Goal: Task Accomplishment & Management: Manage account settings

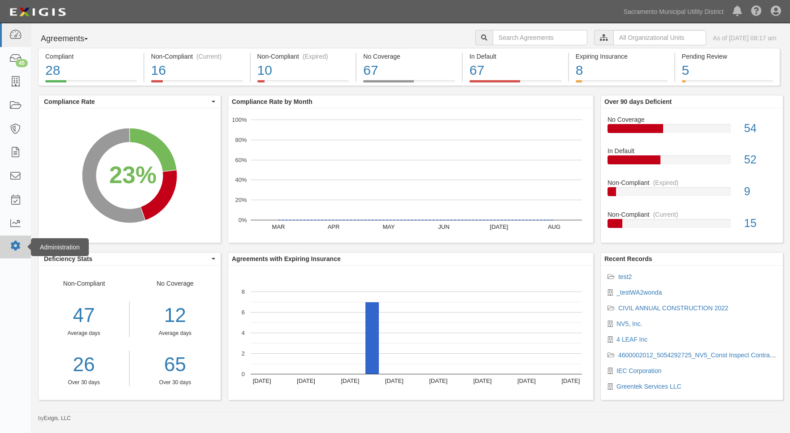
click at [13, 247] on icon at bounding box center [15, 246] width 13 height 8
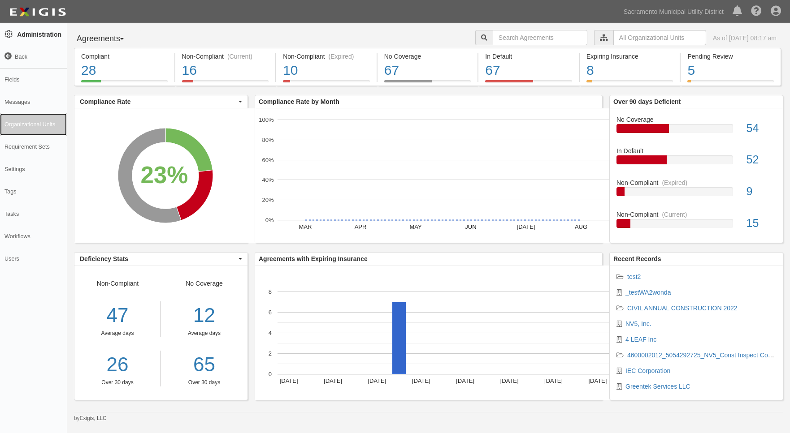
click at [40, 127] on link "Organizational Units" at bounding box center [33, 124] width 67 height 22
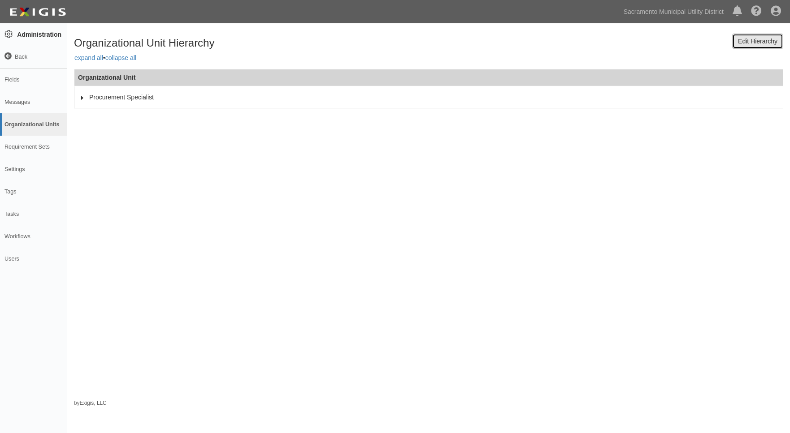
click at [742, 44] on link "Edit Hierarchy" at bounding box center [757, 41] width 51 height 15
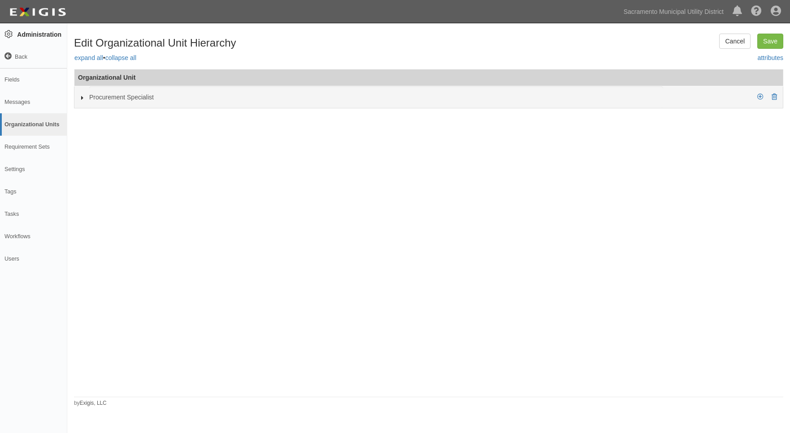
click at [81, 97] on icon at bounding box center [82, 98] width 6 height 4
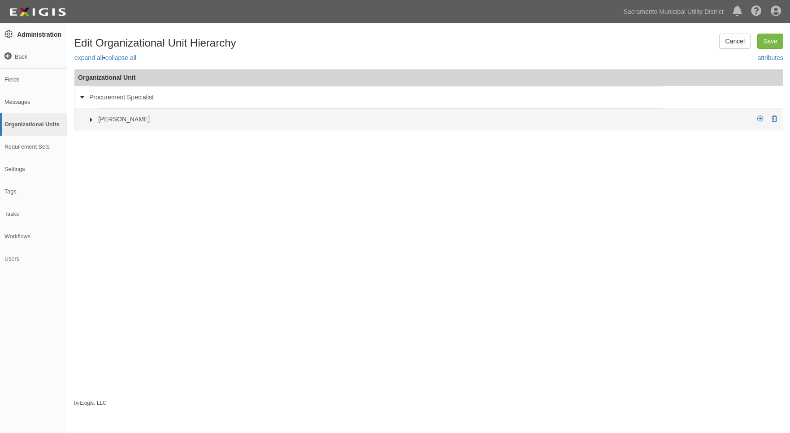
click at [90, 121] on icon at bounding box center [91, 120] width 6 height 4
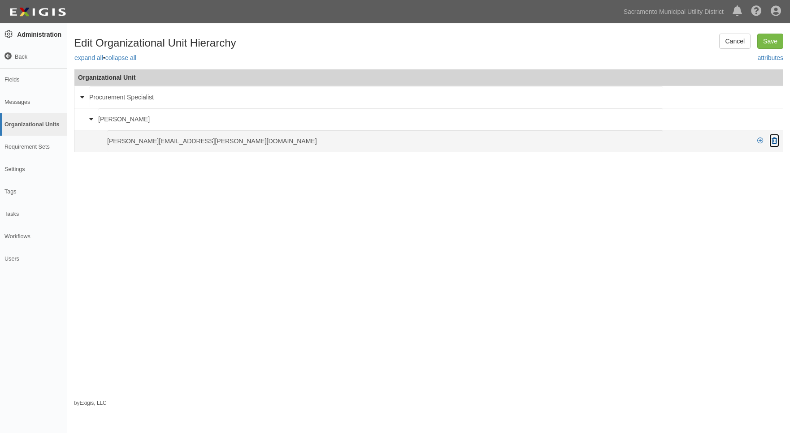
click at [775, 142] on icon at bounding box center [773, 141] width 5 height 6
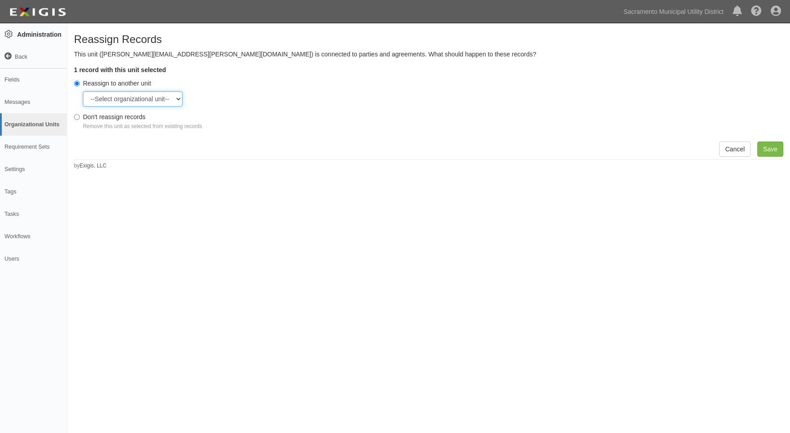
click at [136, 96] on select "--Select organizational unit-- Procurement Specialist - Robert Adams" at bounding box center [133, 98] width 100 height 15
drag, startPoint x: 401, startPoint y: 257, endPoint x: 515, endPoint y: 222, distance: 118.5
click at [402, 257] on div "Reassign Records This unit (Robert.Adams@smud.org) is connected to parties and …" at bounding box center [395, 222] width 790 height 390
click at [727, 148] on link "Cancel" at bounding box center [734, 149] width 31 height 15
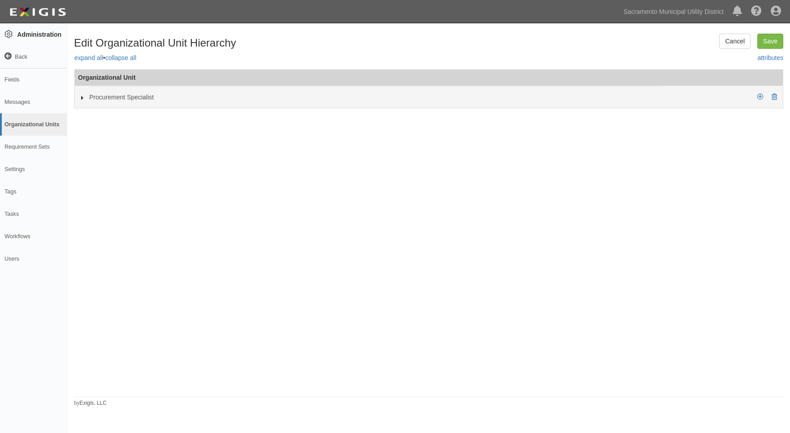
click at [78, 100] on div "Procurement Specialist" at bounding box center [370, 98] width 598 height 22
click at [759, 98] on icon at bounding box center [760, 97] width 6 height 6
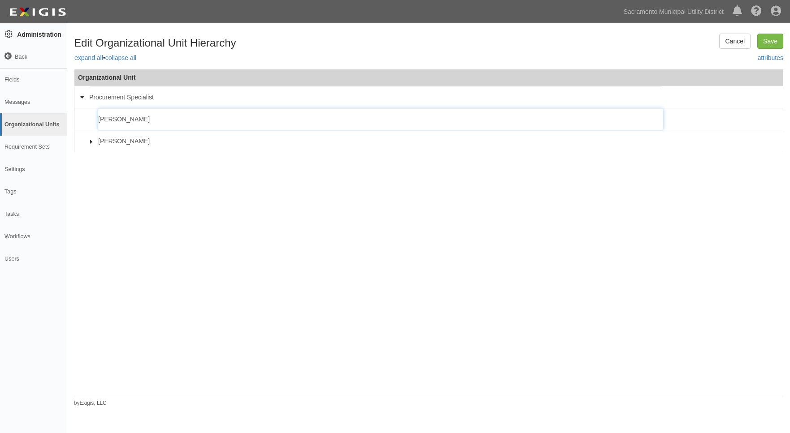
type input "[PERSON_NAME]"
click at [247, 186] on div "Organizational Unit Additional Insured set all • remove all Certificate Holder …" at bounding box center [428, 231] width 709 height 325
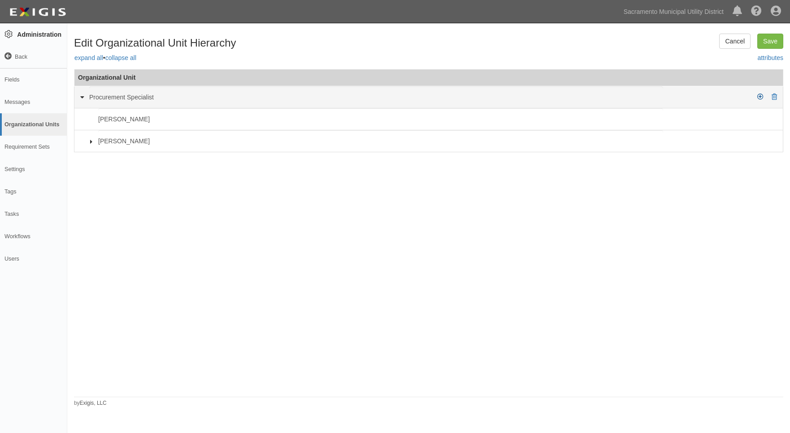
click at [758, 96] on icon at bounding box center [760, 97] width 6 height 6
type input "[PERSON_NAME]"
click at [759, 97] on icon at bounding box center [760, 97] width 6 height 6
type input "[PERSON_NAME]"
click at [760, 96] on icon at bounding box center [760, 97] width 6 height 6
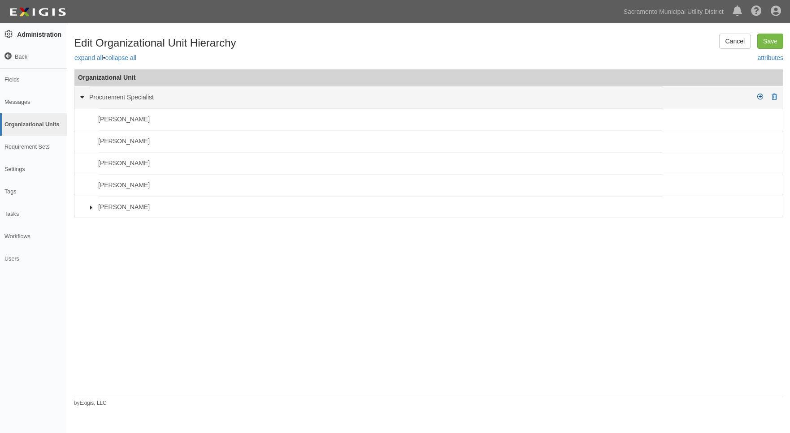
type input "[PERSON_NAME]"
click at [757, 99] on icon at bounding box center [760, 97] width 6 height 6
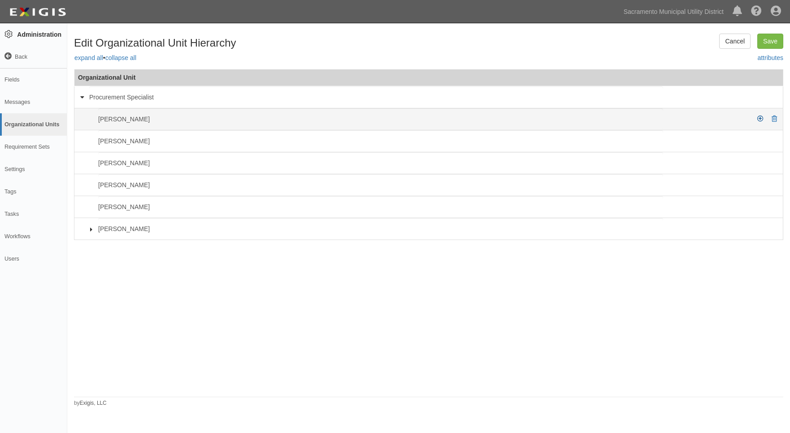
type input "[PERSON_NAME]"
click at [759, 118] on icon at bounding box center [760, 119] width 6 height 6
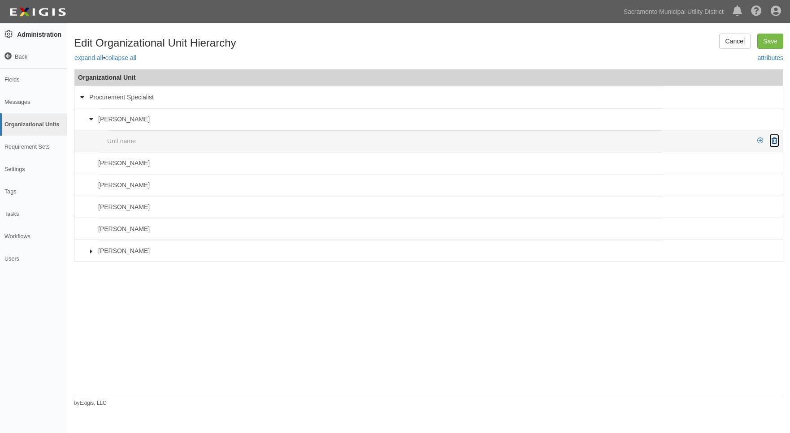
click at [772, 138] on icon at bounding box center [773, 141] width 5 height 6
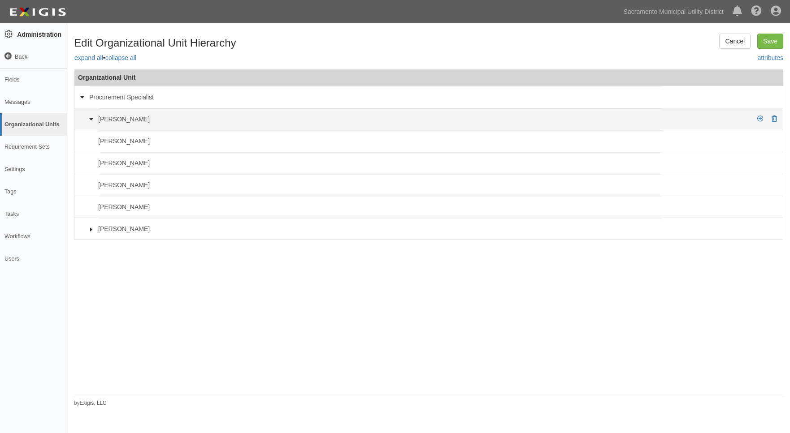
click at [89, 119] on icon at bounding box center [91, 120] width 4 height 6
click at [88, 119] on icon at bounding box center [91, 120] width 6 height 4
click at [90, 119] on icon at bounding box center [91, 120] width 4 height 6
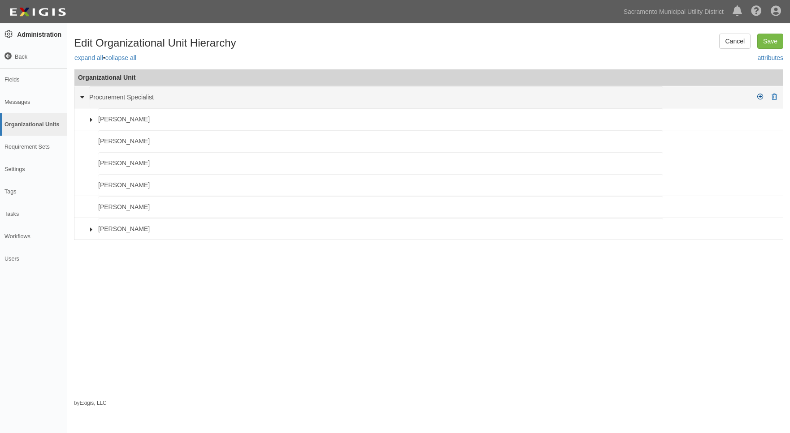
click at [758, 97] on icon at bounding box center [760, 97] width 6 height 6
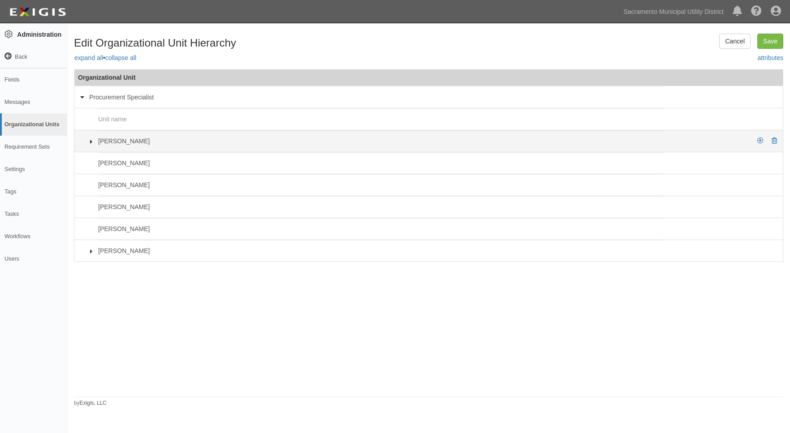
click at [90, 142] on icon at bounding box center [91, 142] width 6 height 4
click at [90, 142] on icon at bounding box center [91, 141] width 4 height 6
click at [775, 139] on icon at bounding box center [773, 141] width 5 height 6
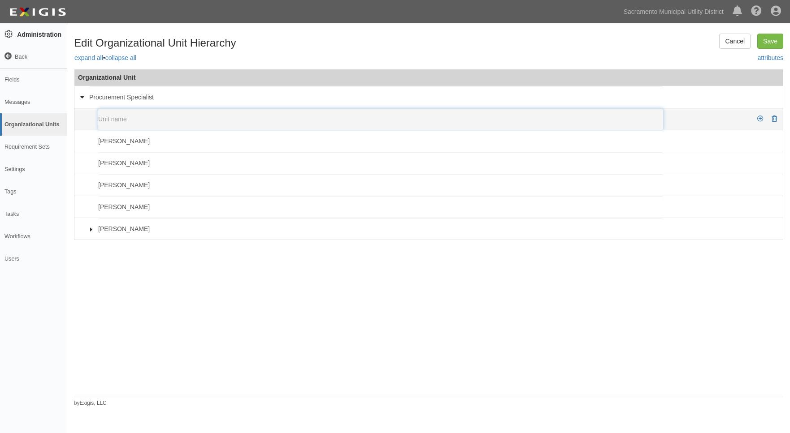
click at [228, 124] on input "text" at bounding box center [380, 119] width 565 height 22
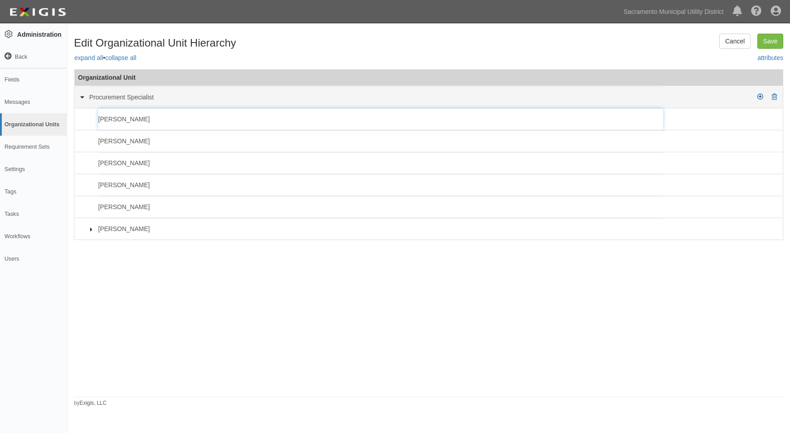
type input "Jose Hernandez"
drag, startPoint x: 757, startPoint y: 97, endPoint x: 685, endPoint y: 96, distance: 71.7
click at [757, 97] on icon at bounding box center [760, 97] width 6 height 6
type input "Jose Noriega"
click at [757, 98] on icon at bounding box center [760, 97] width 6 height 6
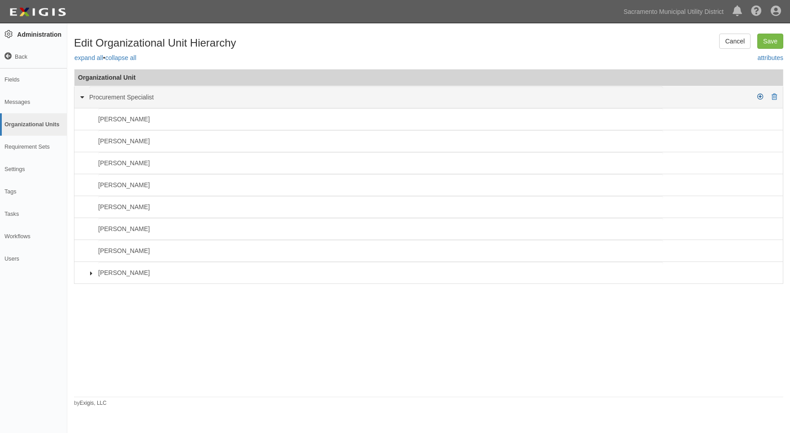
type input "Katherine Manne"
click at [759, 95] on icon at bounding box center [760, 97] width 6 height 6
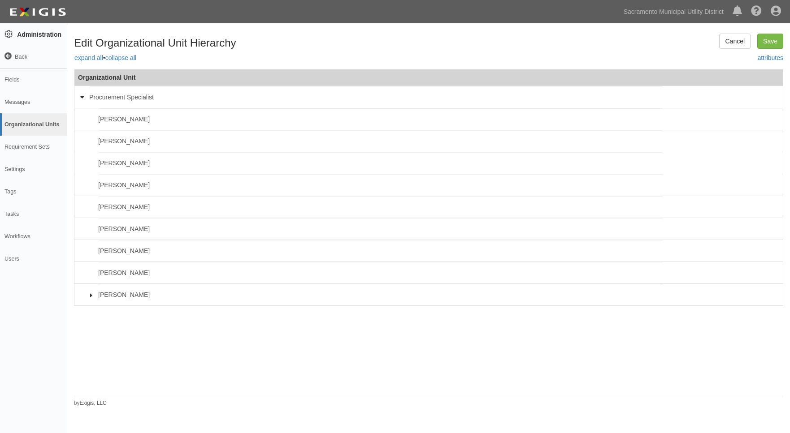
type input "Kimberly Bowman"
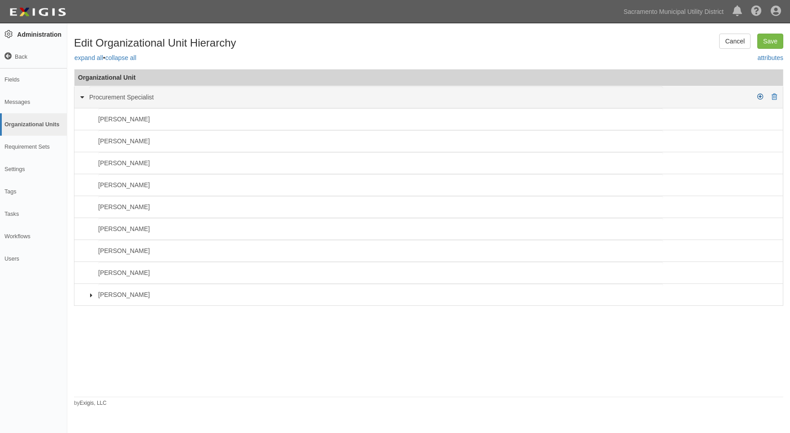
click at [759, 97] on icon at bounding box center [760, 97] width 6 height 6
type input "Andrew McDermott"
click at [759, 97] on icon at bounding box center [760, 97] width 6 height 6
type input "Austin Svien"
click at [759, 97] on icon at bounding box center [760, 97] width 6 height 6
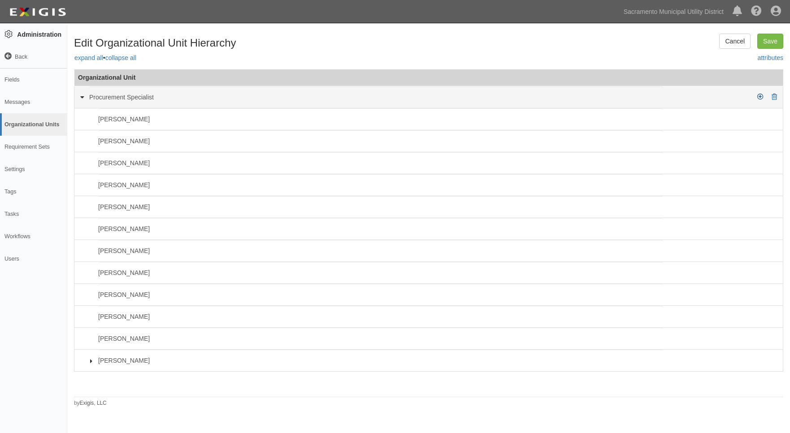
type input "Brenna Terry"
click at [759, 97] on icon at bounding box center [760, 97] width 6 height 6
type input "Daniel Manfredi"
click at [757, 97] on icon at bounding box center [760, 97] width 6 height 6
type input "[PERSON_NAME]"
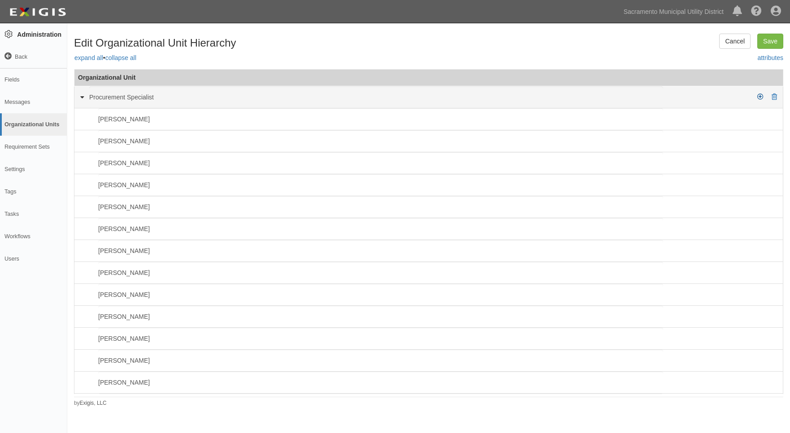
click at [757, 97] on icon at bounding box center [760, 97] width 6 height 6
type input "[PERSON_NAME]"
click at [757, 97] on icon at bounding box center [760, 97] width 6 height 6
type input "[PERSON_NAME]"
click at [757, 97] on icon at bounding box center [760, 97] width 6 height 6
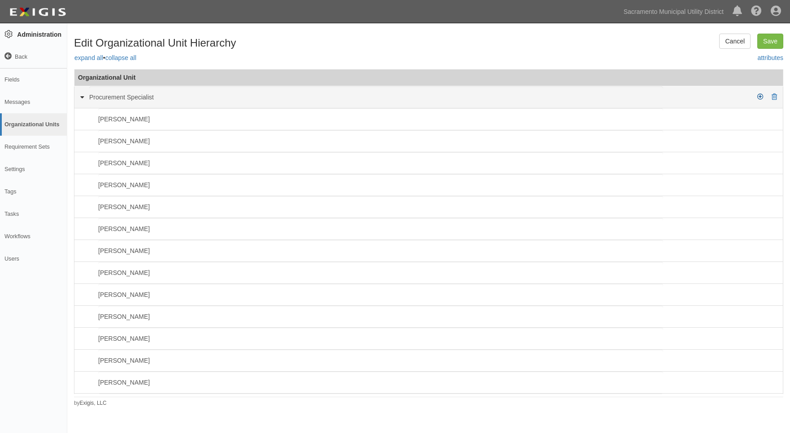
type input "[PERSON_NAME]"
click at [757, 95] on icon at bounding box center [760, 97] width 6 height 6
type input "[PERSON_NAME]"
click at [757, 95] on icon at bounding box center [760, 97] width 6 height 6
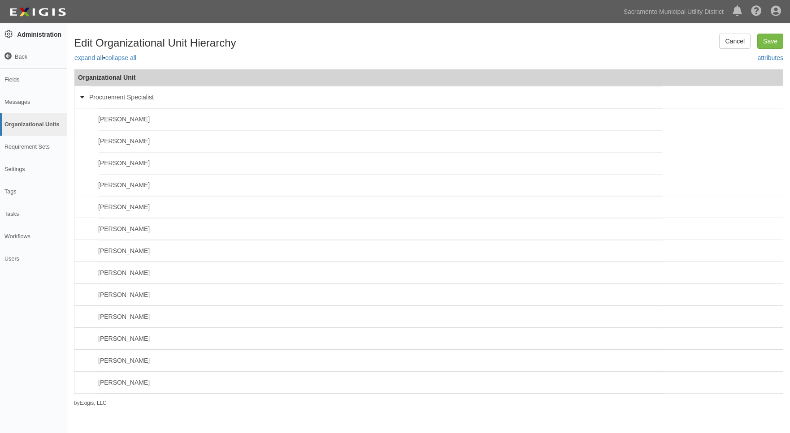
type input "[PERSON_NAME]"
click at [701, 46] on div "Cancel Save Edit Organizational Unit Hierarchy" at bounding box center [428, 44] width 723 height 20
click at [766, 39] on input "Save" at bounding box center [770, 41] width 26 height 15
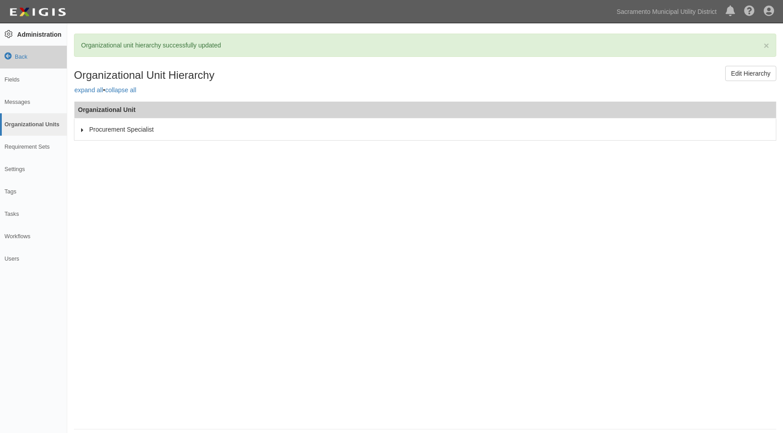
click at [6, 56] on icon at bounding box center [7, 56] width 7 height 7
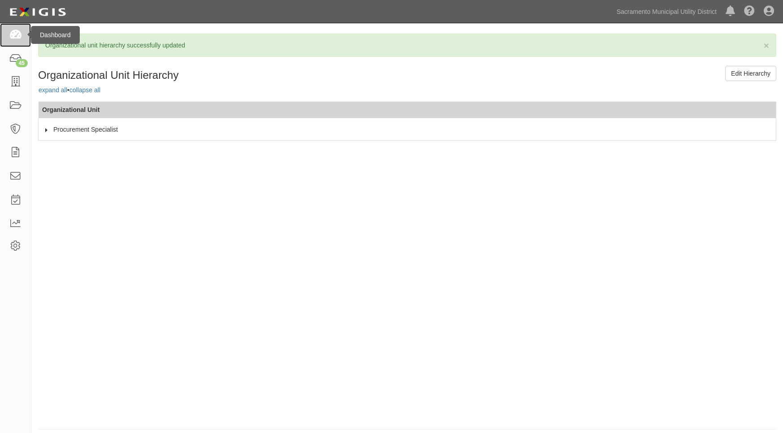
click at [19, 36] on icon at bounding box center [15, 35] width 13 height 10
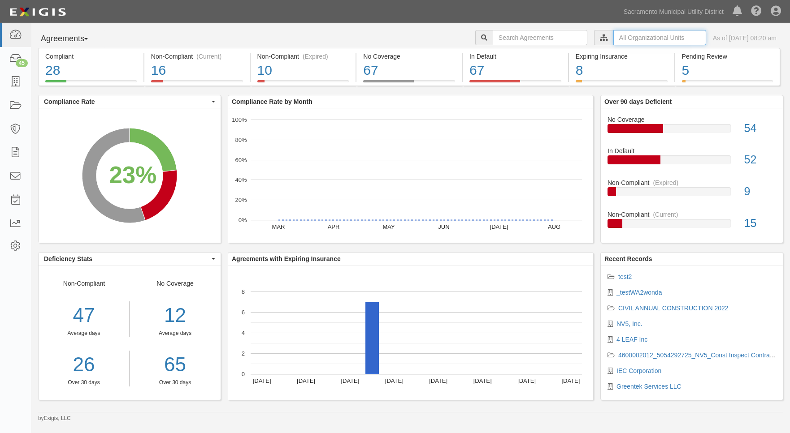
click at [619, 37] on input "text" at bounding box center [659, 37] width 93 height 15
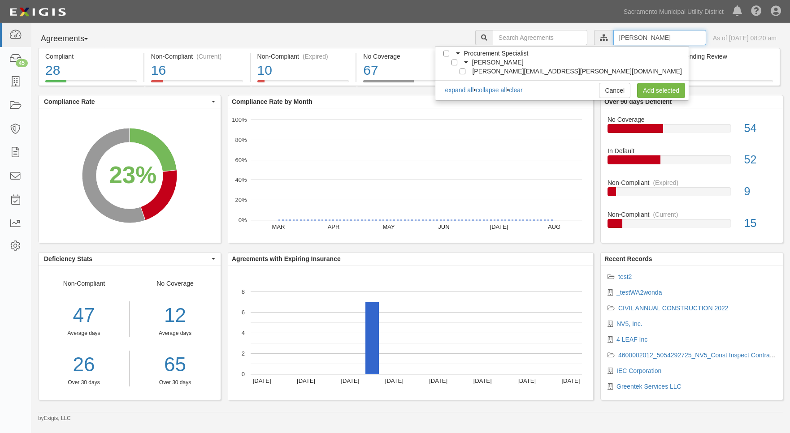
type input "[PERSON_NAME]"
click at [457, 63] on input "[PERSON_NAME]" at bounding box center [454, 63] width 6 height 6
checkbox input "true"
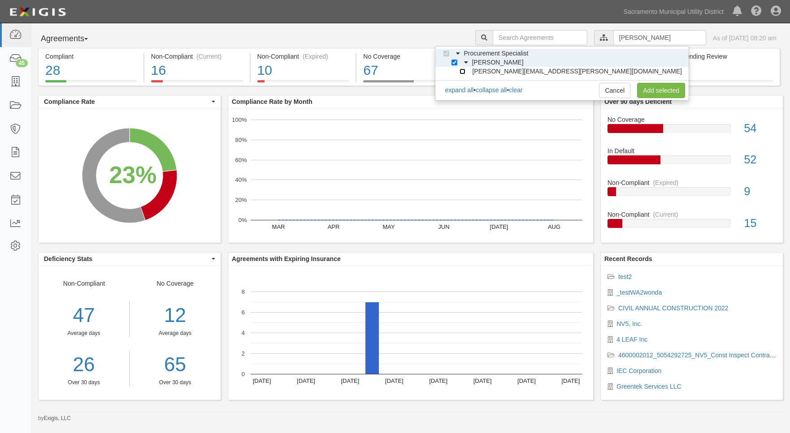
click at [465, 73] on input "Robert.Adams@smud.org" at bounding box center [462, 72] width 6 height 6
checkbox input "true"
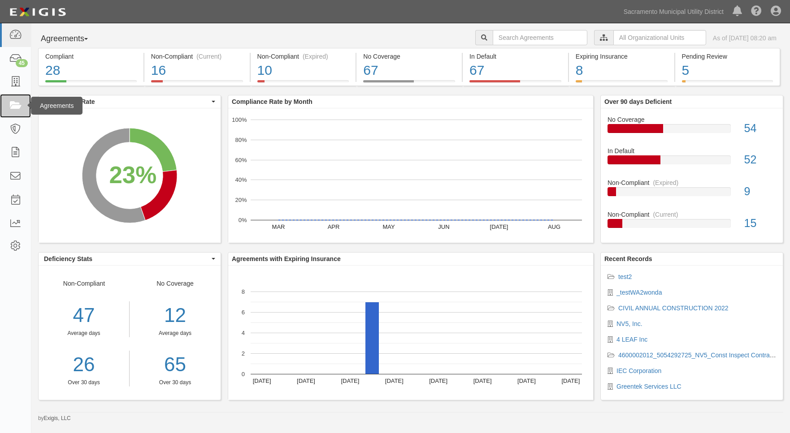
click at [9, 102] on link at bounding box center [15, 106] width 31 height 24
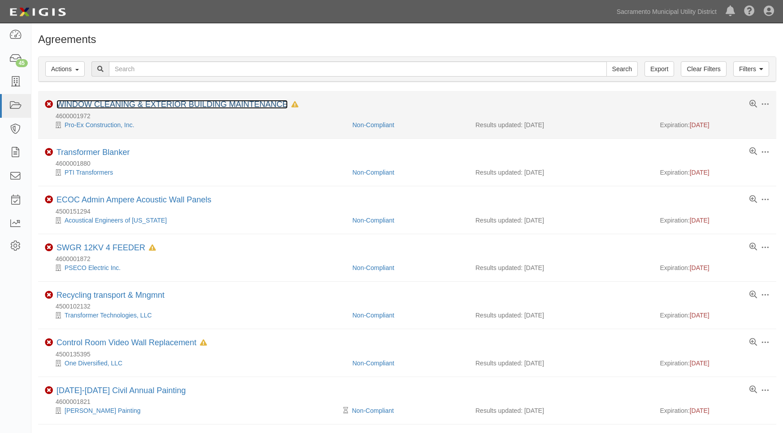
click at [160, 103] on link "WINDOW CLEANING & EXTERIOR BUILDING MAINTENANCE" at bounding box center [171, 104] width 231 height 9
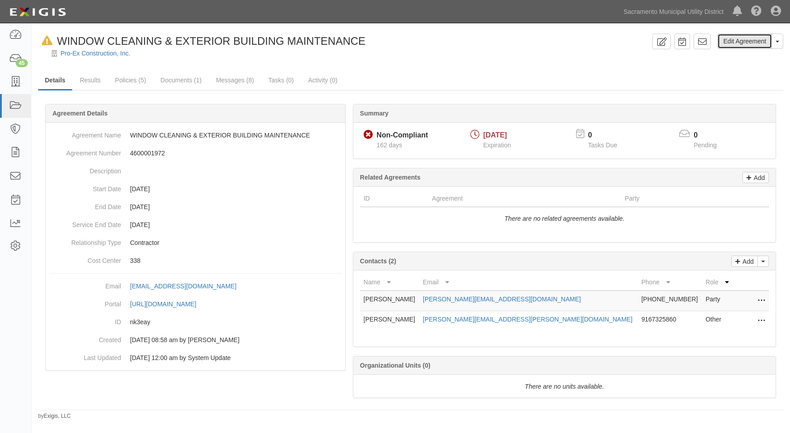
click at [736, 40] on link "Edit Agreement" at bounding box center [744, 41] width 55 height 15
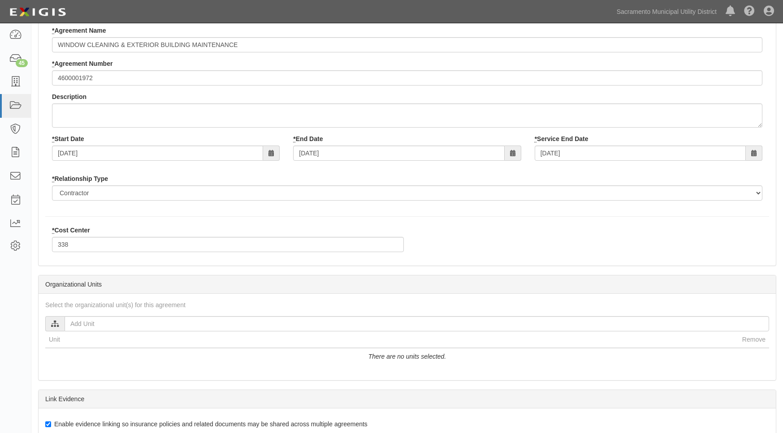
scroll to position [90, 0]
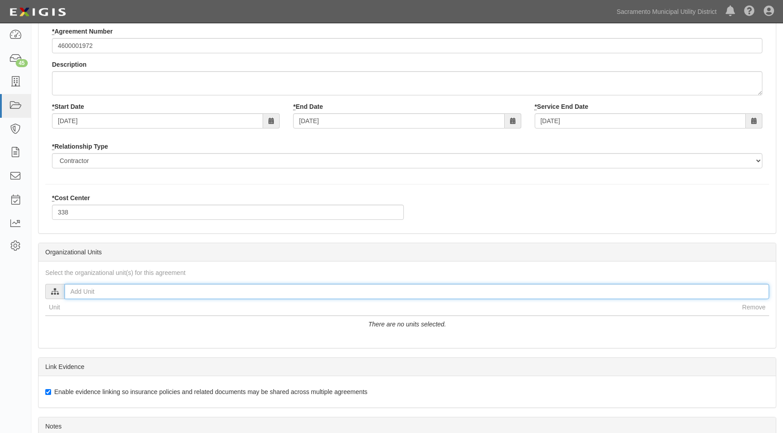
click at [88, 294] on input "text" at bounding box center [417, 291] width 705 height 15
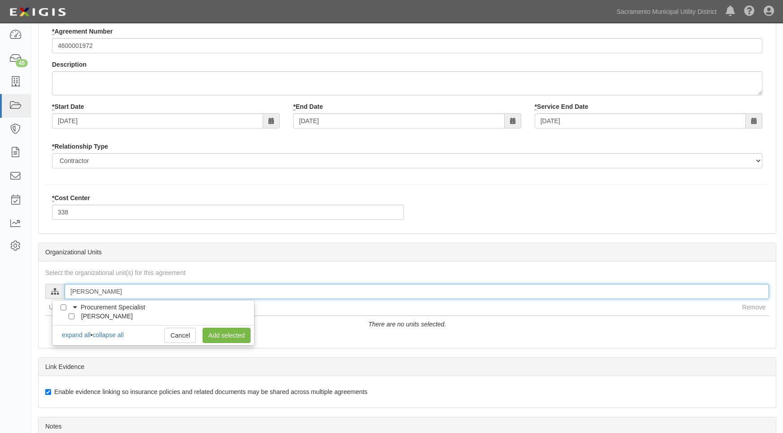
type input "Amy"
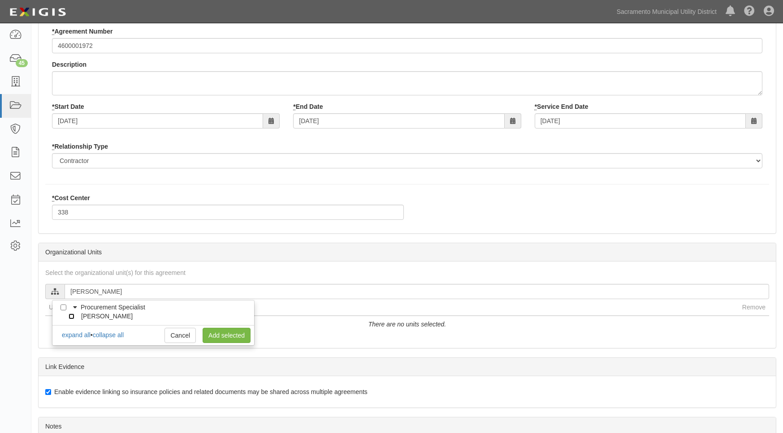
click at [73, 316] on input "[PERSON_NAME]" at bounding box center [72, 317] width 6 height 6
checkbox input "true"
click at [217, 334] on link "Add selected" at bounding box center [227, 335] width 48 height 15
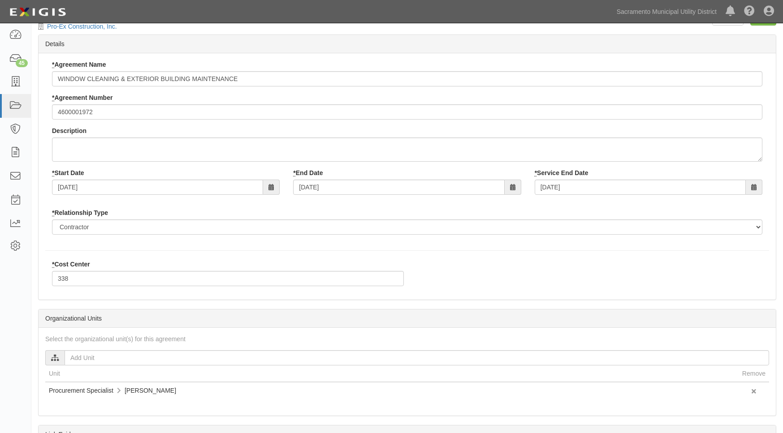
scroll to position [0, 0]
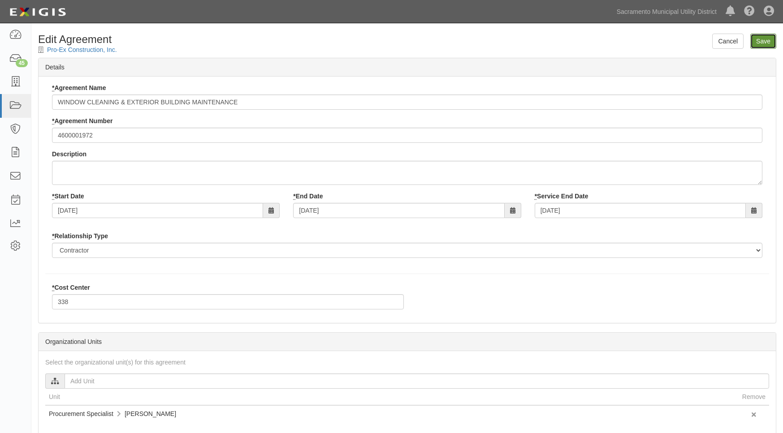
click at [766, 39] on input "Save" at bounding box center [763, 41] width 26 height 15
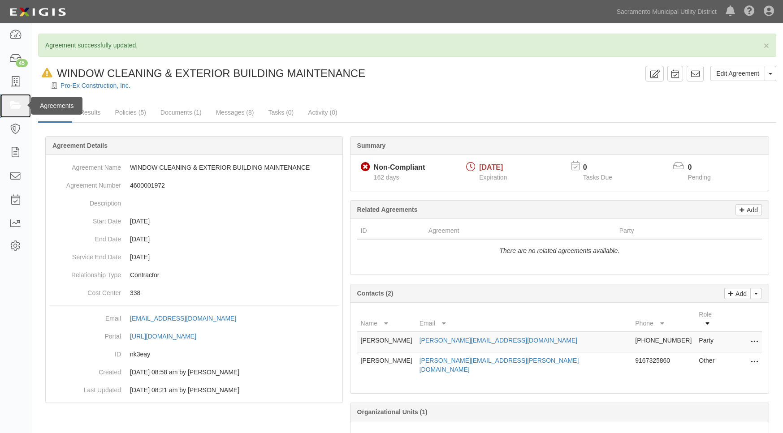
click at [15, 106] on icon at bounding box center [15, 106] width 13 height 10
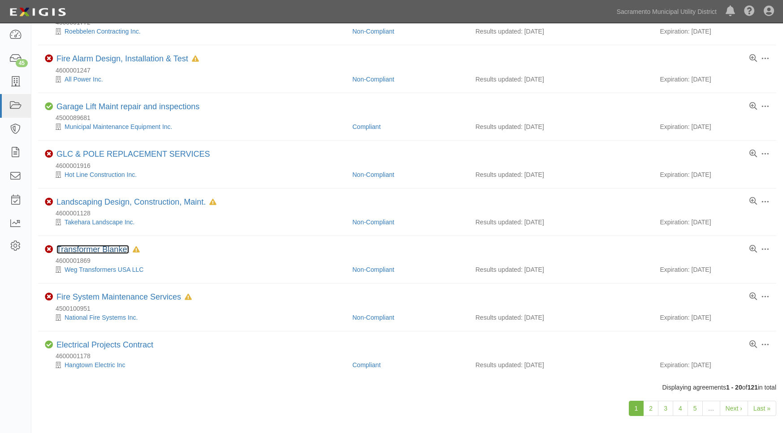
scroll to position [686, 0]
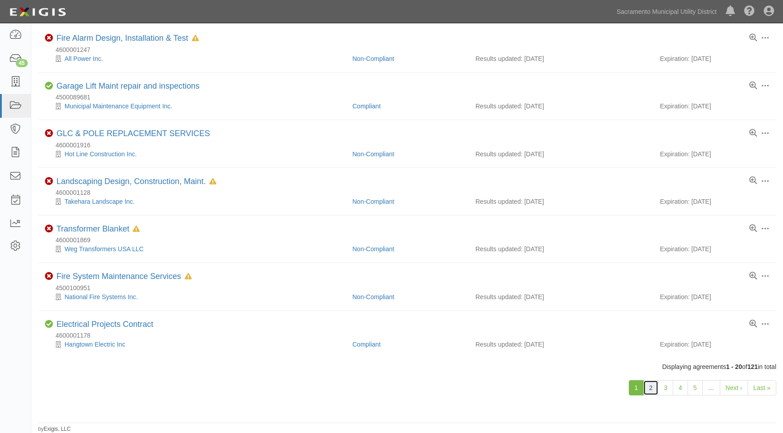
click at [653, 389] on link "2" at bounding box center [650, 388] width 15 height 15
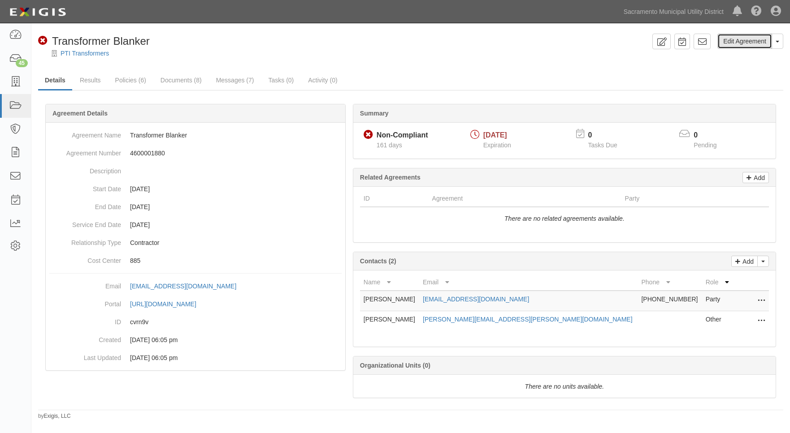
click at [735, 42] on link "Edit Agreement" at bounding box center [744, 41] width 55 height 15
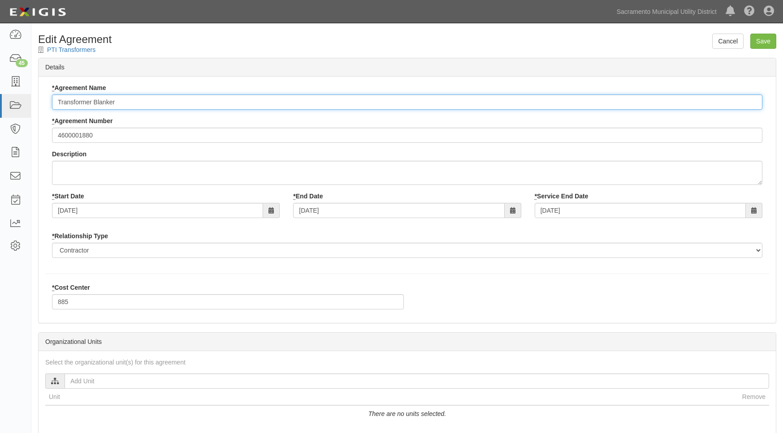
click at [135, 98] on input "Transformer Blanker" at bounding box center [407, 102] width 710 height 15
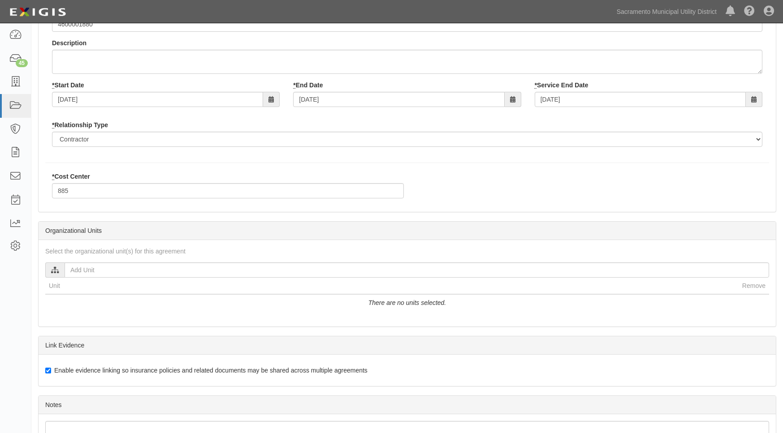
scroll to position [134, 0]
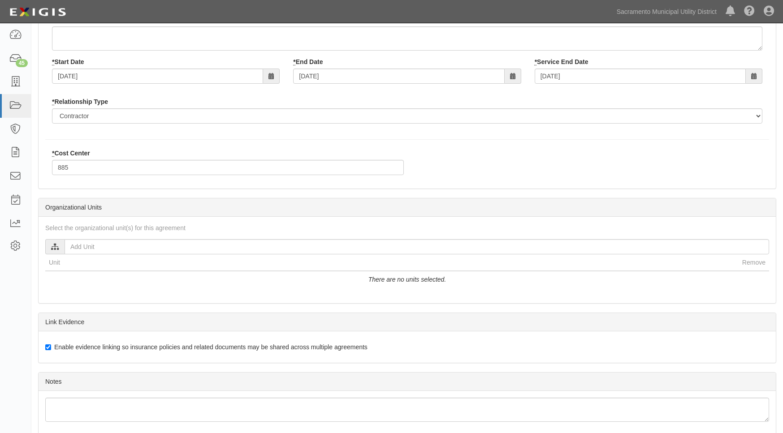
type input "Transformer Blanket"
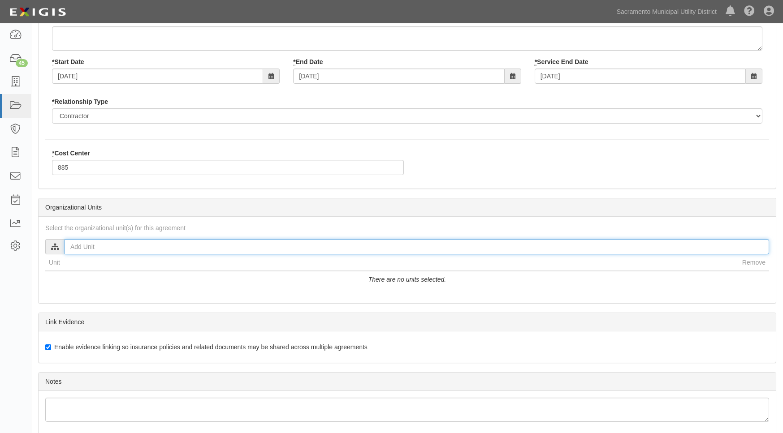
click at [97, 249] on input "text" at bounding box center [417, 246] width 705 height 15
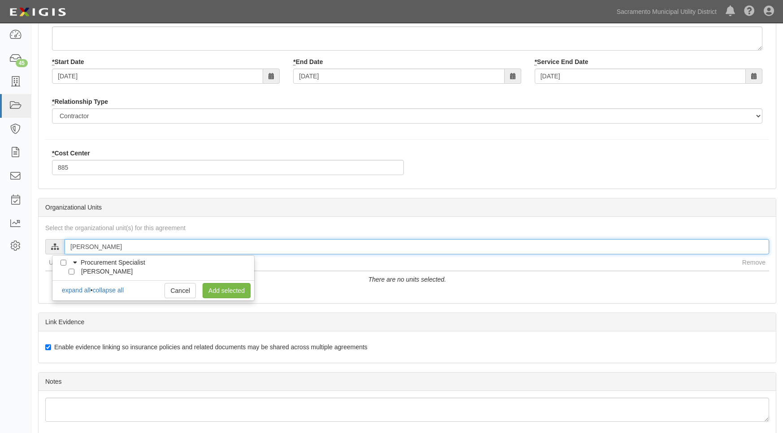
type input "[PERSON_NAME]"
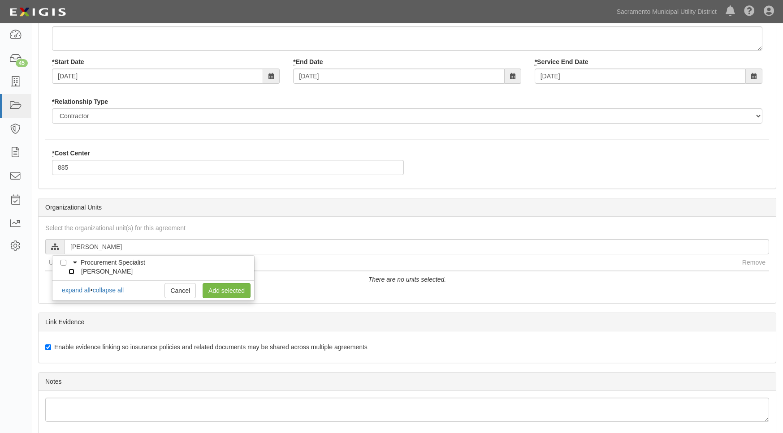
click at [73, 270] on input "[PERSON_NAME]" at bounding box center [72, 272] width 6 height 6
checkbox input "true"
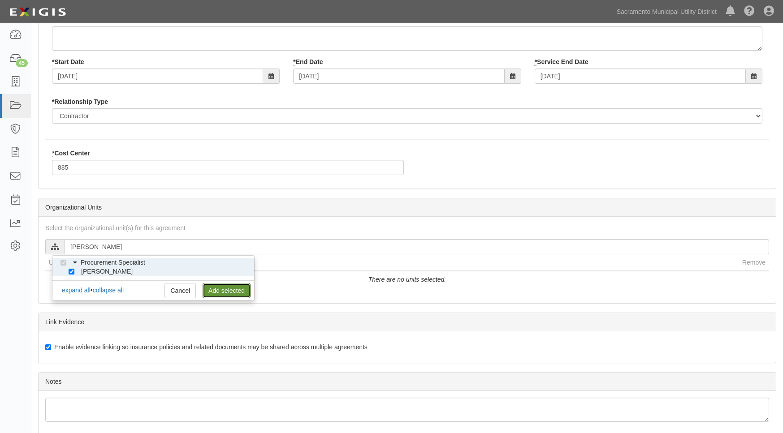
click at [223, 292] on link "Add selected" at bounding box center [227, 290] width 48 height 15
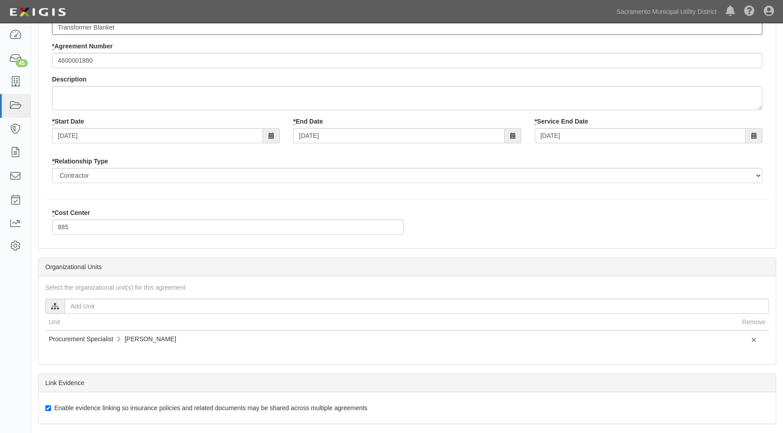
scroll to position [0, 0]
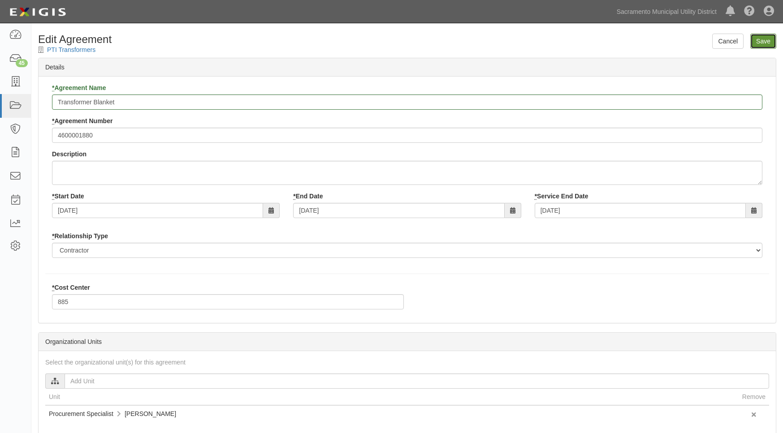
click at [764, 46] on input "Save" at bounding box center [763, 41] width 26 height 15
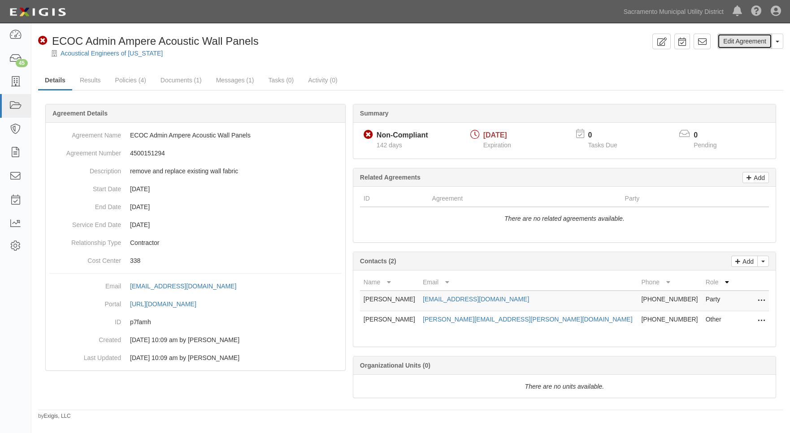
click at [740, 43] on link "Edit Agreement" at bounding box center [744, 41] width 55 height 15
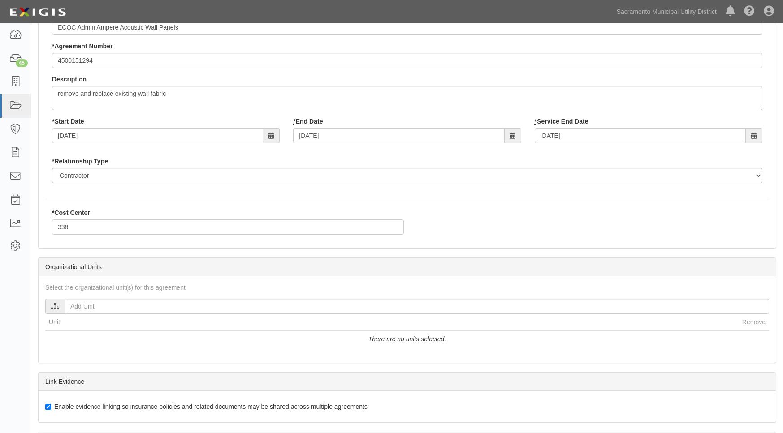
scroll to position [90, 0]
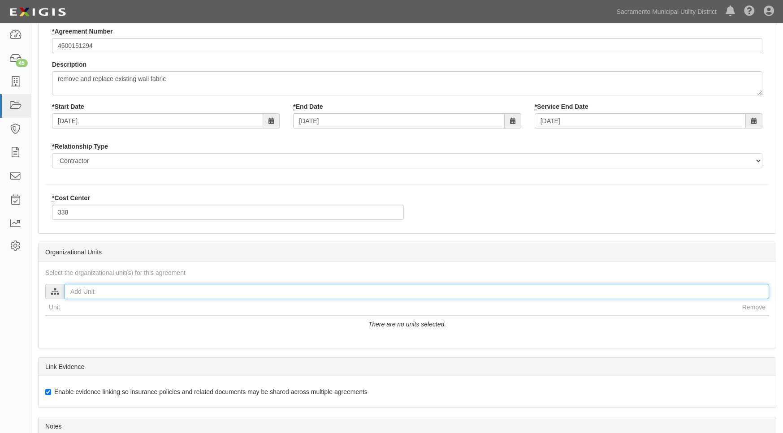
click at [105, 293] on input "text" at bounding box center [417, 291] width 705 height 15
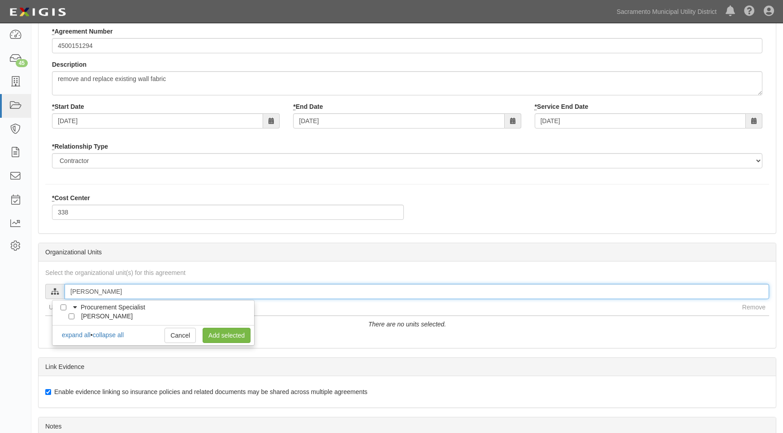
type input "[PERSON_NAME]"
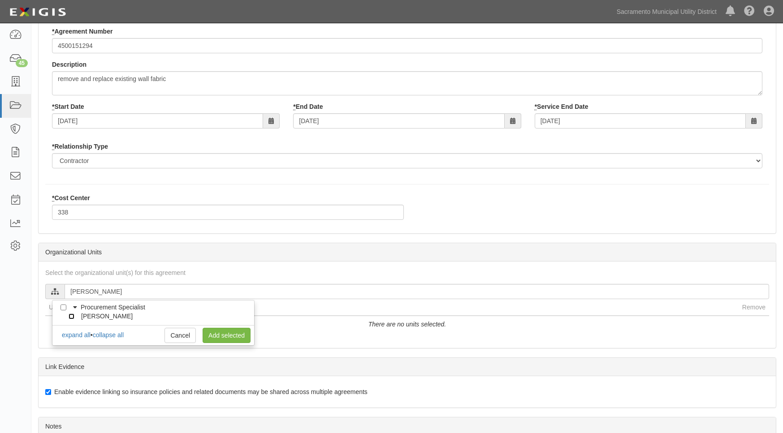
click at [72, 317] on input "[PERSON_NAME]" at bounding box center [72, 317] width 6 height 6
checkbox input "true"
click at [219, 333] on link "Add selected" at bounding box center [227, 335] width 48 height 15
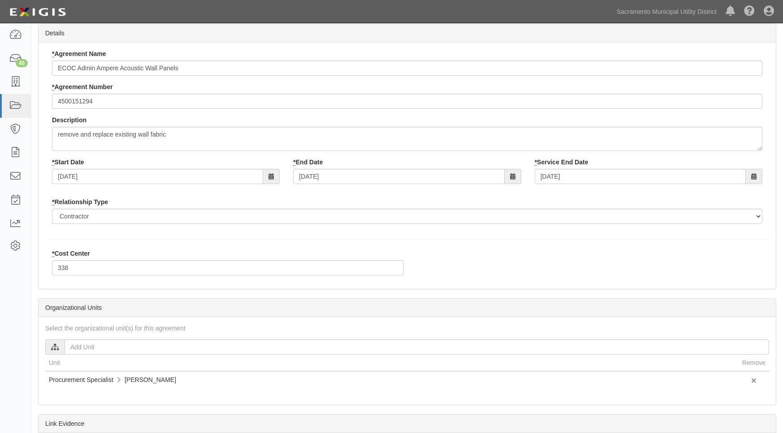
scroll to position [0, 0]
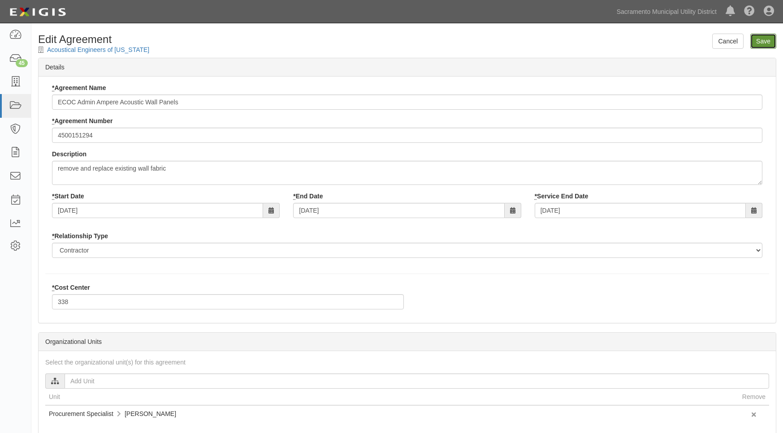
click at [756, 43] on input "Save" at bounding box center [763, 41] width 26 height 15
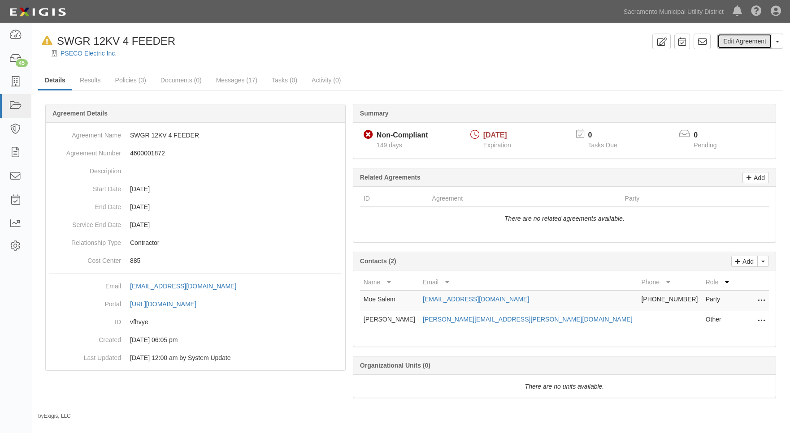
click at [741, 40] on link "Edit Agreement" at bounding box center [744, 41] width 55 height 15
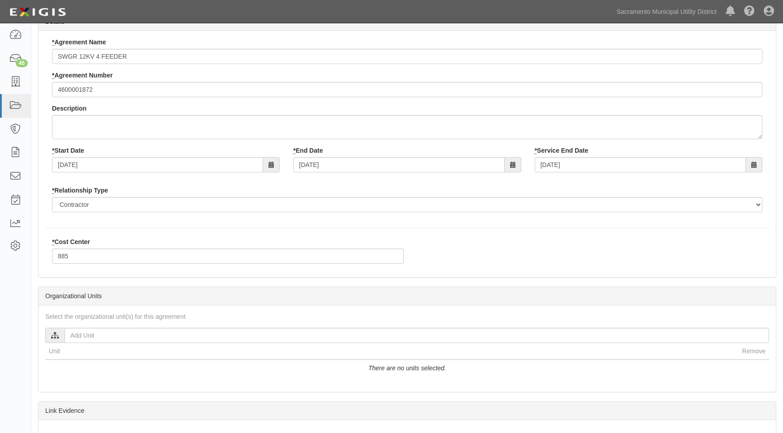
scroll to position [90, 0]
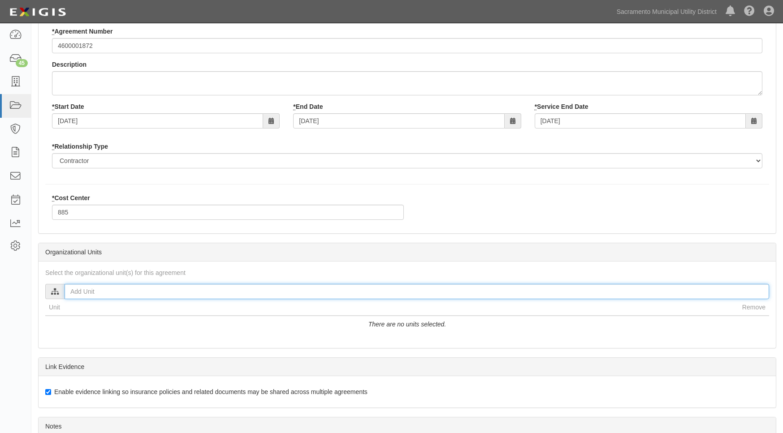
click at [89, 288] on input "text" at bounding box center [417, 291] width 705 height 15
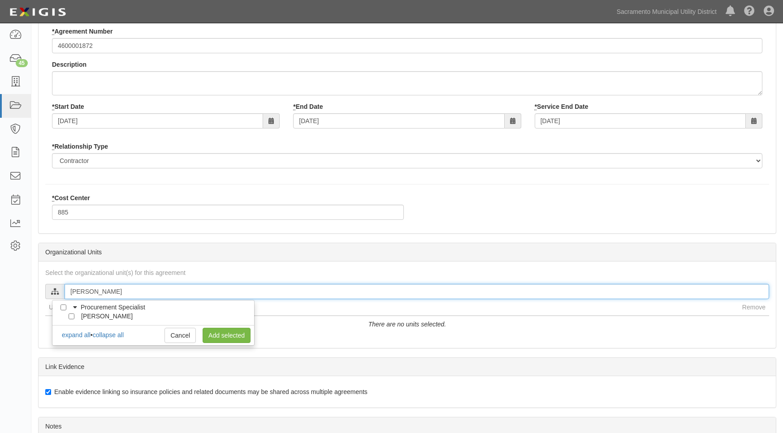
type input "[PERSON_NAME]"
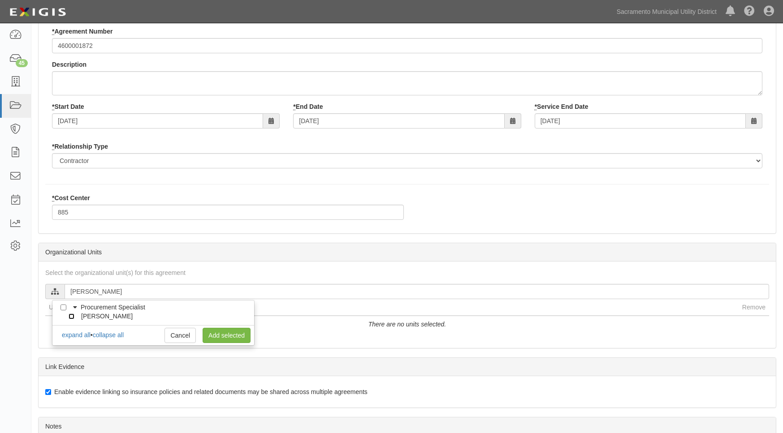
click at [71, 316] on input "[PERSON_NAME]" at bounding box center [72, 317] width 6 height 6
checkbox input "true"
click at [233, 338] on link "Add selected" at bounding box center [227, 335] width 48 height 15
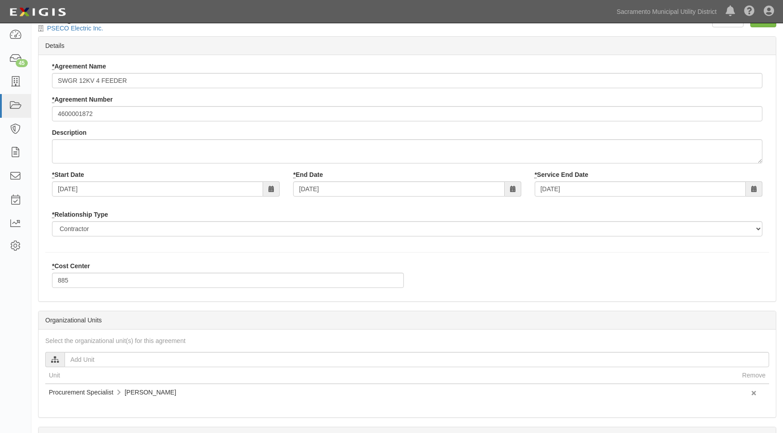
scroll to position [0, 0]
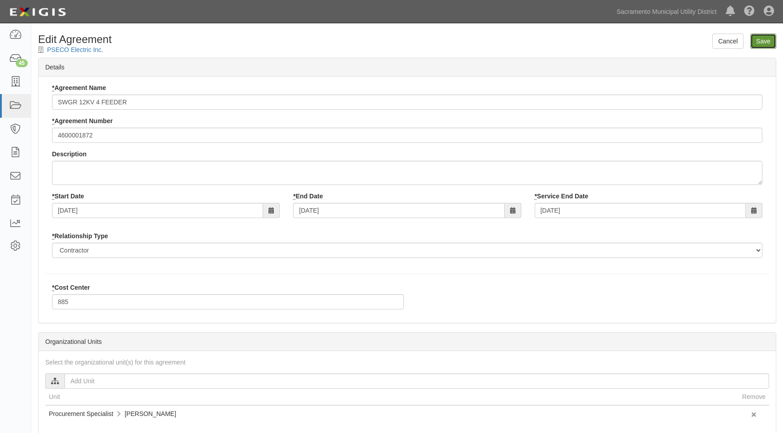
click at [762, 45] on input "Save" at bounding box center [763, 41] width 26 height 15
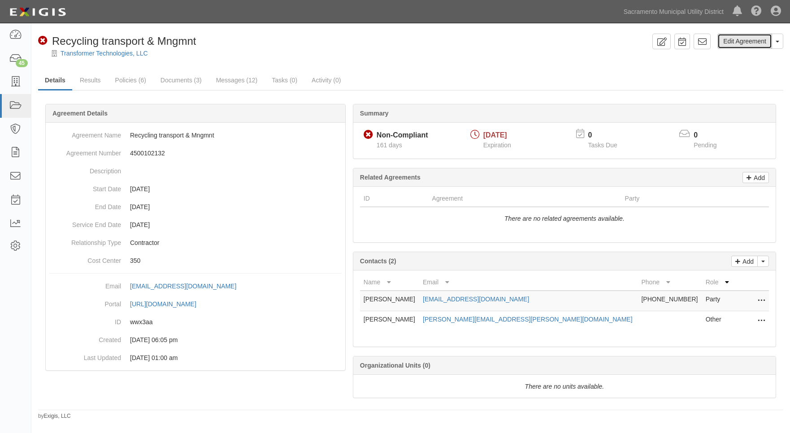
click at [749, 41] on link "Edit Agreement" at bounding box center [744, 41] width 55 height 15
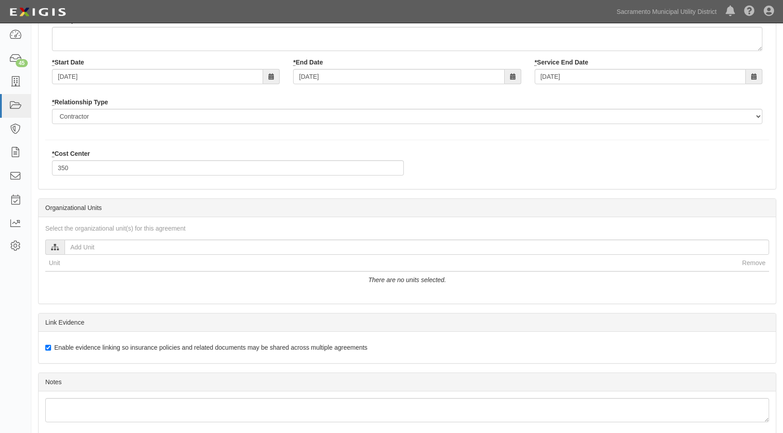
scroll to position [134, 0]
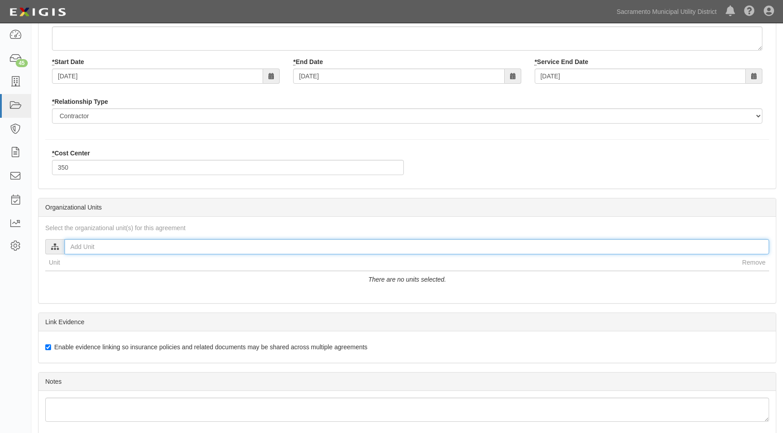
click at [96, 250] on input "text" at bounding box center [417, 246] width 705 height 15
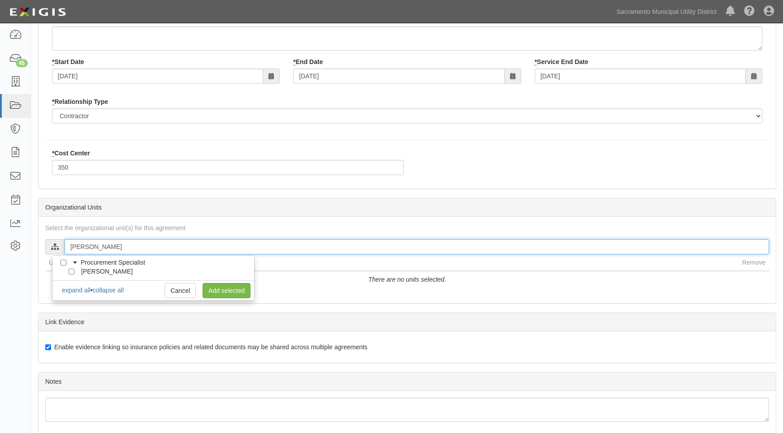
type input "[PERSON_NAME]"
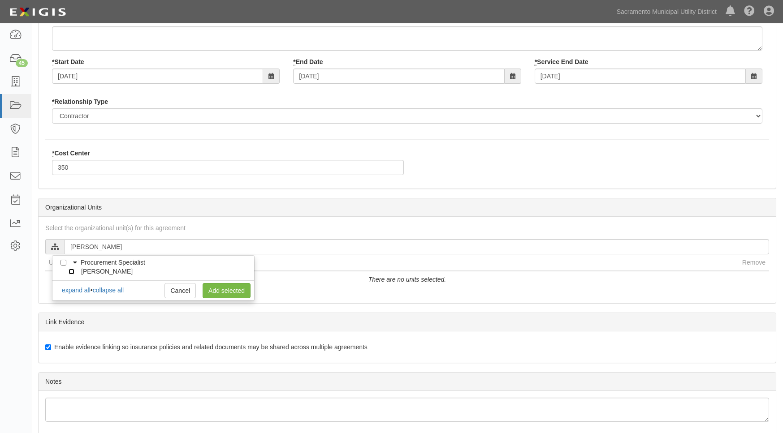
click at [69, 274] on input "[PERSON_NAME]" at bounding box center [72, 272] width 6 height 6
checkbox input "true"
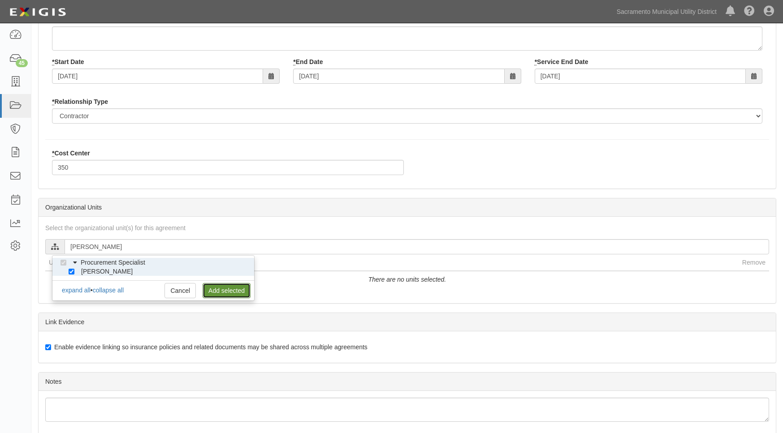
click at [229, 294] on link "Add selected" at bounding box center [227, 290] width 48 height 15
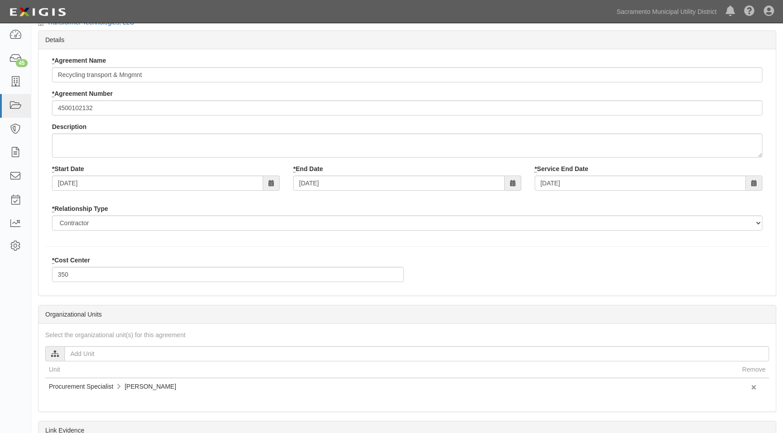
scroll to position [0, 0]
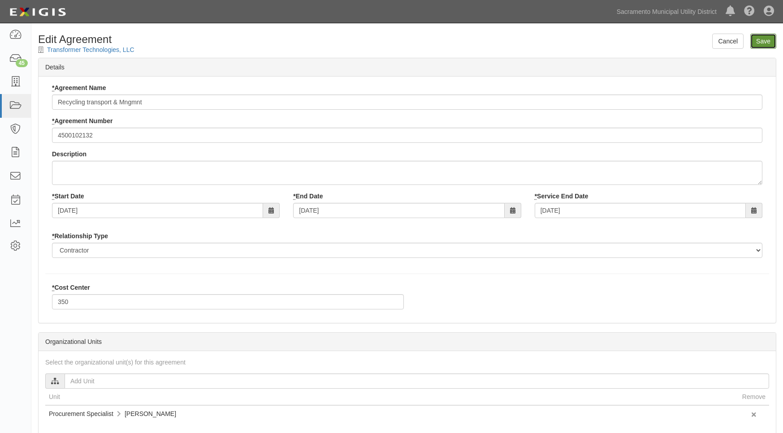
click at [764, 44] on input "Save" at bounding box center [763, 41] width 26 height 15
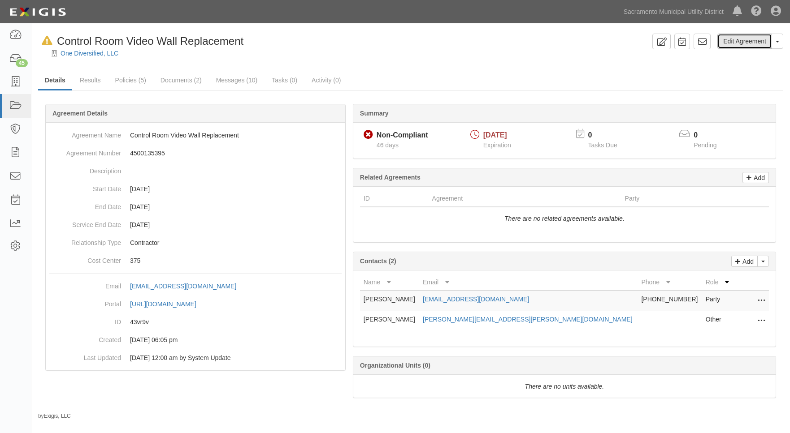
click at [744, 44] on link "Edit Agreement" at bounding box center [744, 41] width 55 height 15
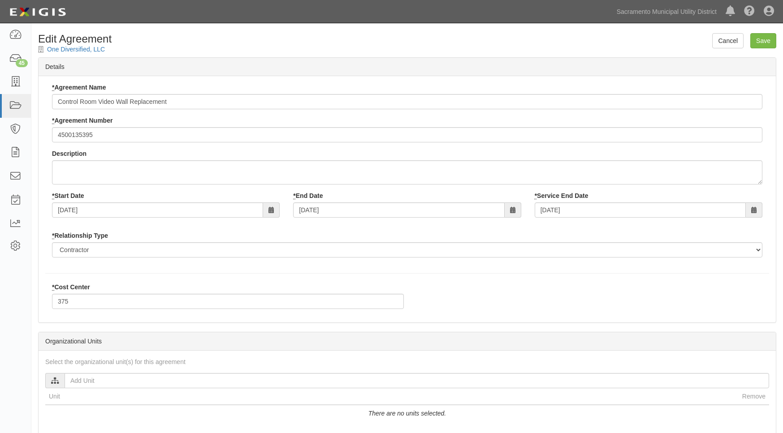
scroll to position [174, 0]
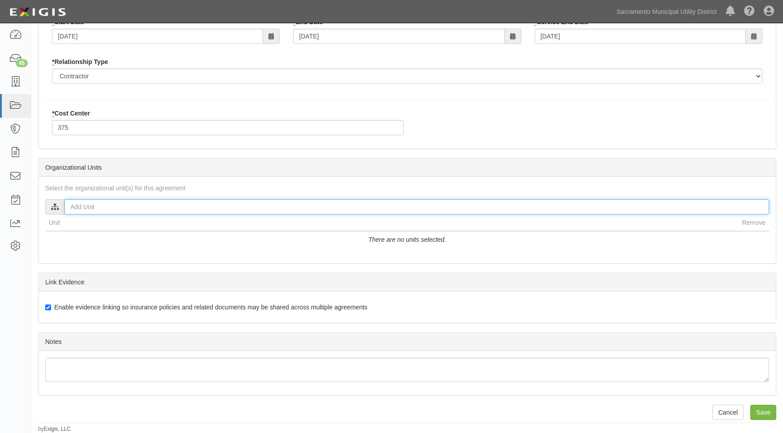
click at [102, 208] on input "text" at bounding box center [417, 206] width 705 height 15
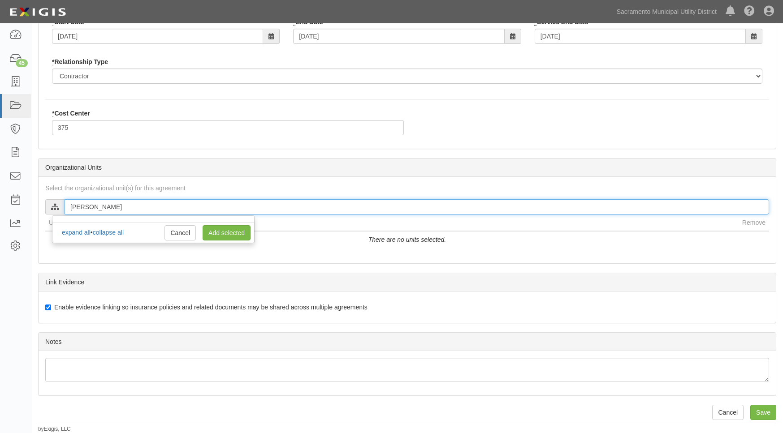
click at [119, 209] on input "[PERSON_NAME]" at bounding box center [417, 206] width 705 height 15
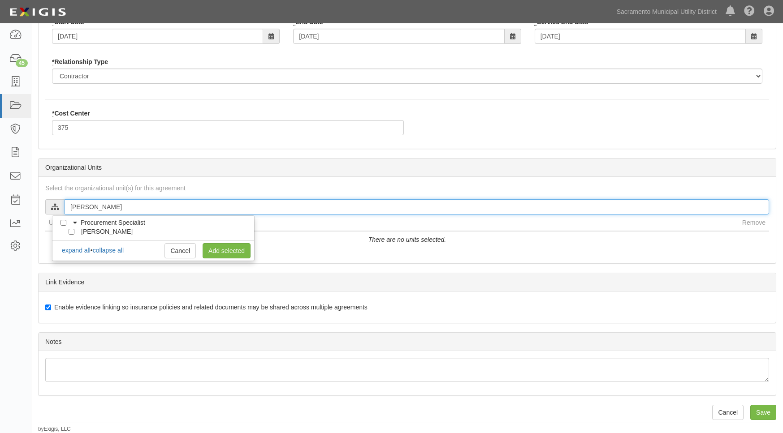
type input "[PERSON_NAME]"
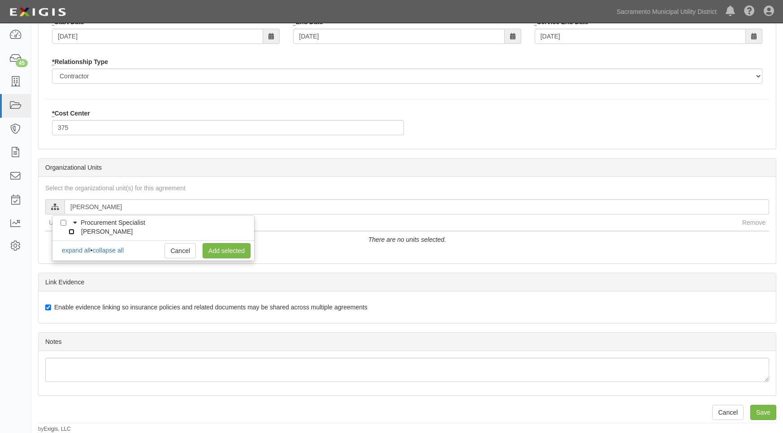
click at [69, 233] on input "[PERSON_NAME]" at bounding box center [72, 232] width 6 height 6
checkbox input "true"
click at [217, 247] on link "Add selected" at bounding box center [227, 250] width 48 height 15
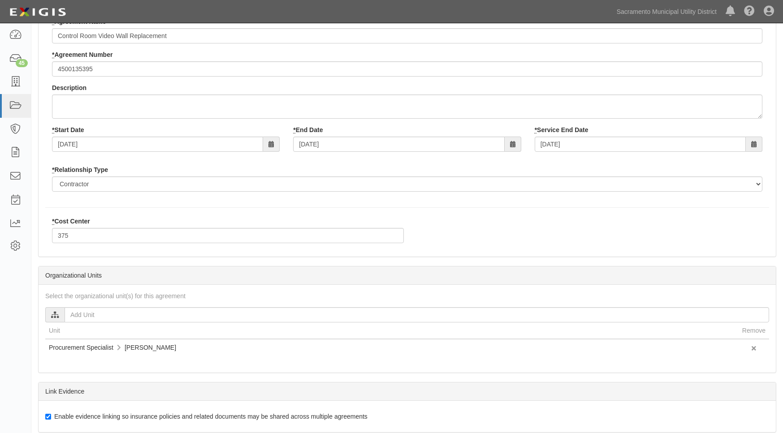
scroll to position [0, 0]
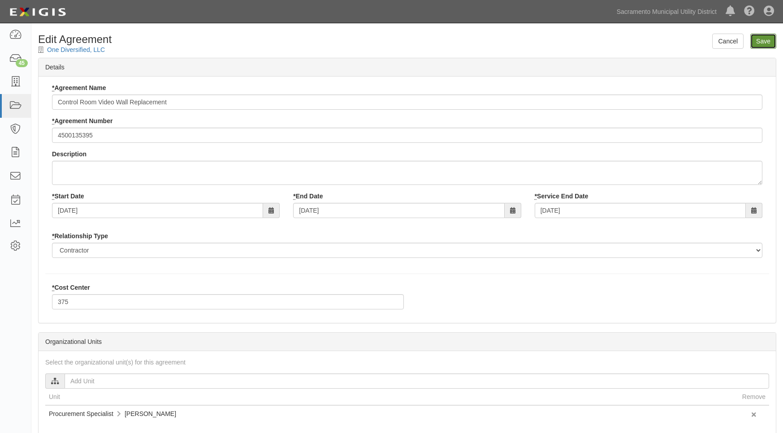
click at [762, 35] on input "Save" at bounding box center [763, 41] width 26 height 15
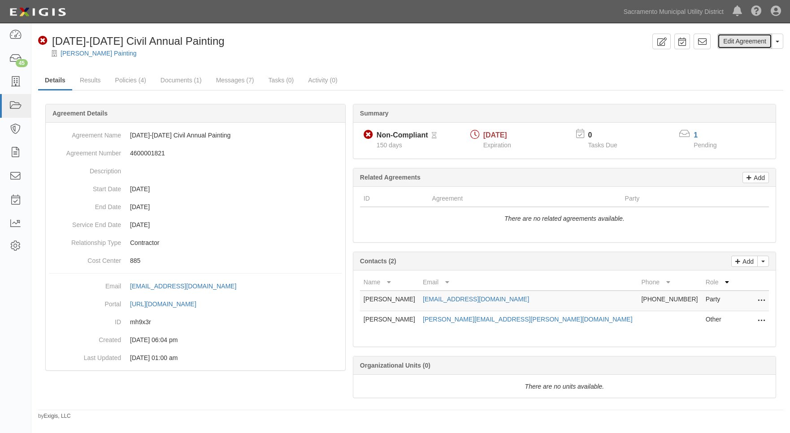
click at [731, 43] on link "Edit Agreement" at bounding box center [744, 41] width 55 height 15
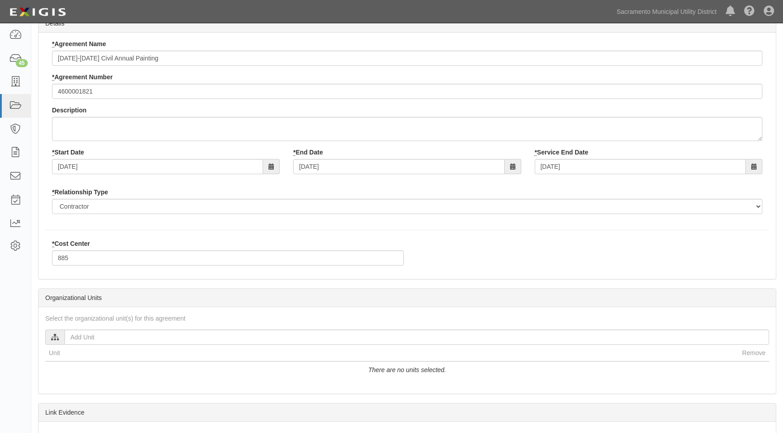
scroll to position [134, 0]
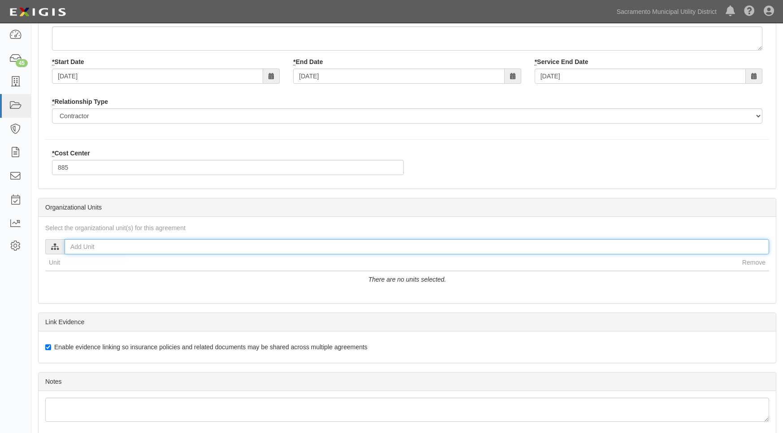
click at [95, 249] on input "text" at bounding box center [417, 246] width 705 height 15
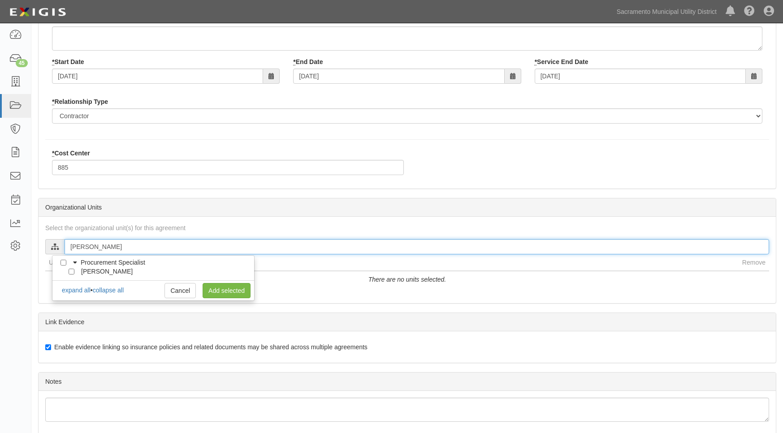
type input "[PERSON_NAME]"
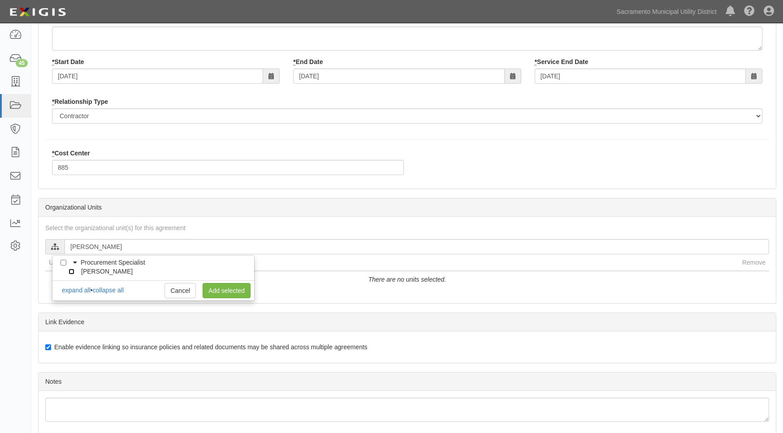
click at [72, 272] on input "[PERSON_NAME]" at bounding box center [72, 272] width 6 height 6
checkbox input "true"
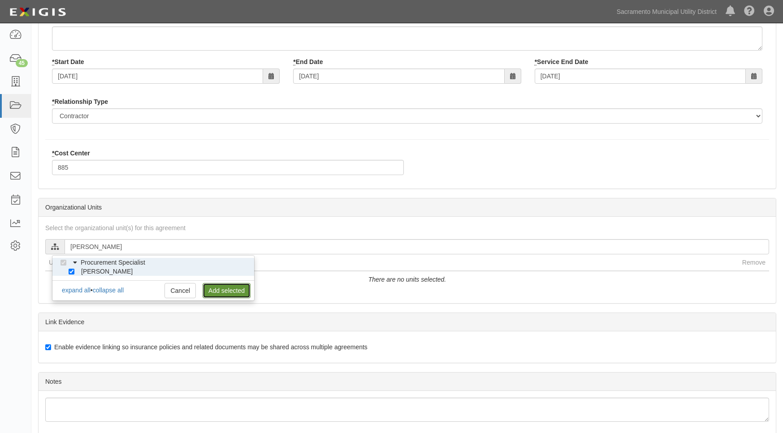
click at [231, 292] on link "Add selected" at bounding box center [227, 290] width 48 height 15
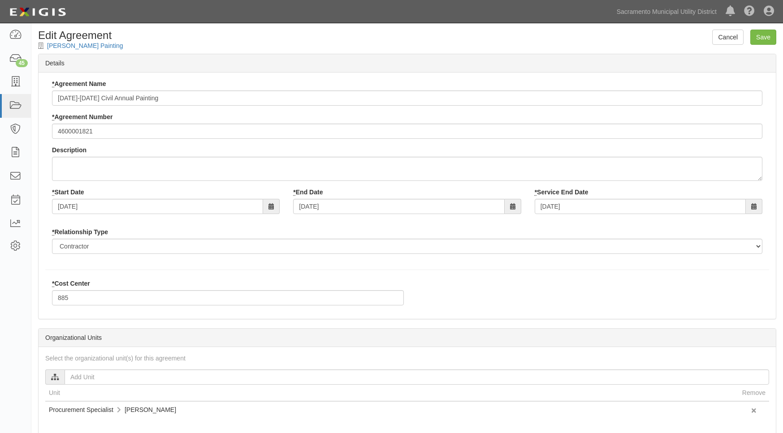
scroll to position [0, 0]
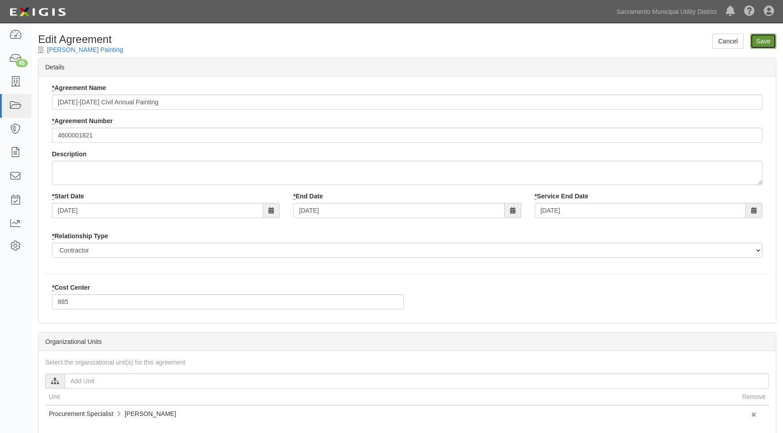
click at [758, 39] on input "Save" at bounding box center [763, 41] width 26 height 15
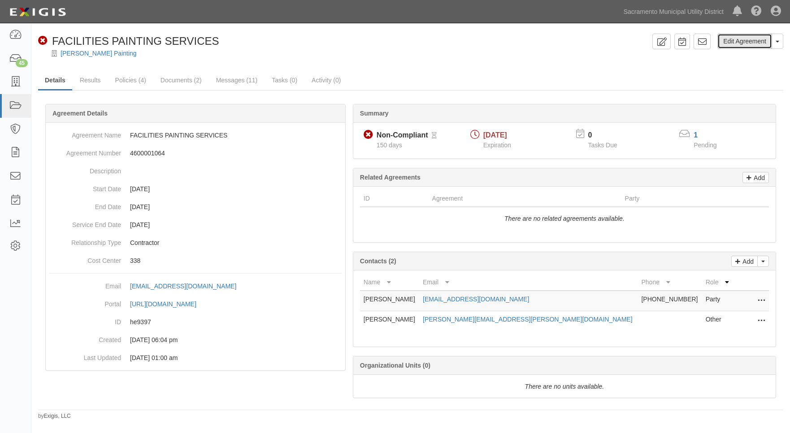
click at [725, 40] on link "Edit Agreement" at bounding box center [744, 41] width 55 height 15
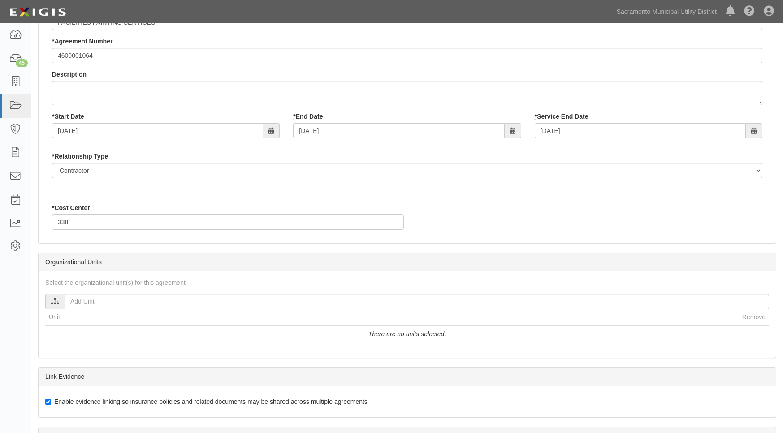
scroll to position [174, 0]
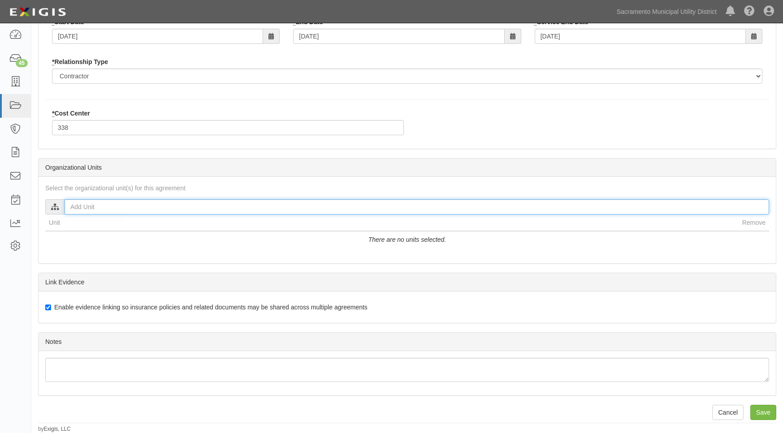
click at [90, 204] on input "text" at bounding box center [417, 206] width 705 height 15
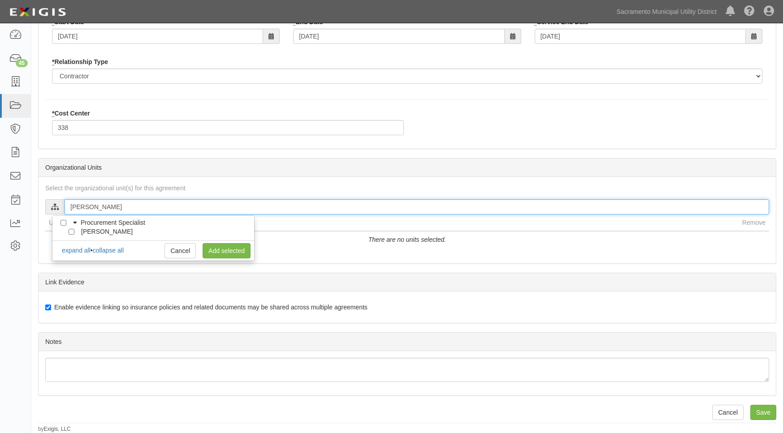
type input "[PERSON_NAME]"
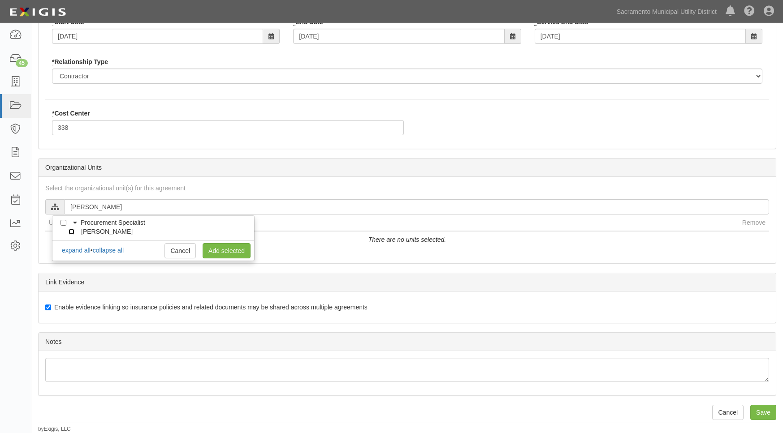
click at [72, 231] on input "[PERSON_NAME]" at bounding box center [72, 232] width 6 height 6
checkbox input "true"
click at [219, 252] on link "Add selected" at bounding box center [227, 250] width 48 height 15
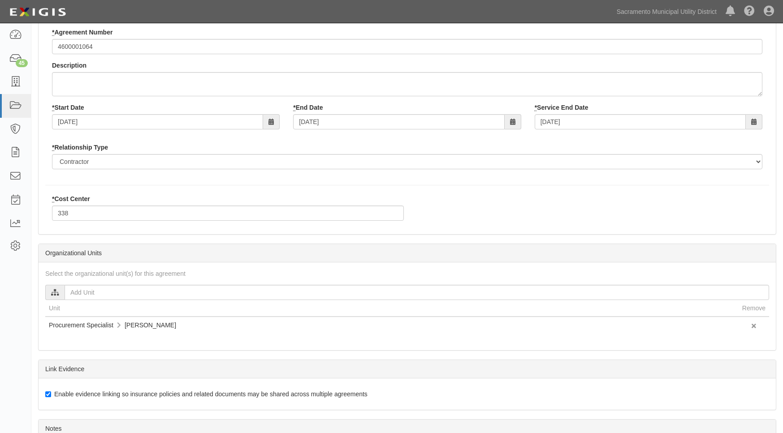
scroll to position [0, 0]
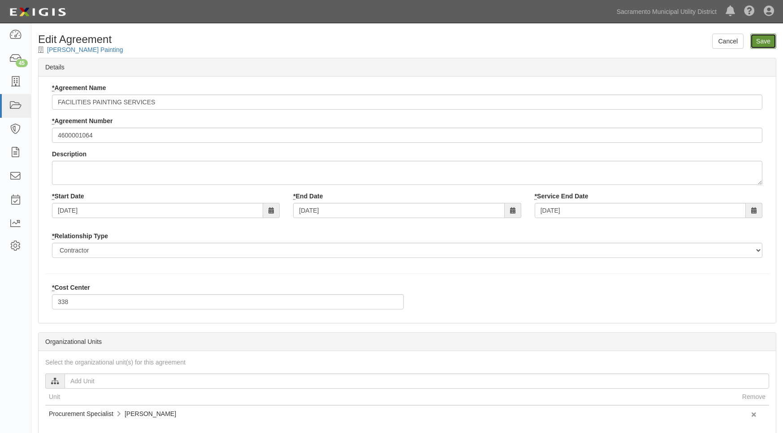
click at [762, 41] on input "Save" at bounding box center [763, 41] width 26 height 15
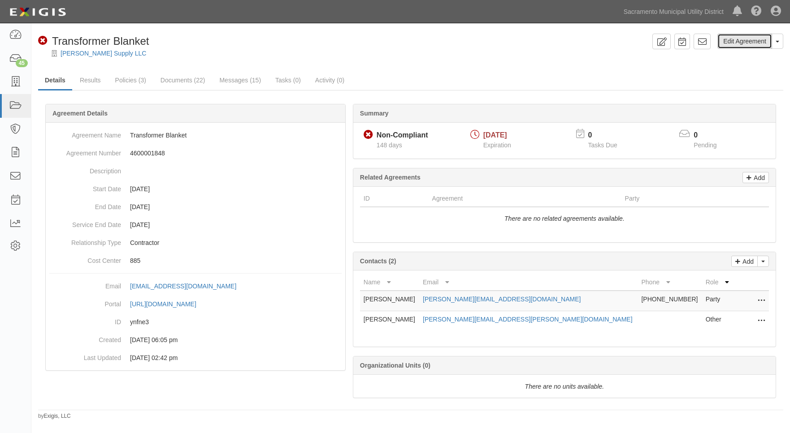
click at [738, 43] on link "Edit Agreement" at bounding box center [744, 41] width 55 height 15
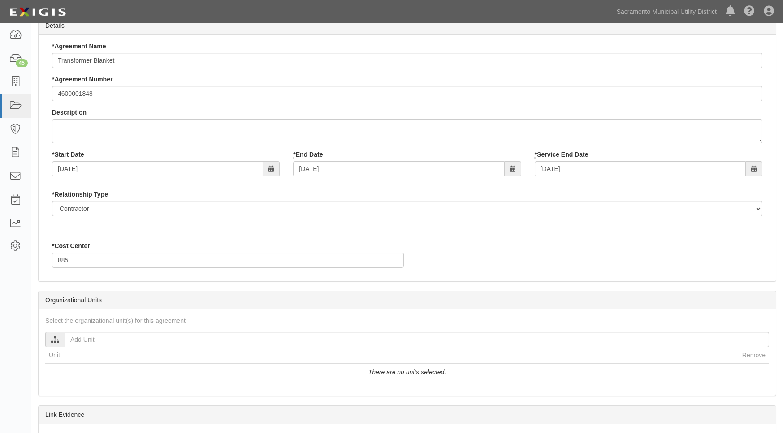
scroll to position [90, 0]
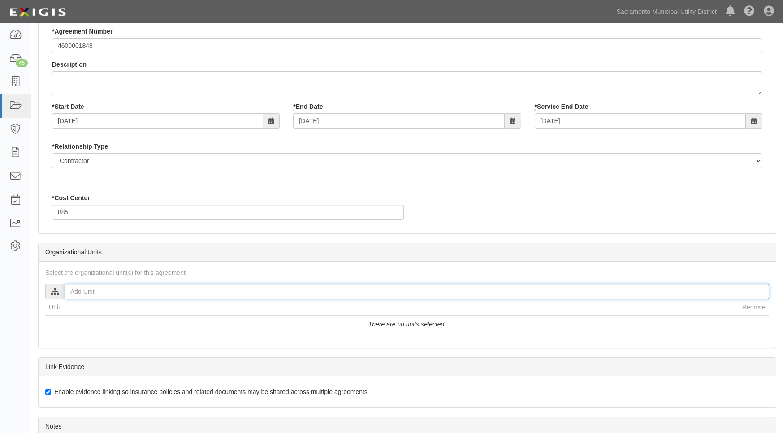
click at [95, 292] on input "text" at bounding box center [417, 291] width 705 height 15
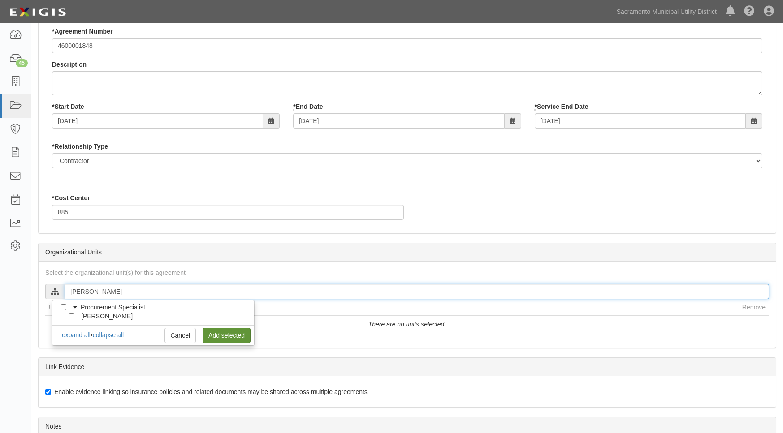
type input "[PERSON_NAME]"
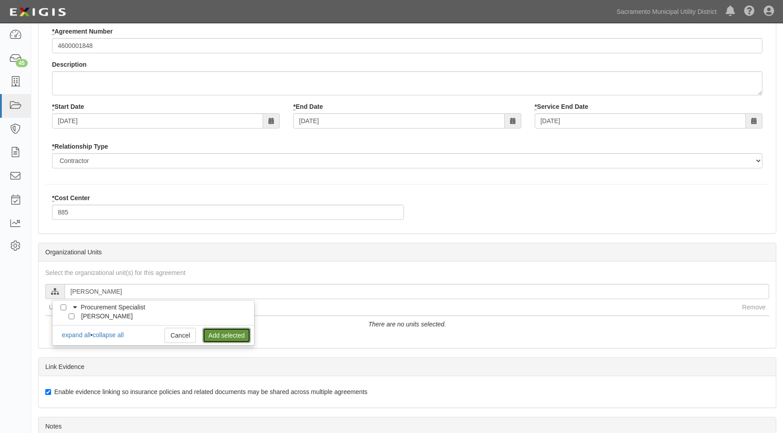
click at [220, 335] on link "Add selected" at bounding box center [227, 335] width 48 height 15
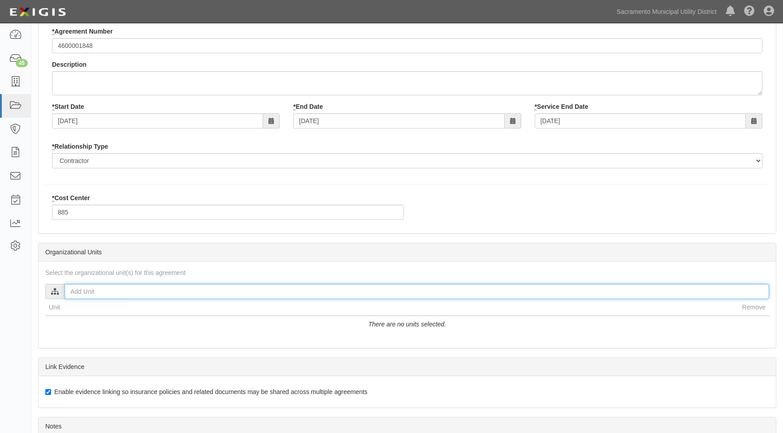
click at [104, 290] on input "text" at bounding box center [417, 291] width 705 height 15
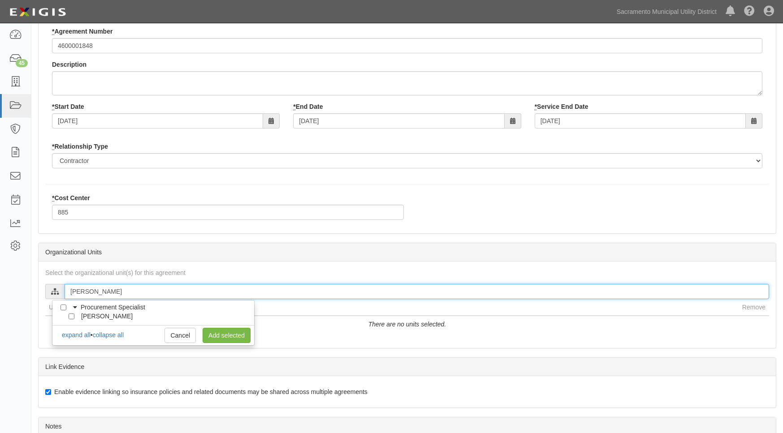
type input "Jose Nor"
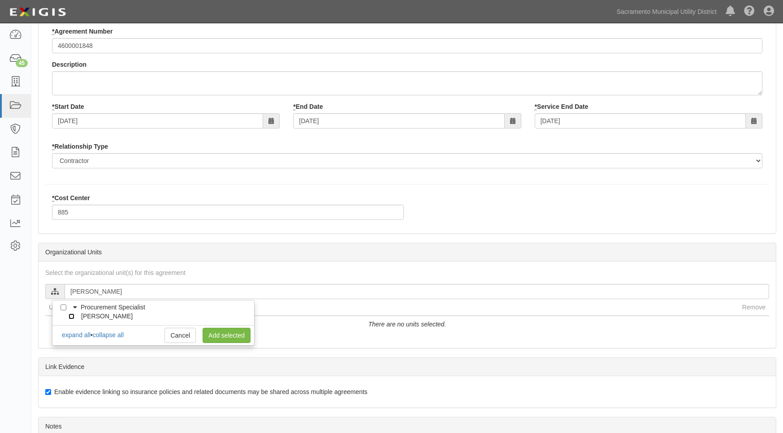
click at [70, 318] on input "Jose Noriega" at bounding box center [72, 317] width 6 height 6
checkbox input "true"
click at [227, 339] on link "Add selected" at bounding box center [227, 335] width 48 height 15
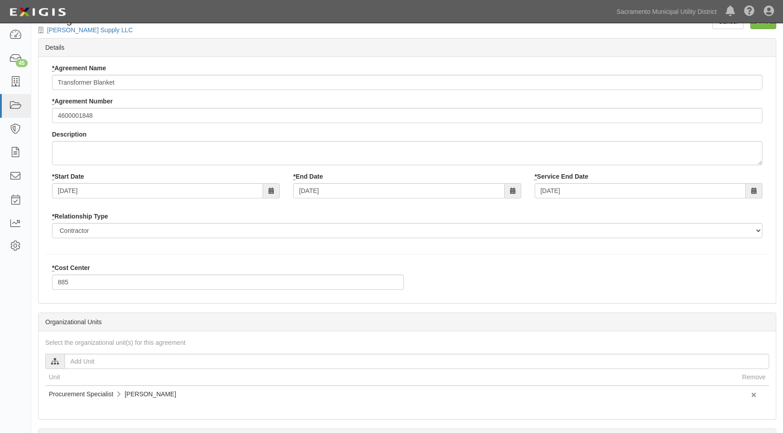
scroll to position [0, 0]
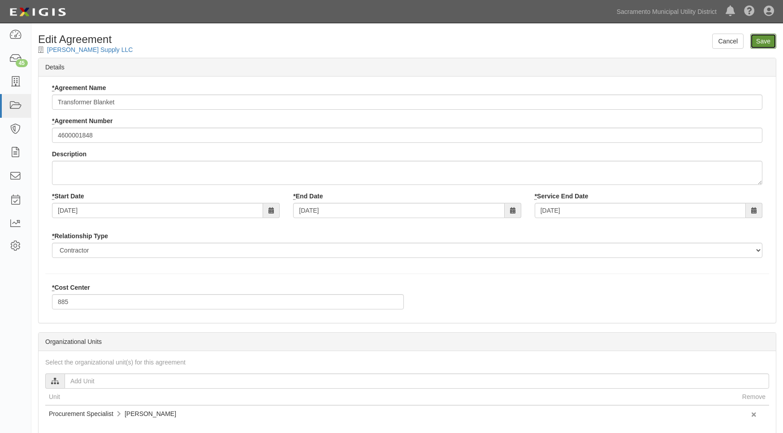
click at [759, 44] on input "Save" at bounding box center [763, 41] width 26 height 15
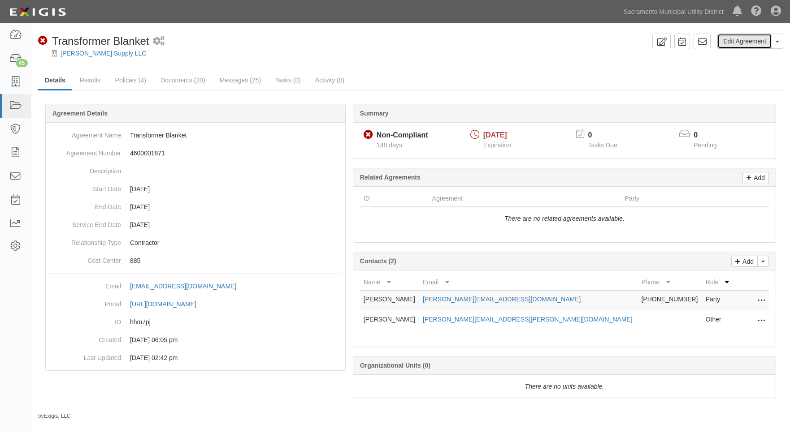
click at [731, 44] on link "Edit Agreement" at bounding box center [744, 41] width 55 height 15
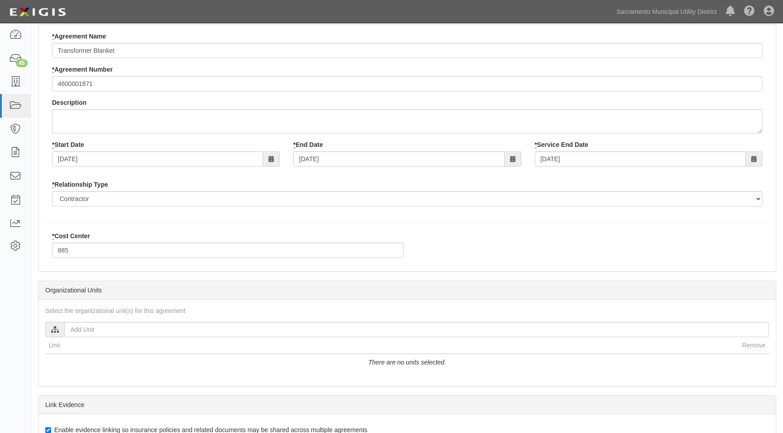
scroll to position [174, 0]
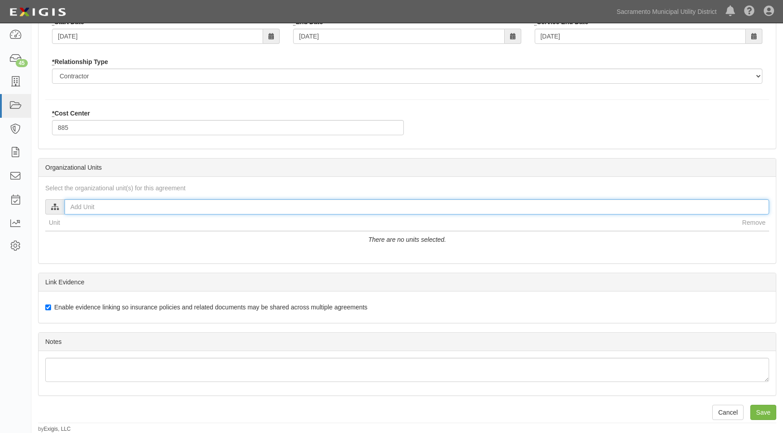
click at [104, 207] on input "text" at bounding box center [417, 206] width 705 height 15
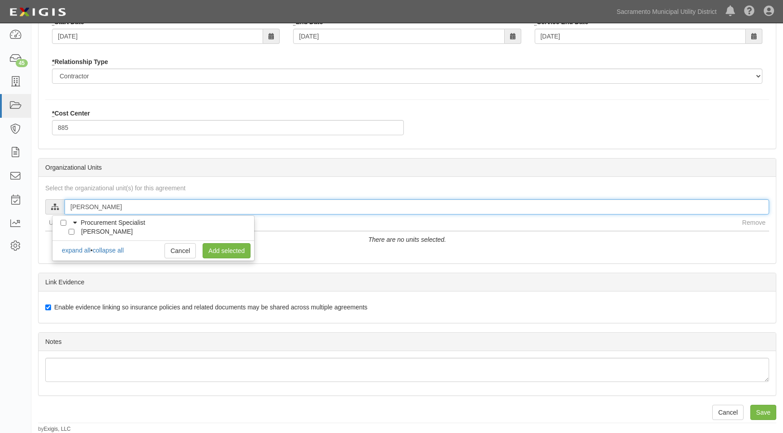
type input "[PERSON_NAME]"
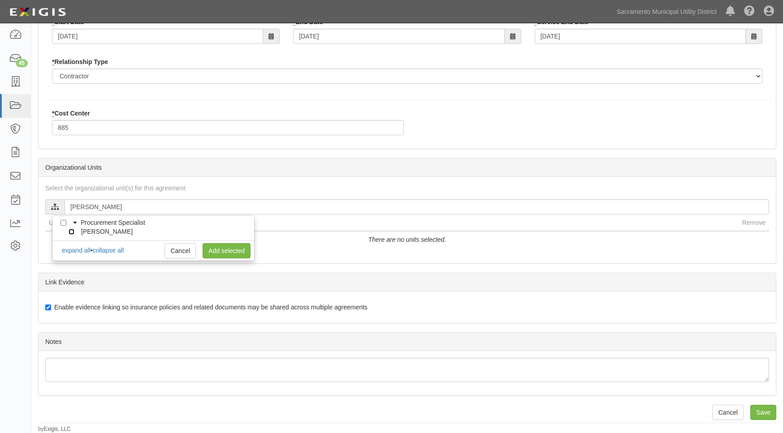
click at [74, 230] on input "[PERSON_NAME]" at bounding box center [72, 232] width 6 height 6
checkbox input "true"
click at [229, 251] on link "Add selected" at bounding box center [227, 250] width 48 height 15
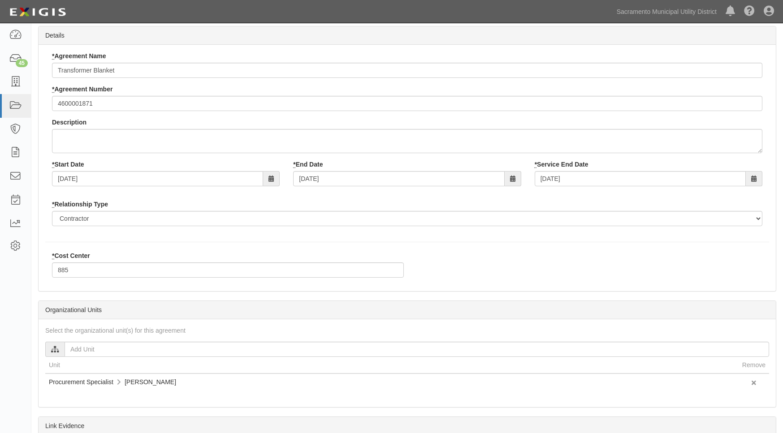
scroll to position [0, 0]
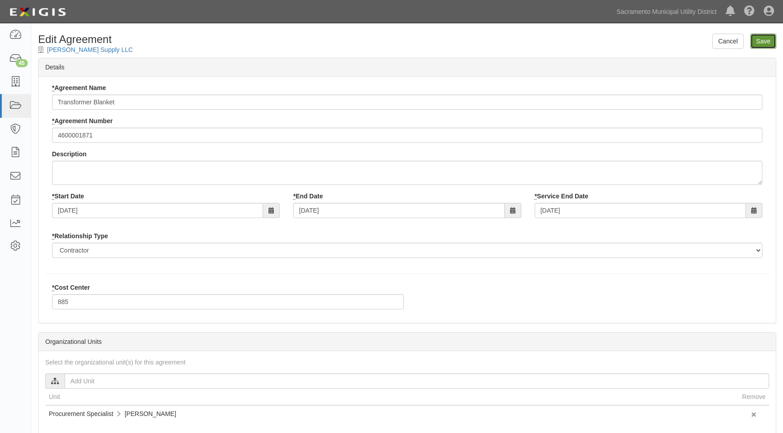
click at [756, 39] on input "Save" at bounding box center [763, 41] width 26 height 15
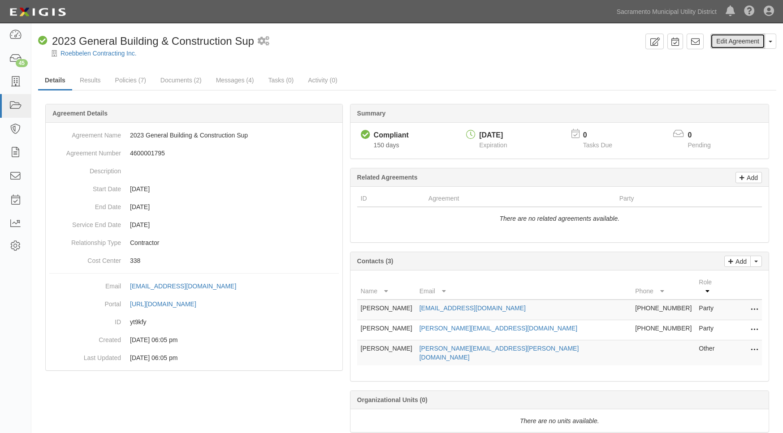
click at [727, 40] on link "Edit Agreement" at bounding box center [737, 41] width 55 height 15
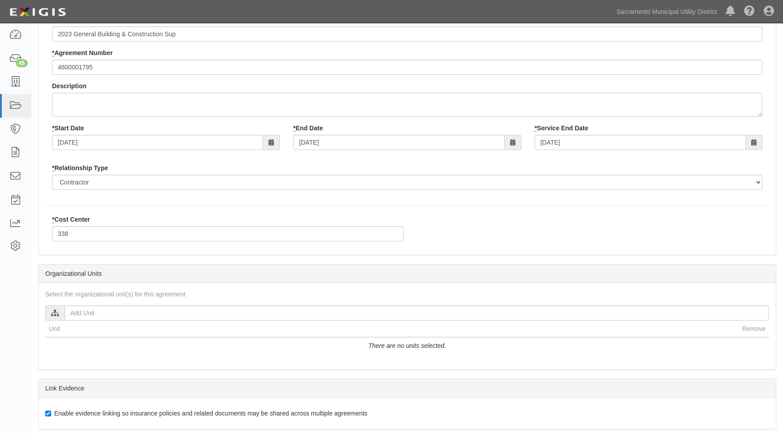
scroll to position [134, 0]
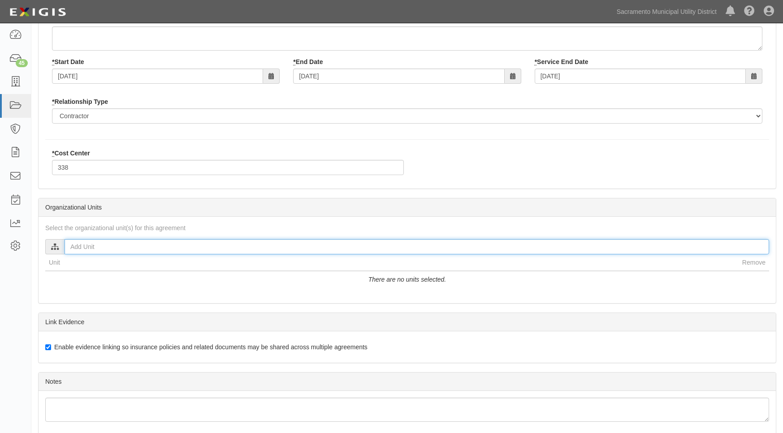
click at [91, 249] on input "text" at bounding box center [417, 246] width 705 height 15
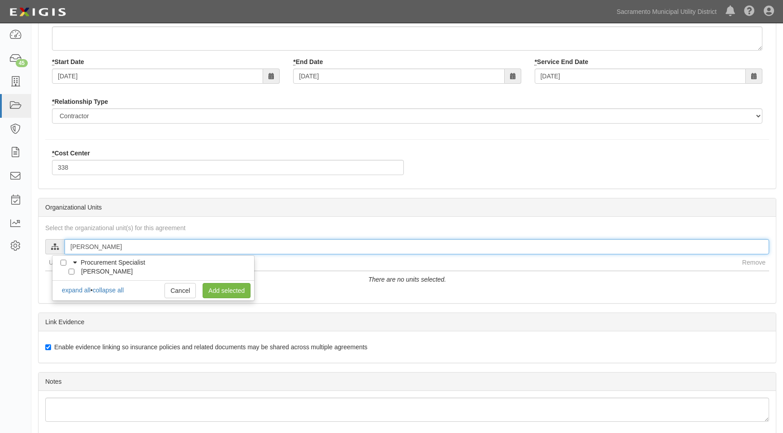
type input "[PERSON_NAME]"
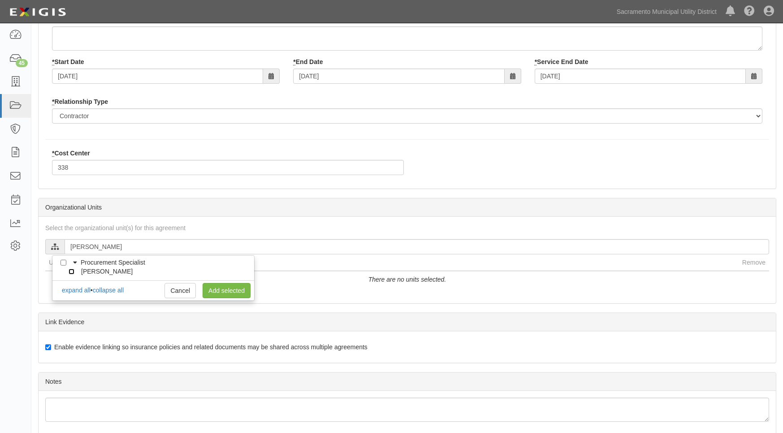
click at [69, 271] on input "[PERSON_NAME]" at bounding box center [72, 272] width 6 height 6
checkbox input "true"
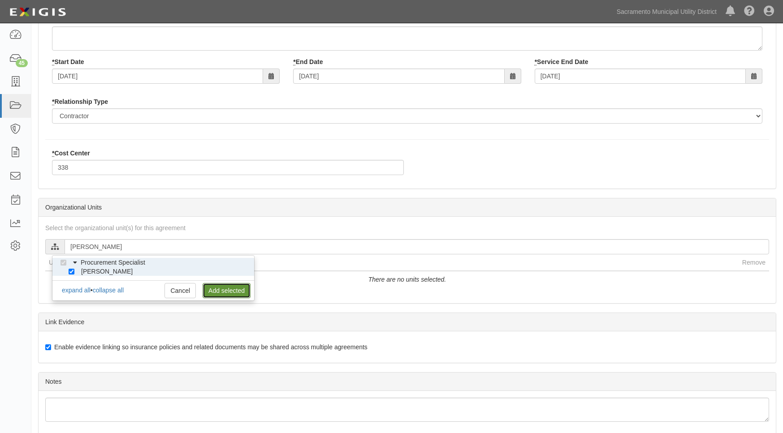
click at [226, 294] on link "Add selected" at bounding box center [227, 290] width 48 height 15
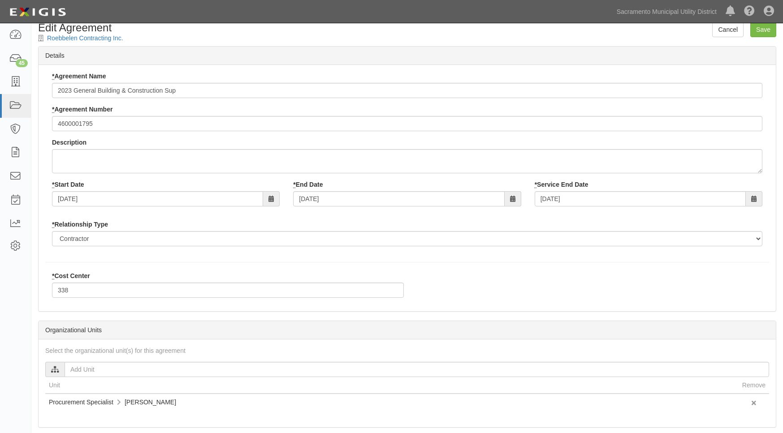
scroll to position [0, 0]
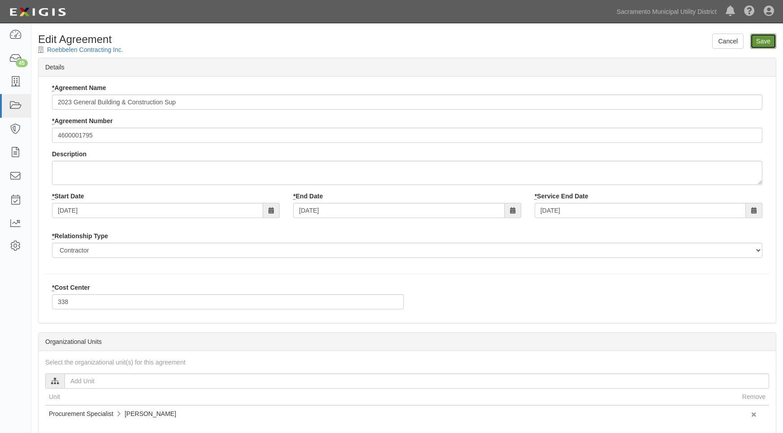
click at [762, 37] on input "Save" at bounding box center [763, 41] width 26 height 15
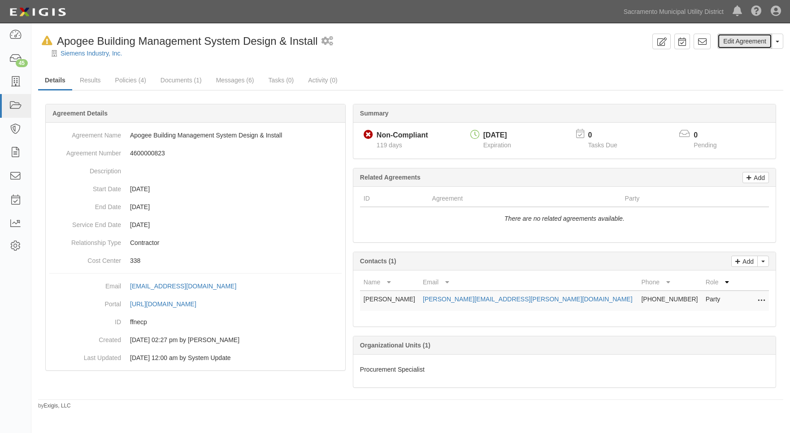
click at [736, 39] on link "Edit Agreement" at bounding box center [744, 41] width 55 height 15
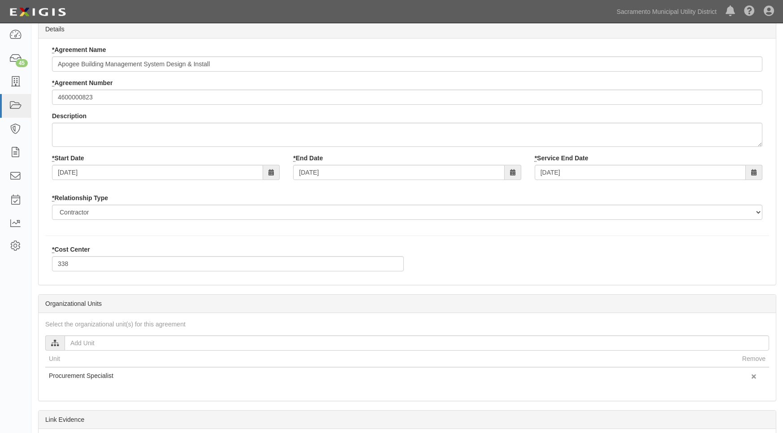
scroll to position [90, 0]
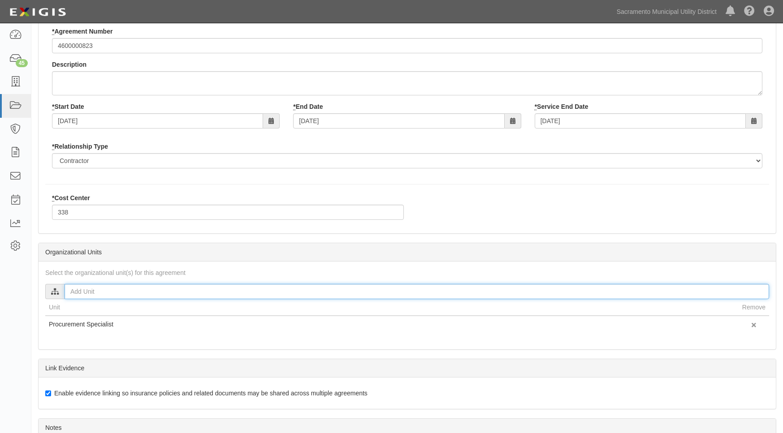
click at [100, 292] on input "text" at bounding box center [417, 291] width 705 height 15
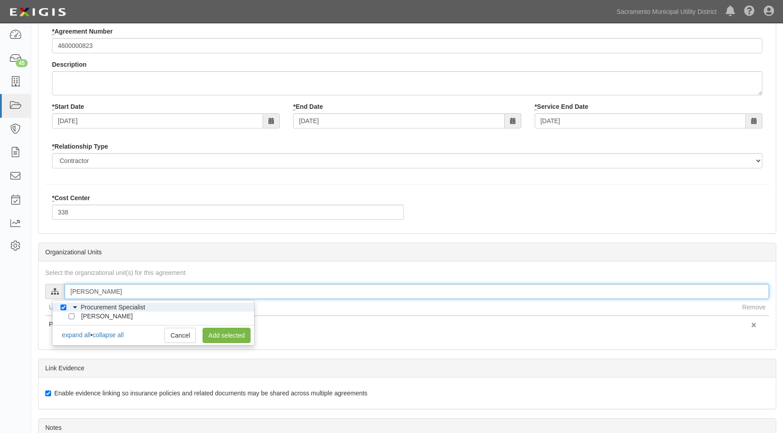
type input "[PERSON_NAME]"
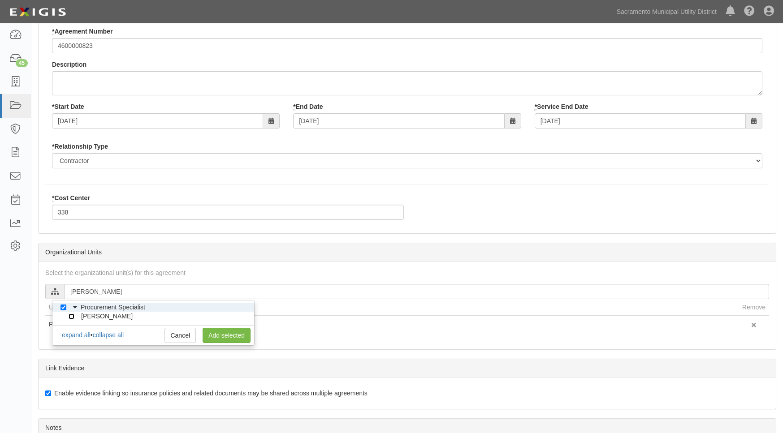
click at [72, 315] on input "[PERSON_NAME]" at bounding box center [72, 317] width 6 height 6
checkbox input "true"
click at [227, 336] on link "Add selected" at bounding box center [227, 335] width 48 height 15
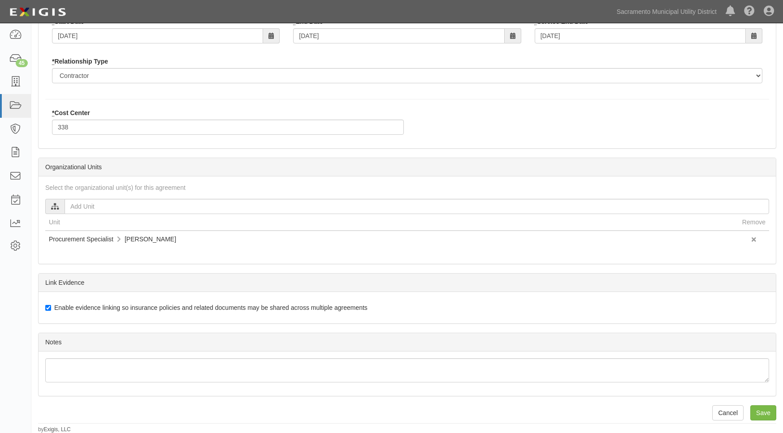
scroll to position [0, 0]
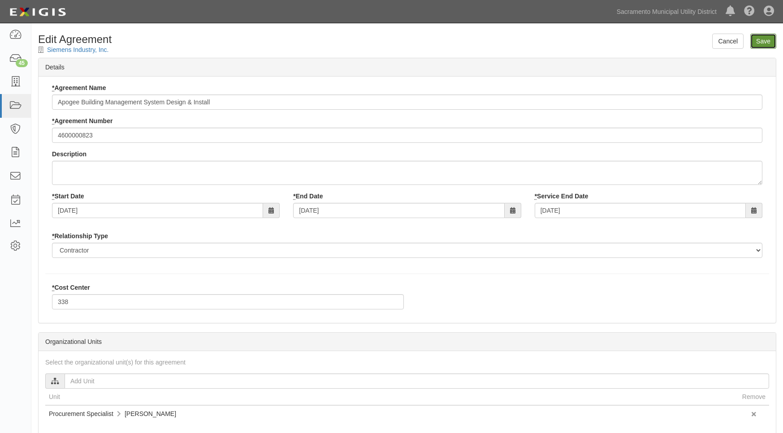
click at [763, 38] on input "Save" at bounding box center [763, 41] width 26 height 15
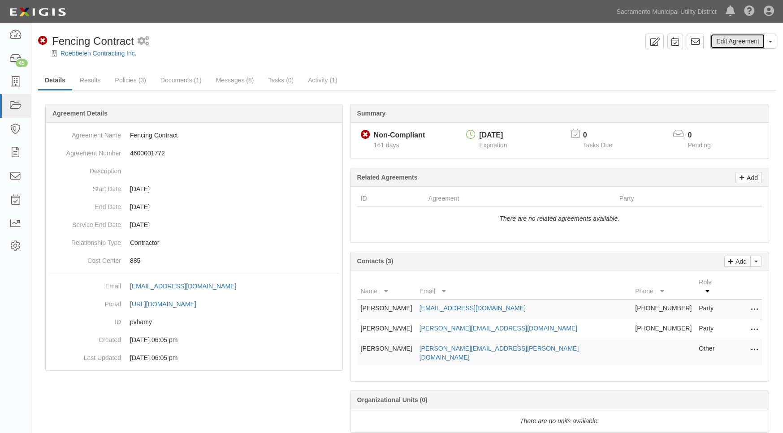
click at [719, 41] on link "Edit Agreement" at bounding box center [737, 41] width 55 height 15
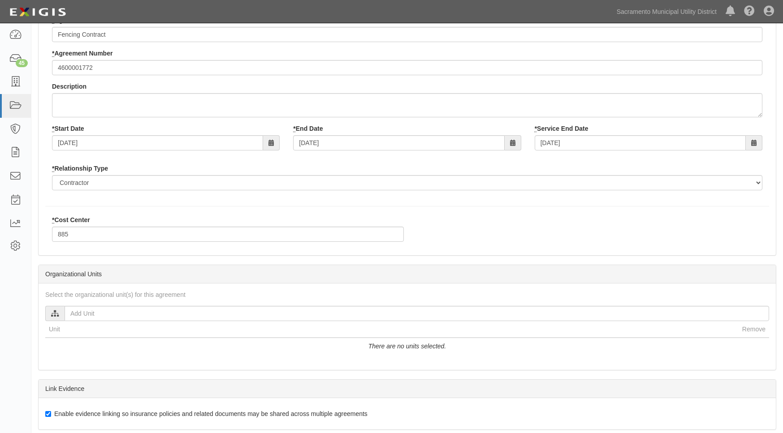
scroll to position [90, 0]
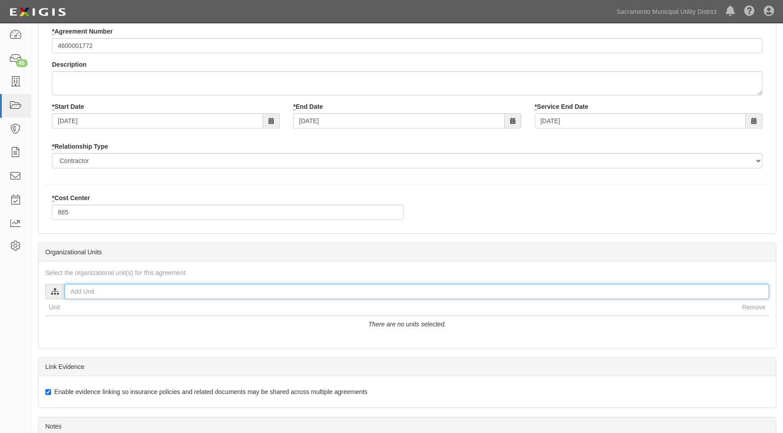
click at [110, 294] on input "text" at bounding box center [417, 291] width 705 height 15
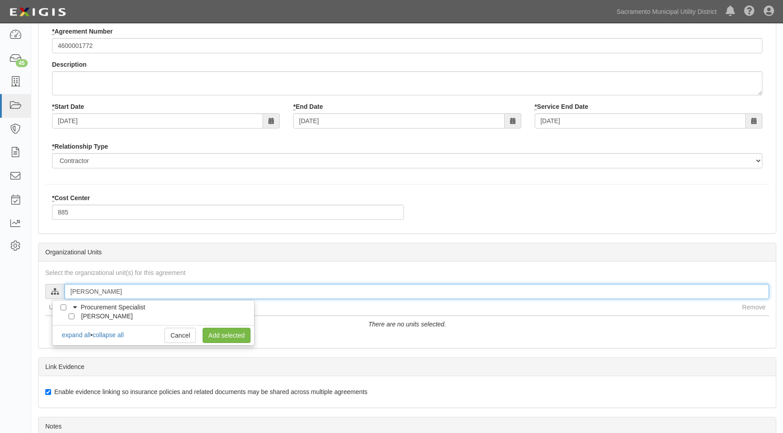
type input "[PERSON_NAME]"
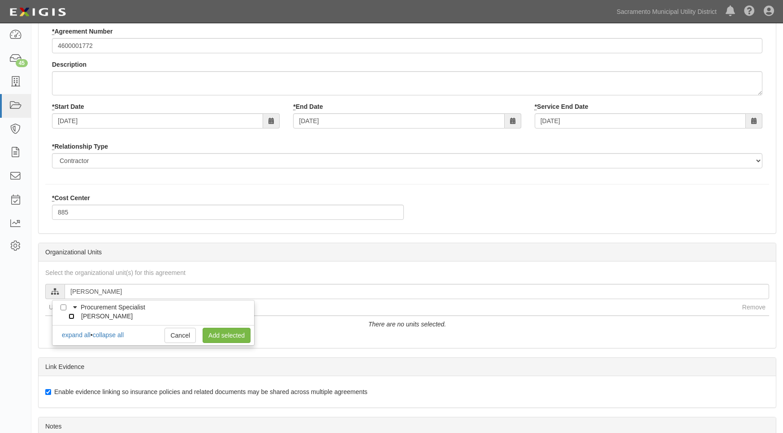
click at [69, 317] on input "[PERSON_NAME]" at bounding box center [72, 317] width 6 height 6
checkbox input "true"
click at [227, 340] on link "Add selected" at bounding box center [227, 335] width 48 height 15
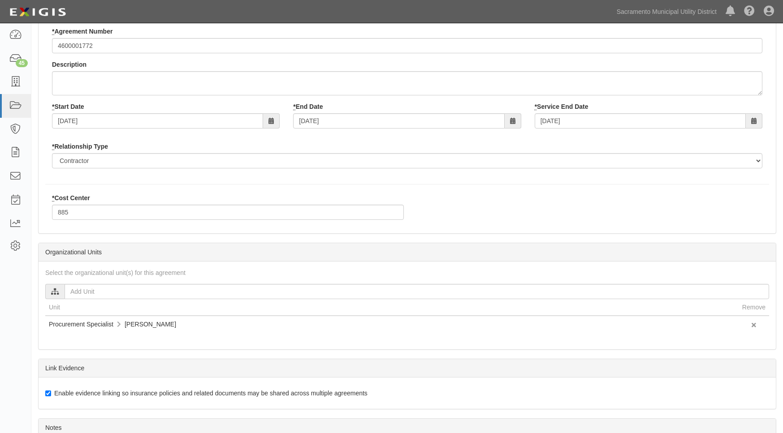
scroll to position [0, 0]
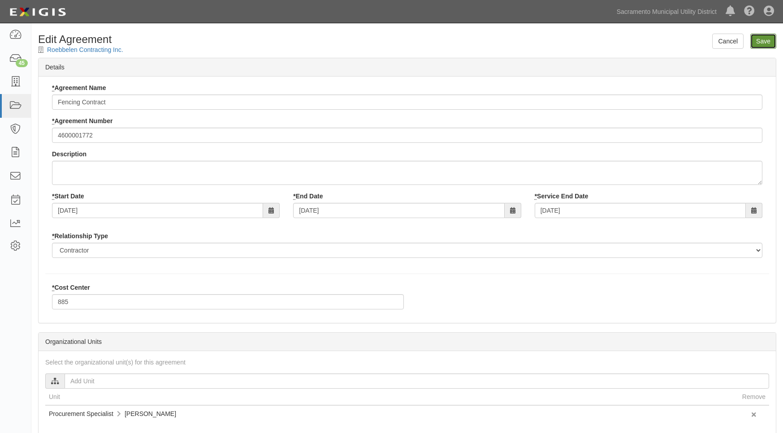
click at [767, 42] on input "Save" at bounding box center [763, 41] width 26 height 15
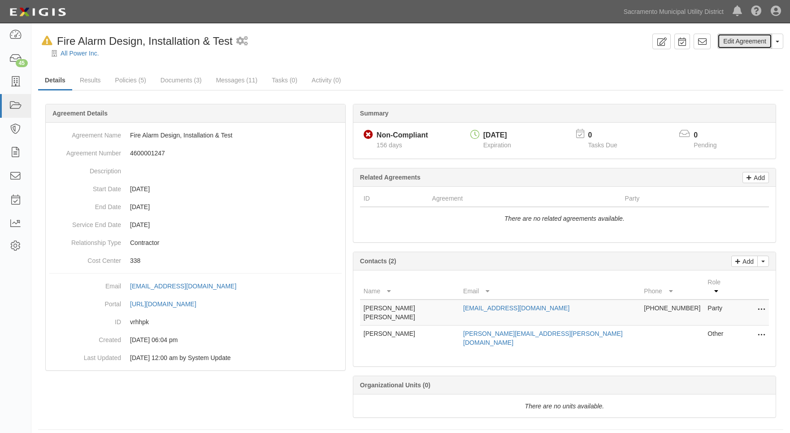
drag, startPoint x: 742, startPoint y: 43, endPoint x: 731, endPoint y: 42, distance: 11.3
click at [742, 43] on link "Edit Agreement" at bounding box center [744, 41] width 55 height 15
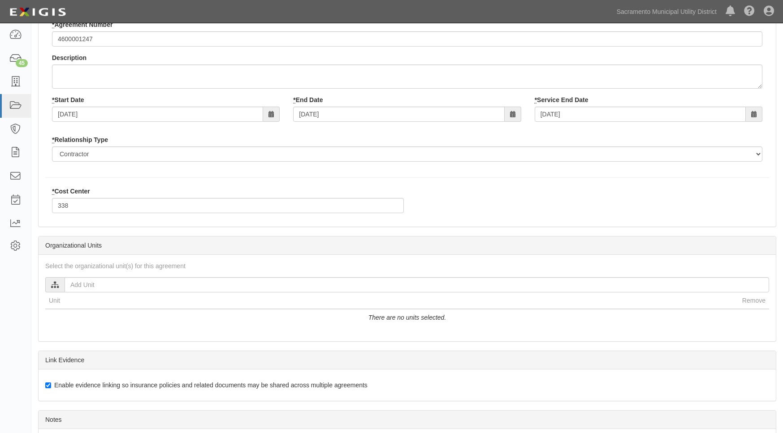
scroll to position [134, 0]
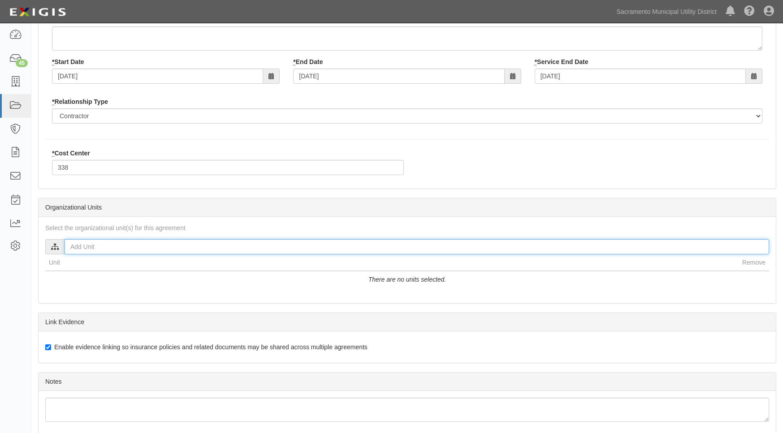
click at [90, 253] on input "text" at bounding box center [417, 246] width 705 height 15
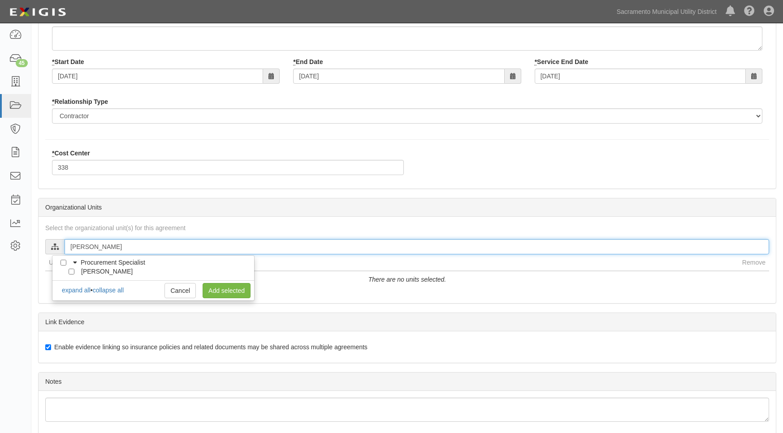
type input "Amy A"
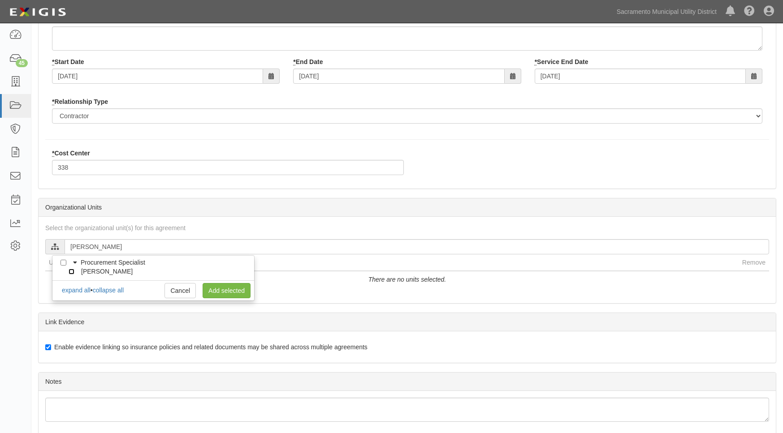
click at [71, 272] on input "[PERSON_NAME]" at bounding box center [72, 272] width 6 height 6
checkbox input "true"
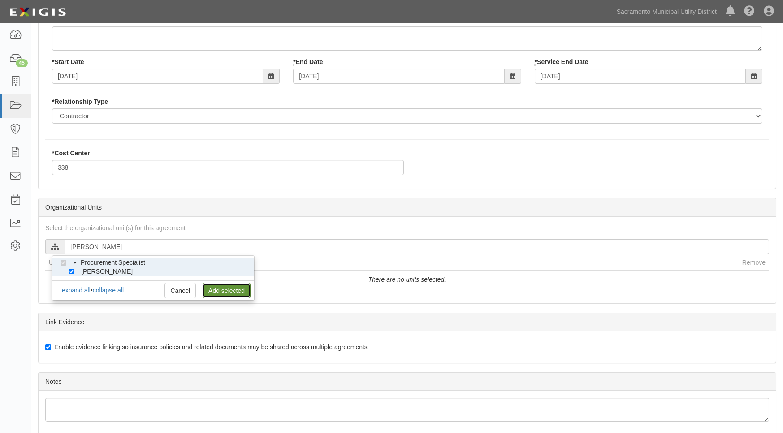
click at [216, 292] on link "Add selected" at bounding box center [227, 290] width 48 height 15
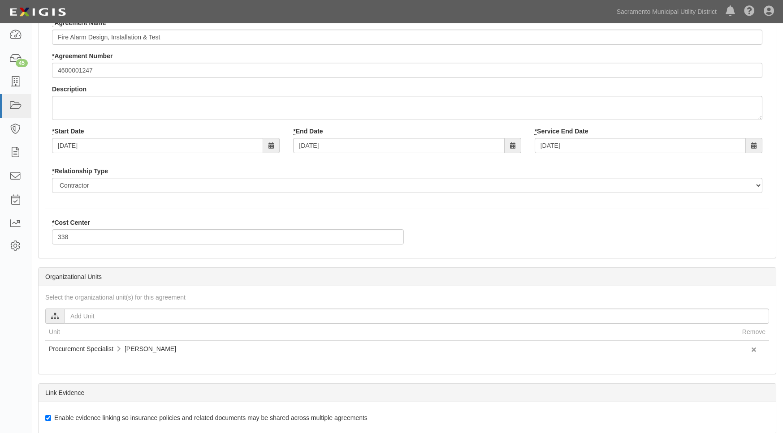
scroll to position [0, 0]
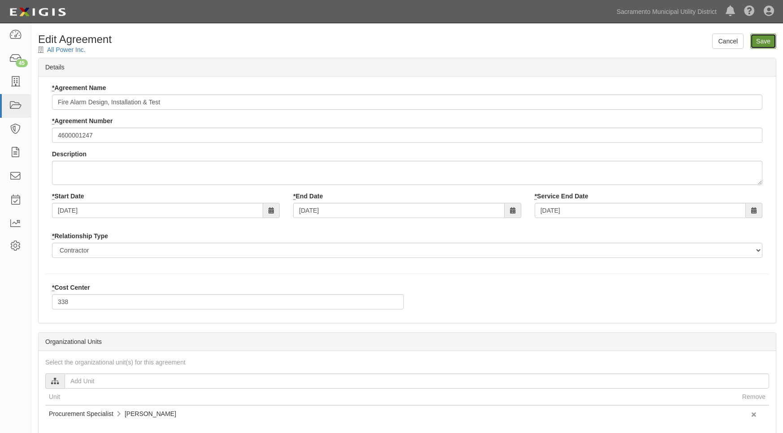
click at [765, 42] on input "Save" at bounding box center [763, 41] width 26 height 15
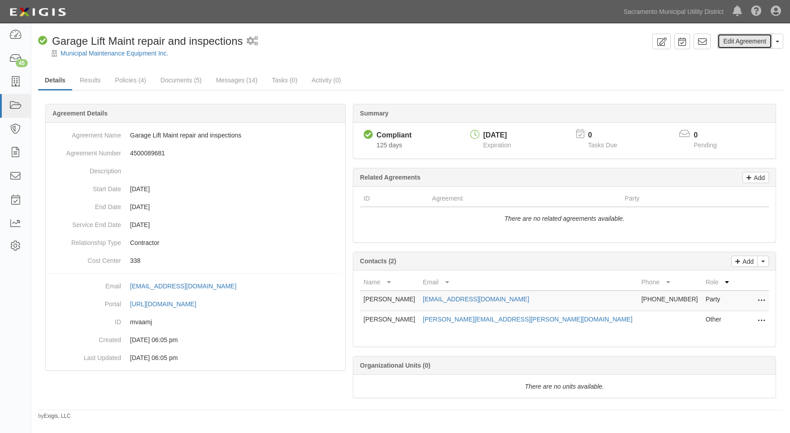
click at [732, 42] on link "Edit Agreement" at bounding box center [744, 41] width 55 height 15
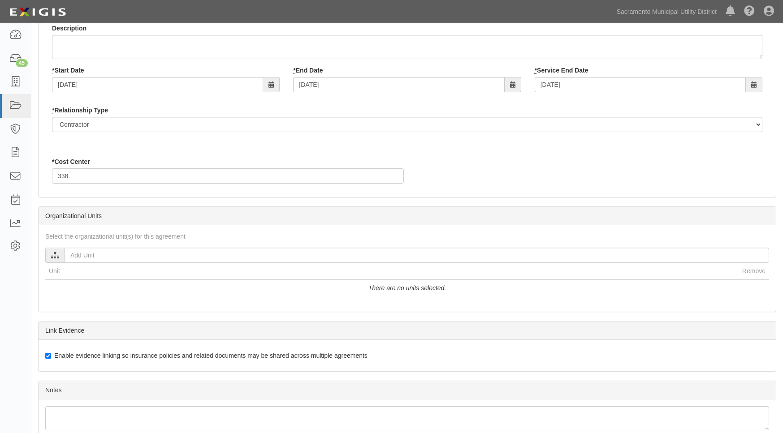
scroll to position [134, 0]
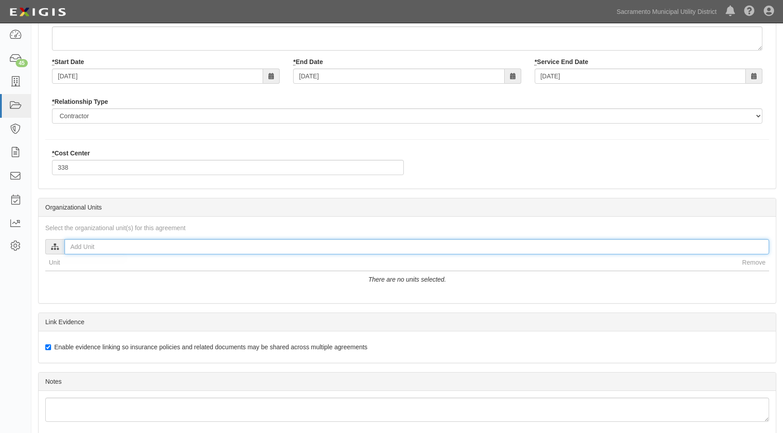
click at [82, 245] on input "text" at bounding box center [417, 246] width 705 height 15
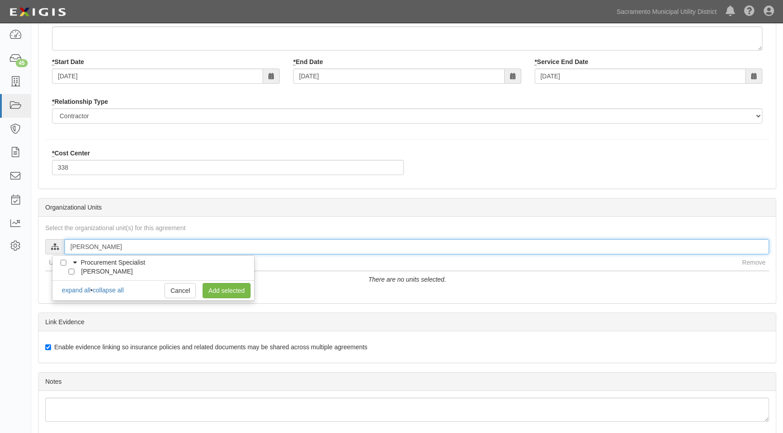
type input "[PERSON_NAME]"
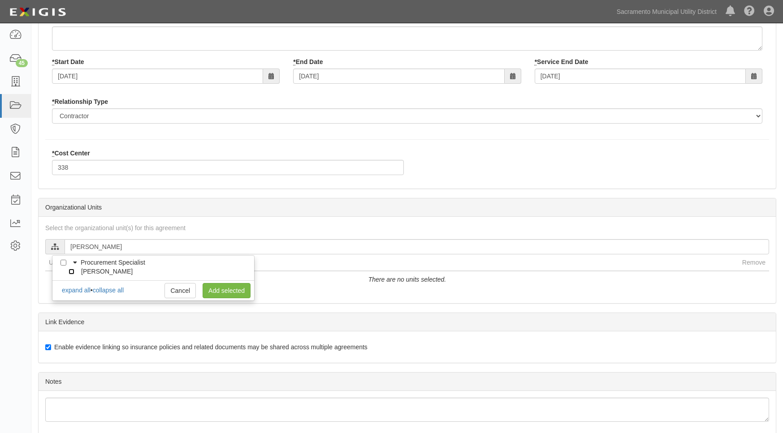
click at [70, 270] on input "[PERSON_NAME]" at bounding box center [72, 272] width 6 height 6
checkbox input "true"
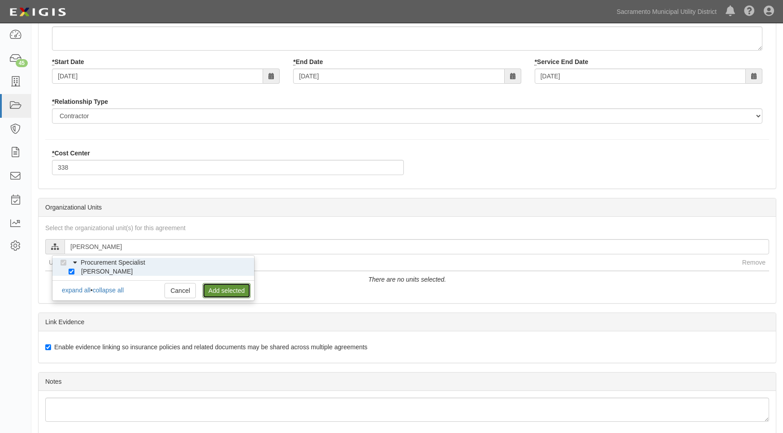
click at [236, 285] on link "Add selected" at bounding box center [227, 290] width 48 height 15
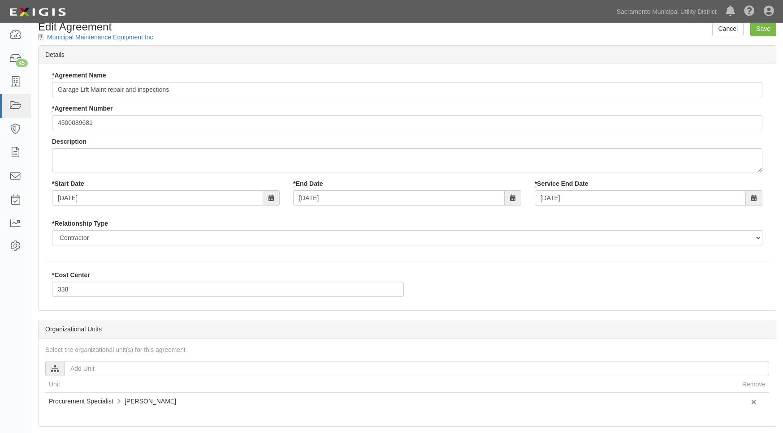
scroll to position [0, 0]
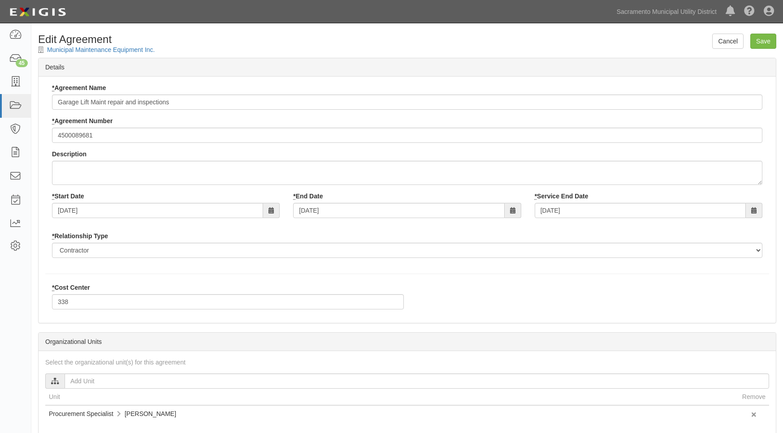
click at [760, 49] on div "Municipal Maintenance Equipment Inc." at bounding box center [407, 49] width 738 height 9
click at [762, 43] on input "Save" at bounding box center [763, 41] width 26 height 15
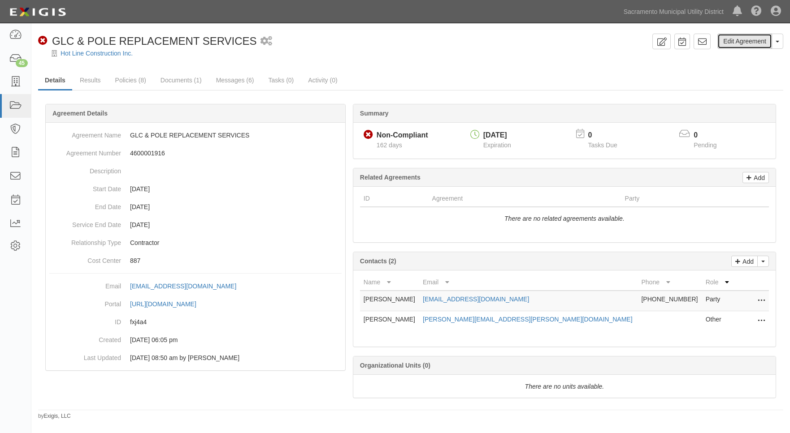
drag, startPoint x: 753, startPoint y: 39, endPoint x: 748, endPoint y: 39, distance: 5.4
click at [753, 39] on link "Edit Agreement" at bounding box center [744, 41] width 55 height 15
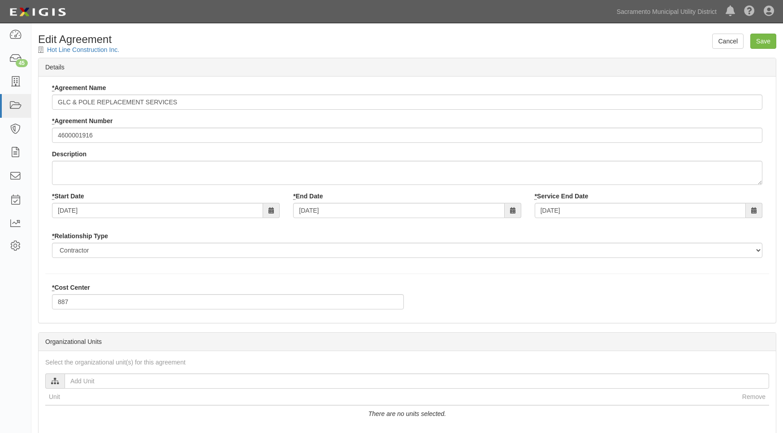
scroll to position [90, 0]
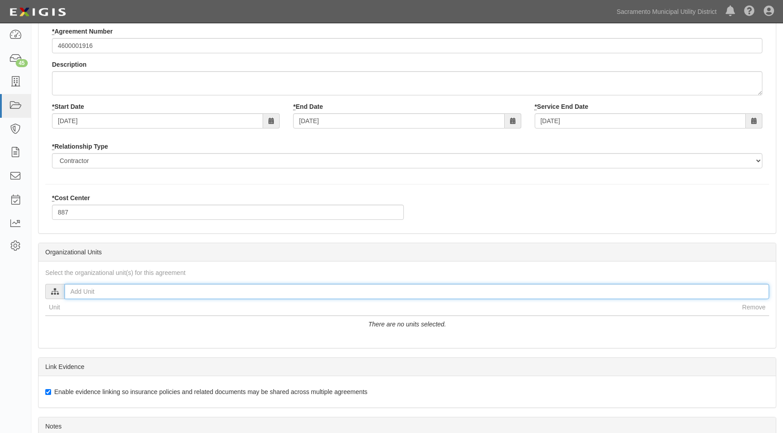
click at [117, 291] on input "text" at bounding box center [417, 291] width 705 height 15
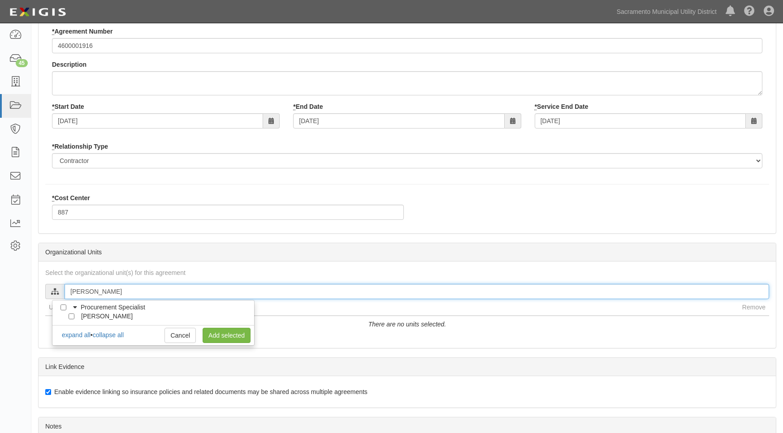
type input "[PERSON_NAME]"
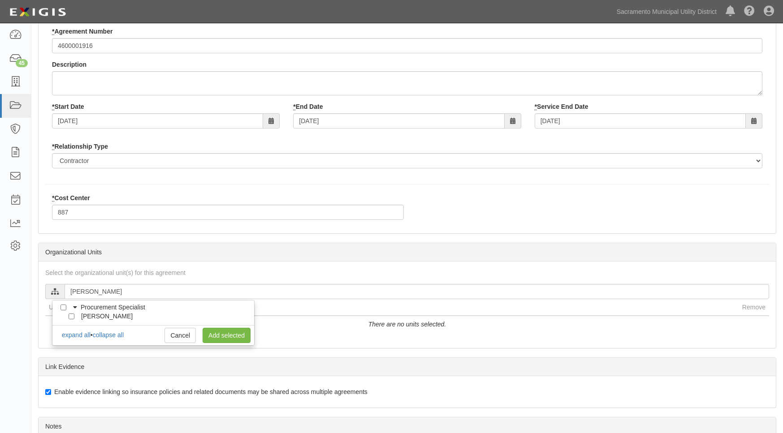
click at [68, 316] on li "[PERSON_NAME]" at bounding box center [153, 316] width 202 height 9
click at [70, 316] on input "[PERSON_NAME]" at bounding box center [72, 317] width 6 height 6
checkbox input "true"
click at [226, 336] on link "Add selected" at bounding box center [227, 335] width 48 height 15
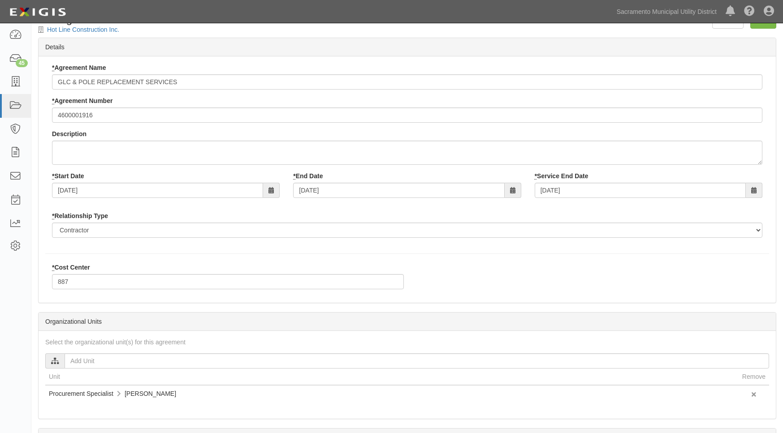
scroll to position [0, 0]
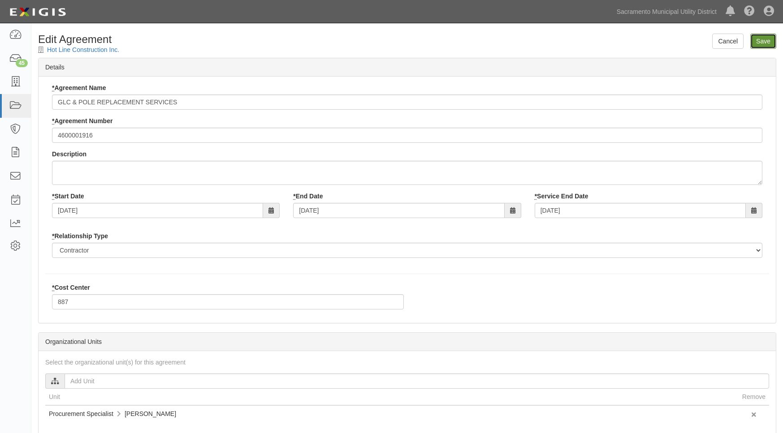
click at [760, 44] on input "Save" at bounding box center [763, 41] width 26 height 15
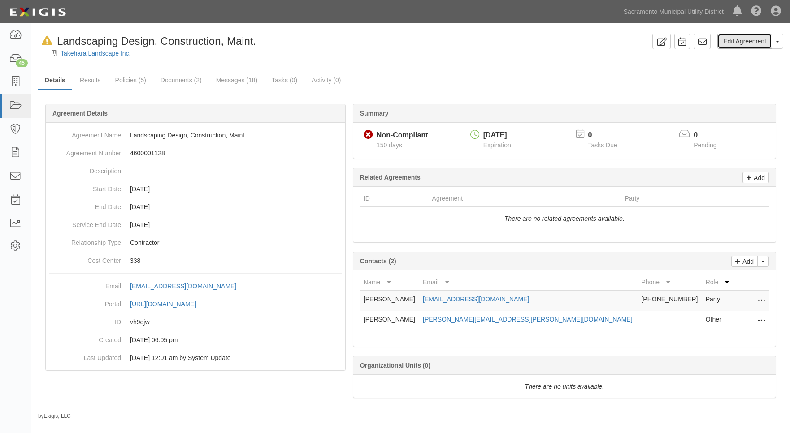
click at [732, 38] on link "Edit Agreement" at bounding box center [744, 41] width 55 height 15
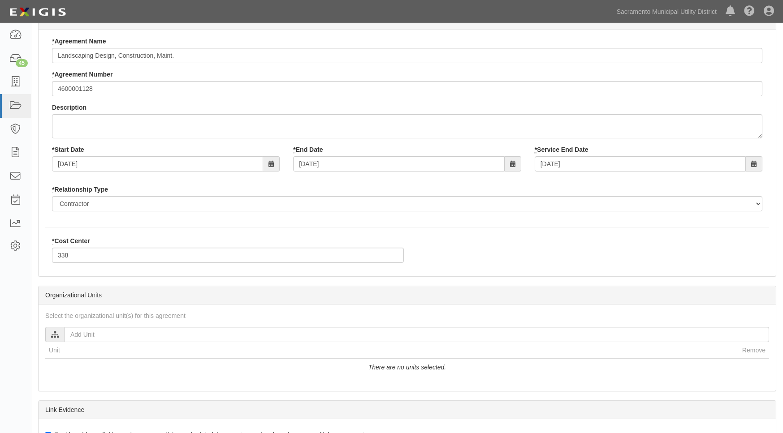
scroll to position [90, 0]
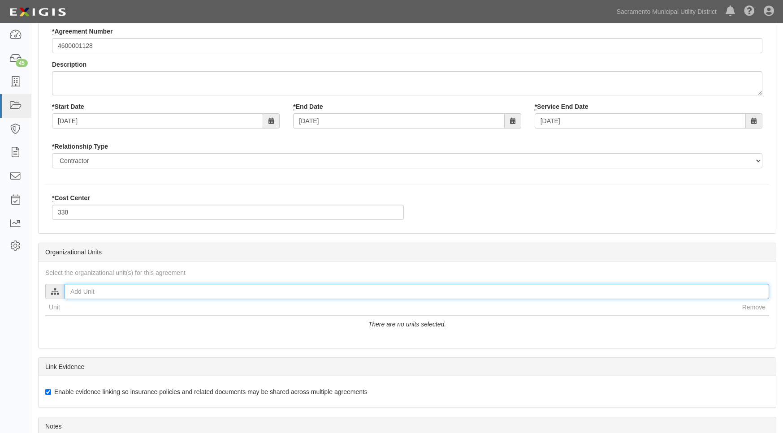
click at [136, 293] on input "text" at bounding box center [417, 291] width 705 height 15
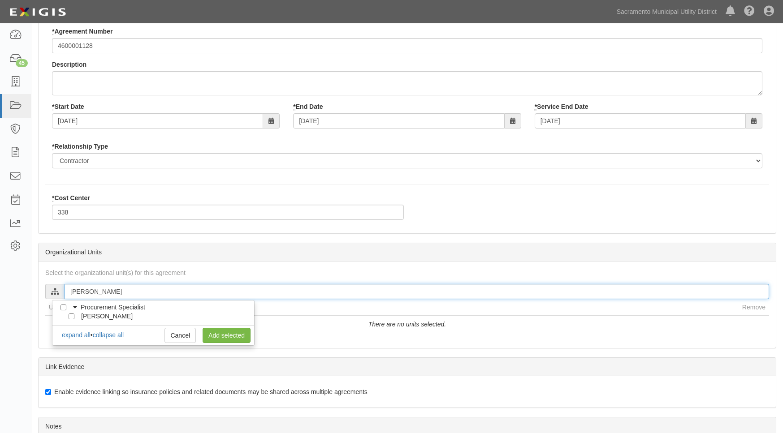
type input "[PERSON_NAME]"
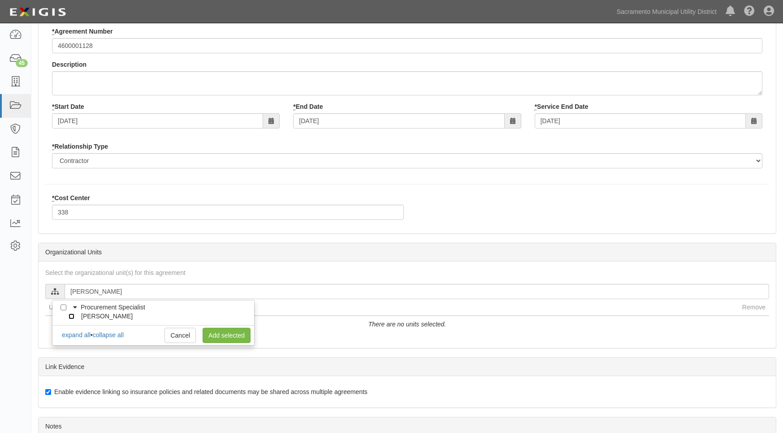
click at [73, 317] on input "[PERSON_NAME]" at bounding box center [72, 317] width 6 height 6
checkbox input "true"
click at [219, 337] on link "Add selected" at bounding box center [227, 335] width 48 height 15
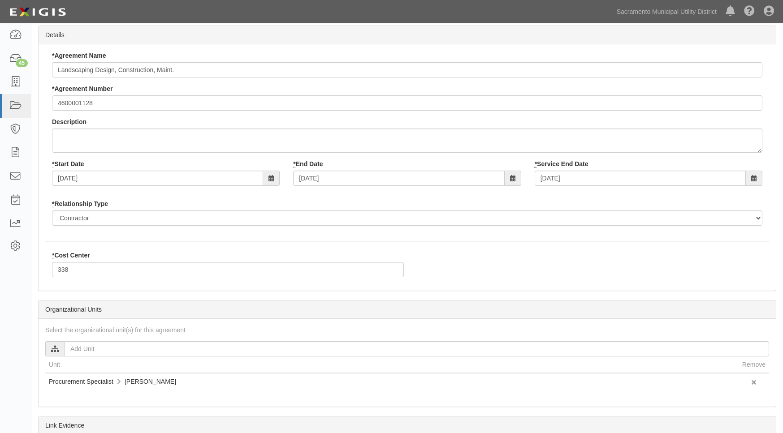
scroll to position [0, 0]
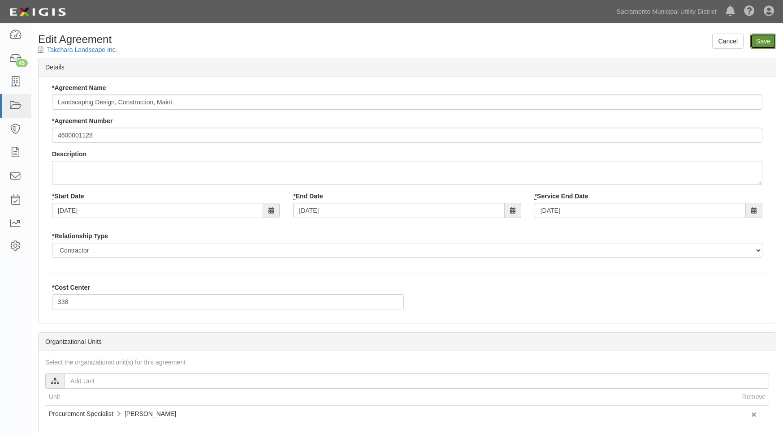
click at [763, 39] on input "Save" at bounding box center [763, 41] width 26 height 15
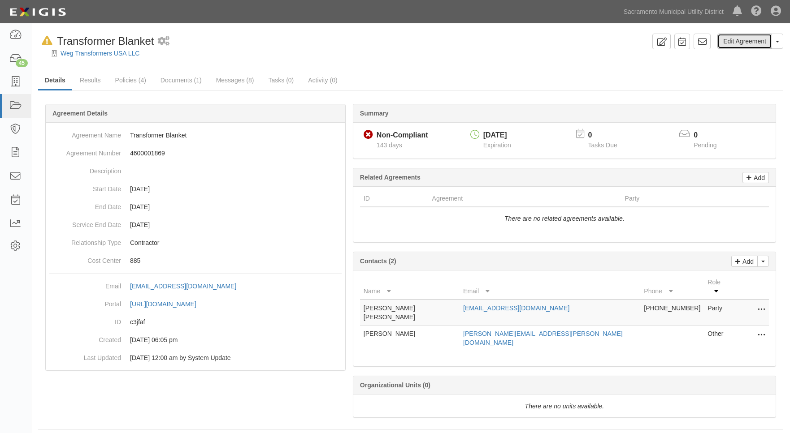
click at [740, 39] on link "Edit Agreement" at bounding box center [744, 41] width 55 height 15
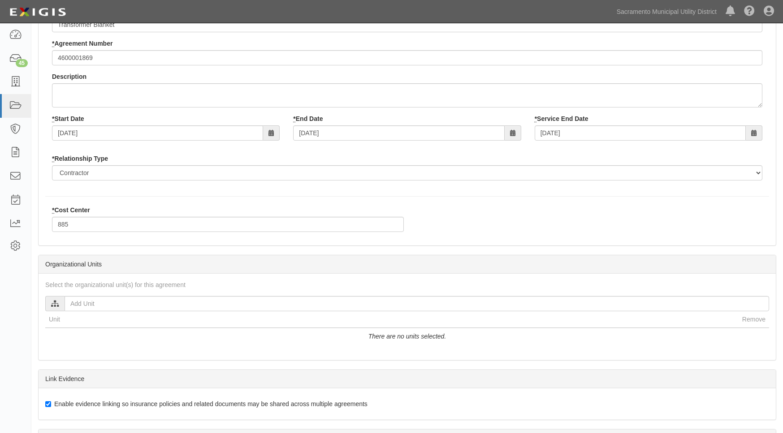
scroll to position [174, 0]
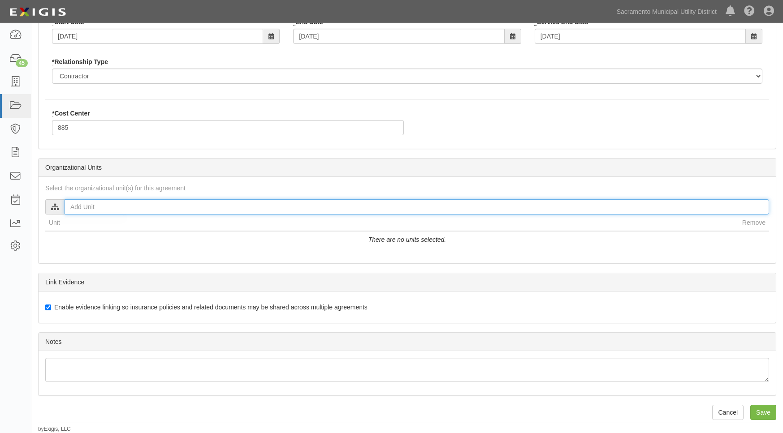
click at [99, 203] on input "text" at bounding box center [417, 206] width 705 height 15
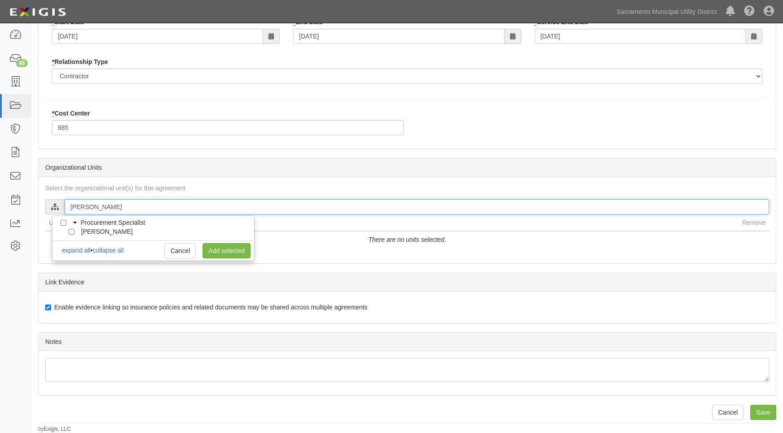
type input "[PERSON_NAME]"
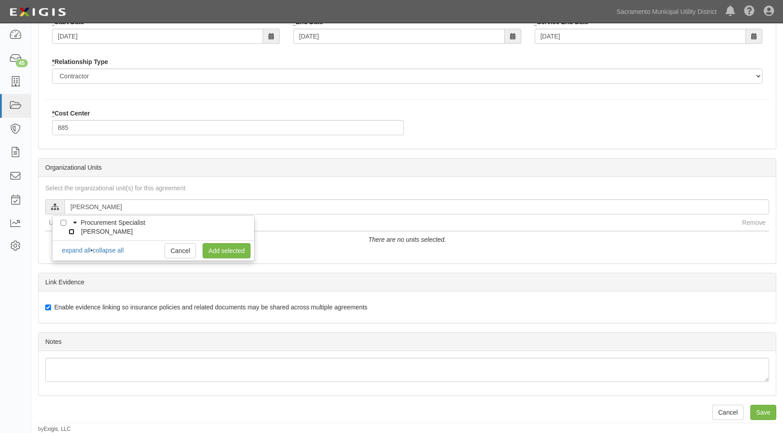
click at [74, 231] on input "[PERSON_NAME]" at bounding box center [72, 232] width 6 height 6
checkbox input "true"
click at [217, 251] on link "Add selected" at bounding box center [227, 250] width 48 height 15
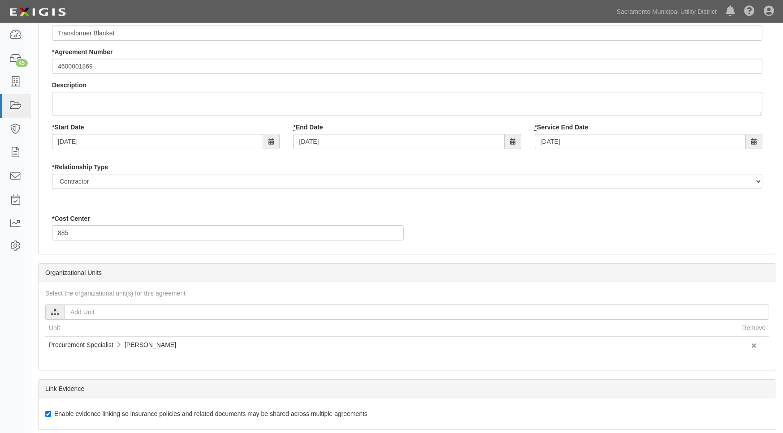
scroll to position [0, 0]
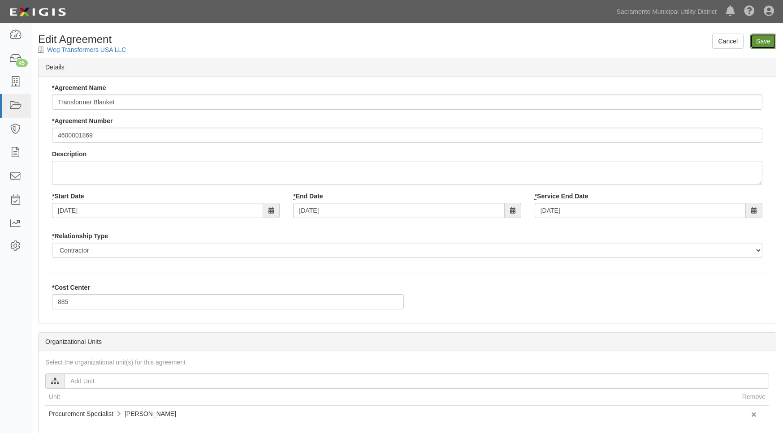
click at [764, 47] on input "Save" at bounding box center [763, 41] width 26 height 15
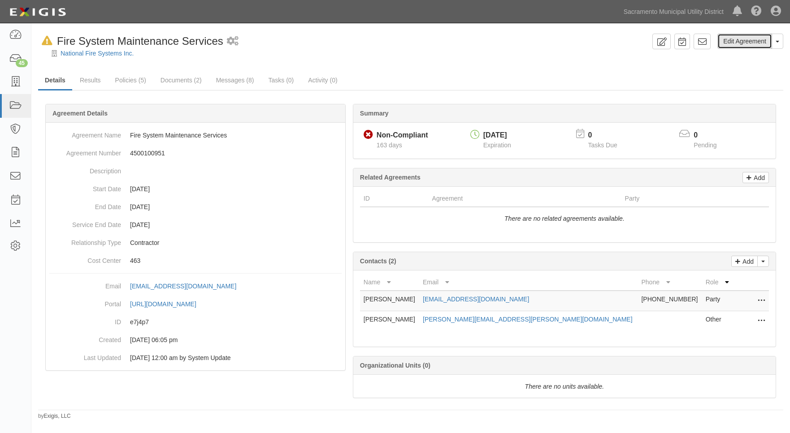
click at [733, 40] on link "Edit Agreement" at bounding box center [744, 41] width 55 height 15
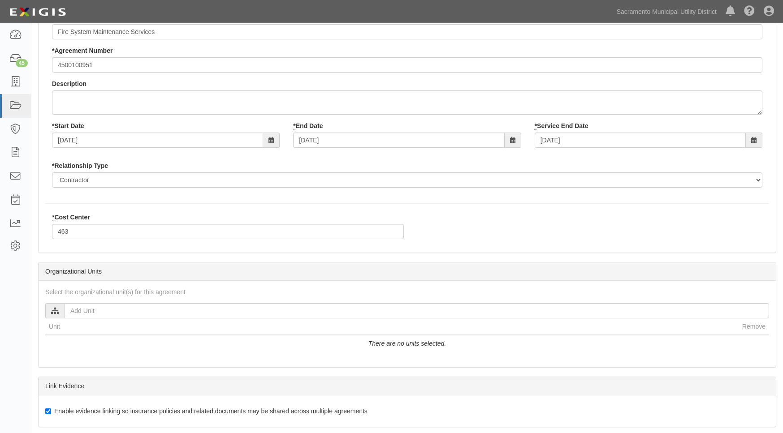
scroll to position [174, 0]
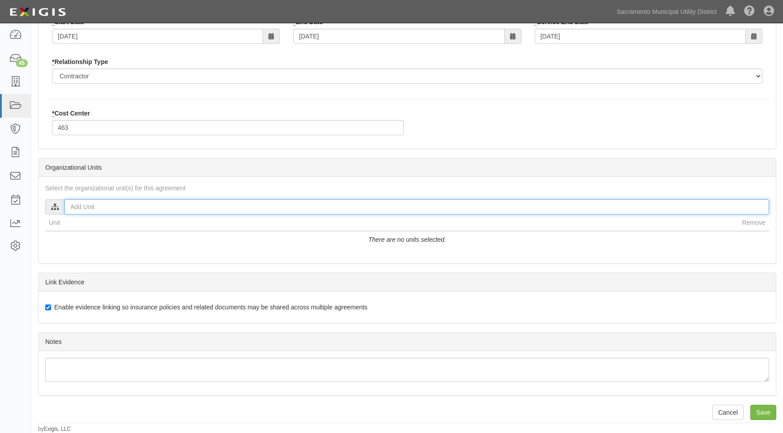
click at [113, 209] on input "text" at bounding box center [417, 206] width 705 height 15
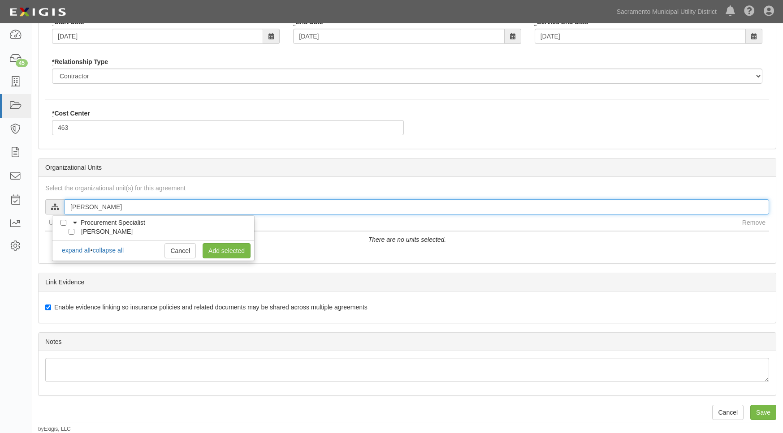
type input "[PERSON_NAME]"
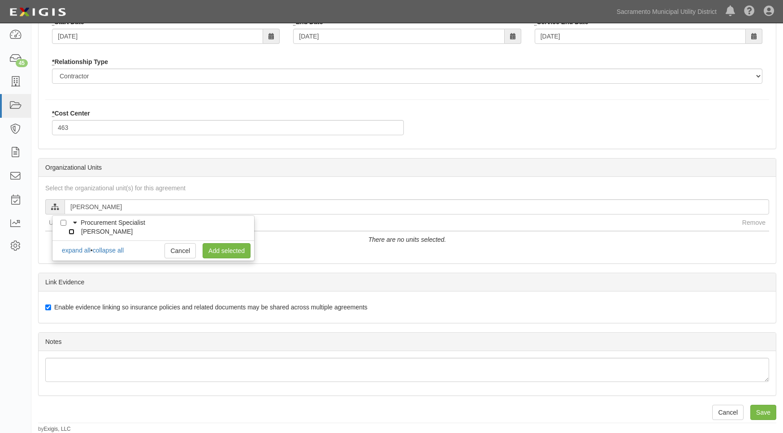
click at [72, 231] on input "[PERSON_NAME]" at bounding box center [72, 232] width 6 height 6
checkbox input "true"
click at [242, 250] on link "Add selected" at bounding box center [227, 250] width 48 height 15
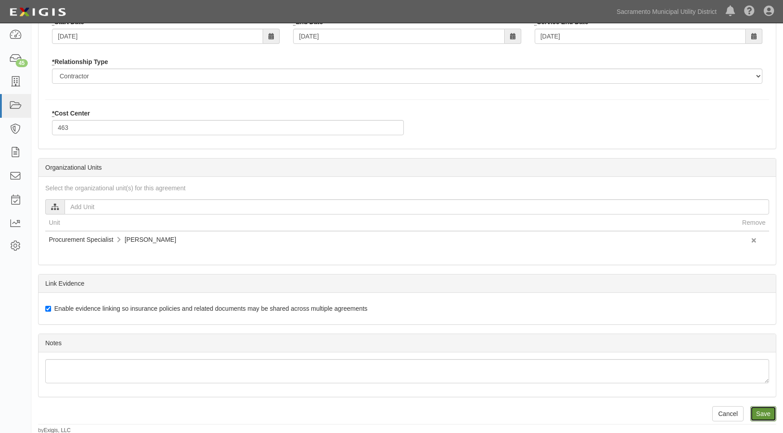
click at [759, 410] on input "Save" at bounding box center [763, 414] width 26 height 15
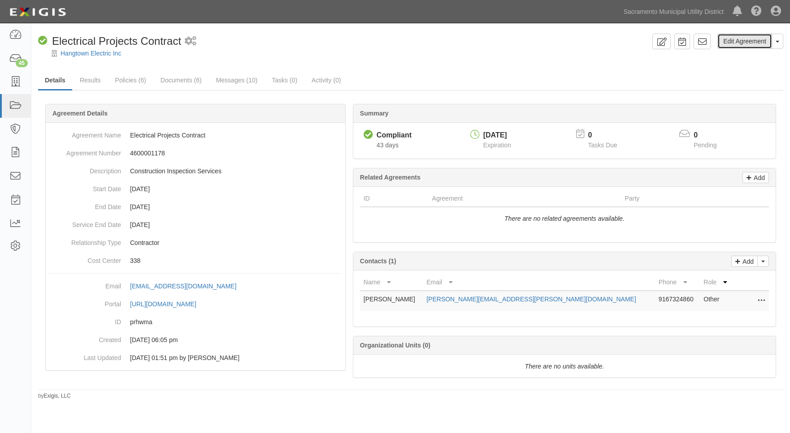
click at [744, 39] on link "Edit Agreement" at bounding box center [744, 41] width 55 height 15
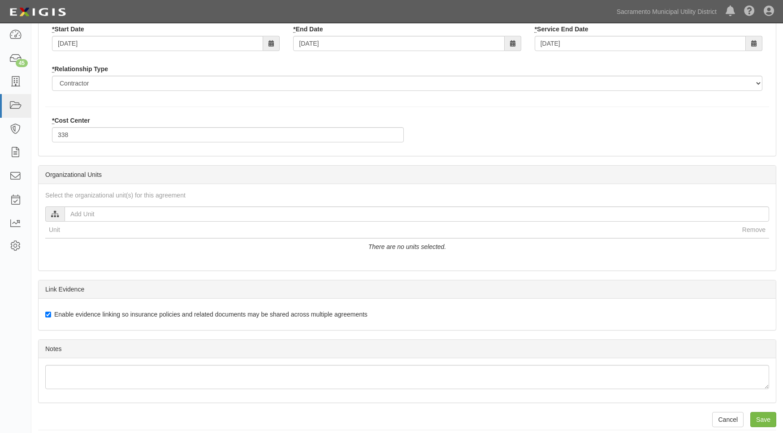
scroll to position [174, 0]
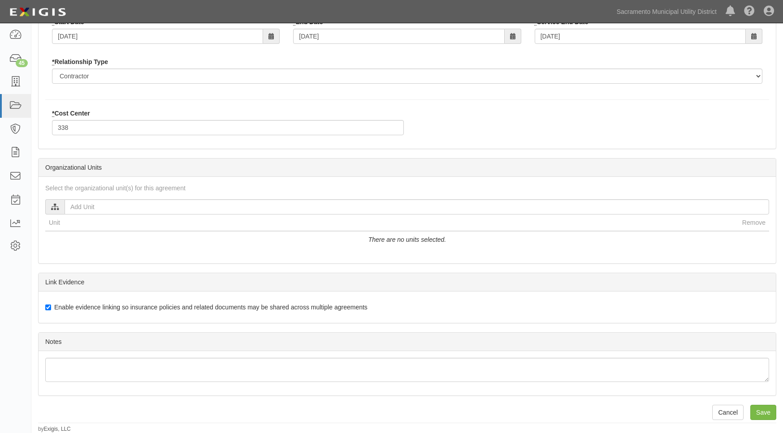
click at [108, 199] on div "Select the organizational unit(s) for this agreement Procurement Specialist Rob…" at bounding box center [407, 220] width 737 height 87
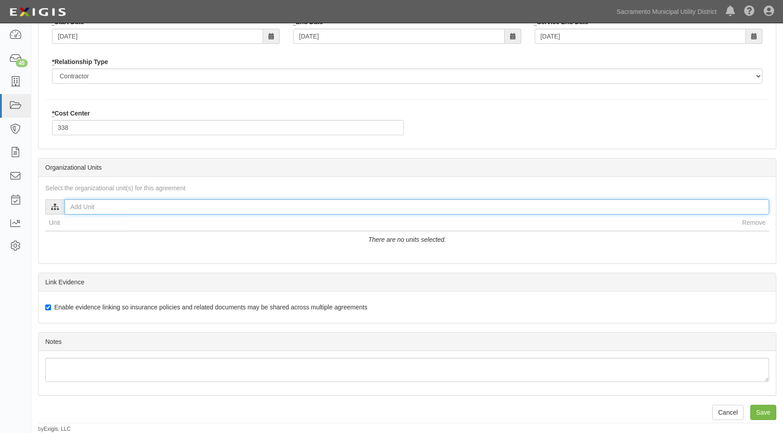
click at [107, 205] on input "text" at bounding box center [417, 206] width 705 height 15
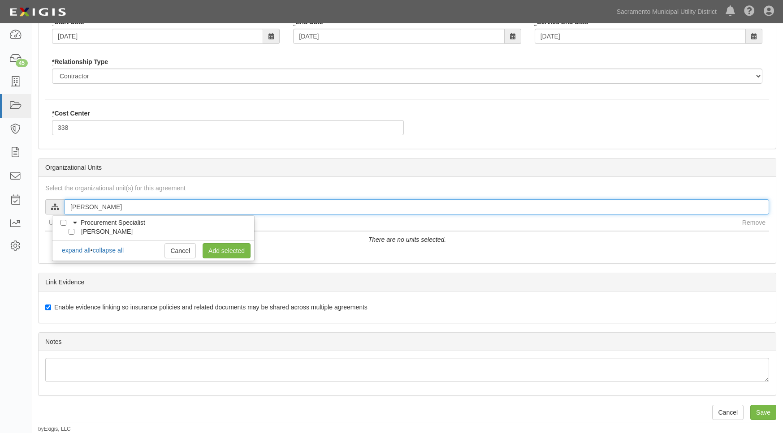
type input "Greg"
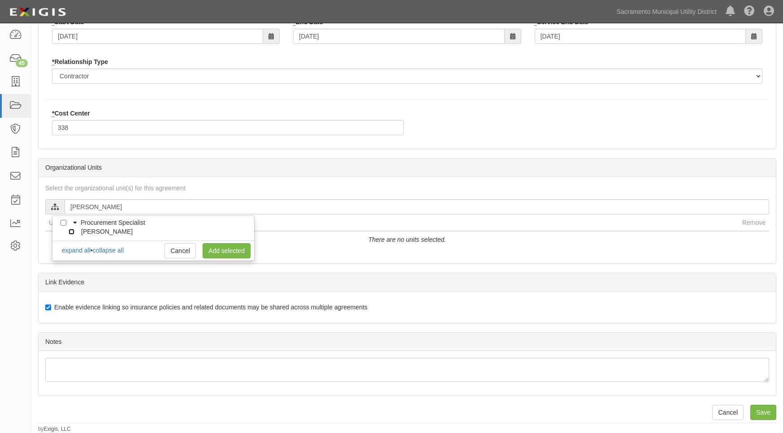
click at [72, 229] on input "[PERSON_NAME]" at bounding box center [72, 232] width 6 height 6
checkbox input "true"
click at [229, 253] on link "Add selected" at bounding box center [227, 250] width 48 height 15
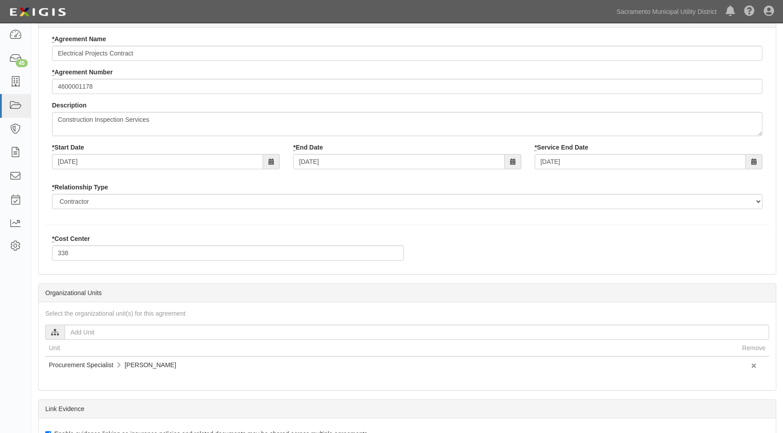
scroll to position [176, 0]
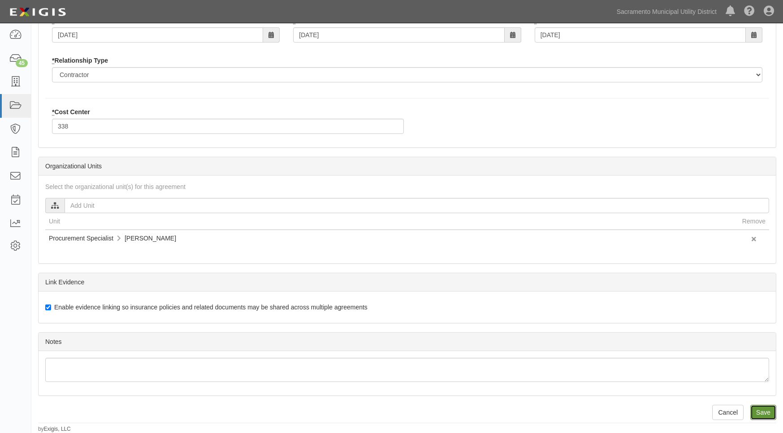
click at [759, 415] on input "Save" at bounding box center [763, 412] width 26 height 15
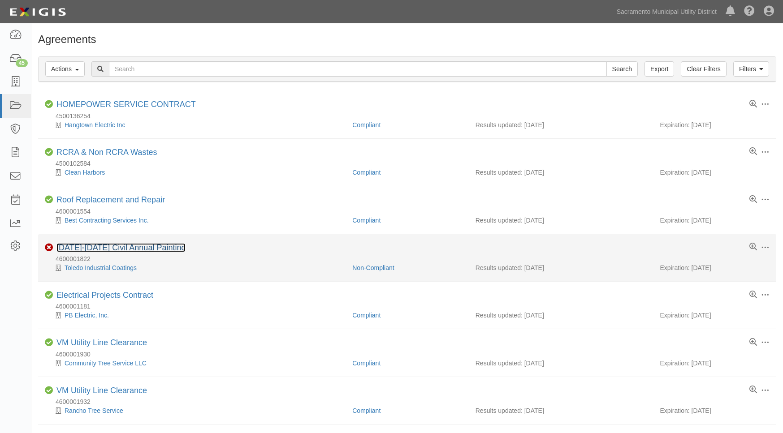
drag, startPoint x: 124, startPoint y: 252, endPoint x: 115, endPoint y: 247, distance: 10.5
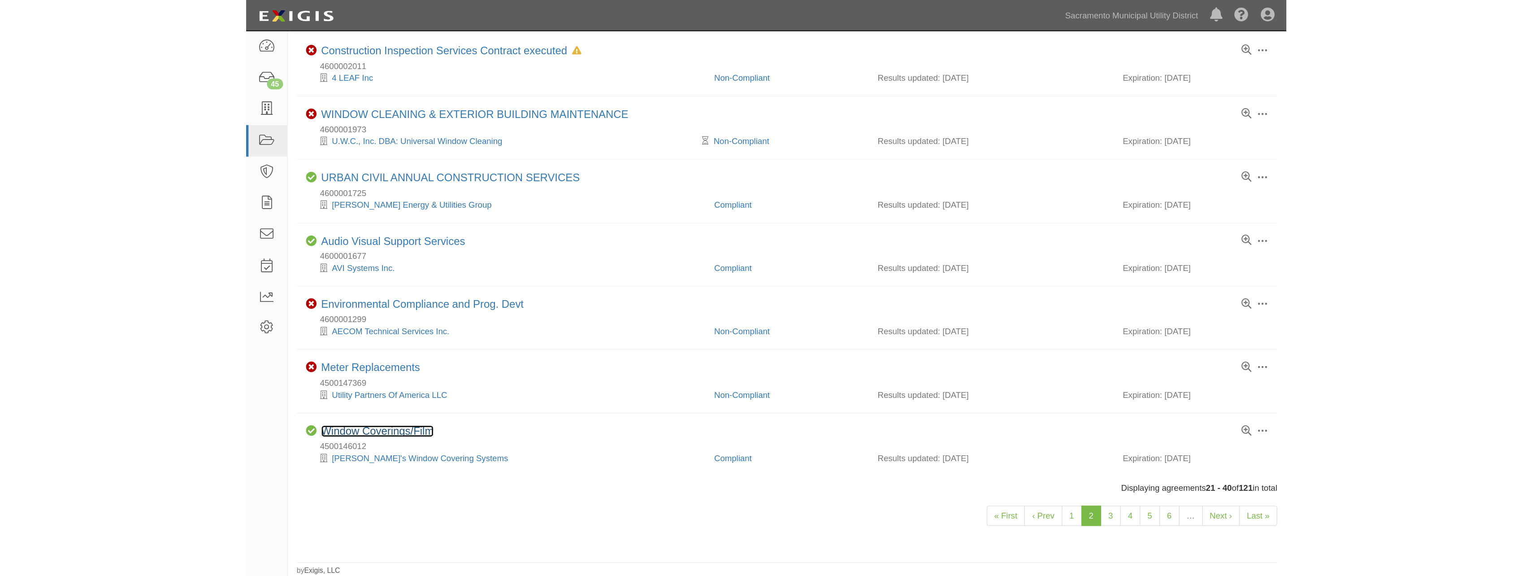
scroll to position [544, 0]
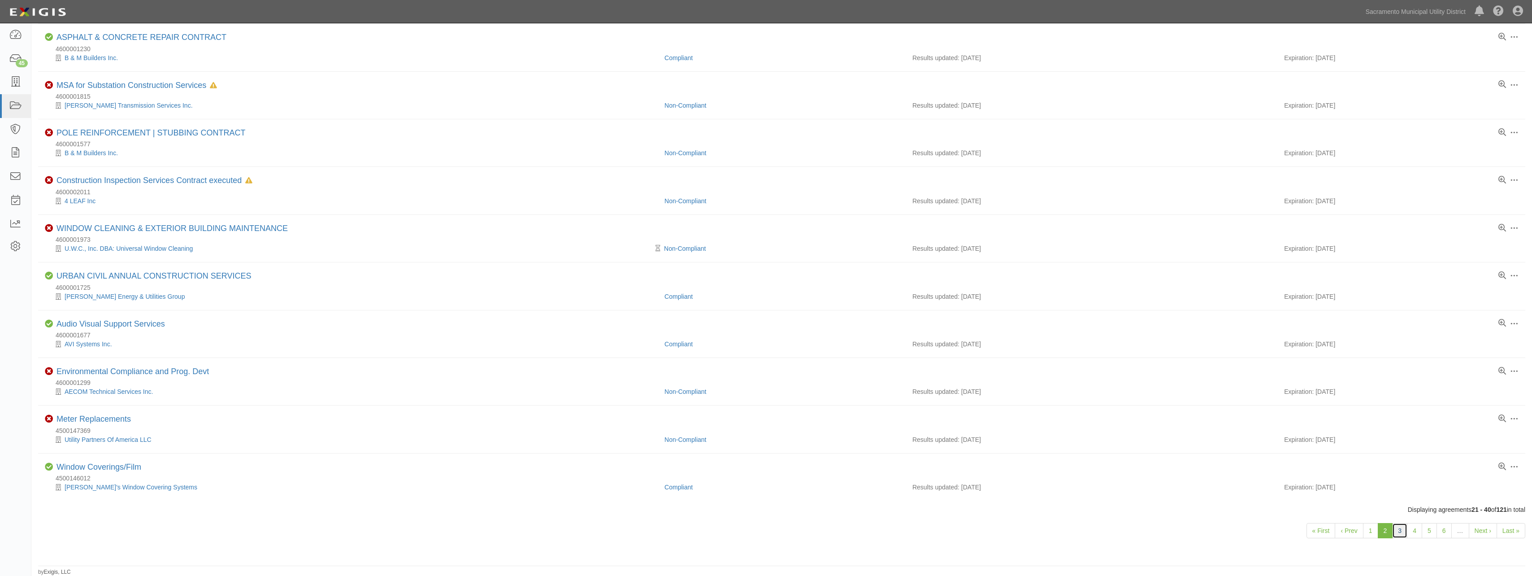
click at [783, 433] on link "3" at bounding box center [1399, 530] width 15 height 15
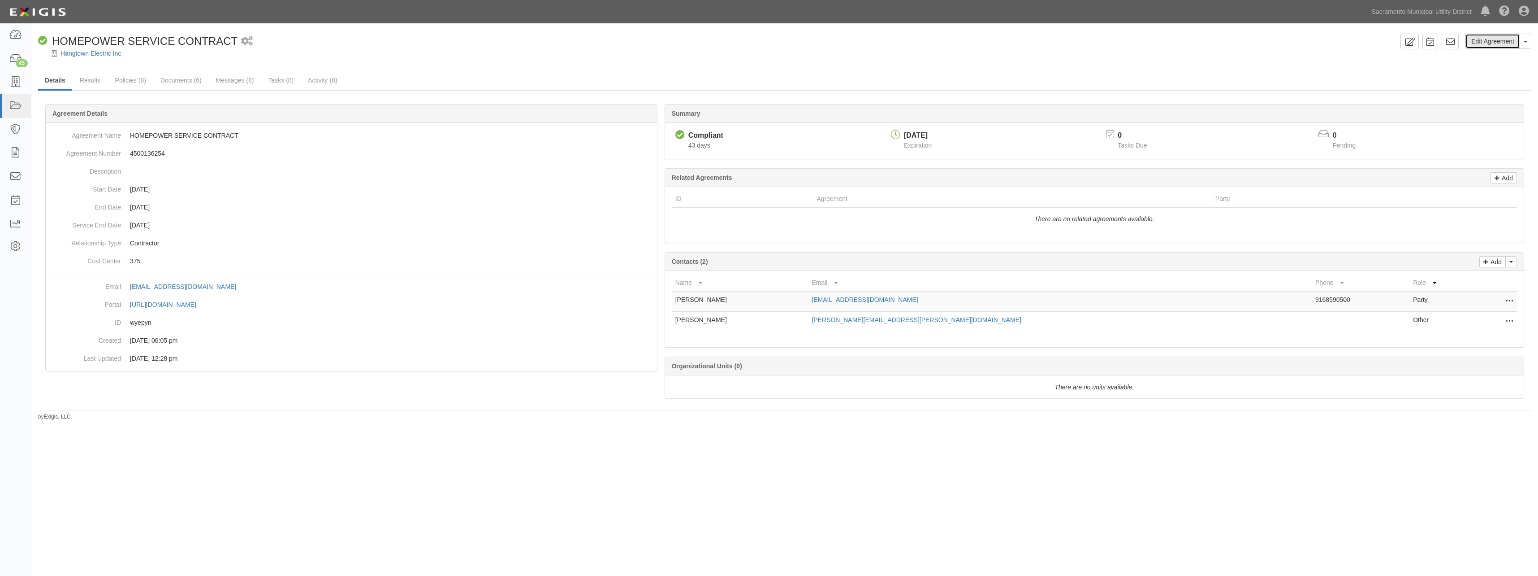
click at [789, 43] on link "Edit Agreement" at bounding box center [1493, 41] width 55 height 15
click at [789, 41] on link "Edit Agreement" at bounding box center [1493, 41] width 55 height 15
click at [789, 34] on link "Edit Agreement" at bounding box center [1493, 41] width 55 height 15
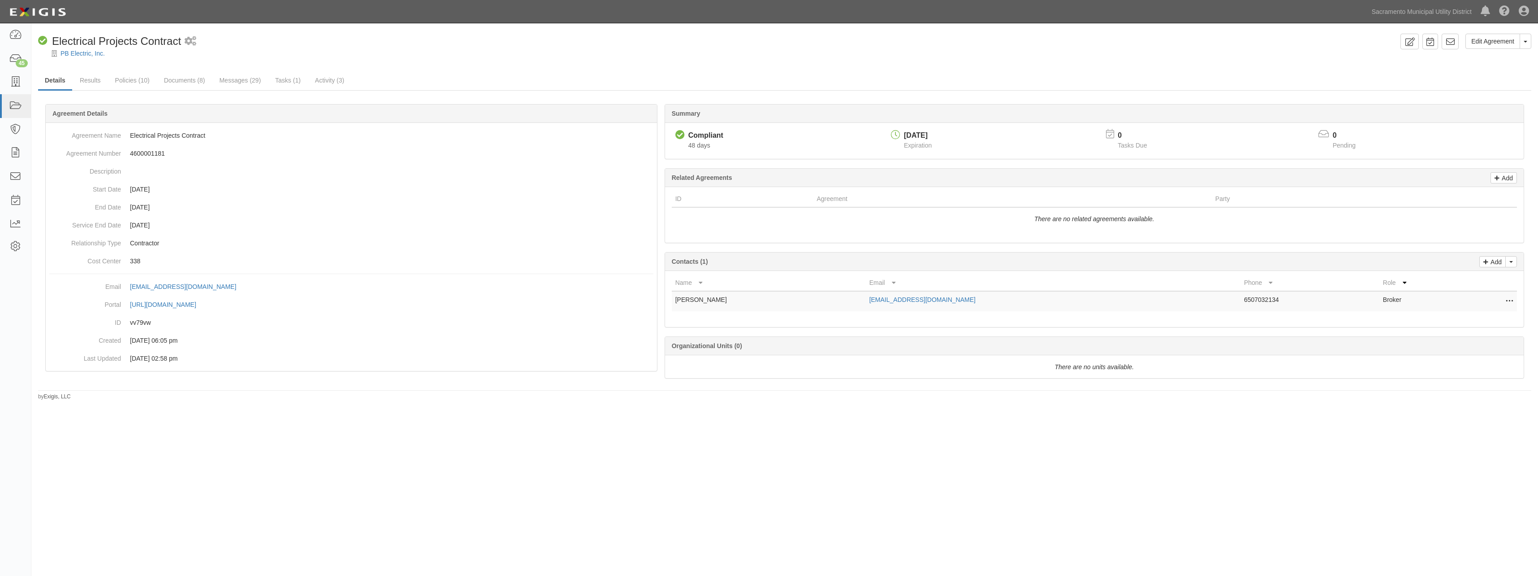
click at [789, 31] on div "Edit Agreement Toggle Agreement Dropdown View Audit Trail Archive Agreement Del…" at bounding box center [784, 213] width 1507 height 373
click at [789, 40] on link "Edit Agreement" at bounding box center [1493, 41] width 55 height 15
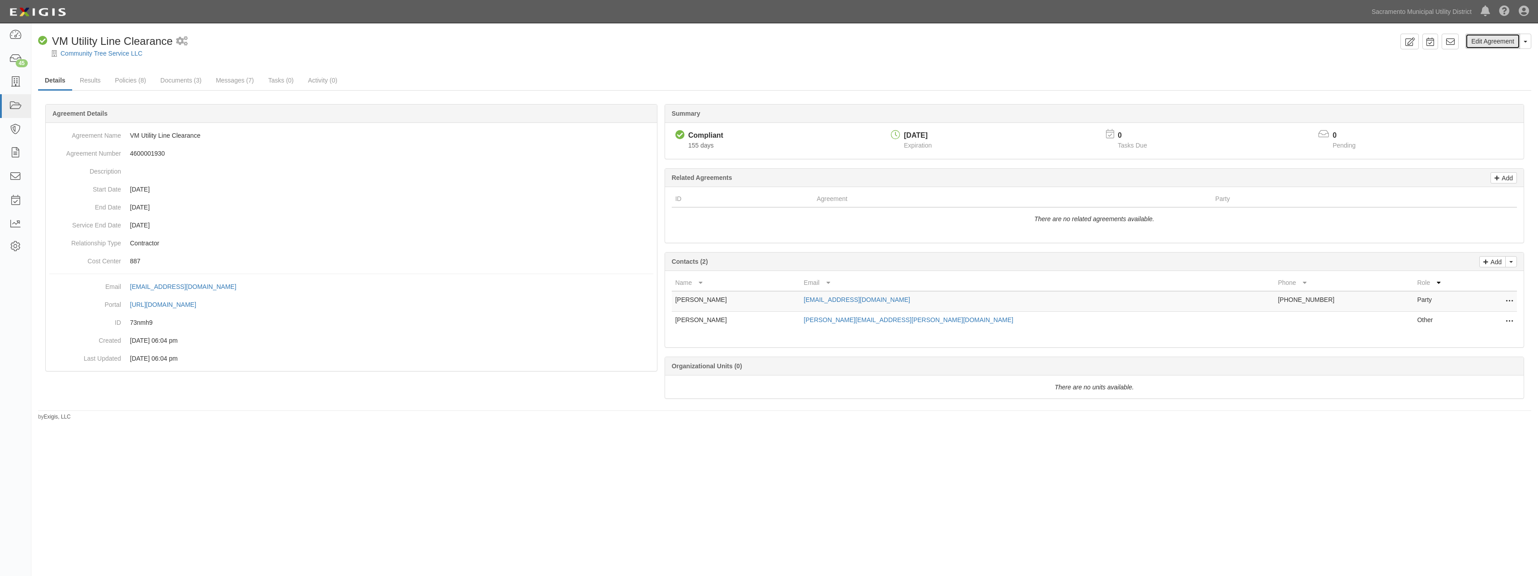
click at [789, 46] on link "Edit Agreement" at bounding box center [1493, 41] width 55 height 15
click at [789, 41] on link "Edit Agreement" at bounding box center [1493, 41] width 55 height 15
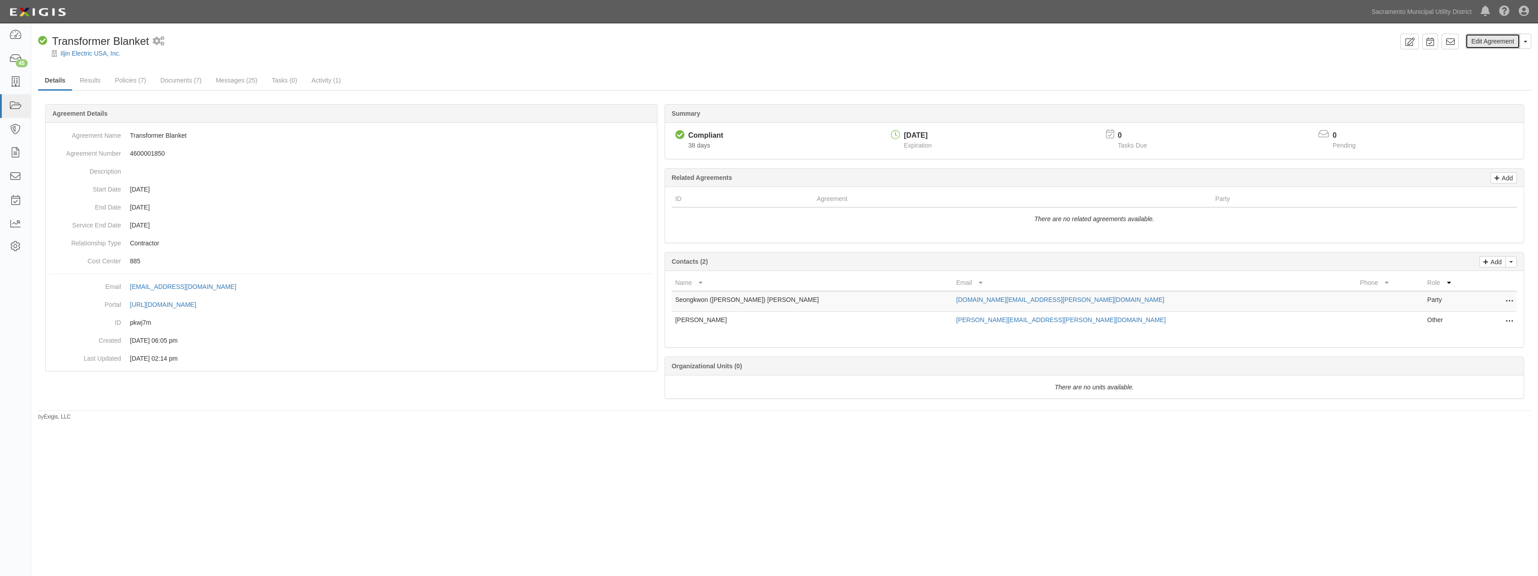
click at [789, 41] on link "Edit Agreement" at bounding box center [1493, 41] width 55 height 15
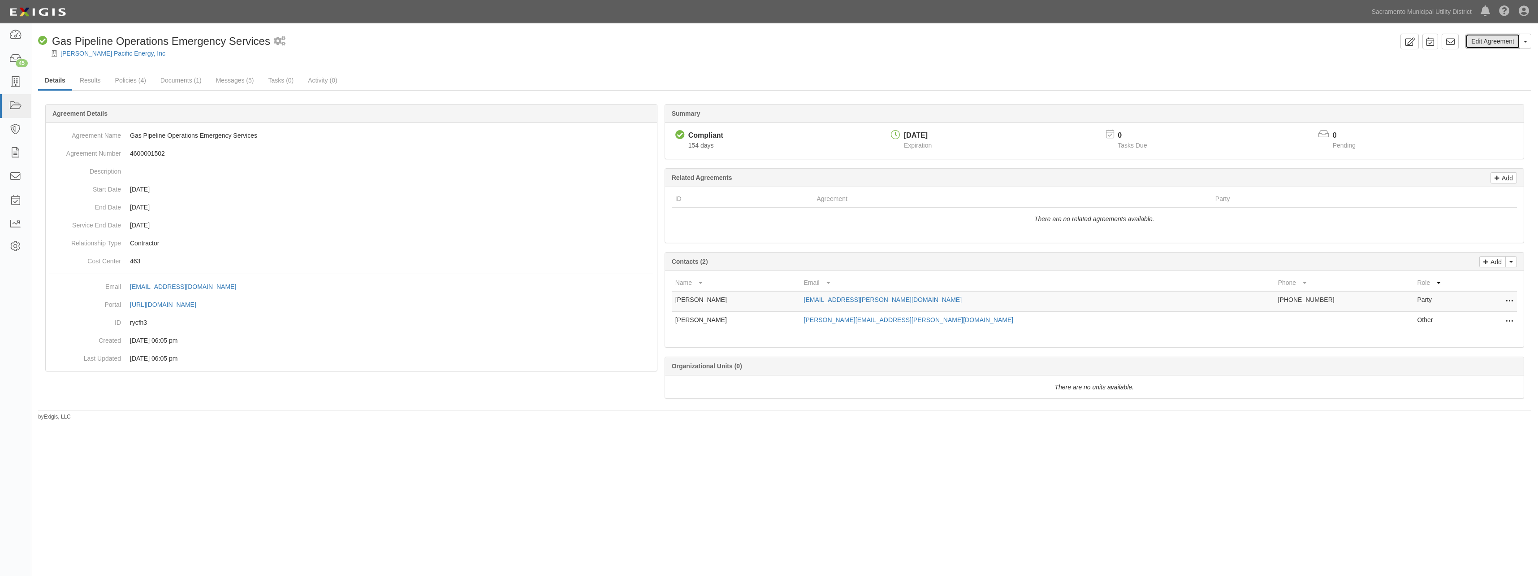
click at [789, 43] on link "Edit Agreement" at bounding box center [1493, 41] width 55 height 15
click at [789, 42] on link "Edit Agreement" at bounding box center [1493, 41] width 55 height 15
click at [789, 45] on link "Edit Agreement" at bounding box center [1493, 41] width 55 height 15
click at [789, 44] on link "Edit Agreement" at bounding box center [1493, 41] width 55 height 15
click at [789, 39] on link "Edit Agreement" at bounding box center [1493, 41] width 55 height 15
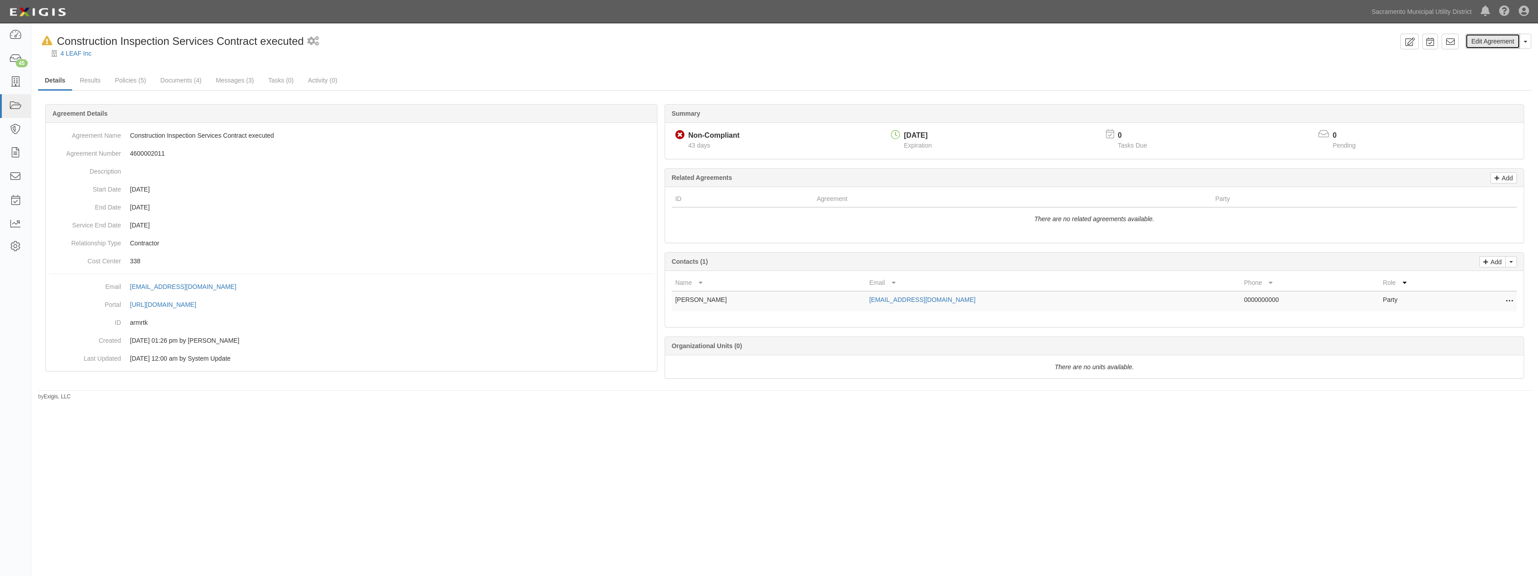
click at [789, 40] on link "Edit Agreement" at bounding box center [1493, 41] width 55 height 15
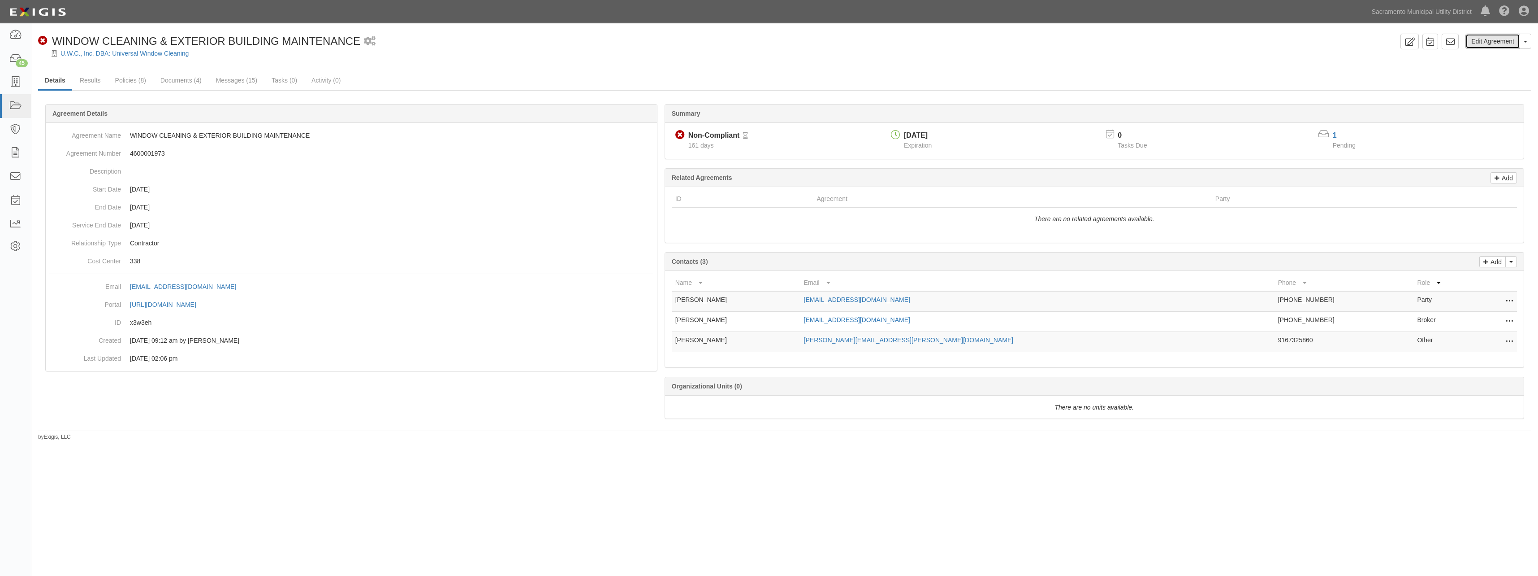
click at [783, 43] on link "Edit Agreement" at bounding box center [1493, 41] width 55 height 15
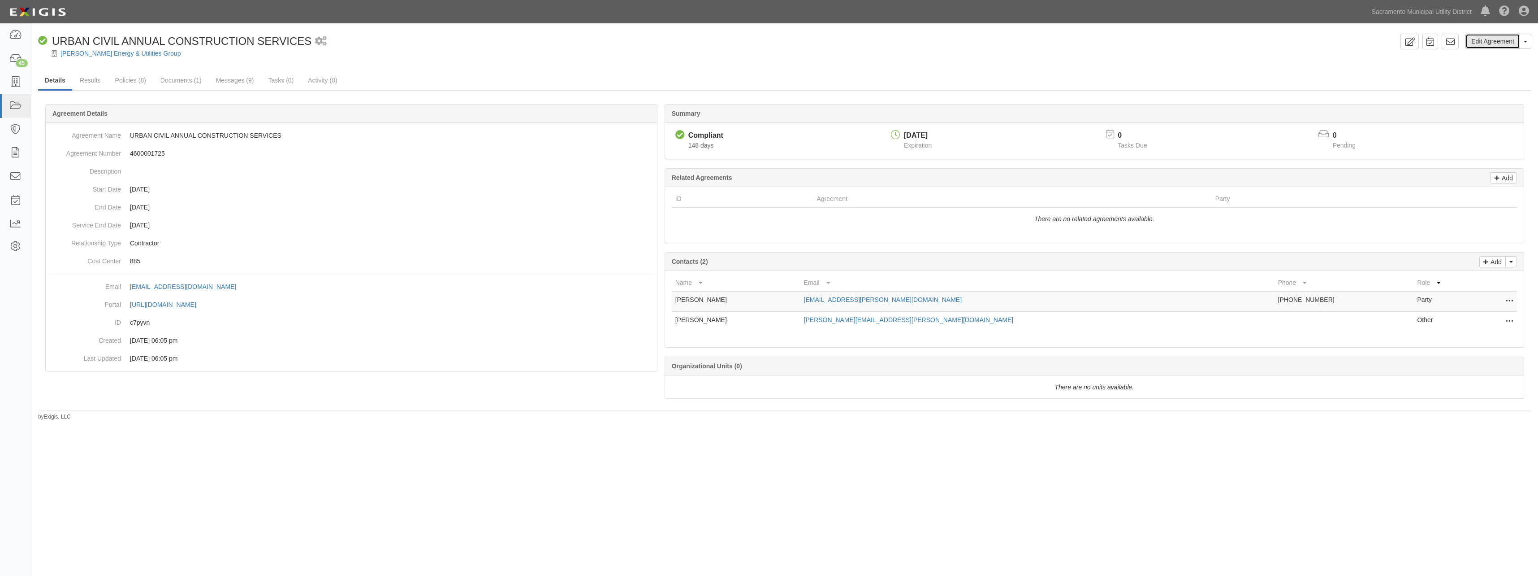
click at [789, 35] on link "Edit Agreement" at bounding box center [1493, 41] width 55 height 15
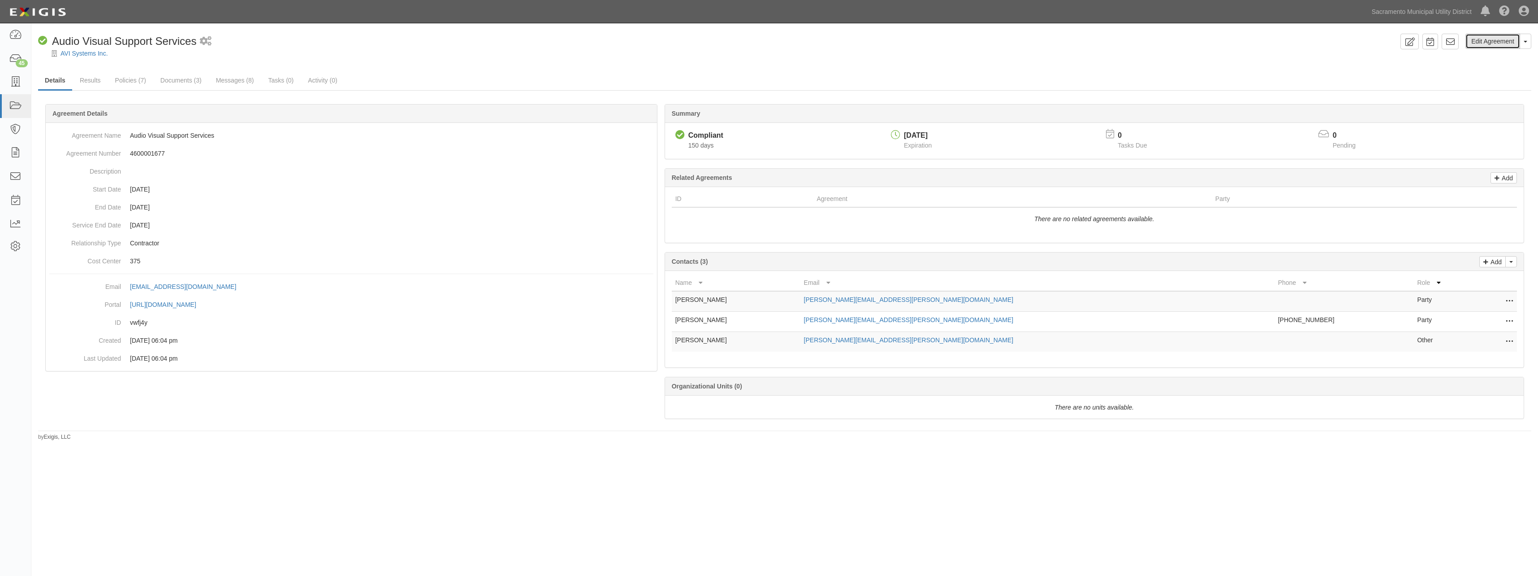
click at [783, 45] on link "Edit Agreement" at bounding box center [1493, 41] width 55 height 15
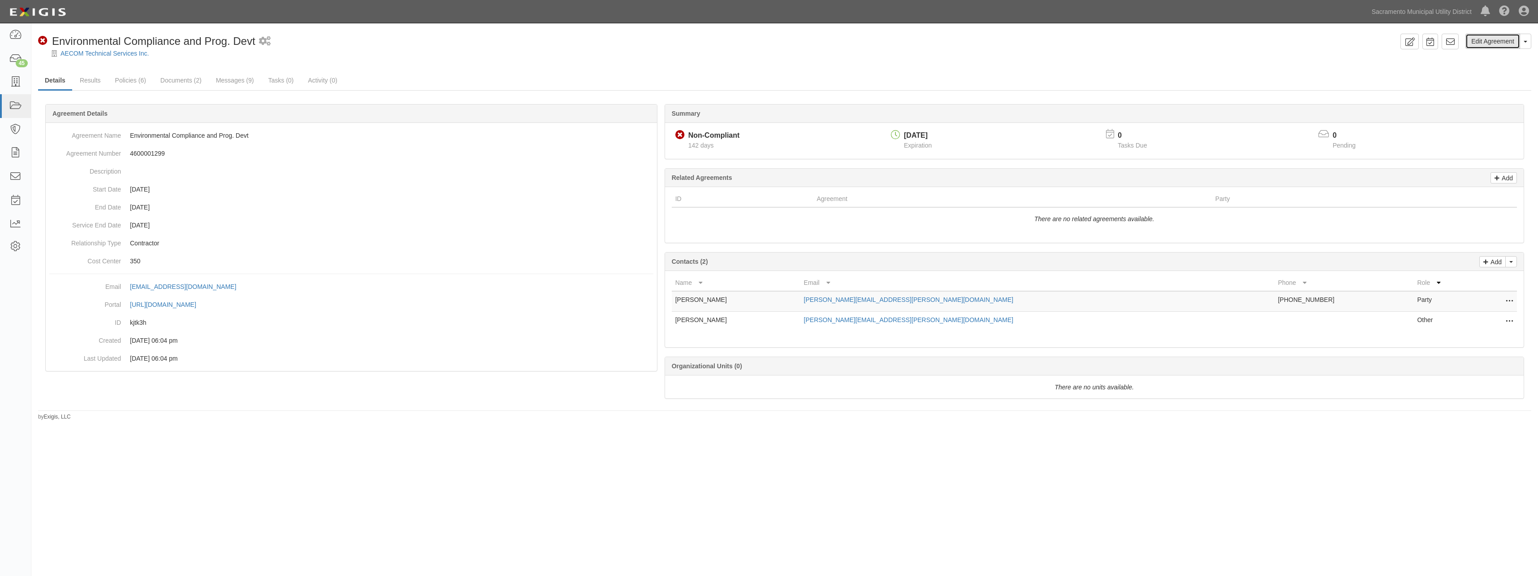
click at [789, 41] on link "Edit Agreement" at bounding box center [1493, 41] width 55 height 15
click at [789, 40] on link "Edit Agreement" at bounding box center [1493, 41] width 55 height 15
click at [789, 41] on link "Edit Agreement" at bounding box center [1493, 41] width 55 height 15
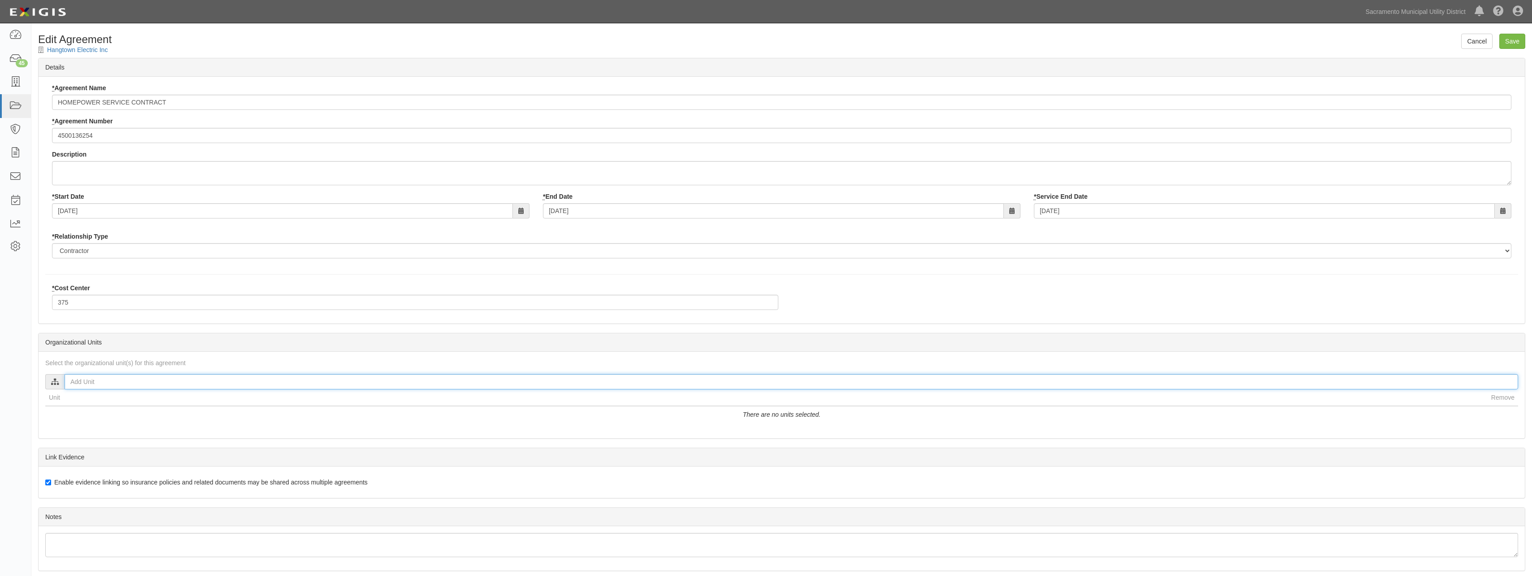
click at [117, 382] on input "text" at bounding box center [791, 381] width 1453 height 15
type input "Katherine"
click at [72, 405] on input "Katherine Manne" at bounding box center [72, 406] width 6 height 6
checkbox input "true"
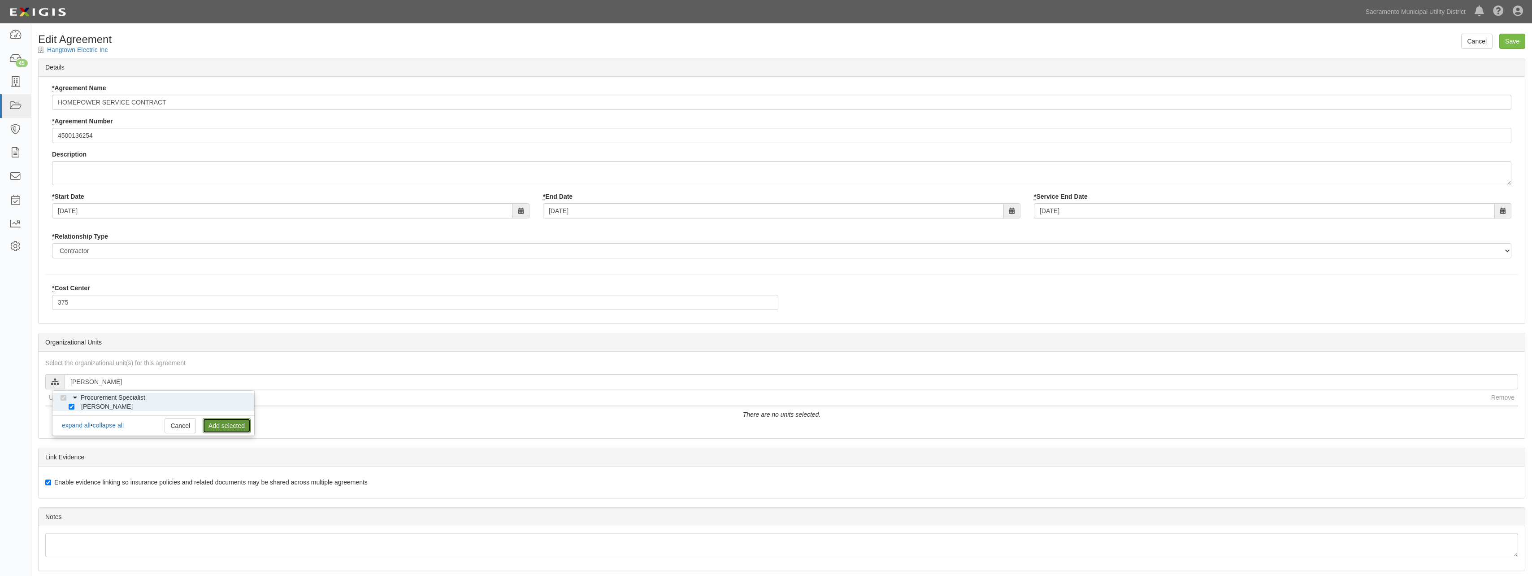
click at [219, 426] on link "Add selected" at bounding box center [227, 425] width 48 height 15
click at [1508, 43] on input "Save" at bounding box center [1512, 41] width 26 height 15
click at [118, 376] on input "text" at bounding box center [791, 381] width 1453 height 15
type input "[PERSON_NAME]"
click at [71, 405] on input "[PERSON_NAME]" at bounding box center [72, 406] width 6 height 6
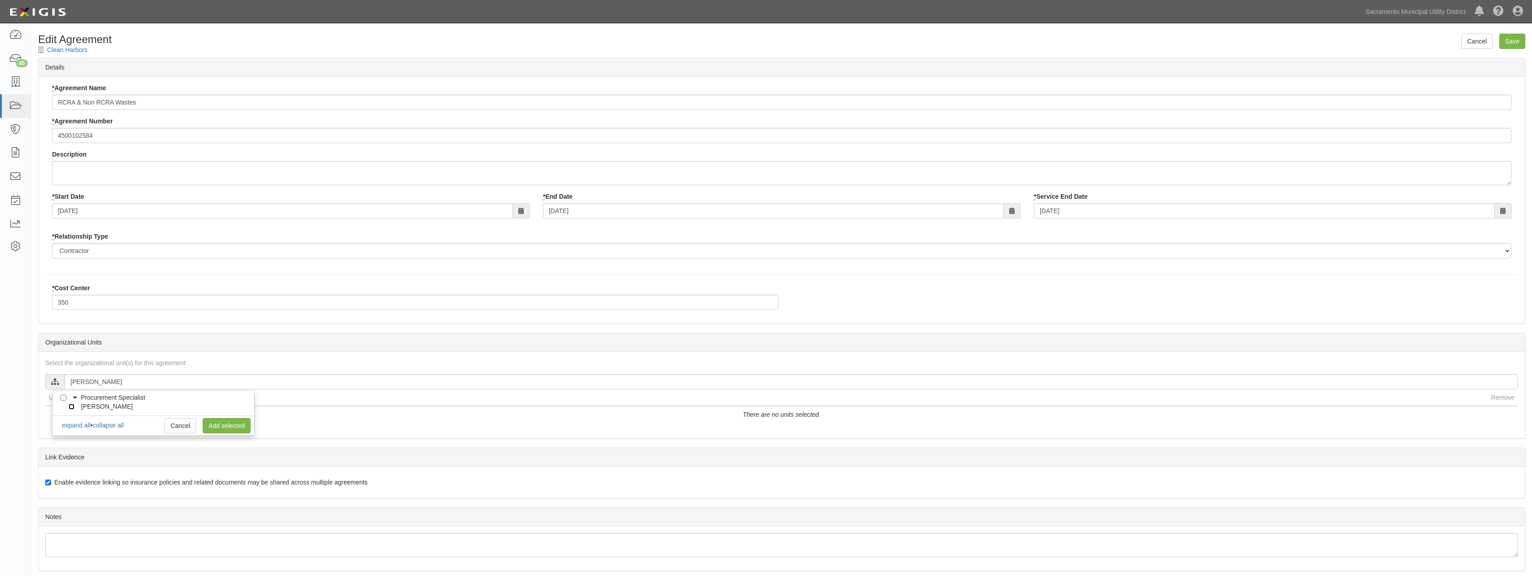
checkbox input "true"
click at [213, 423] on link "Add selected" at bounding box center [227, 425] width 48 height 15
click at [1523, 44] on input "Save" at bounding box center [1512, 41] width 26 height 15
click at [116, 388] on input "text" at bounding box center [791, 381] width 1453 height 15
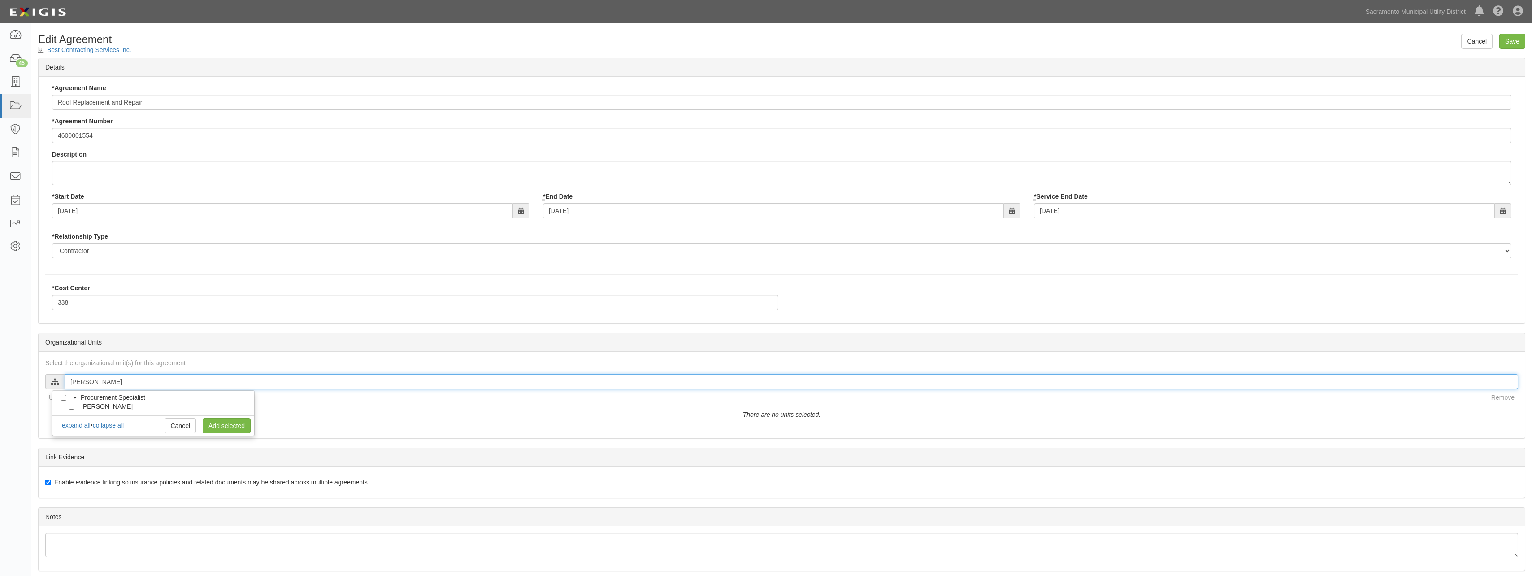
type input "[PERSON_NAME]"
click at [71, 405] on input "[PERSON_NAME]" at bounding box center [72, 406] width 6 height 6
checkbox input "true"
click at [217, 424] on link "Add selected" at bounding box center [227, 425] width 48 height 15
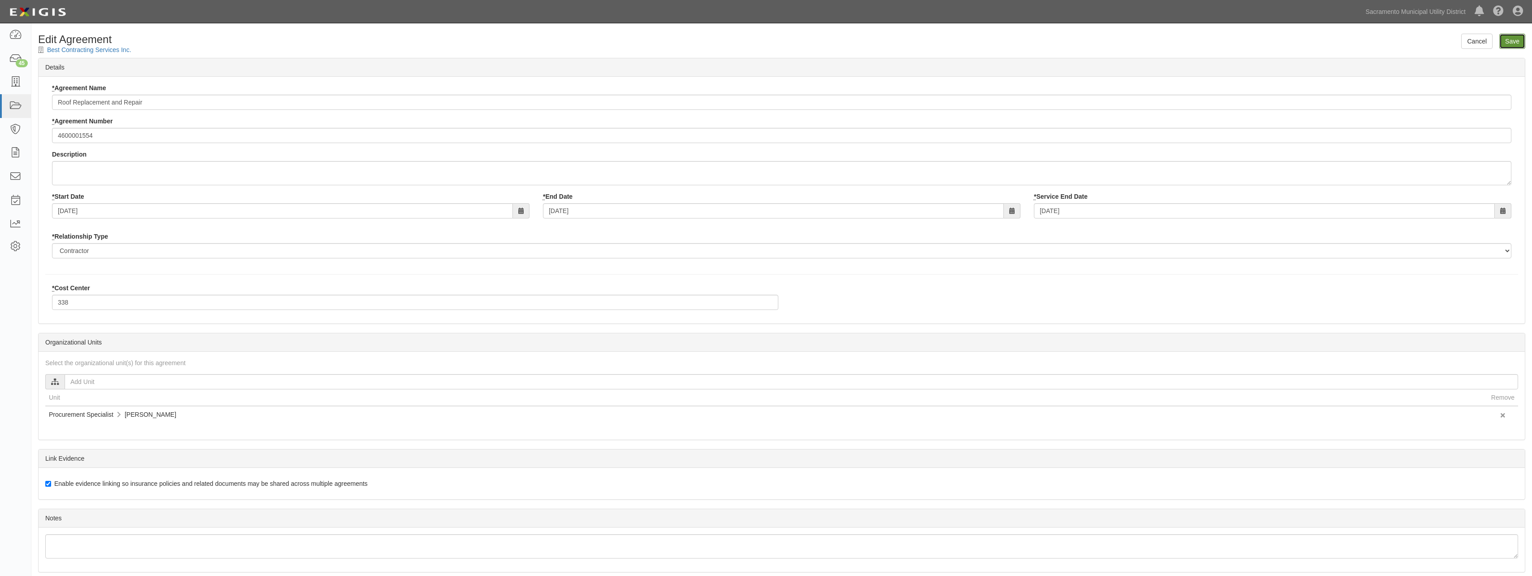
click at [1507, 42] on input "Save" at bounding box center [1512, 41] width 26 height 15
click at [130, 383] on input "text" at bounding box center [791, 381] width 1453 height 15
type input "[PERSON_NAME]"
click at [72, 406] on input "Doug Moore" at bounding box center [72, 406] width 6 height 6
checkbox input "true"
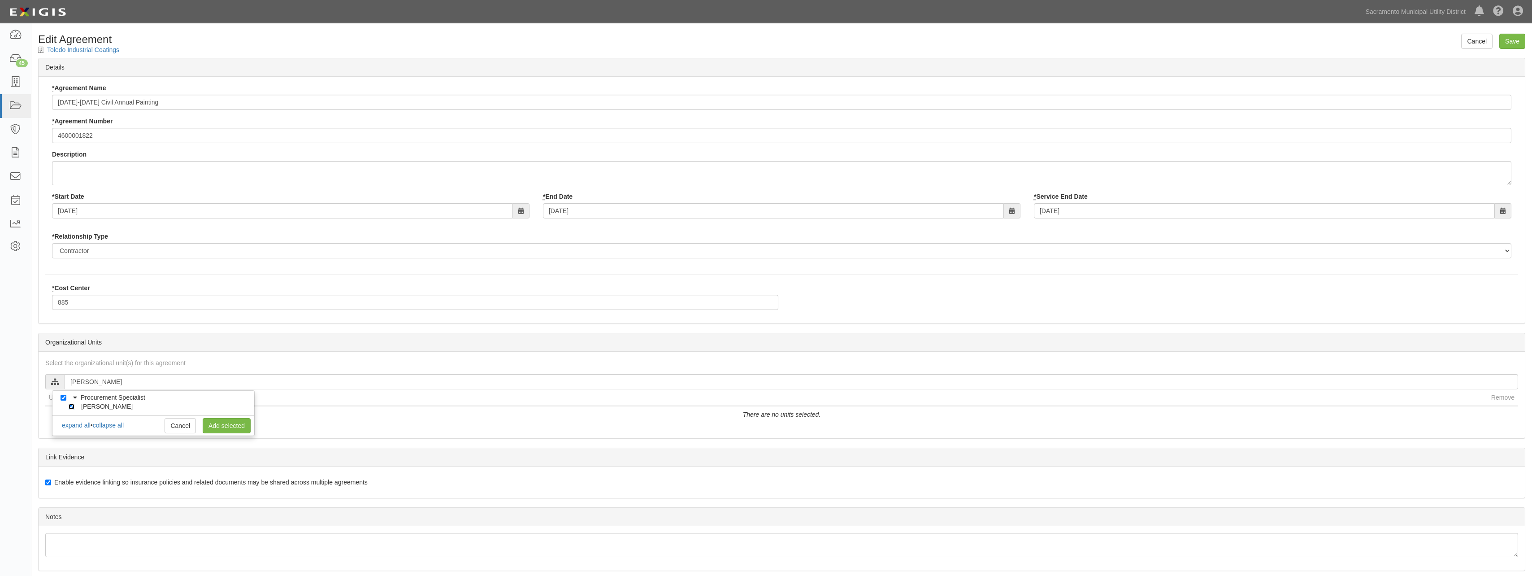
checkbox input "true"
click at [233, 420] on link "Add selected" at bounding box center [227, 425] width 48 height 15
click at [1513, 40] on input "Save" at bounding box center [1512, 41] width 26 height 15
click at [102, 387] on input "text" at bounding box center [791, 381] width 1453 height 15
type input "[PERSON_NAME]"
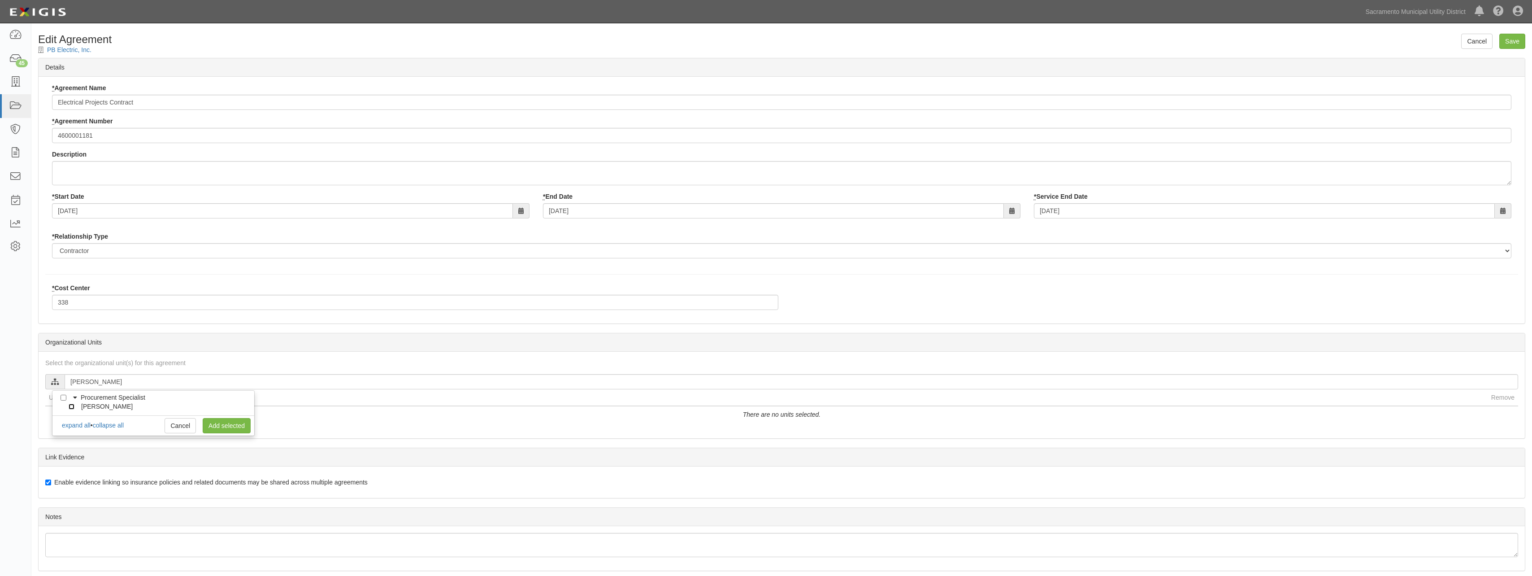
click at [70, 407] on input "[PERSON_NAME]" at bounding box center [72, 406] width 6 height 6
checkbox input "true"
click at [216, 427] on link "Add selected" at bounding box center [227, 425] width 48 height 15
click at [1506, 40] on input "Save" at bounding box center [1512, 41] width 26 height 15
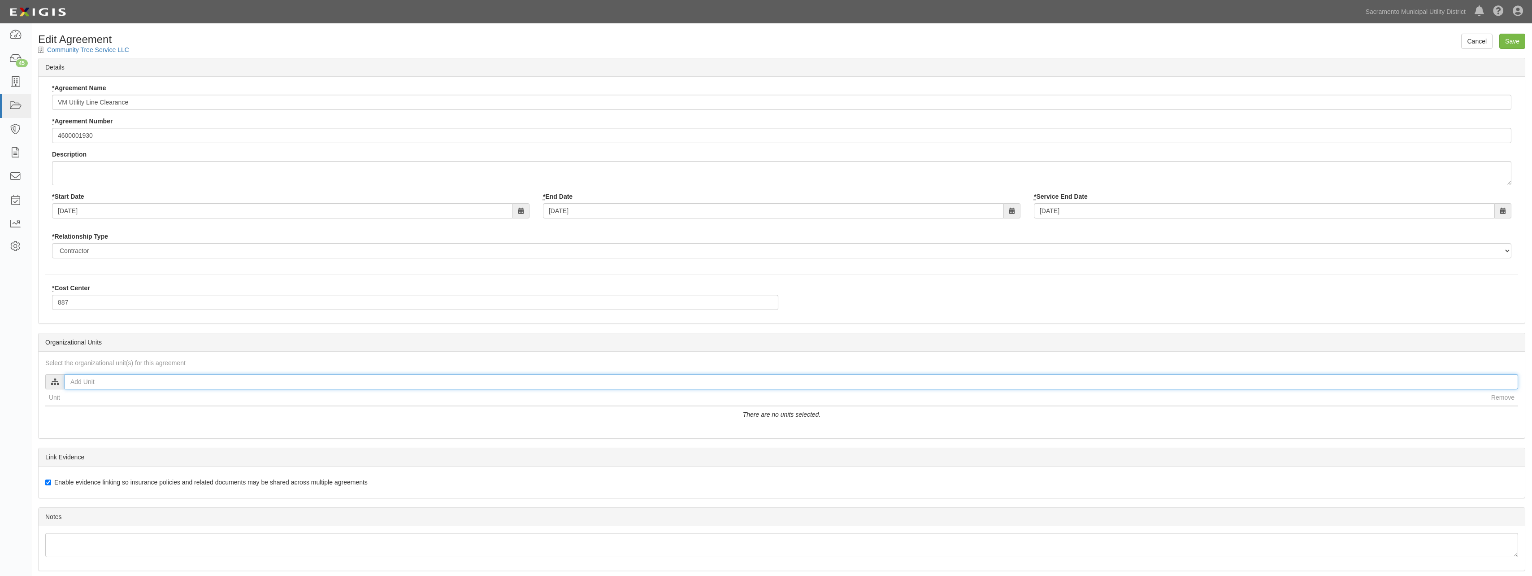
click at [110, 383] on input "text" at bounding box center [791, 381] width 1453 height 15
type input "[PERSON_NAME]"
click at [74, 406] on input "[PERSON_NAME]" at bounding box center [72, 406] width 6 height 6
checkbox input "true"
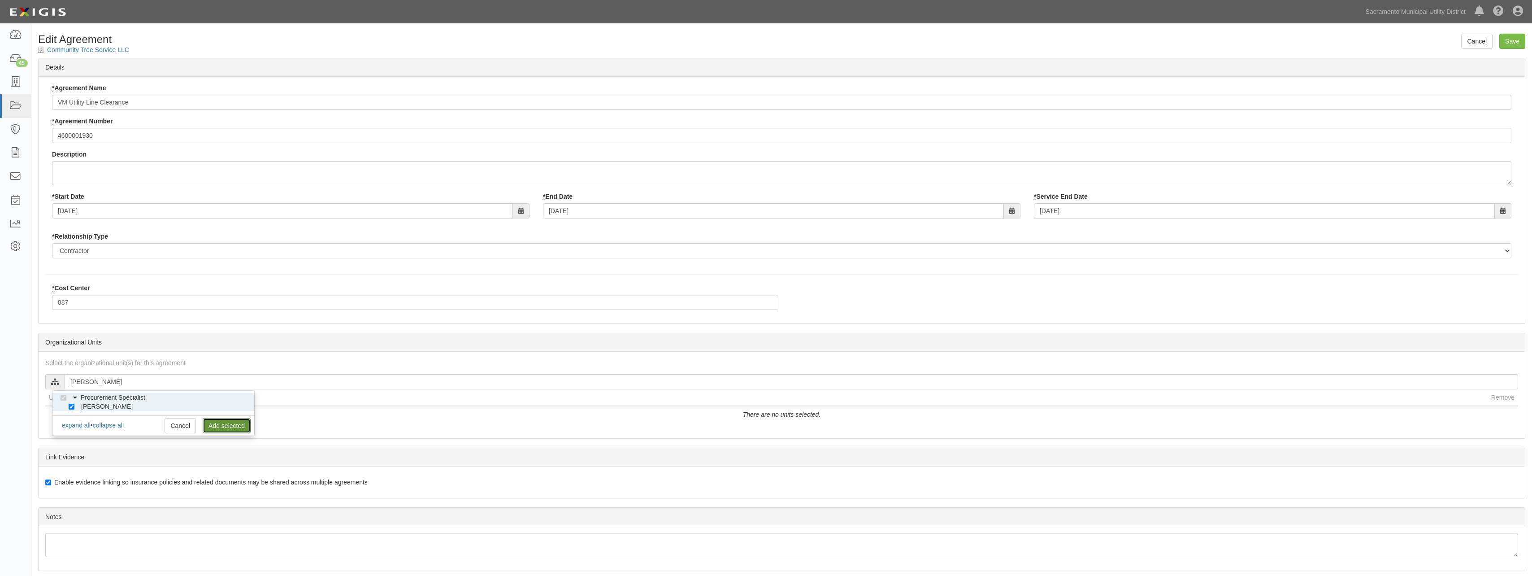
click at [219, 430] on link "Add selected" at bounding box center [227, 425] width 48 height 15
click at [1506, 39] on input "Save" at bounding box center [1512, 41] width 26 height 15
click at [86, 380] on input "text" at bounding box center [791, 381] width 1453 height 15
type input "Greg"
click at [71, 408] on input "[PERSON_NAME]" at bounding box center [72, 406] width 6 height 6
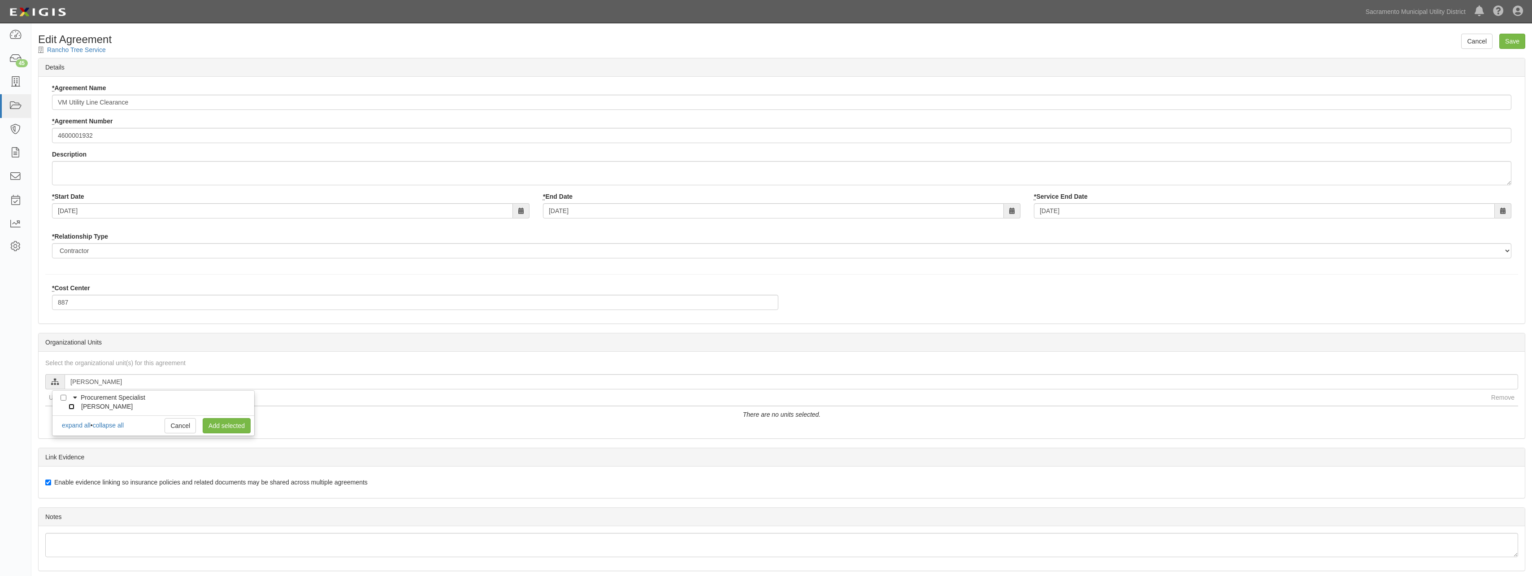
checkbox input "true"
click at [222, 424] on link "Add selected" at bounding box center [227, 425] width 48 height 15
click at [1509, 46] on input "Save" at bounding box center [1512, 41] width 26 height 15
click at [108, 381] on input "text" at bounding box center [791, 381] width 1453 height 15
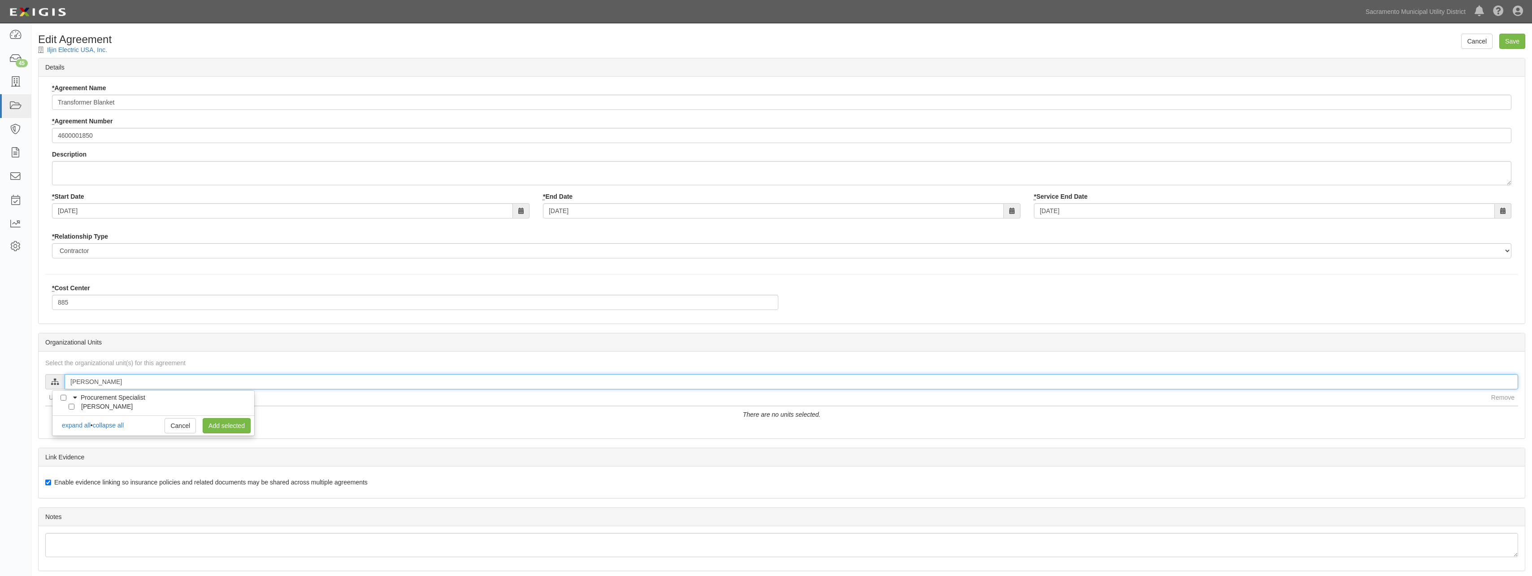
type input "Jose Nor"
click at [70, 405] on input "Jose Noriega" at bounding box center [72, 406] width 6 height 6
checkbox input "true"
click at [230, 426] on link "Add selected" at bounding box center [227, 425] width 48 height 15
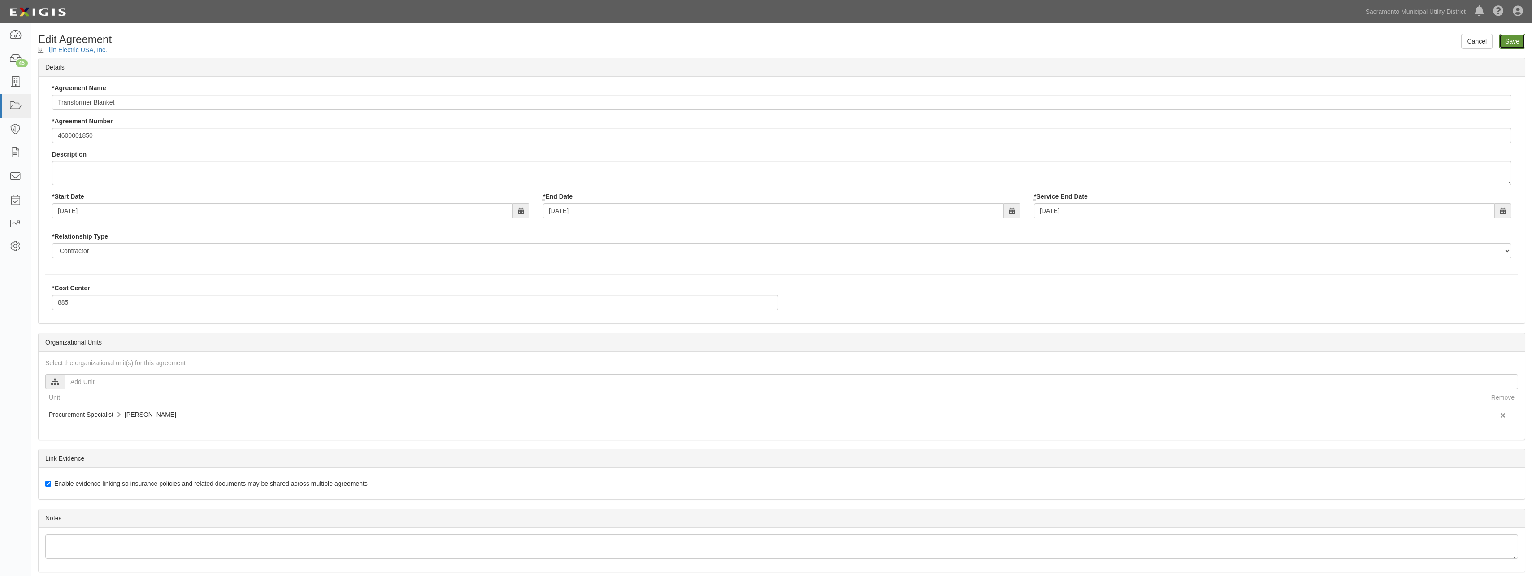
click at [1515, 40] on input "Save" at bounding box center [1512, 41] width 26 height 15
click at [112, 386] on input "text" at bounding box center [791, 381] width 1453 height 15
type input "[PERSON_NAME]"
click at [72, 405] on input "[PERSON_NAME]" at bounding box center [72, 406] width 6 height 6
checkbox input "true"
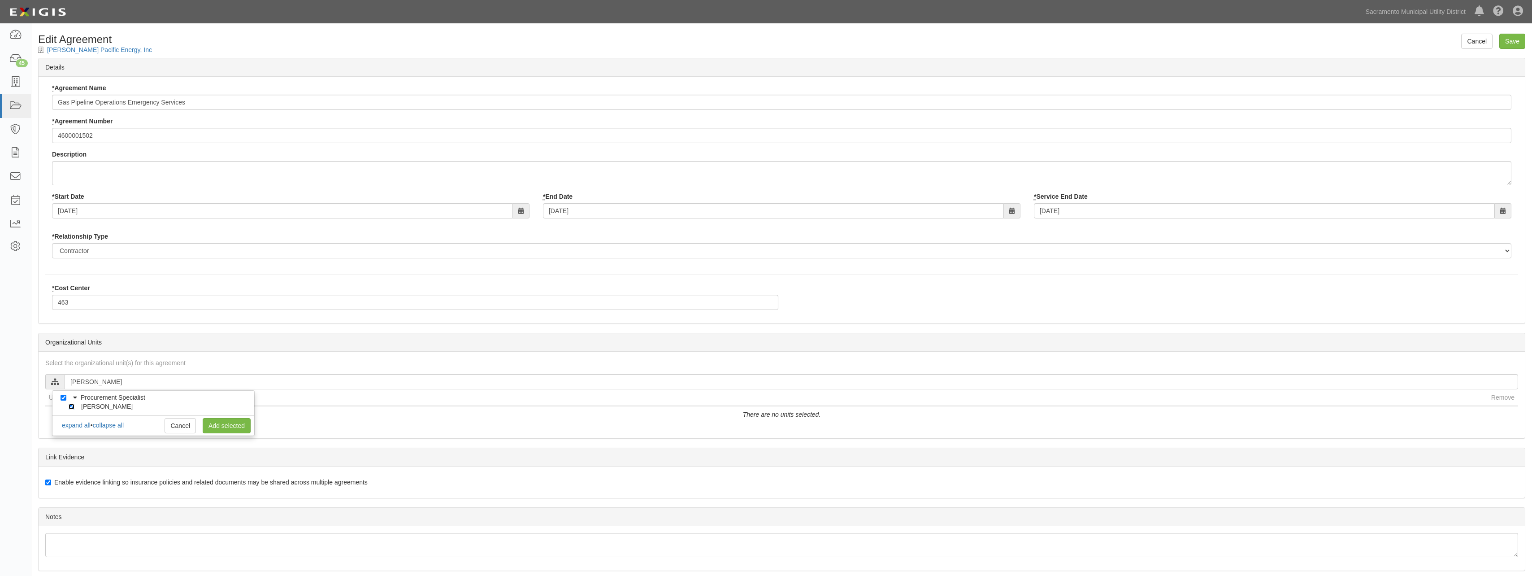
checkbox input "true"
click at [222, 424] on link "Add selected" at bounding box center [227, 425] width 48 height 15
click at [1515, 41] on input "Save" at bounding box center [1512, 41] width 26 height 15
click at [131, 382] on input "text" at bounding box center [791, 381] width 1453 height 15
type input "[PERSON_NAME]"
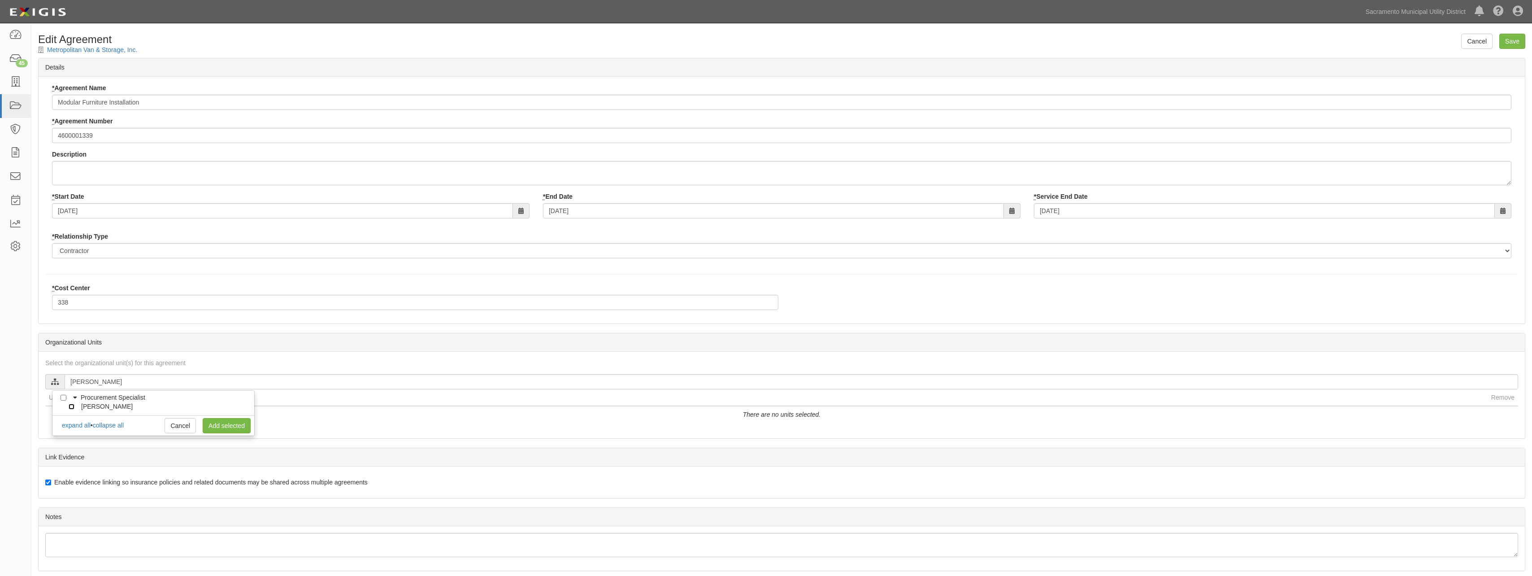
click at [72, 407] on input "[PERSON_NAME]" at bounding box center [72, 406] width 6 height 6
checkbox input "true"
click at [219, 423] on link "Add selected" at bounding box center [227, 425] width 48 height 15
click at [1512, 40] on input "Save" at bounding box center [1512, 41] width 26 height 15
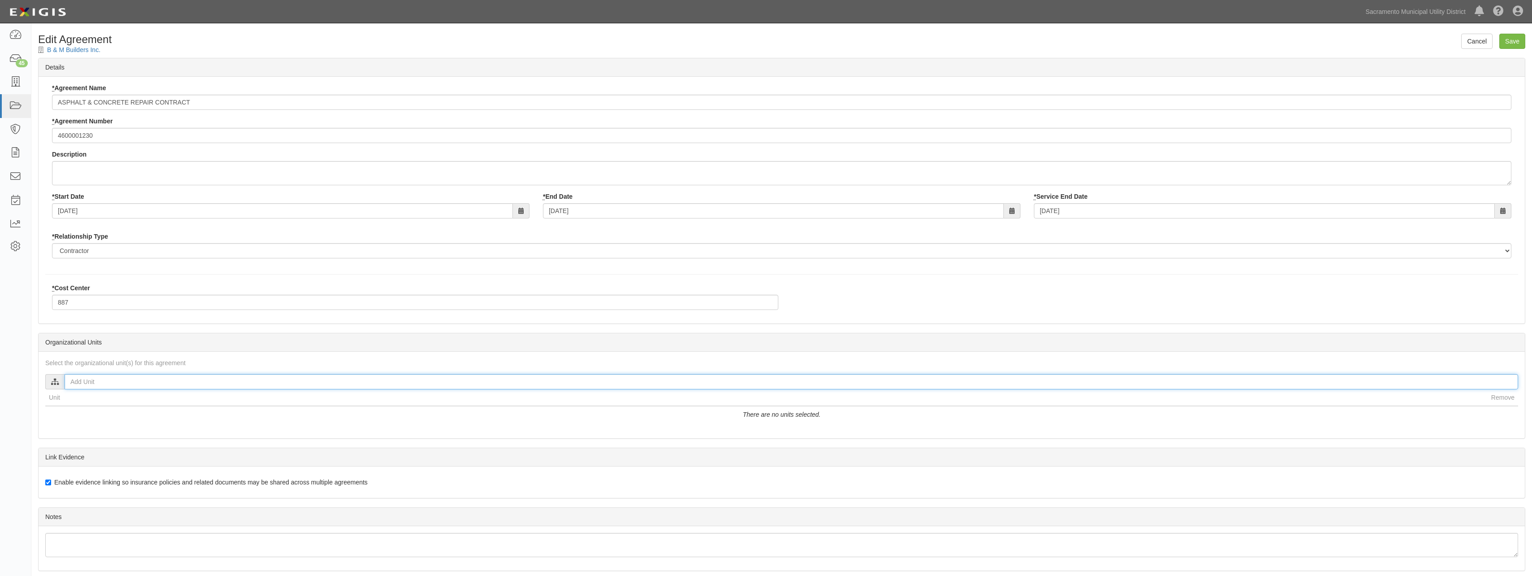
click at [134, 382] on input "text" at bounding box center [791, 381] width 1453 height 15
type input "[PERSON_NAME]"
click at [73, 405] on input "[PERSON_NAME]" at bounding box center [72, 406] width 6 height 6
checkbox input "true"
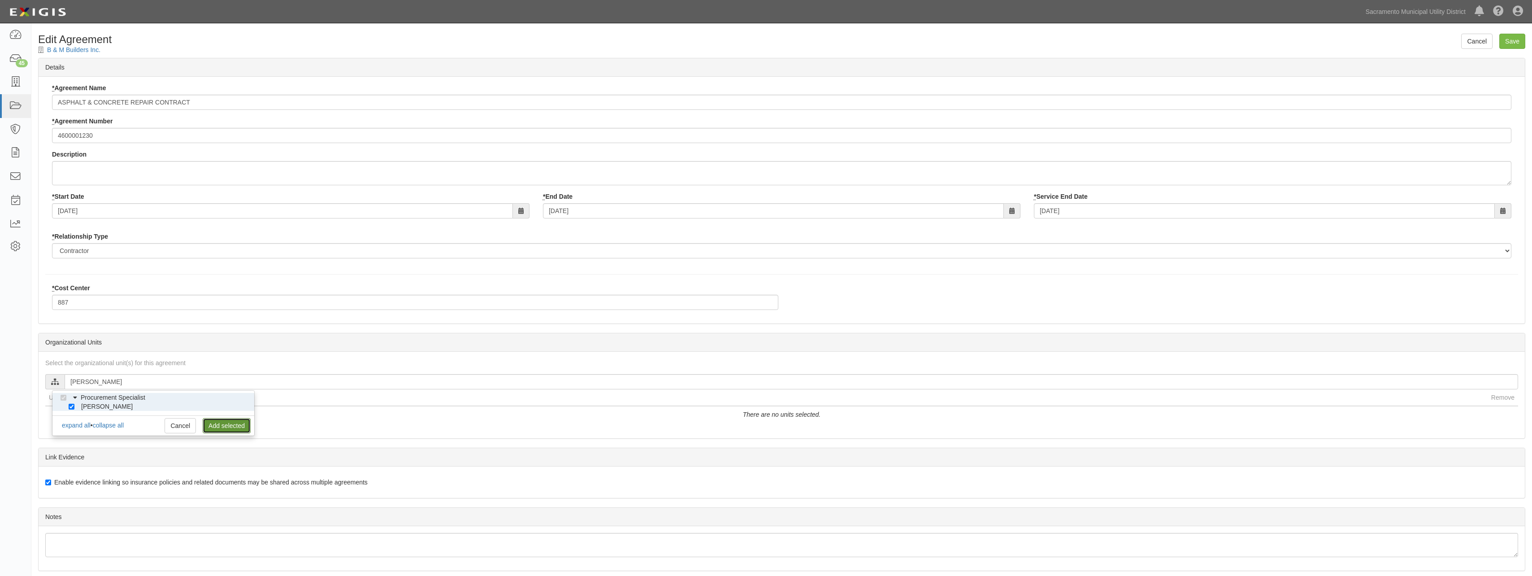
click at [234, 427] on link "Add selected" at bounding box center [227, 425] width 48 height 15
click at [1517, 46] on input "Save" at bounding box center [1512, 41] width 26 height 15
click at [150, 381] on input "text" at bounding box center [791, 381] width 1453 height 15
type input "[PERSON_NAME]"
click at [72, 406] on input "[PERSON_NAME]" at bounding box center [72, 406] width 6 height 6
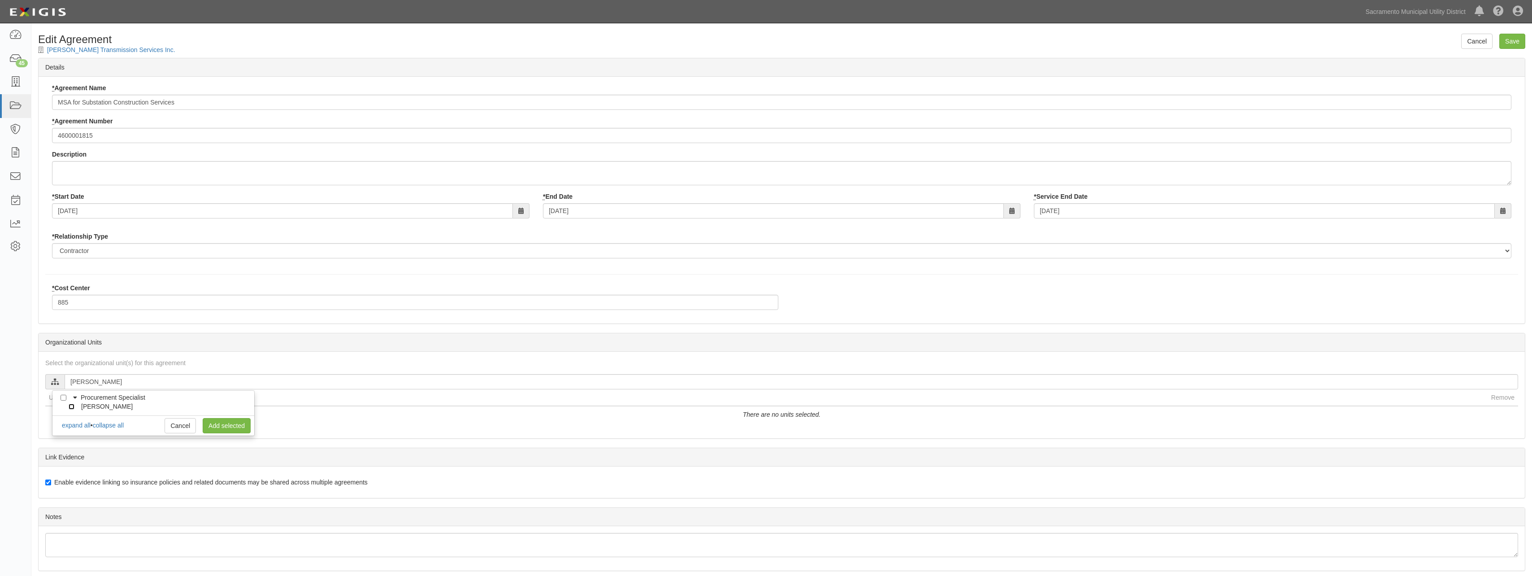
checkbox input "true"
click at [216, 425] on link "Add selected" at bounding box center [227, 425] width 48 height 15
click at [1510, 44] on input "Save" at bounding box center [1512, 41] width 26 height 15
click at [121, 383] on input "text" at bounding box center [791, 381] width 1453 height 15
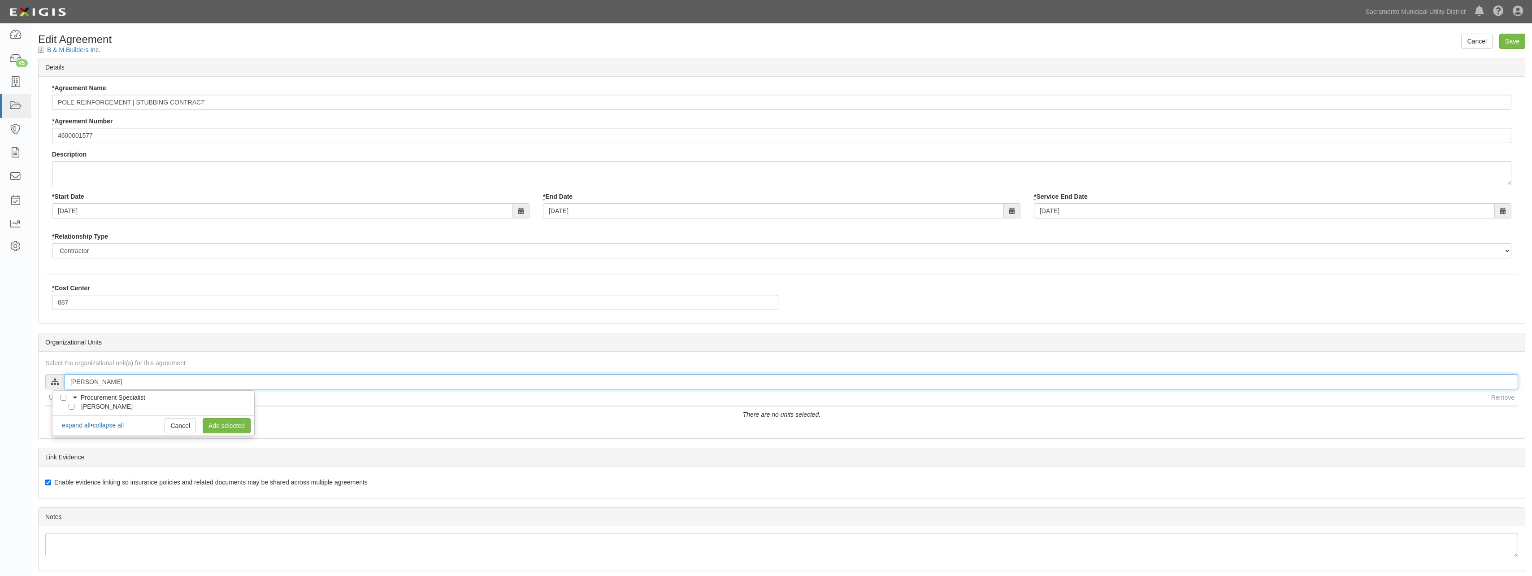
type input "Katherine"
click at [71, 406] on input "[PERSON_NAME]" at bounding box center [72, 406] width 6 height 6
checkbox input "true"
click at [237, 424] on link "Add selected" at bounding box center [227, 425] width 48 height 15
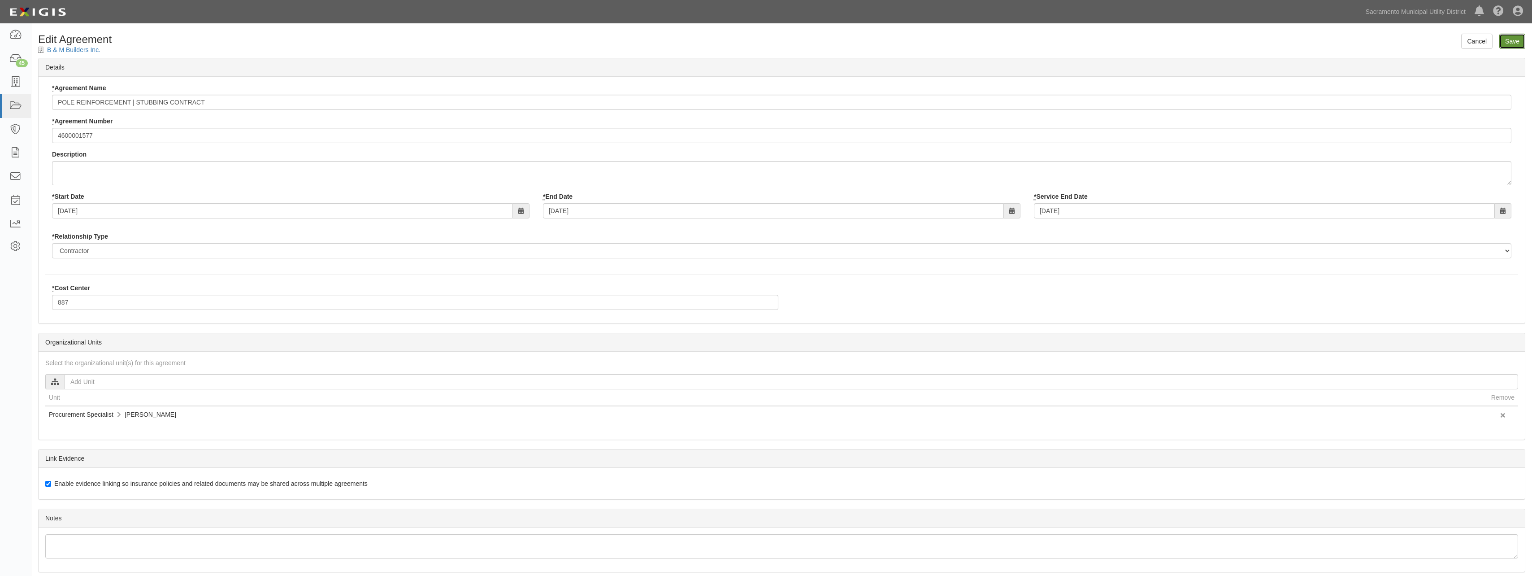
click at [1509, 39] on input "Save" at bounding box center [1512, 41] width 26 height 15
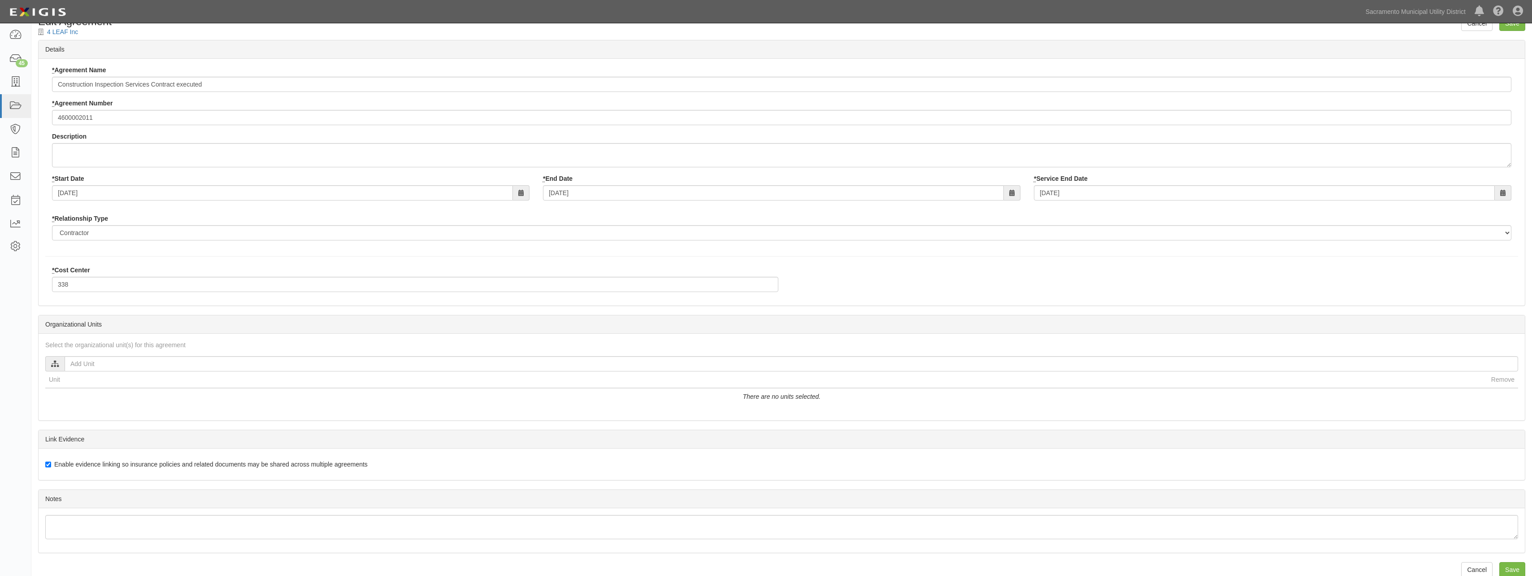
scroll to position [32, 0]
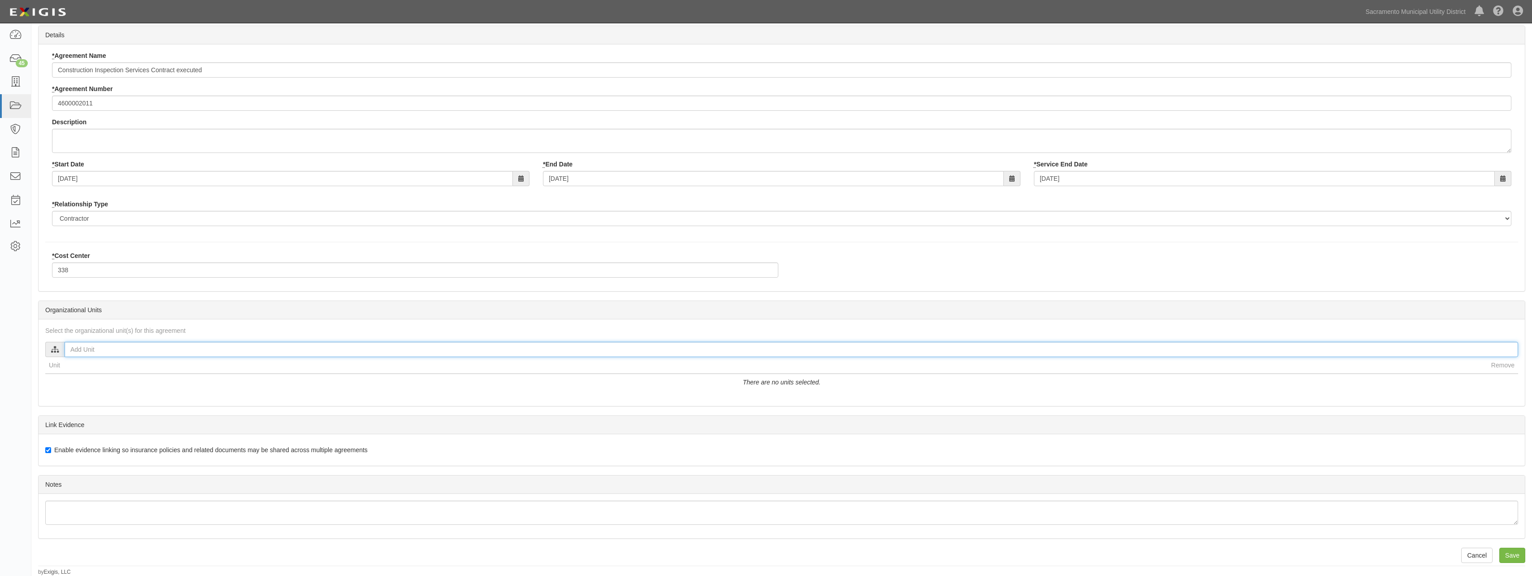
click at [107, 355] on input "text" at bounding box center [791, 349] width 1453 height 15
type input "Greg"
click at [72, 373] on input "[PERSON_NAME]" at bounding box center [72, 374] width 6 height 6
checkbox input "true"
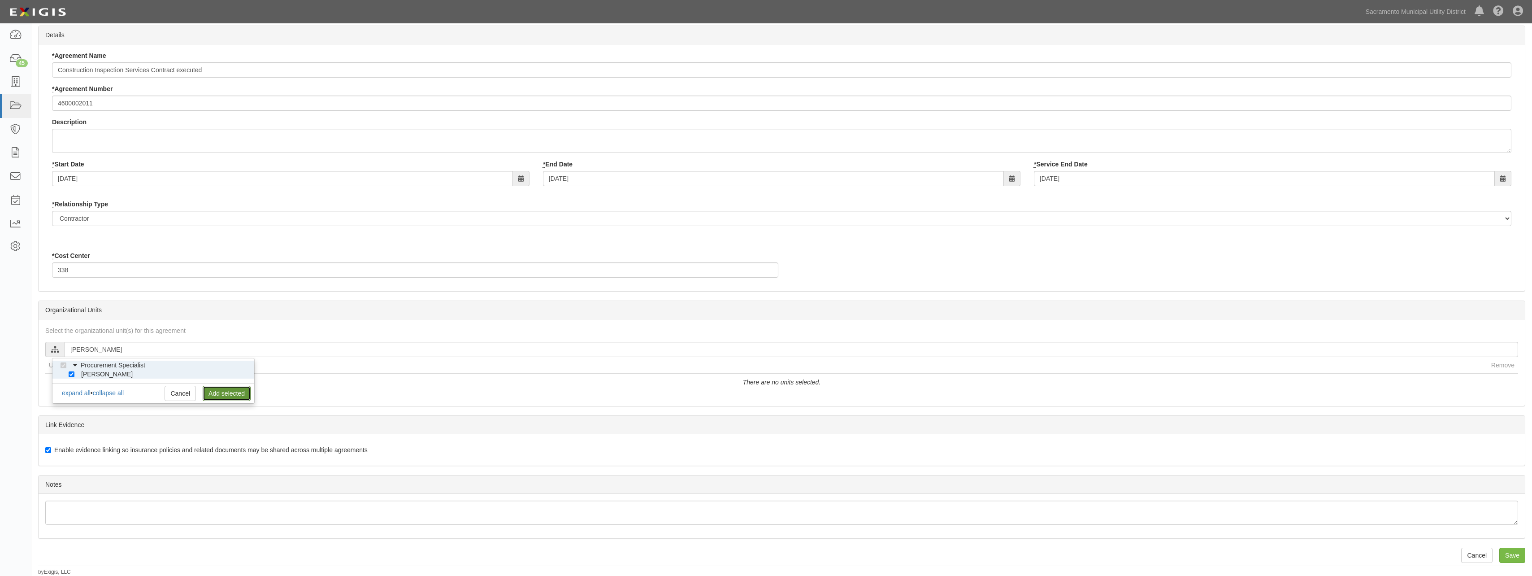
click at [227, 394] on link "Add selected" at bounding box center [227, 392] width 48 height 15
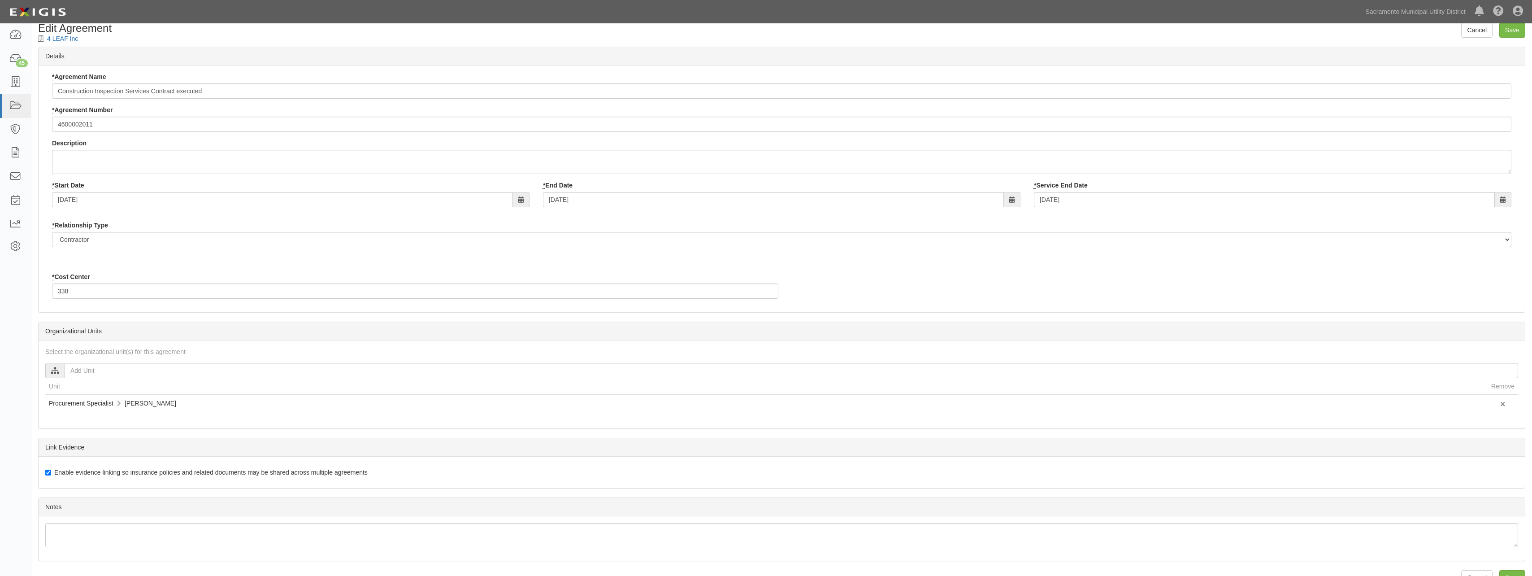
scroll to position [0, 0]
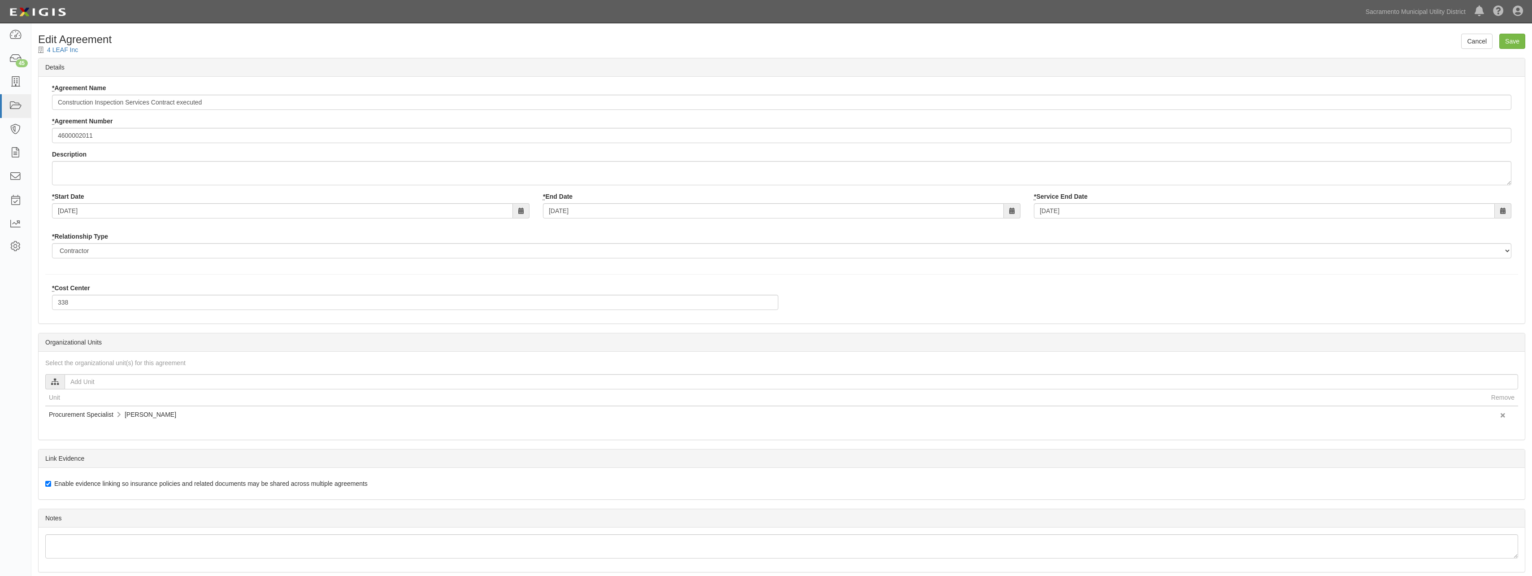
click at [1499, 49] on div "4 LEAF Inc" at bounding box center [781, 49] width 1487 height 9
click at [1505, 44] on input "Save" at bounding box center [1512, 41] width 26 height 15
click at [109, 375] on input "text" at bounding box center [791, 381] width 1453 height 15
type input "[PERSON_NAME]"
click at [73, 406] on input "[PERSON_NAME]" at bounding box center [72, 406] width 6 height 6
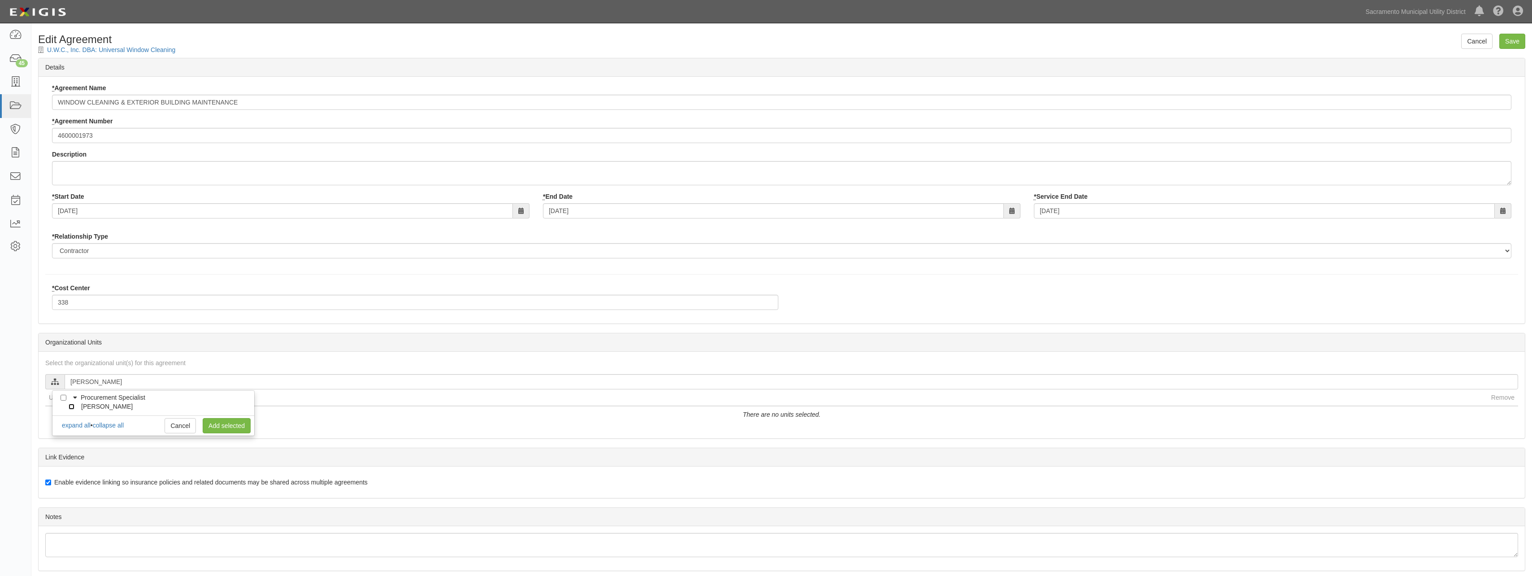
checkbox input "true"
click at [221, 423] on link "Add selected" at bounding box center [227, 425] width 48 height 15
click at [1506, 43] on input "Save" at bounding box center [1512, 41] width 26 height 15
click at [1467, 40] on link "Cancel" at bounding box center [1476, 41] width 31 height 15
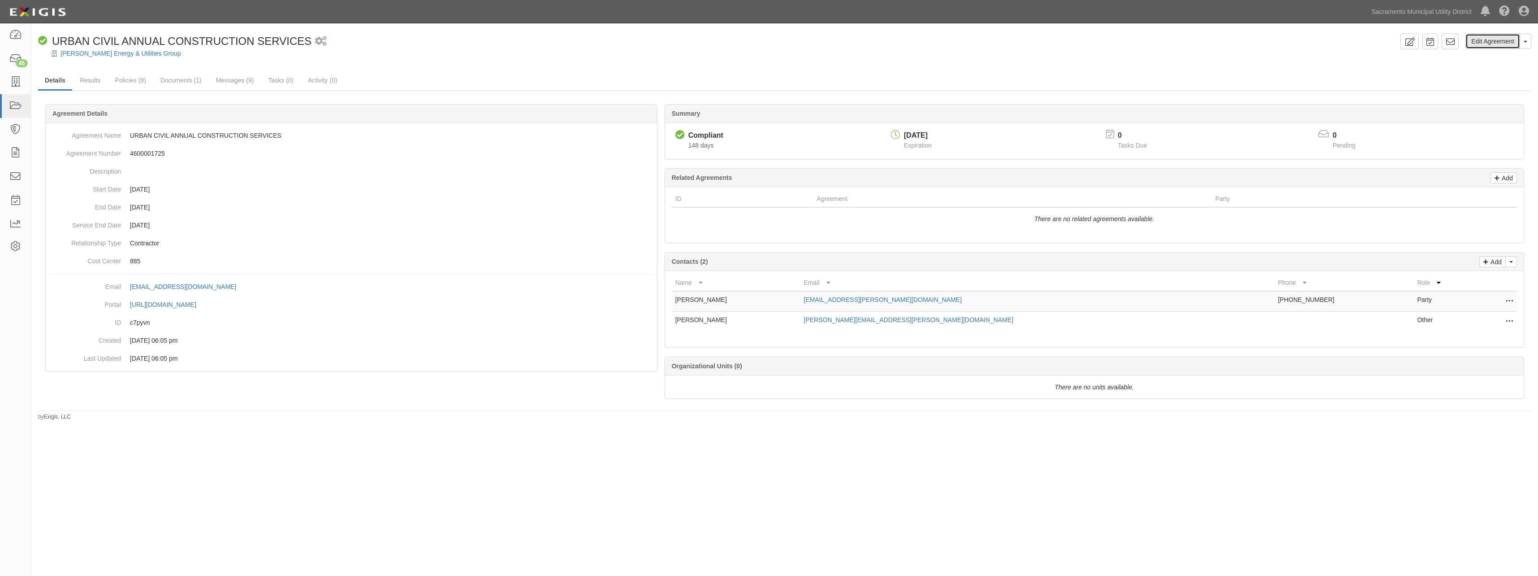
click at [1507, 37] on link "Edit Agreement" at bounding box center [1493, 41] width 55 height 15
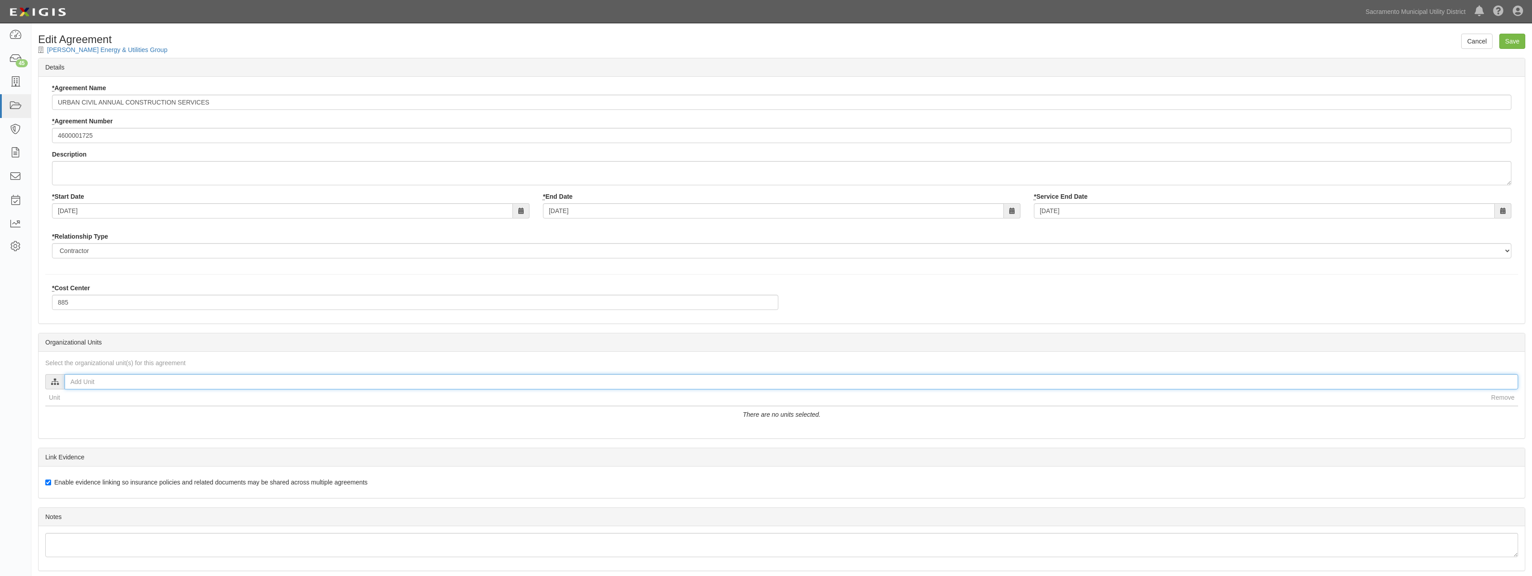
click at [136, 388] on input "text" at bounding box center [791, 381] width 1453 height 15
type input "[PERSON_NAME]"
click at [70, 406] on input "[PERSON_NAME]" at bounding box center [72, 406] width 6 height 6
checkbox input "true"
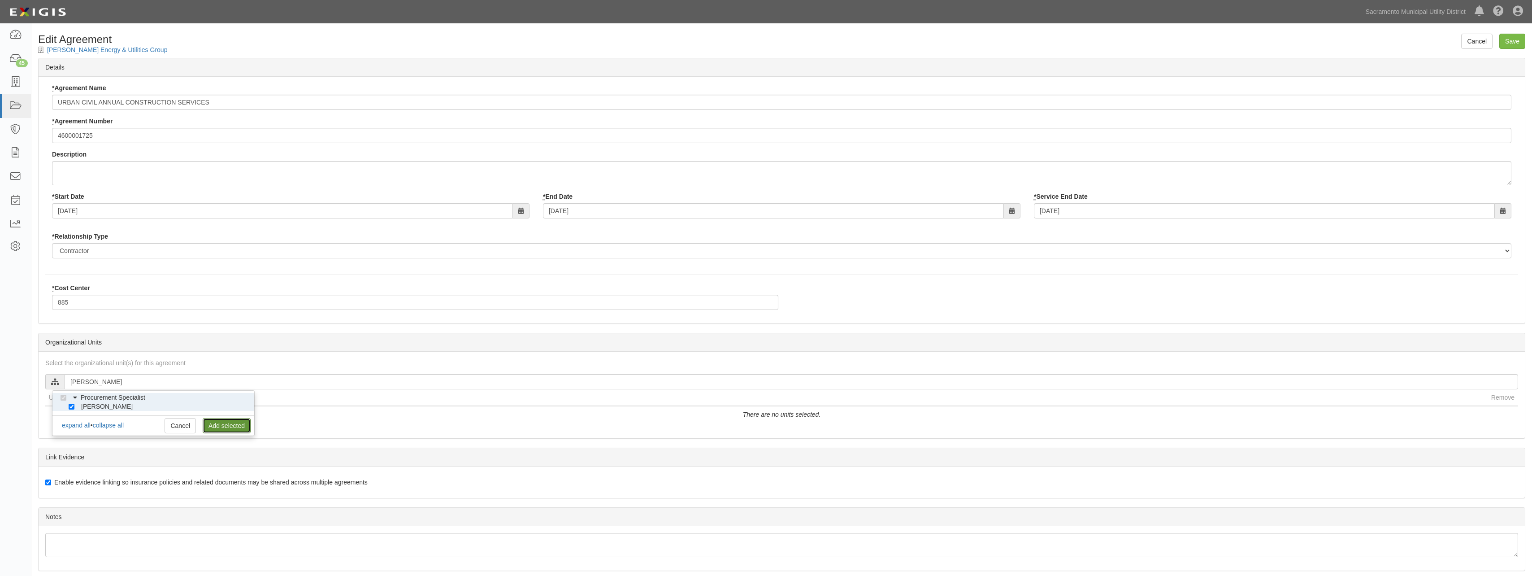
click at [231, 425] on link "Add selected" at bounding box center [227, 425] width 48 height 15
click at [1506, 40] on input "Save" at bounding box center [1512, 41] width 26 height 15
click at [139, 386] on input "text" at bounding box center [791, 381] width 1453 height 15
type input "Amy Ay"
click at [72, 406] on input "[PERSON_NAME]" at bounding box center [72, 406] width 6 height 6
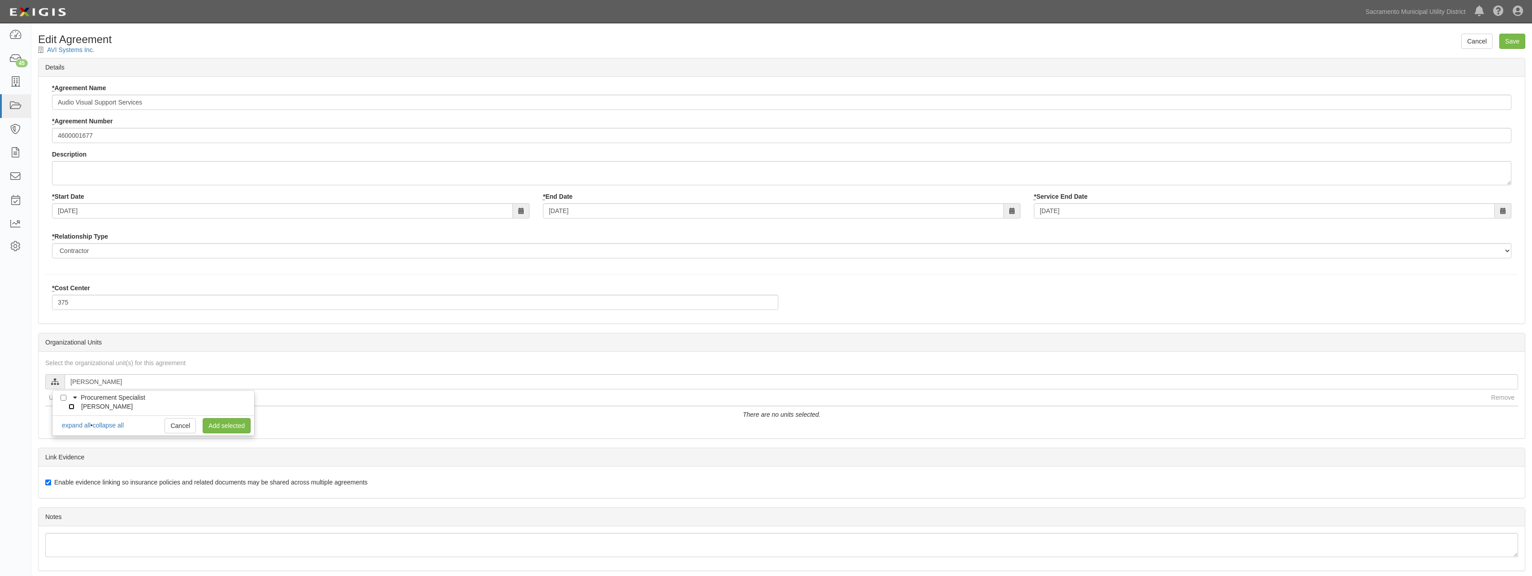
checkbox input "true"
click at [208, 424] on link "Add selected" at bounding box center [227, 425] width 48 height 15
click at [1515, 43] on input "Save" at bounding box center [1512, 41] width 26 height 15
click at [141, 383] on input "text" at bounding box center [791, 381] width 1453 height 15
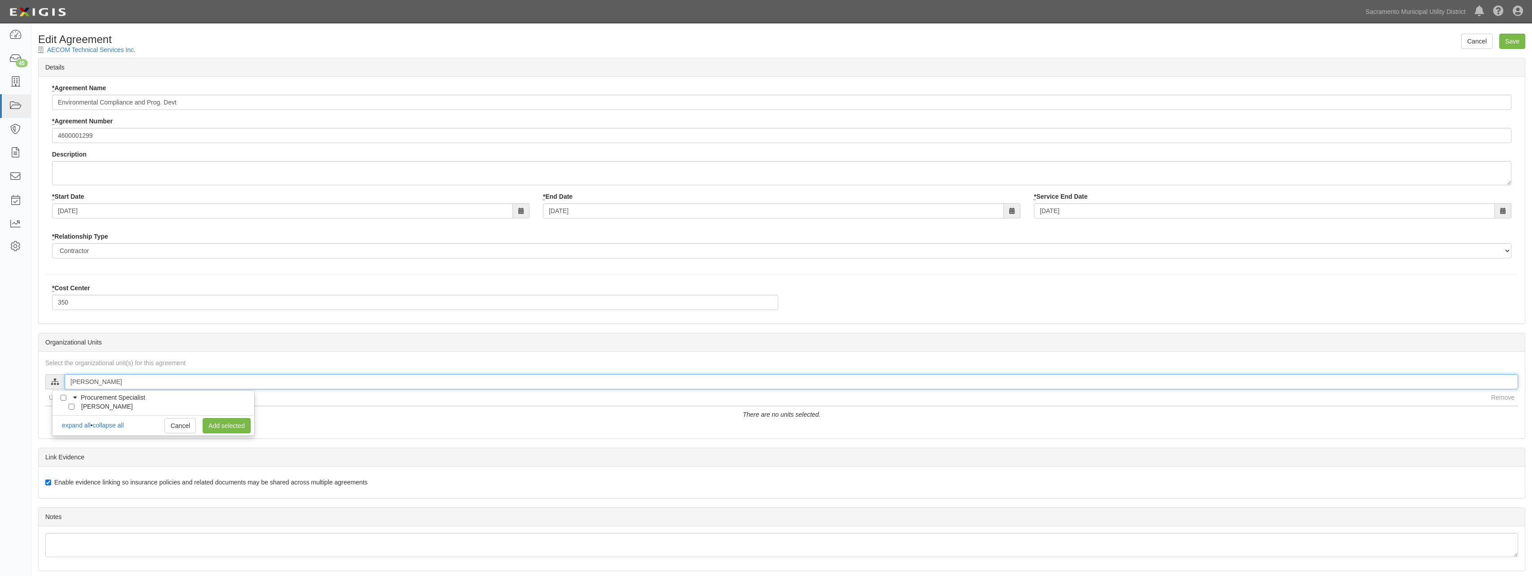
type input "[PERSON_NAME]"
click at [71, 407] on input "[PERSON_NAME]" at bounding box center [72, 406] width 6 height 6
checkbox input "true"
click at [246, 427] on link "Add selected" at bounding box center [227, 425] width 48 height 15
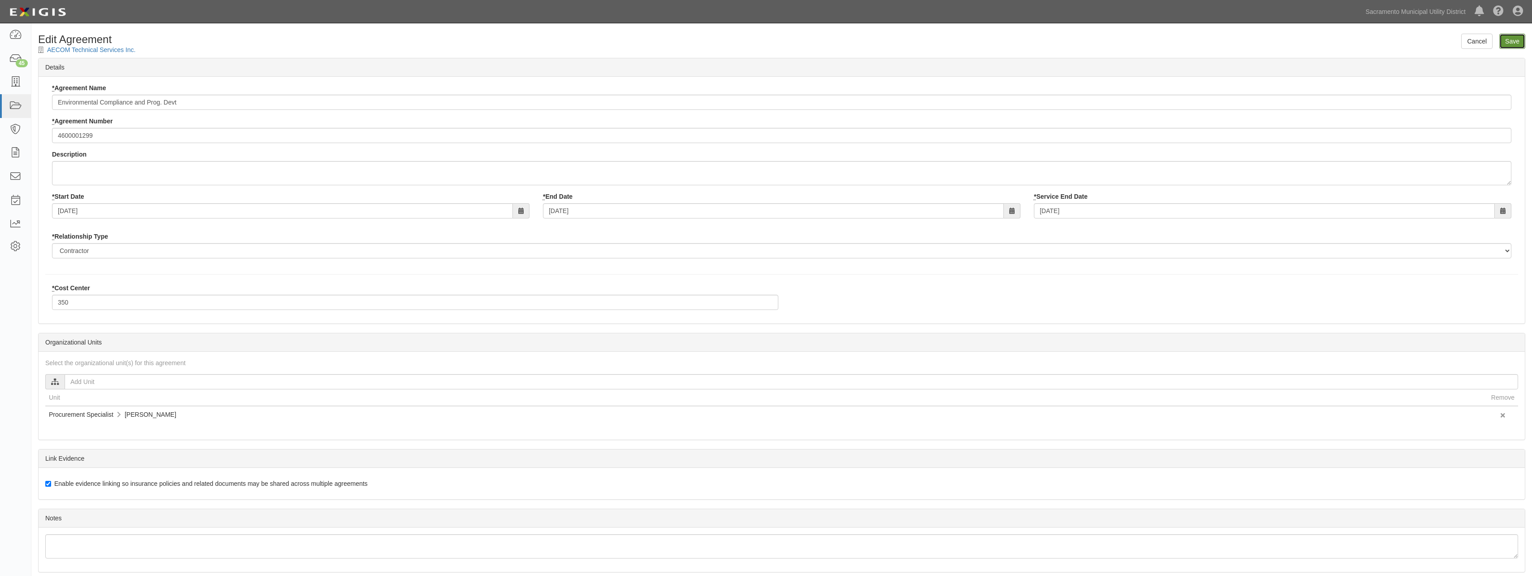
click at [1518, 37] on input "Save" at bounding box center [1512, 41] width 26 height 15
click at [123, 381] on input "text" at bounding box center [791, 381] width 1453 height 15
type input "[PERSON_NAME]"
click at [71, 406] on input "[PERSON_NAME]" at bounding box center [72, 406] width 6 height 6
checkbox input "true"
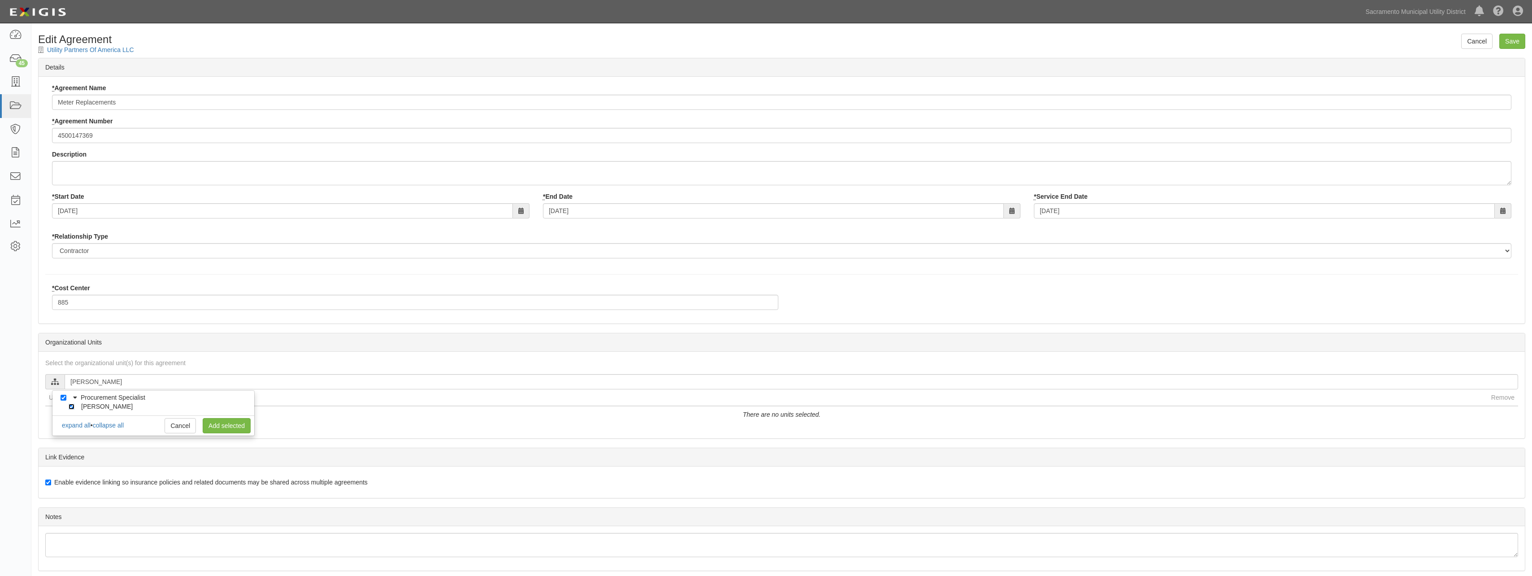
checkbox input "true"
click at [231, 428] on link "Add selected" at bounding box center [227, 425] width 48 height 15
click at [1508, 42] on input "Save" at bounding box center [1512, 41] width 26 height 15
click at [105, 383] on input "text" at bounding box center [791, 381] width 1453 height 15
type input "[PERSON_NAME]"
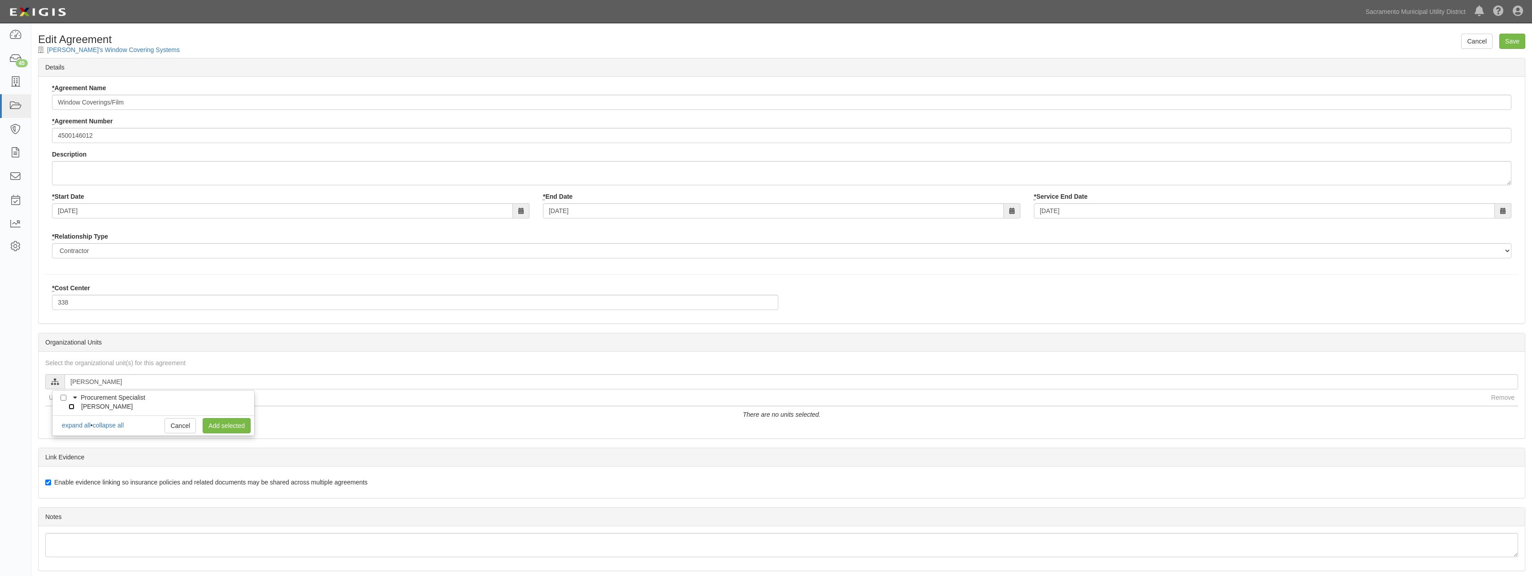
click at [70, 408] on input "Amy Ayers" at bounding box center [72, 406] width 6 height 6
checkbox input "true"
click at [232, 427] on link "Add selected" at bounding box center [227, 425] width 48 height 15
click at [1507, 39] on input "Save" at bounding box center [1512, 41] width 26 height 15
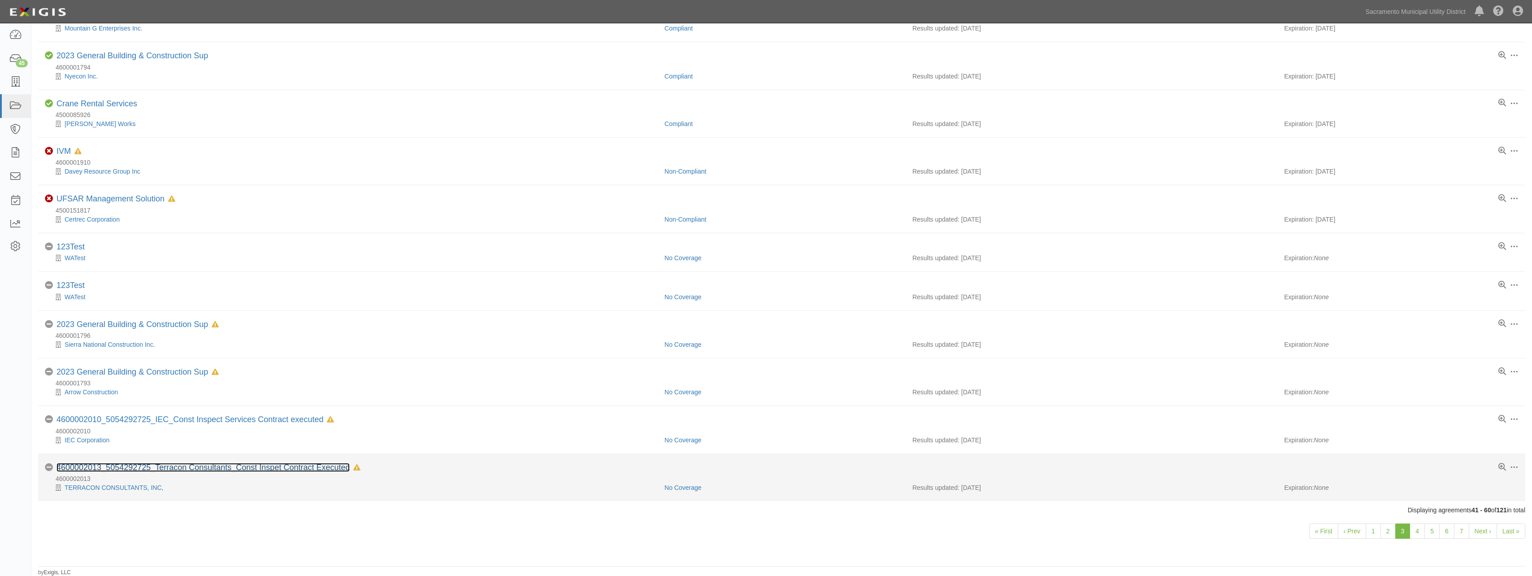
scroll to position [526, 0]
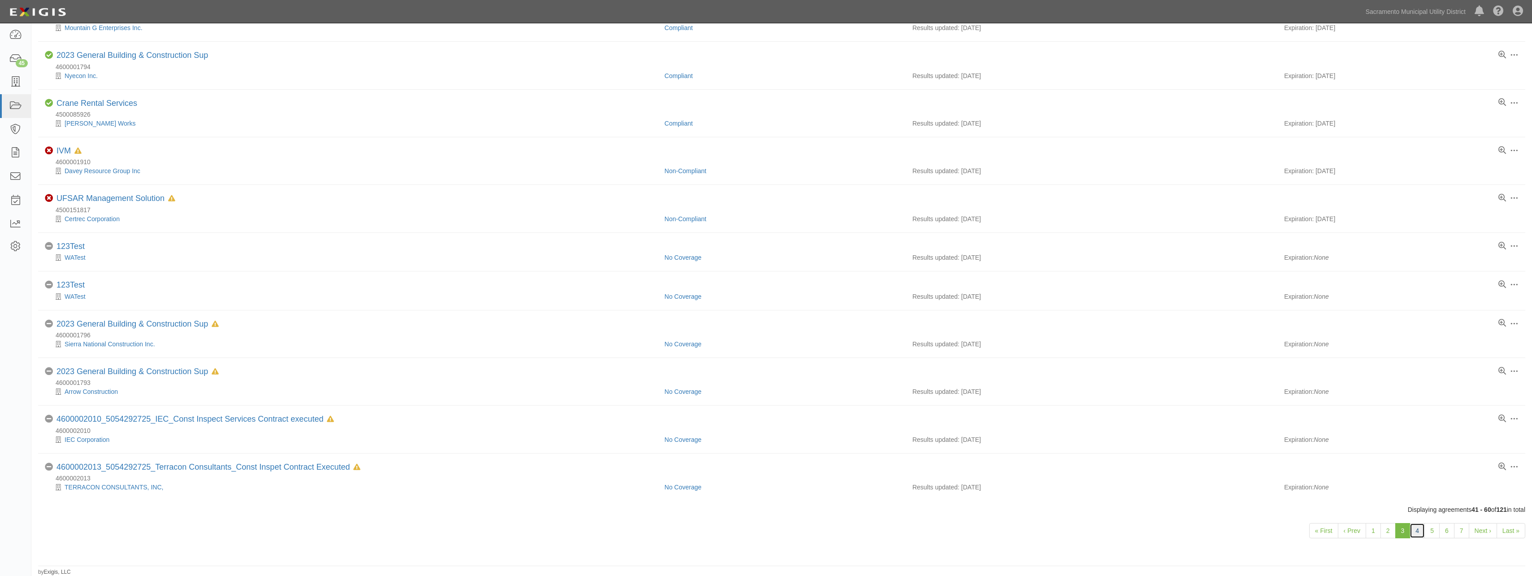
click at [1417, 532] on link "4" at bounding box center [1416, 530] width 15 height 15
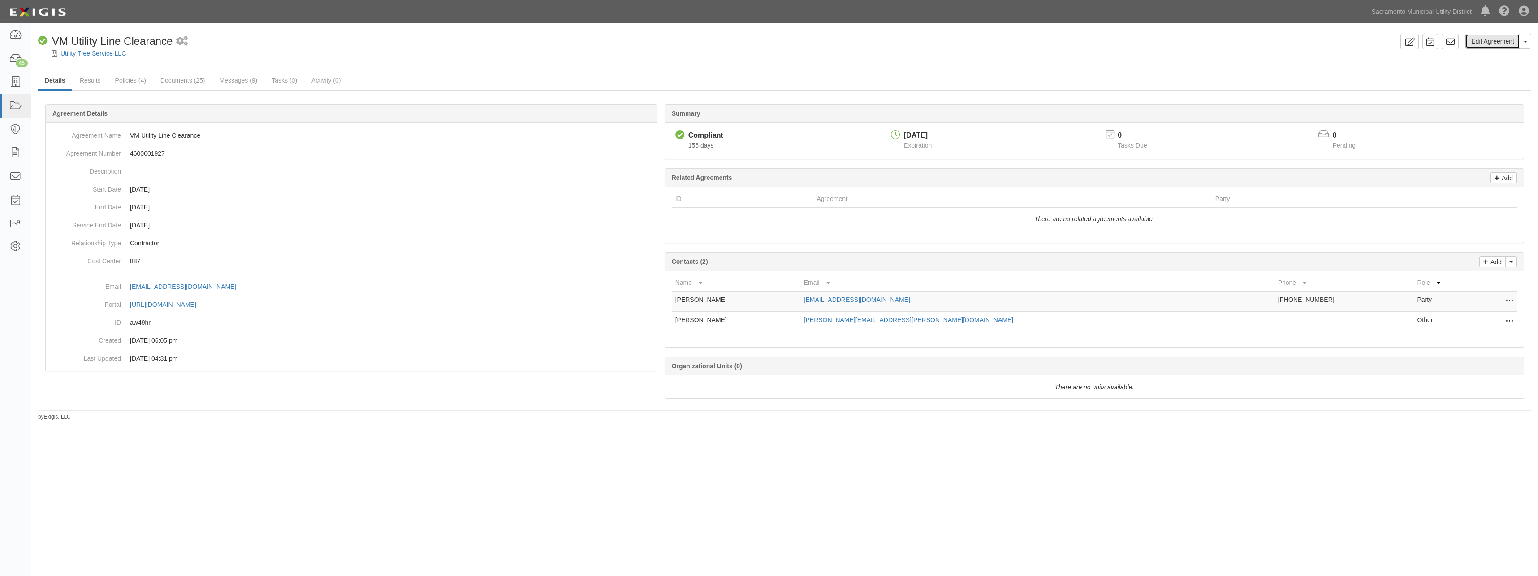
click at [1483, 39] on link "Edit Agreement" at bounding box center [1493, 41] width 55 height 15
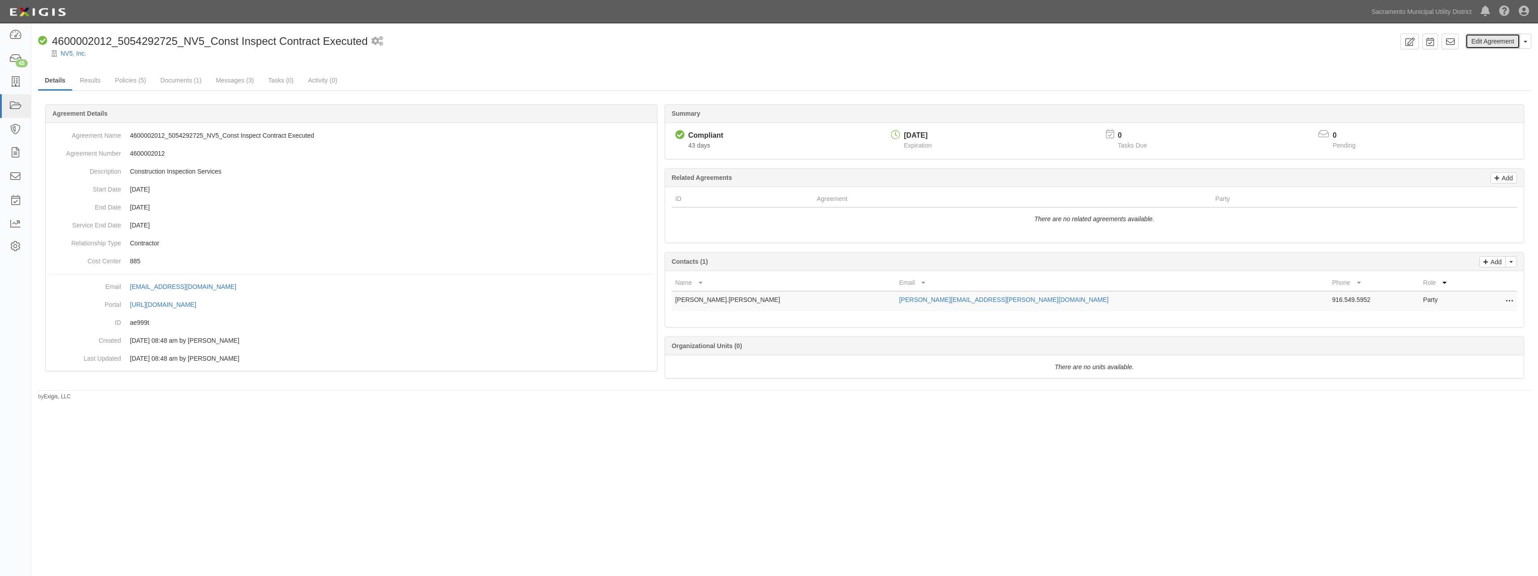
click at [1492, 45] on link "Edit Agreement" at bounding box center [1493, 41] width 55 height 15
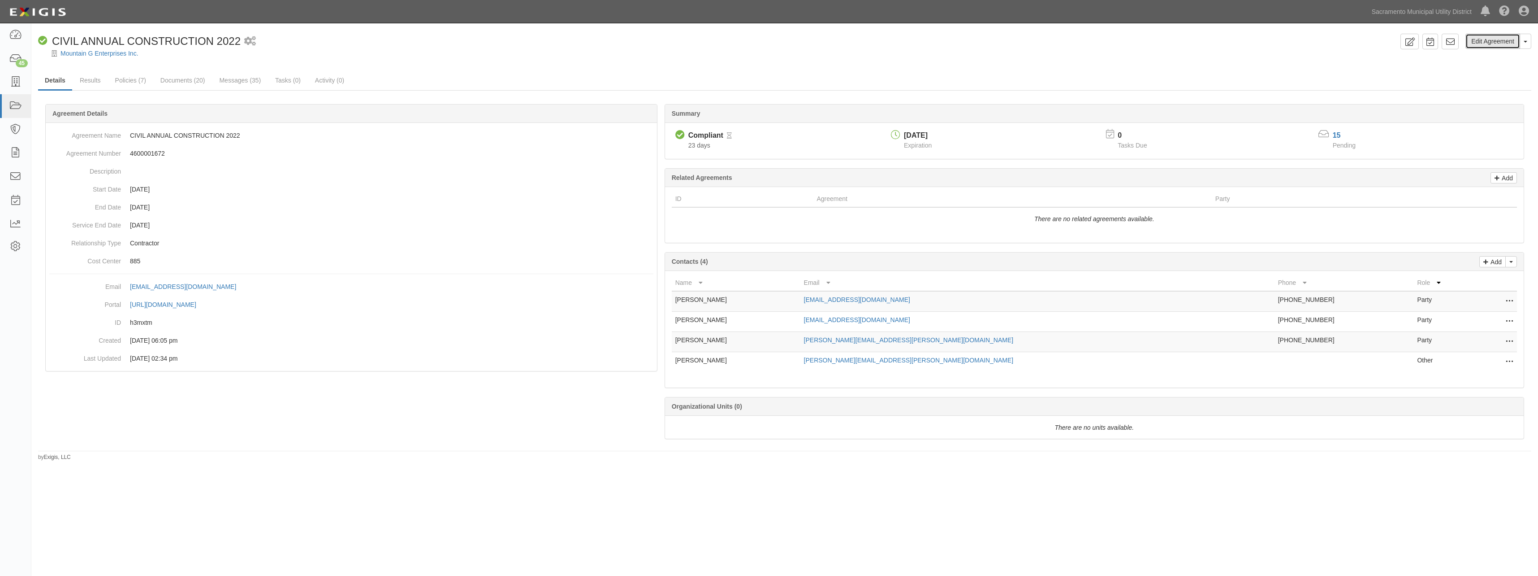
click at [1484, 43] on link "Edit Agreement" at bounding box center [1493, 41] width 55 height 15
click at [1481, 46] on link "Edit Agreement" at bounding box center [1493, 41] width 55 height 15
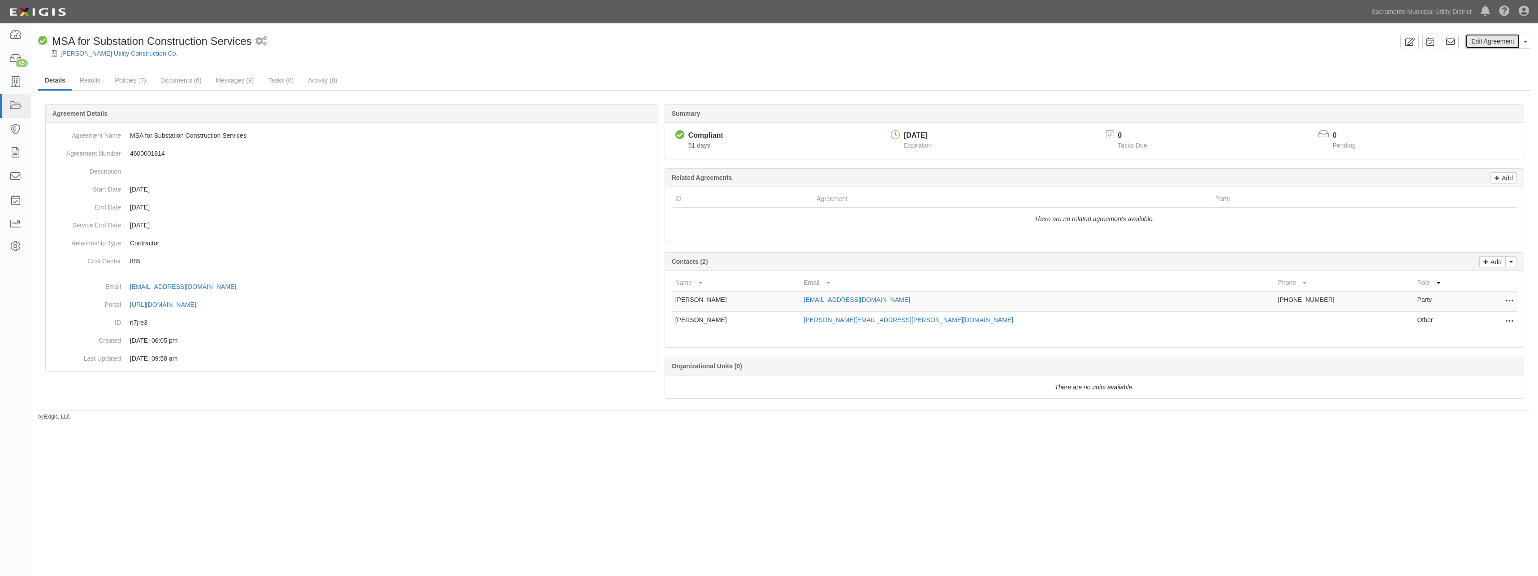
click at [1492, 42] on link "Edit Agreement" at bounding box center [1493, 41] width 55 height 15
drag, startPoint x: 1476, startPoint y: 41, endPoint x: 1429, endPoint y: 42, distance: 47.5
click at [1476, 41] on link "Edit Agreement" at bounding box center [1493, 41] width 55 height 15
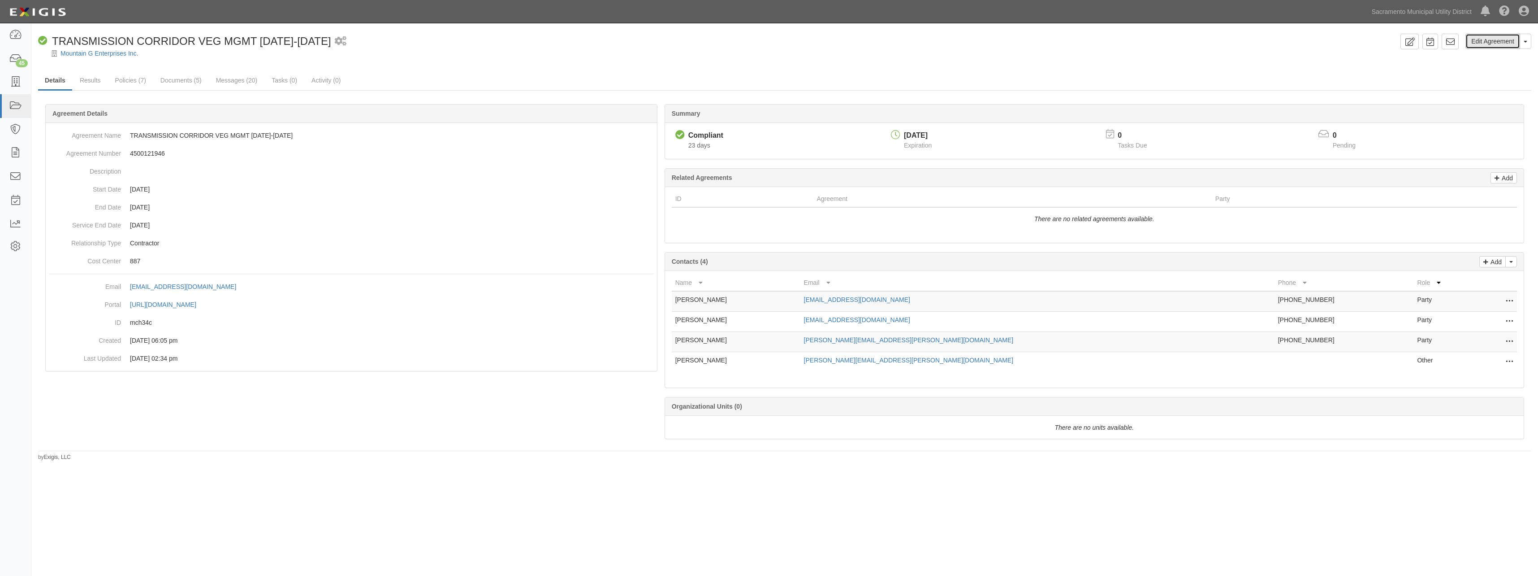
click at [1483, 43] on link "Edit Agreement" at bounding box center [1493, 41] width 55 height 15
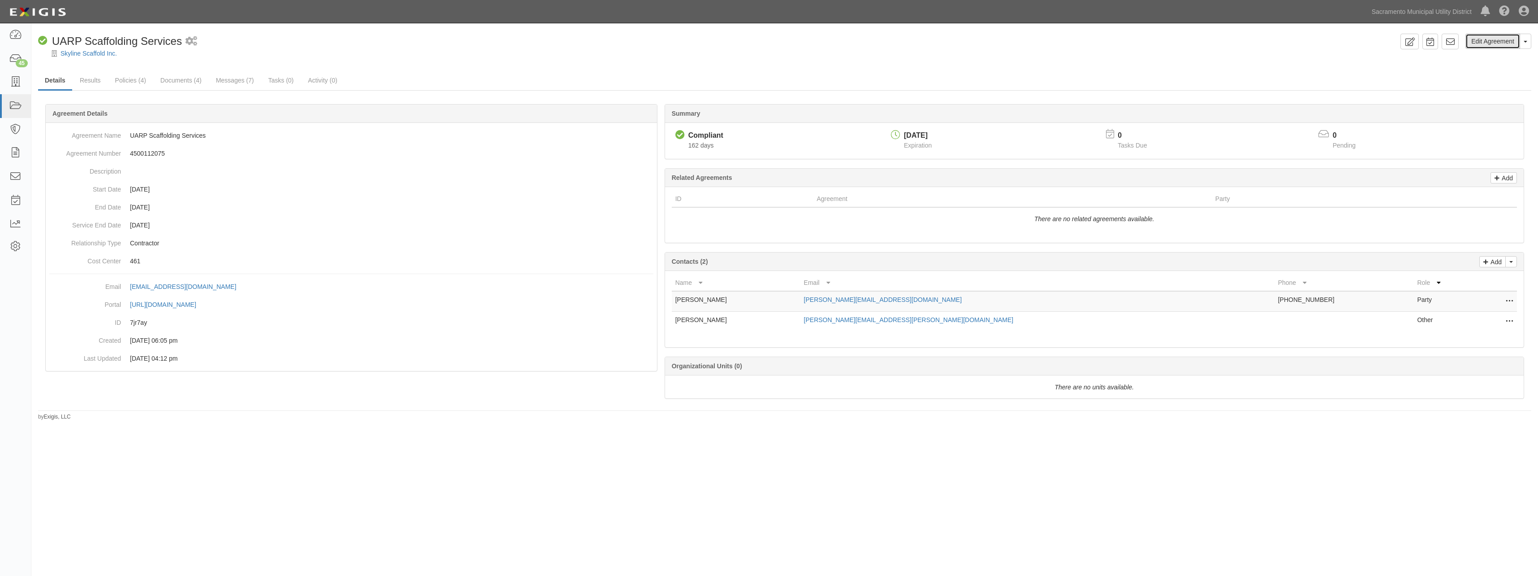
click at [1485, 42] on link "Edit Agreement" at bounding box center [1493, 41] width 55 height 15
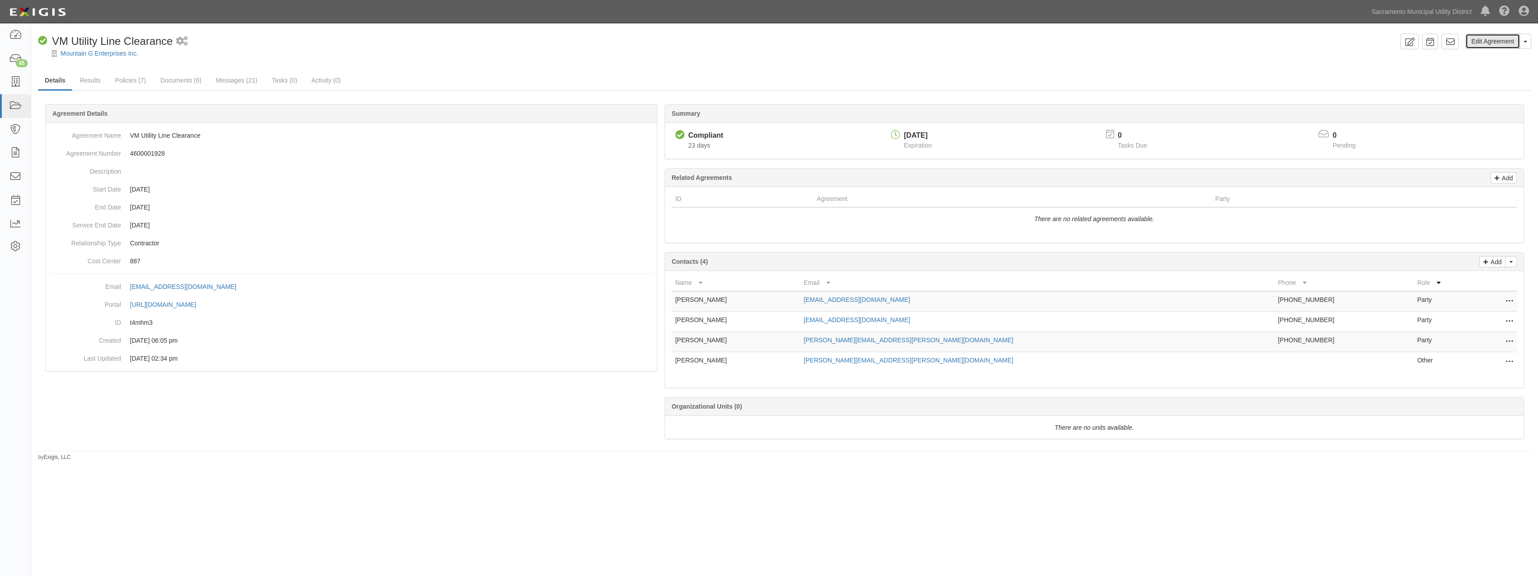
click at [1476, 43] on link "Edit Agreement" at bounding box center [1493, 41] width 55 height 15
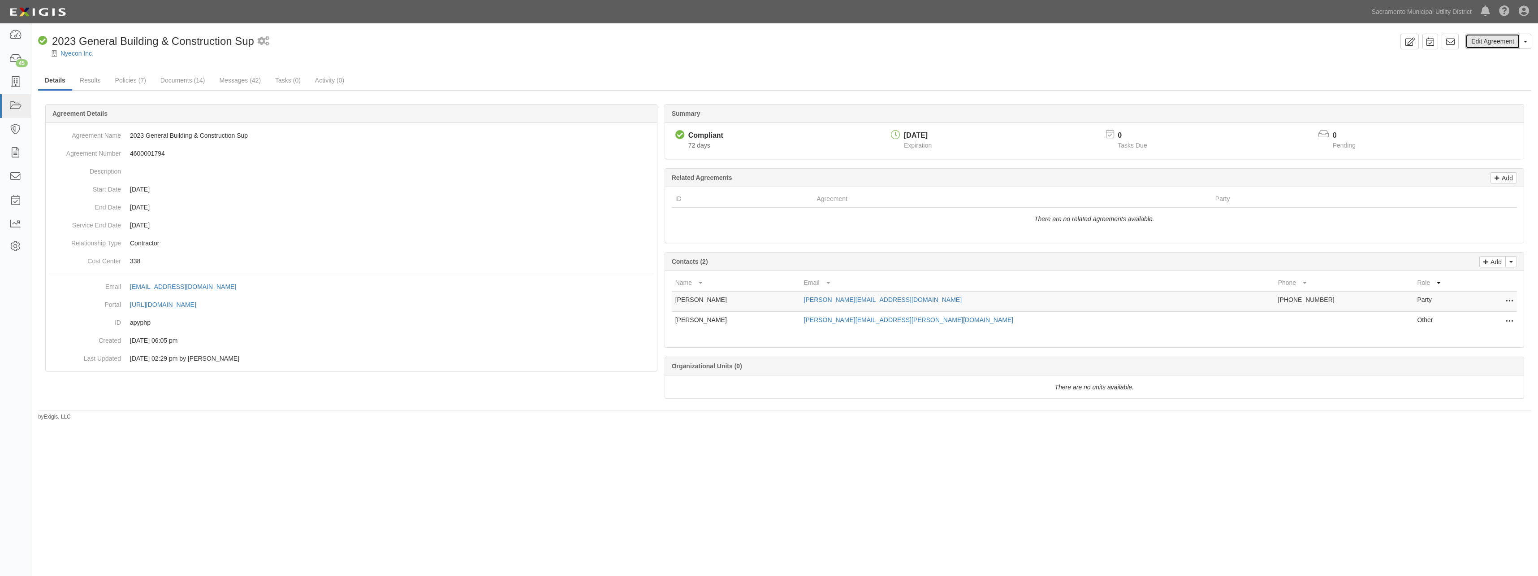
click at [1482, 42] on link "Edit Agreement" at bounding box center [1493, 41] width 55 height 15
click at [1489, 41] on link "Edit Agreement" at bounding box center [1493, 41] width 55 height 15
click at [1484, 42] on link "Edit Agreement" at bounding box center [1493, 41] width 55 height 15
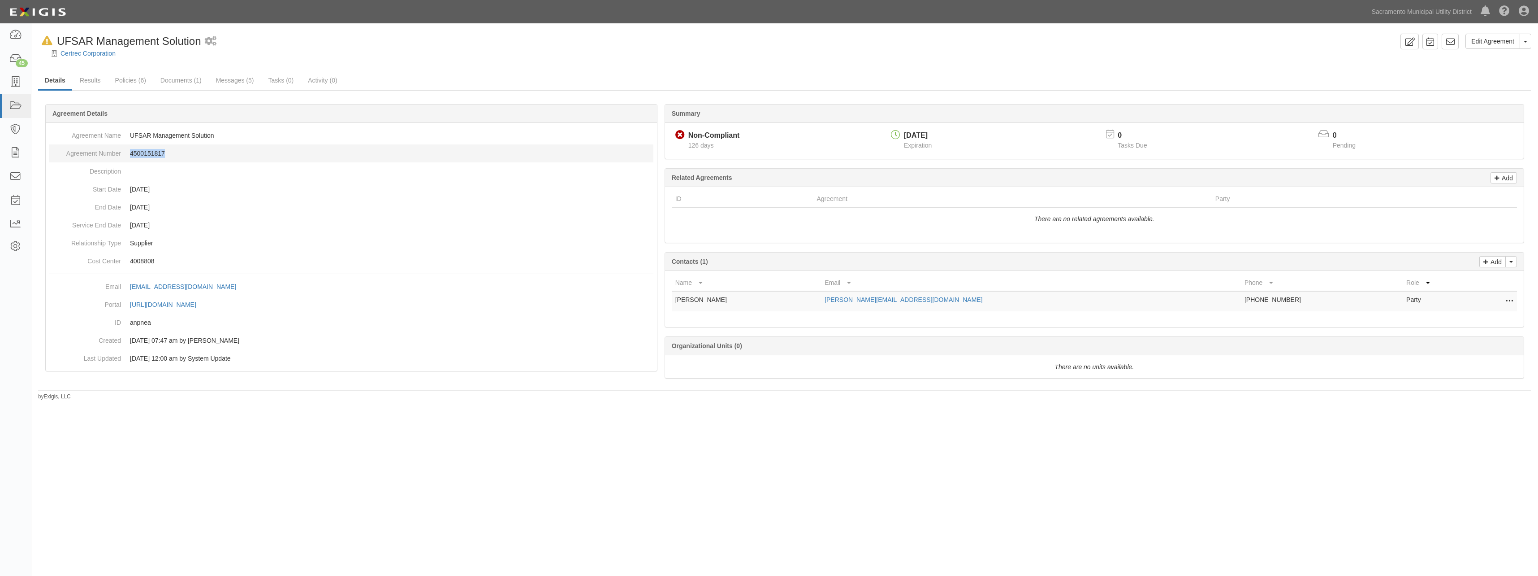
drag, startPoint x: 167, startPoint y: 152, endPoint x: 129, endPoint y: 150, distance: 37.7
click at [129, 150] on dd "4500151817" at bounding box center [351, 153] width 604 height 18
copy dd "4500151817"
drag, startPoint x: 1500, startPoint y: 42, endPoint x: 1470, endPoint y: 39, distance: 30.6
click at [1500, 42] on link "Edit Agreement" at bounding box center [1493, 41] width 55 height 15
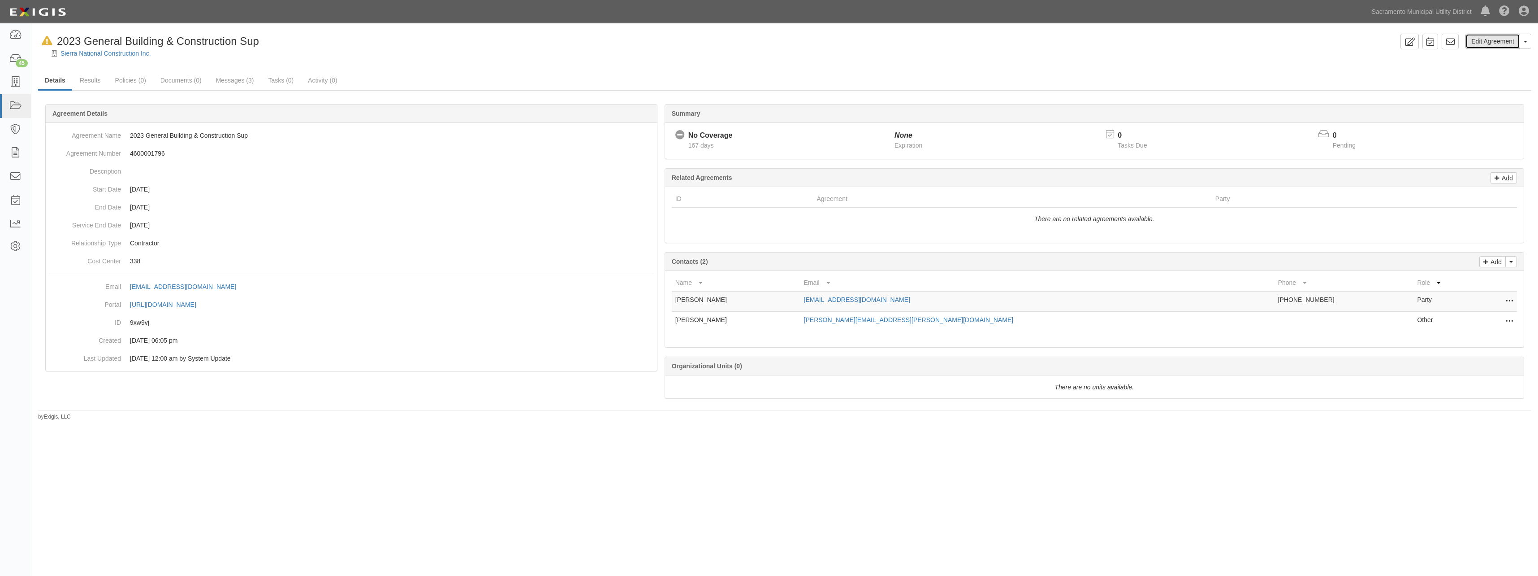
click at [1487, 39] on link "Edit Agreement" at bounding box center [1493, 41] width 55 height 15
click at [1490, 43] on link "Edit Agreement" at bounding box center [1493, 41] width 55 height 15
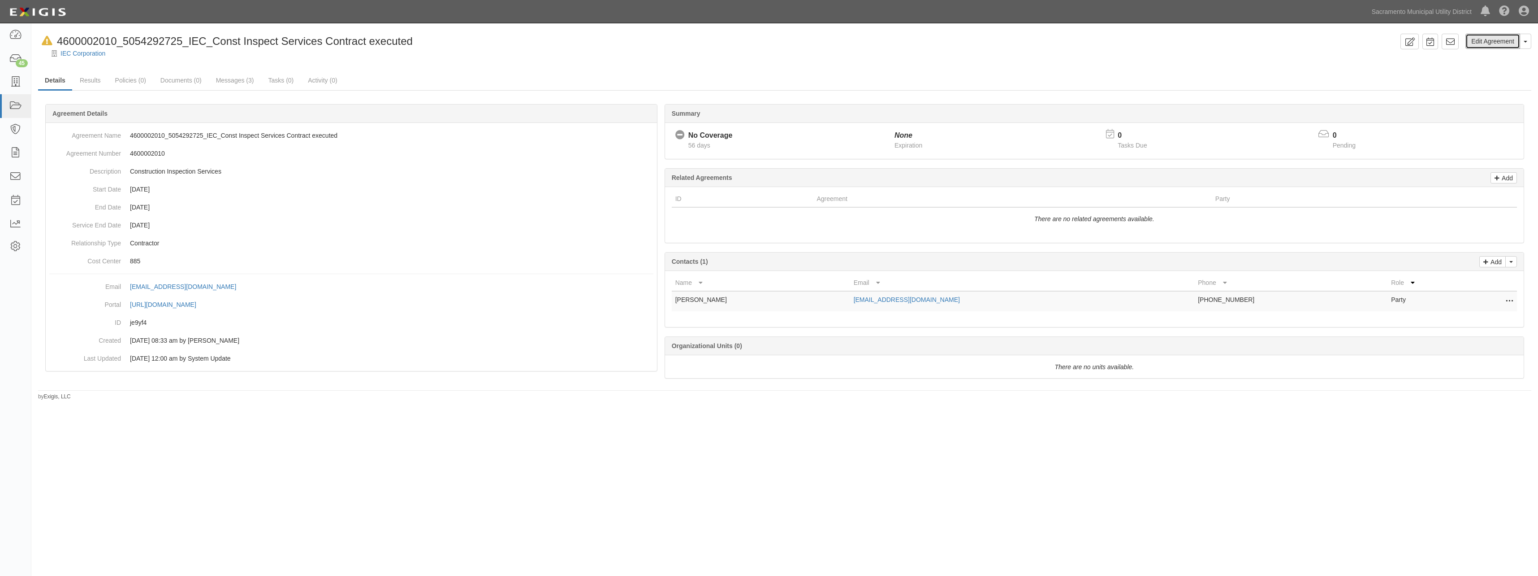
drag, startPoint x: 1491, startPoint y: 40, endPoint x: 1463, endPoint y: 39, distance: 28.3
click at [1491, 40] on link "Edit Agreement" at bounding box center [1493, 41] width 55 height 15
click at [1482, 42] on link "Edit Agreement" at bounding box center [1493, 41] width 55 height 15
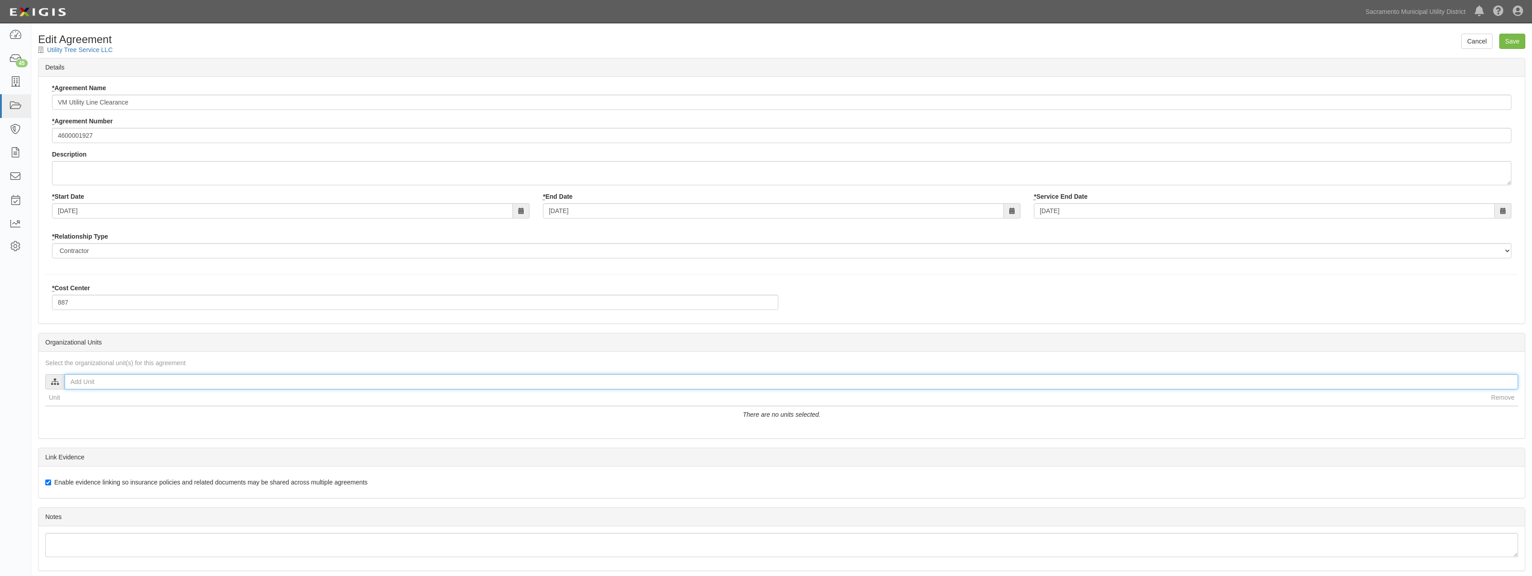
click at [102, 379] on input "text" at bounding box center [791, 381] width 1453 height 15
type input "[PERSON_NAME]"
click at [76, 406] on div at bounding box center [73, 405] width 8 height 6
click at [71, 407] on input "[PERSON_NAME]" at bounding box center [72, 406] width 6 height 6
checkbox input "true"
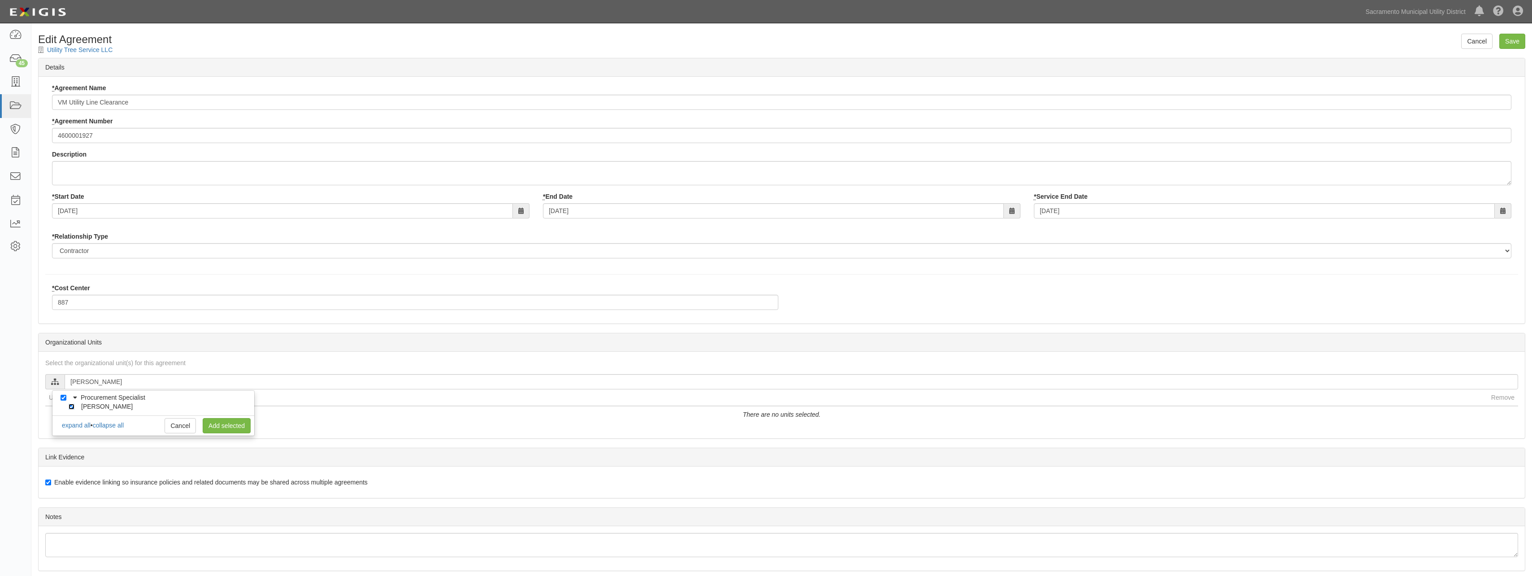
checkbox input "true"
click at [237, 426] on link "Add selected" at bounding box center [227, 425] width 48 height 15
click at [1510, 43] on input "Save" at bounding box center [1512, 41] width 26 height 15
click at [114, 378] on input "text" at bounding box center [791, 381] width 1453 height 15
type input "greg"
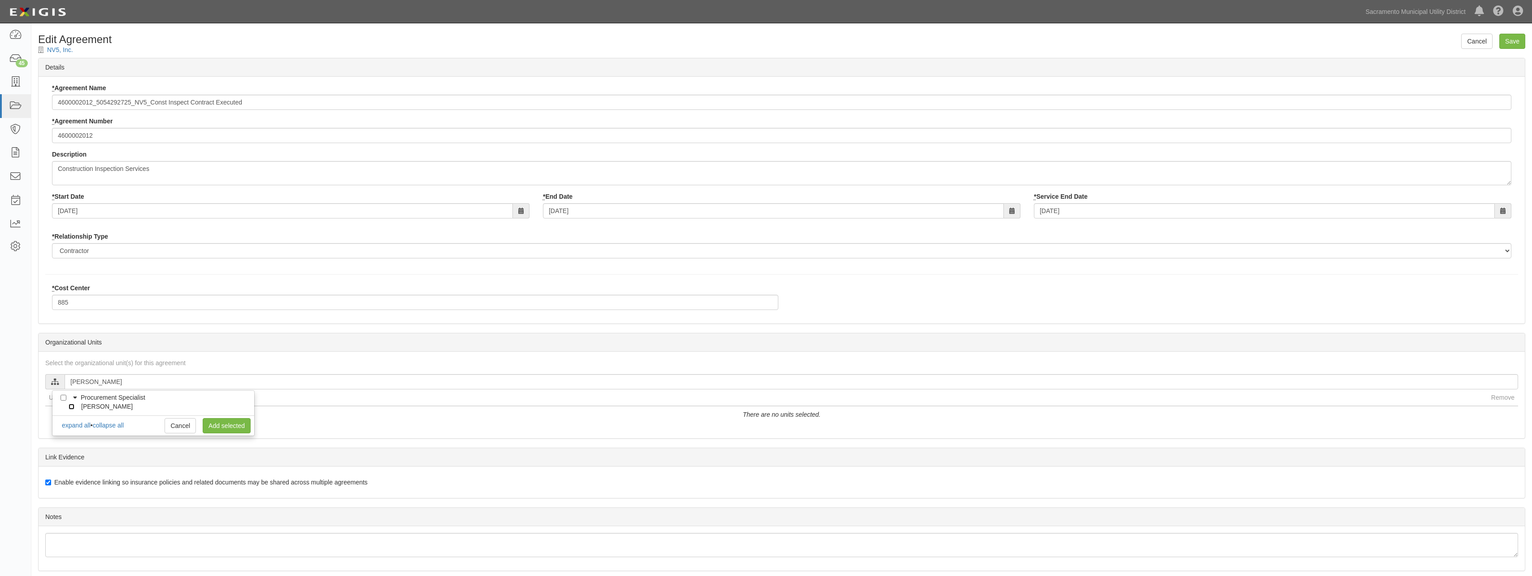
click at [71, 406] on input "[PERSON_NAME]" at bounding box center [72, 406] width 6 height 6
checkbox input "true"
click at [224, 422] on link "Add selected" at bounding box center [227, 425] width 48 height 15
click at [1515, 41] on input "Save" at bounding box center [1512, 41] width 26 height 15
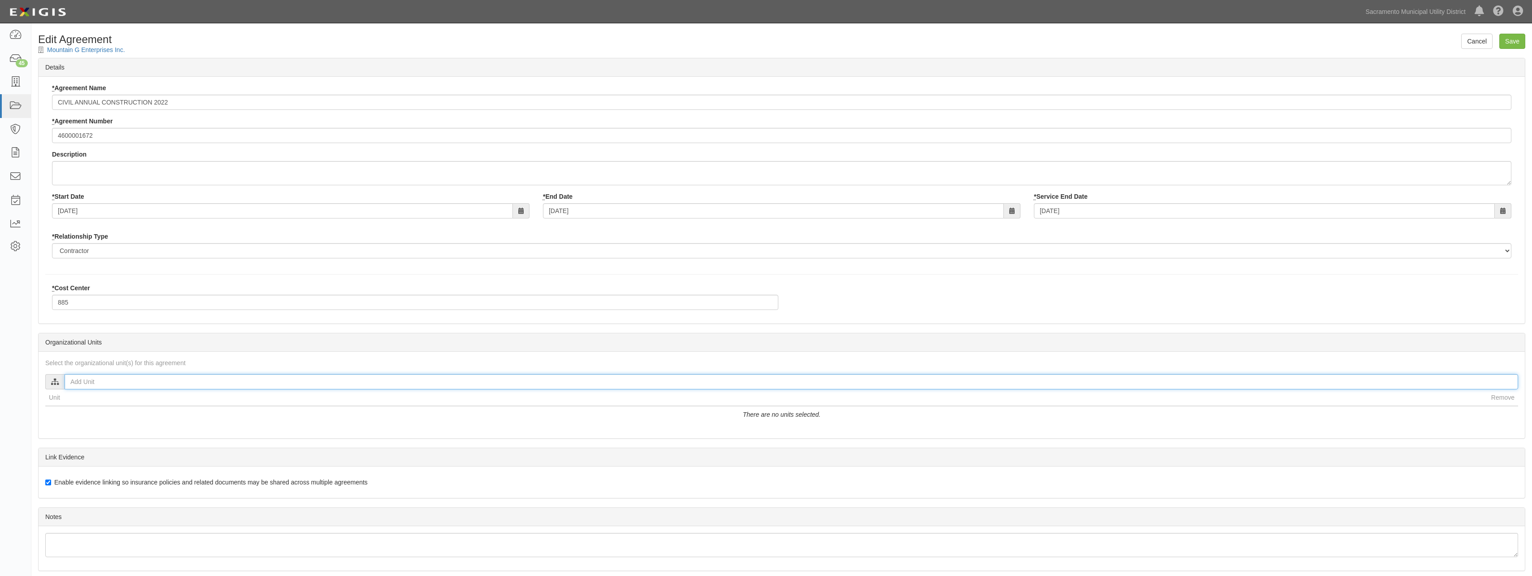
click at [107, 387] on input "text" at bounding box center [791, 381] width 1453 height 15
type input "[PERSON_NAME]"
click at [71, 405] on input "[PERSON_NAME]" at bounding box center [72, 406] width 6 height 6
checkbox input "true"
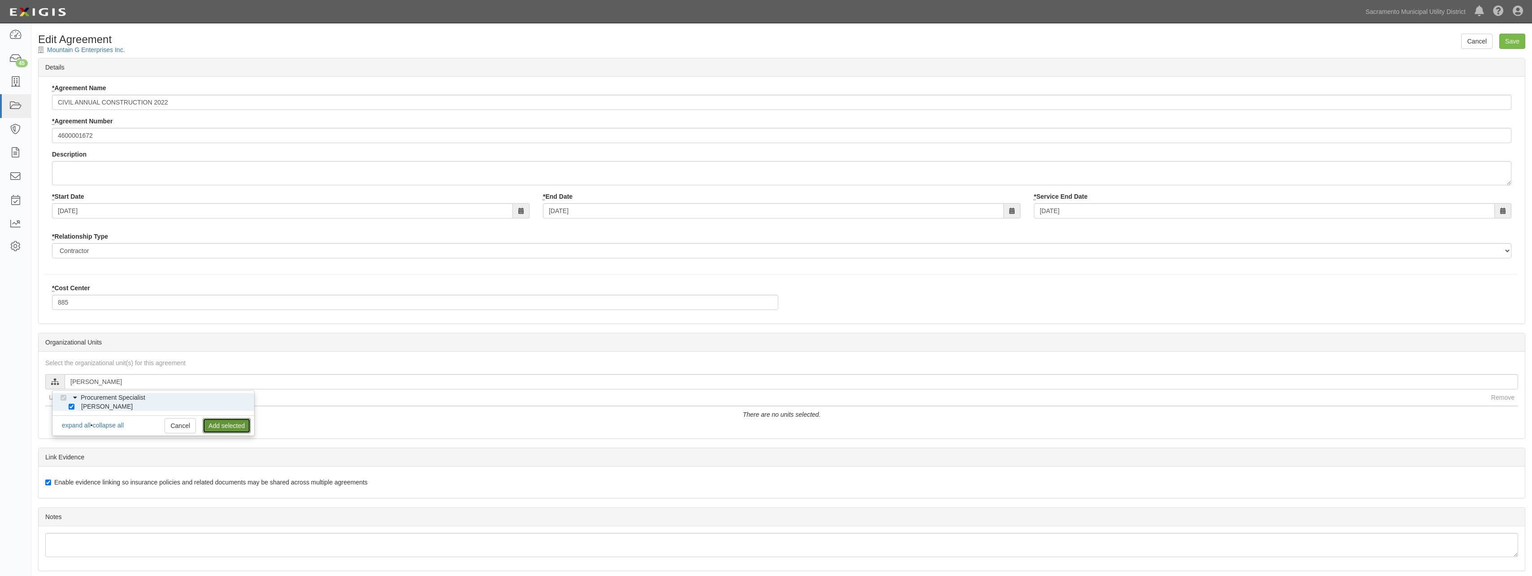
click at [231, 425] on link "Add selected" at bounding box center [227, 425] width 48 height 15
click at [1513, 35] on input "Save" at bounding box center [1512, 41] width 26 height 15
click at [106, 378] on input "text" at bounding box center [791, 381] width 1453 height 15
type input "[PERSON_NAME]"
click at [71, 405] on input "[PERSON_NAME]" at bounding box center [72, 406] width 6 height 6
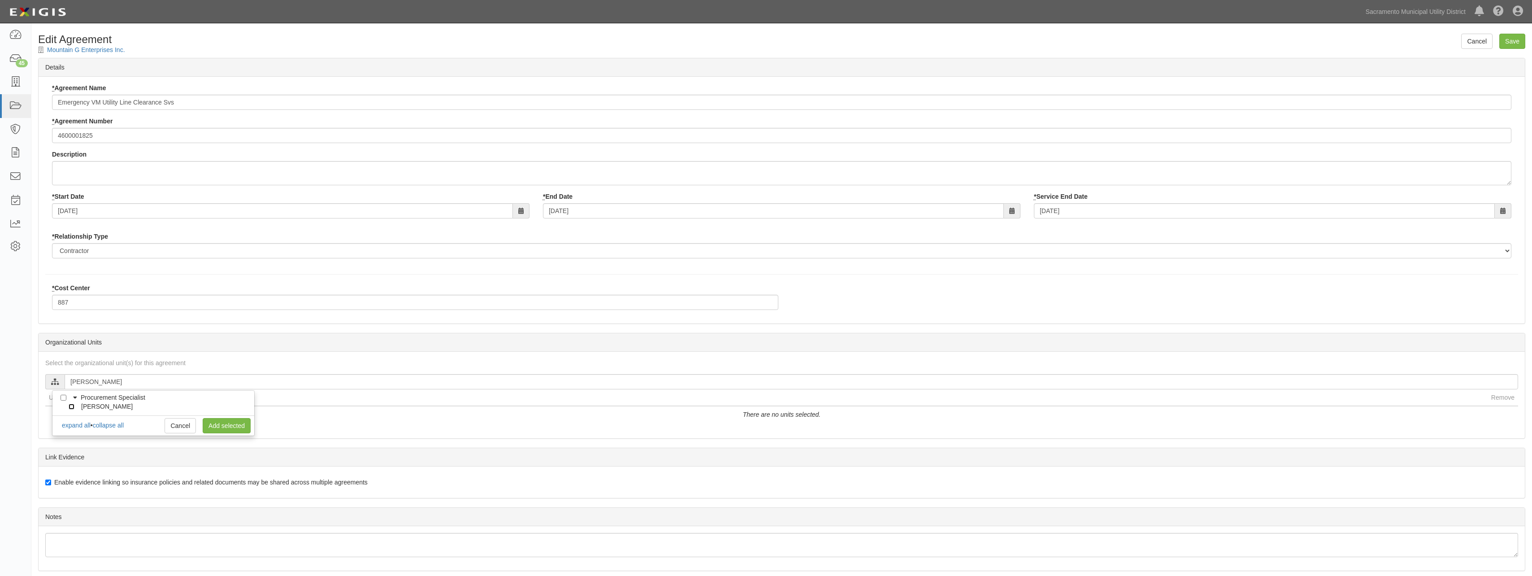
checkbox input "true"
click at [239, 424] on link "Add selected" at bounding box center [227, 425] width 48 height 15
click at [1503, 38] on input "Save" at bounding box center [1512, 41] width 26 height 15
click at [145, 381] on input "text" at bounding box center [791, 381] width 1453 height 15
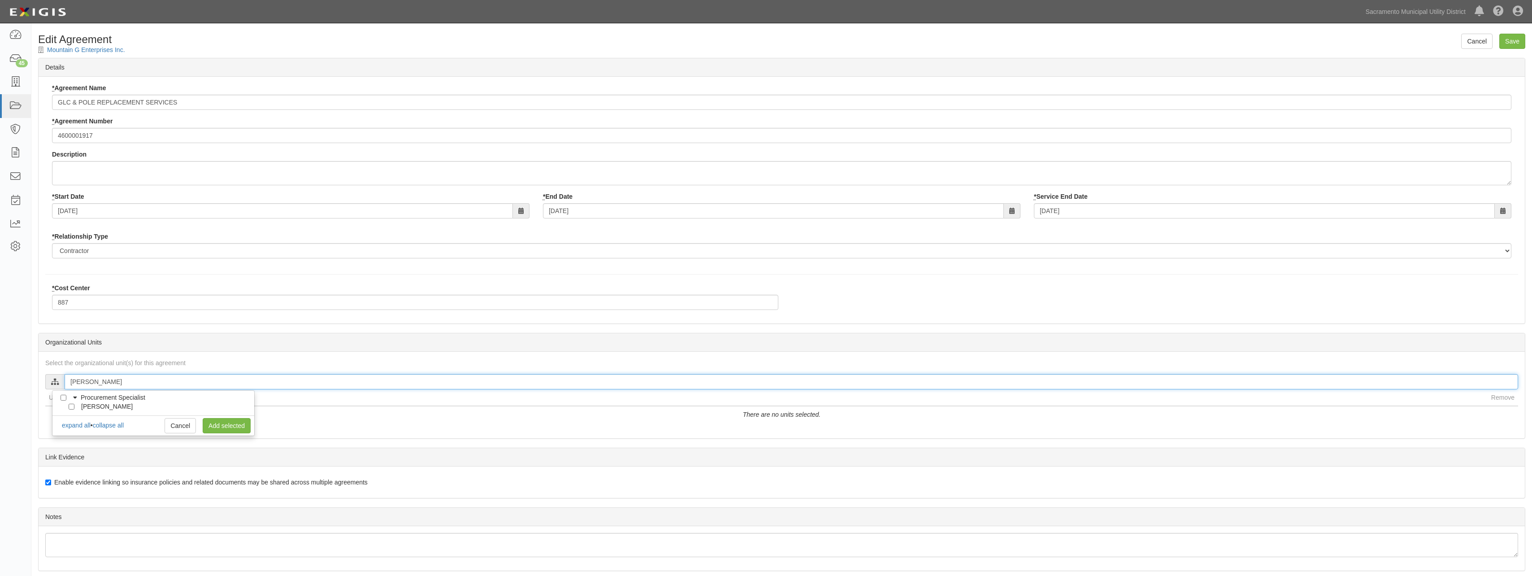
type input "katherine"
click at [69, 407] on input "[PERSON_NAME]" at bounding box center [72, 406] width 6 height 6
checkbox input "true"
click at [227, 424] on link "Add selected" at bounding box center [227, 425] width 48 height 15
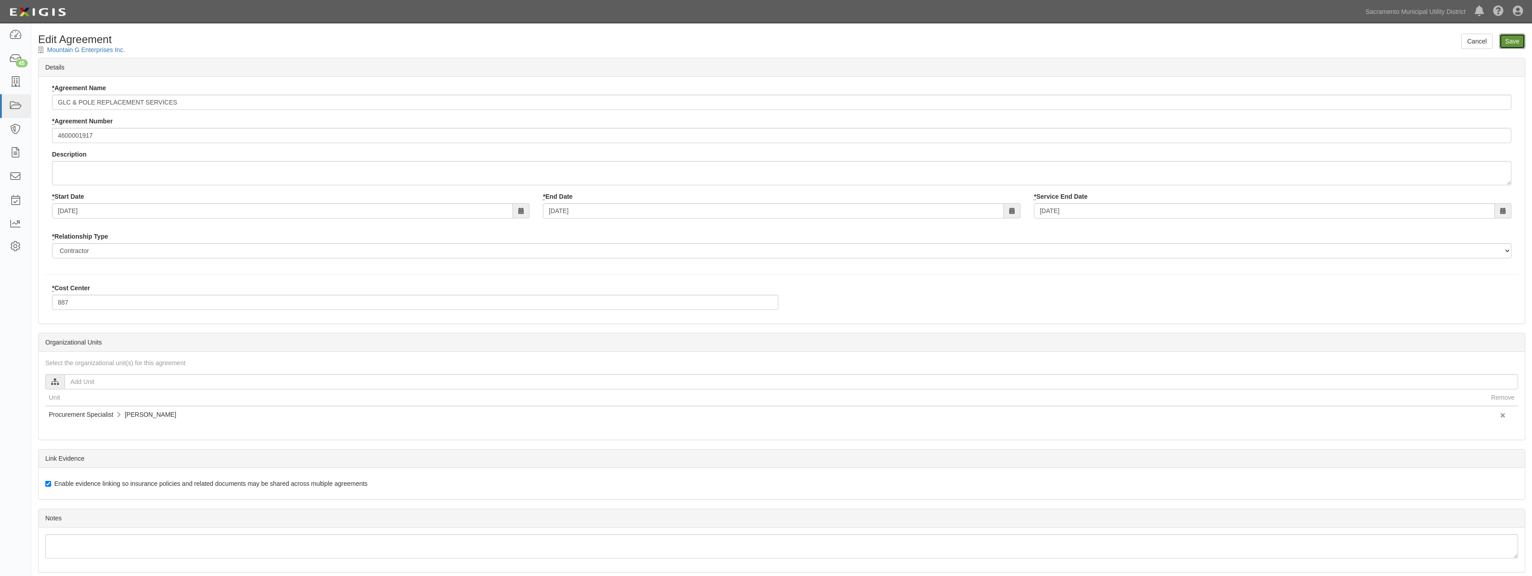
click at [1512, 35] on input "Save" at bounding box center [1512, 41] width 26 height 15
click at [147, 382] on input "text" at bounding box center [791, 381] width 1453 height 15
type input "[DEMOGRAPHIC_DATA]"
click at [73, 405] on input "[PERSON_NAME]" at bounding box center [72, 406] width 6 height 6
checkbox input "true"
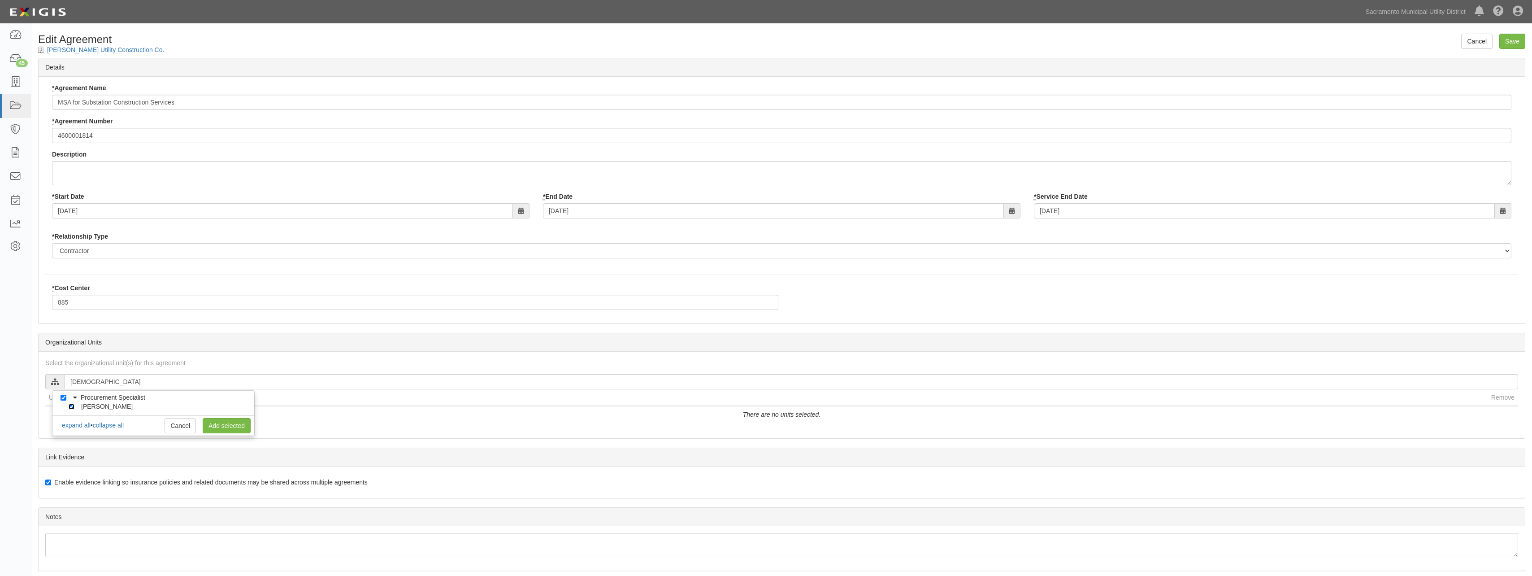
checkbox input "true"
click at [214, 426] on link "Add selected" at bounding box center [227, 425] width 48 height 15
click at [1510, 41] on input "Save" at bounding box center [1512, 41] width 26 height 15
click at [114, 381] on input "text" at bounding box center [791, 381] width 1453 height 15
type input "greg"
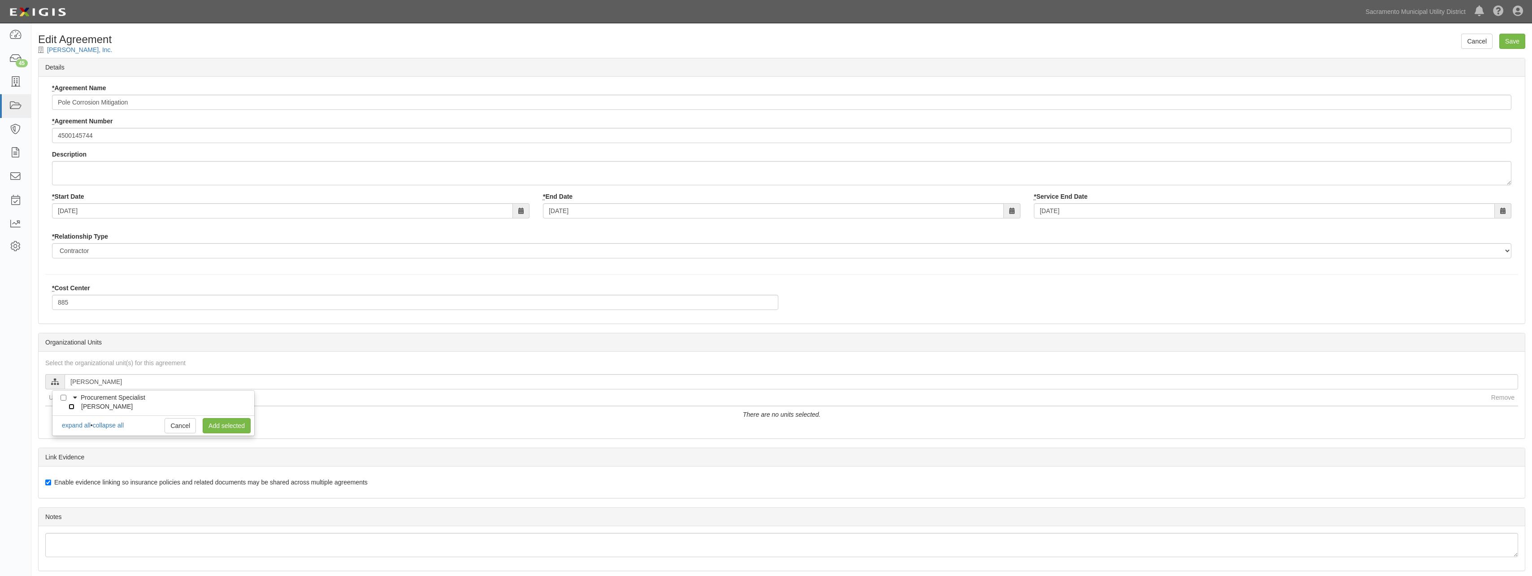
click at [74, 406] on input "[PERSON_NAME]" at bounding box center [72, 406] width 6 height 6
checkbox input "true"
click at [224, 424] on link "Add selected" at bounding box center [227, 425] width 48 height 15
click at [1511, 41] on input "Save" at bounding box center [1512, 41] width 26 height 15
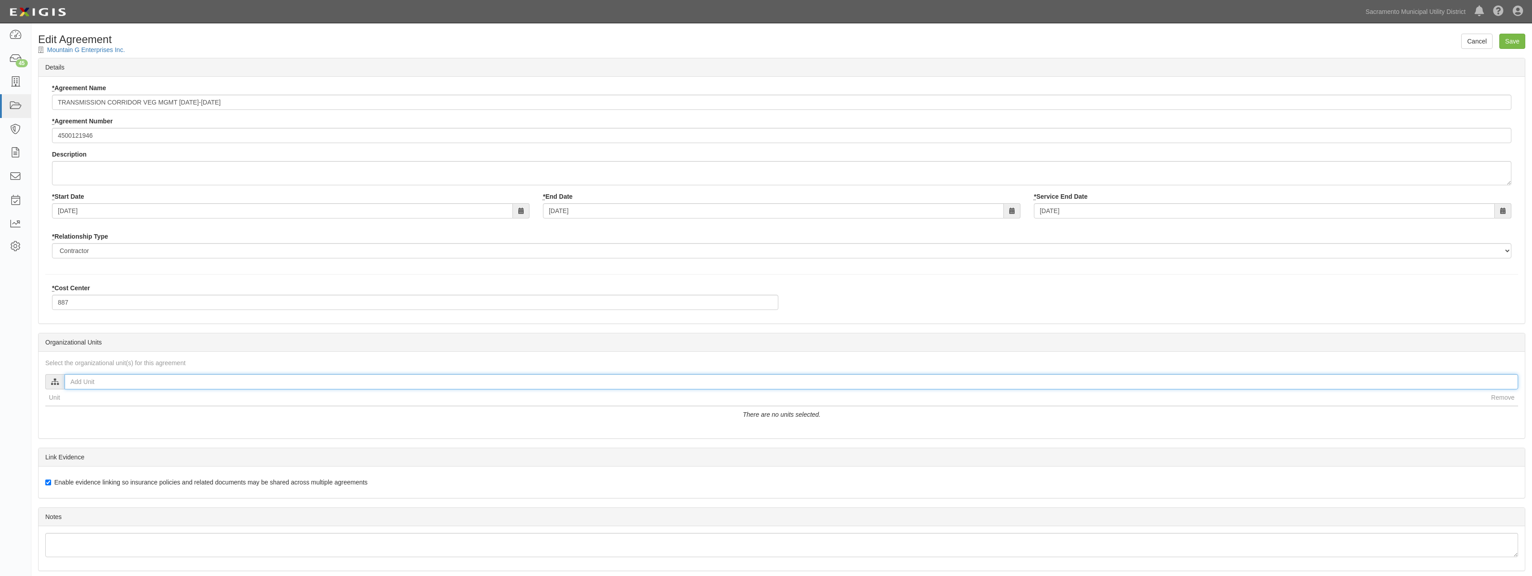
click at [139, 380] on input "text" at bounding box center [791, 381] width 1453 height 15
type input "Katherine"
click at [73, 404] on input "Katherine Manne" at bounding box center [72, 406] width 6 height 6
checkbox input "true"
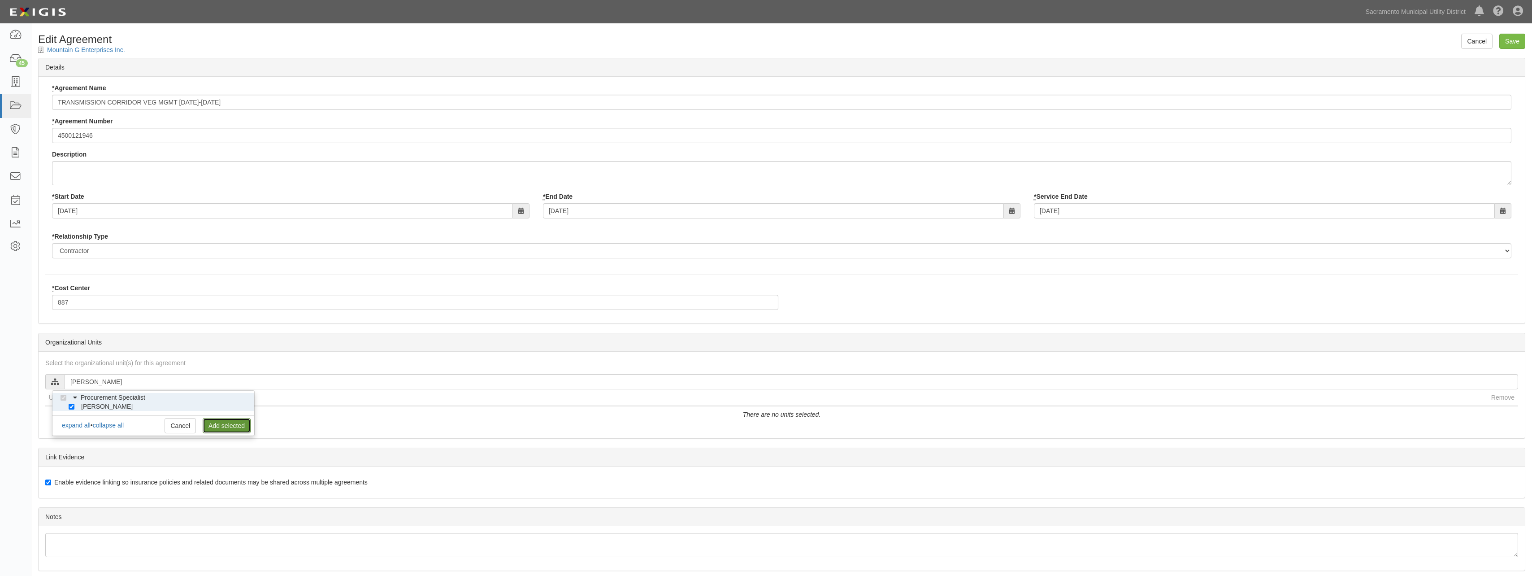
click at [230, 425] on link "Add selected" at bounding box center [227, 425] width 48 height 15
click at [1507, 39] on input "Save" at bounding box center [1512, 41] width 26 height 15
click at [120, 382] on input "text" at bounding box center [791, 381] width 1453 height 15
type input "Doug"
click at [70, 407] on input "[PERSON_NAME]" at bounding box center [72, 406] width 6 height 6
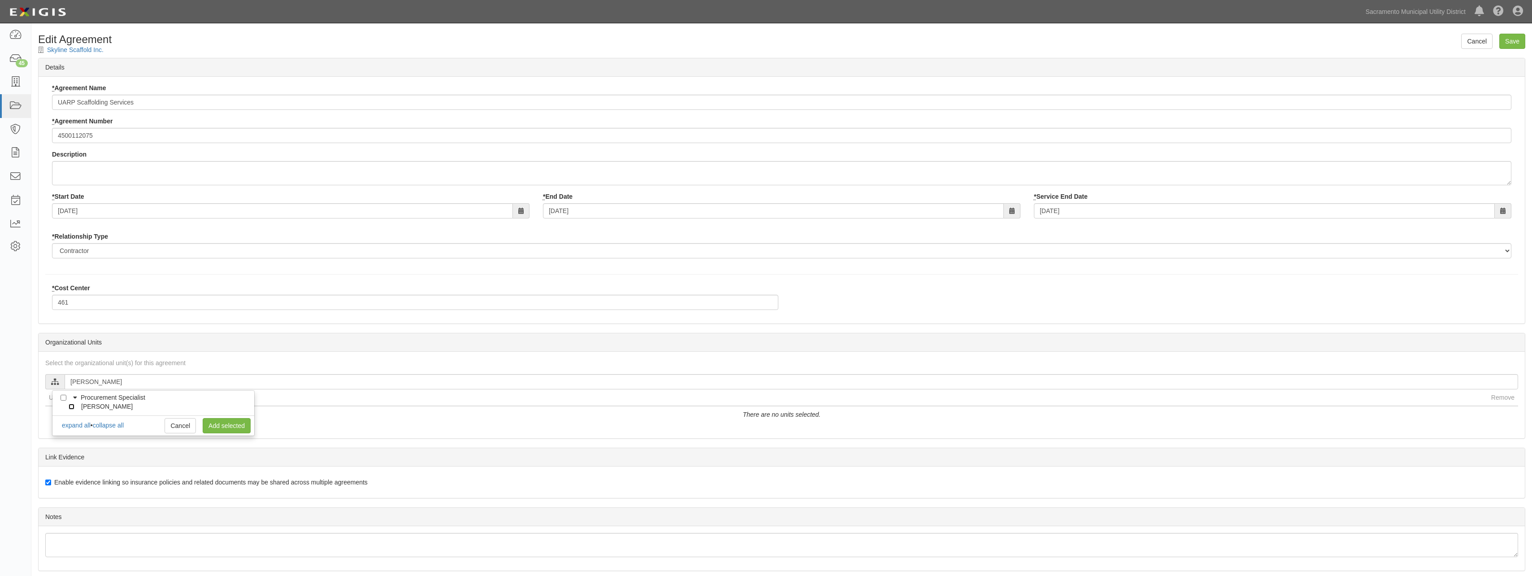
checkbox input "true"
click at [244, 428] on link "Add selected" at bounding box center [227, 425] width 48 height 15
click at [1510, 40] on input "Save" at bounding box center [1512, 41] width 26 height 15
click at [113, 381] on input "text" at bounding box center [791, 381] width 1453 height 15
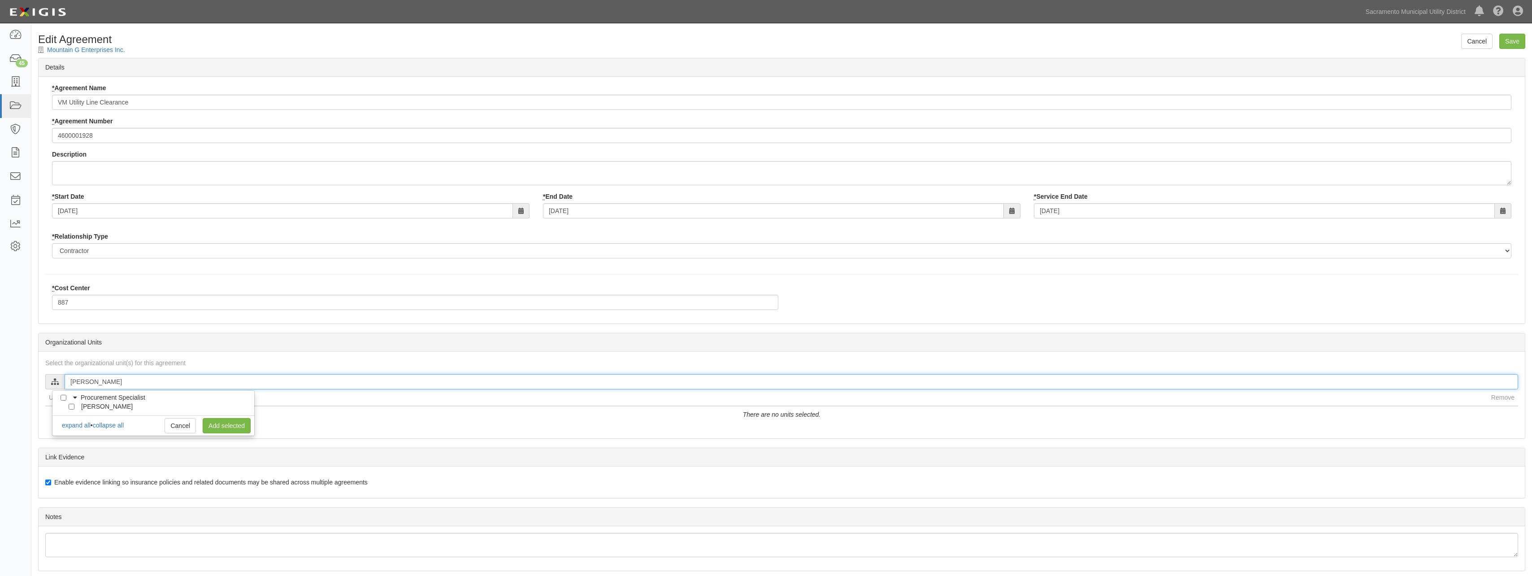
type input "[PERSON_NAME]"
click at [67, 407] on li "[PERSON_NAME]" at bounding box center [153, 406] width 202 height 9
click at [69, 408] on input "[PERSON_NAME]" at bounding box center [72, 406] width 6 height 6
checkbox input "true"
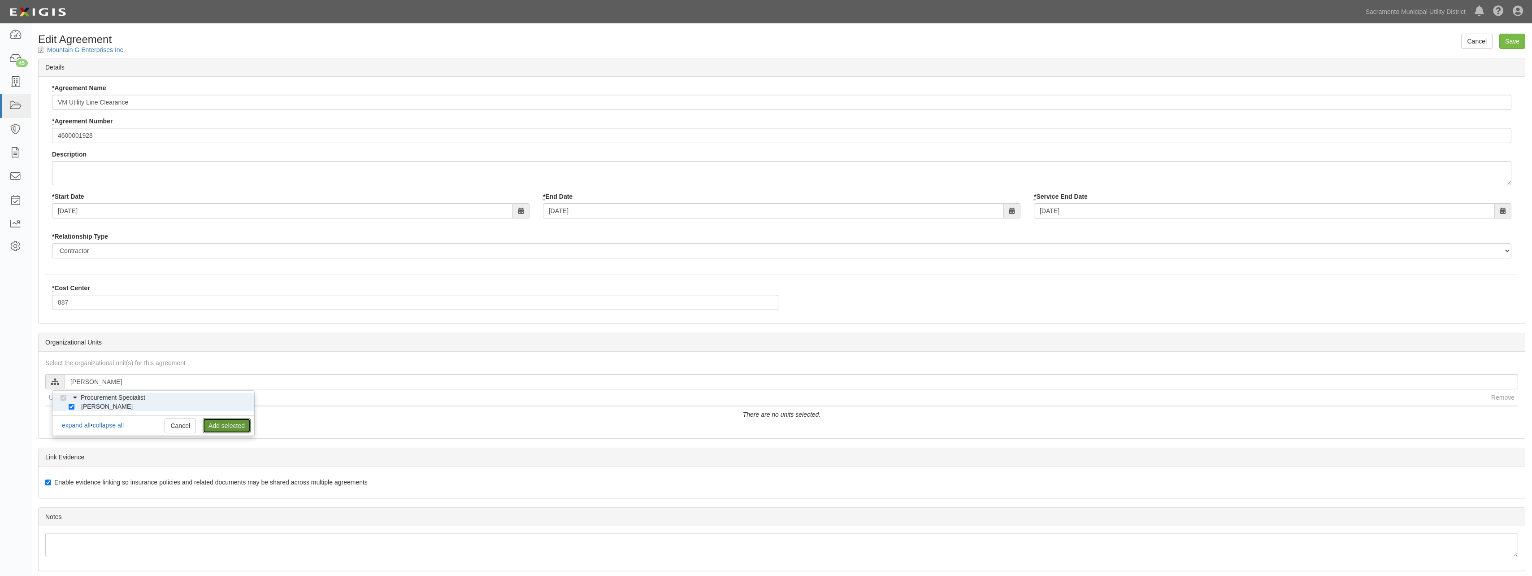
click at [229, 422] on link "Add selected" at bounding box center [227, 425] width 48 height 15
click at [1506, 43] on input "Save" at bounding box center [1512, 41] width 26 height 15
click at [134, 381] on input "text" at bounding box center [791, 381] width 1453 height 15
type input "amy"
click at [71, 407] on input "[PERSON_NAME]" at bounding box center [72, 406] width 6 height 6
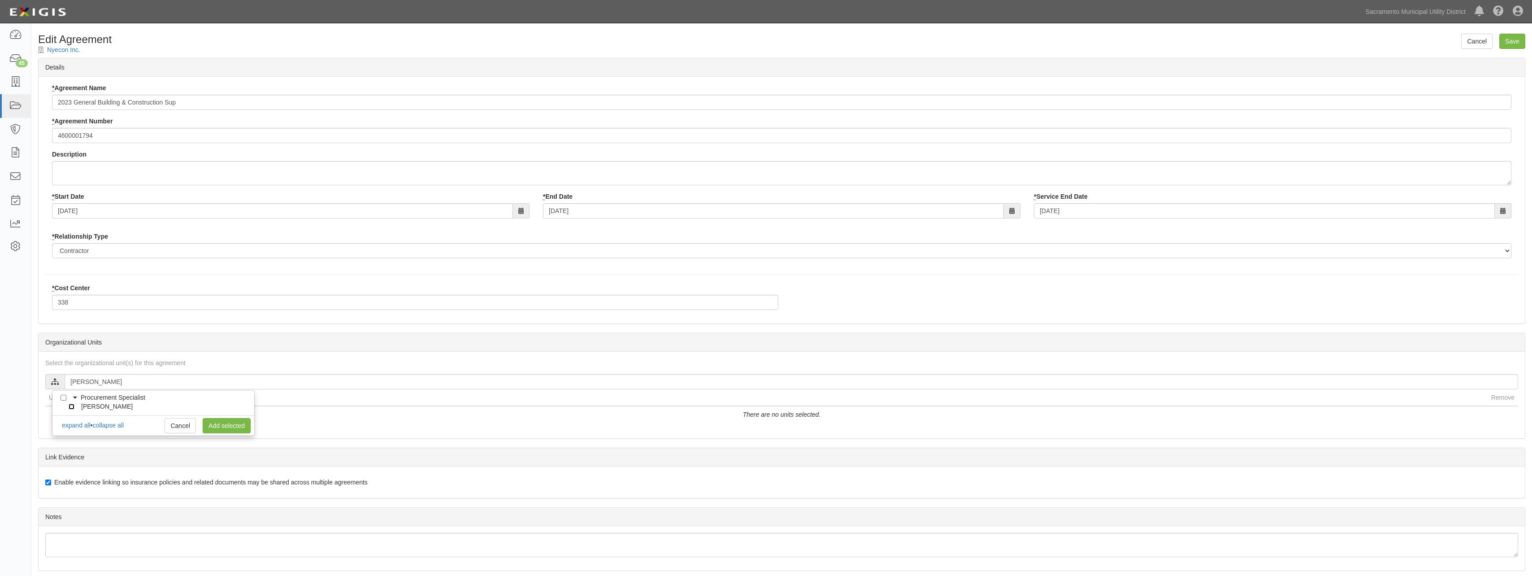
checkbox input "true"
click at [215, 425] on link "Add selected" at bounding box center [227, 425] width 48 height 15
click at [1505, 42] on input "Save" at bounding box center [1512, 41] width 26 height 15
click at [137, 384] on input "text" at bounding box center [791, 381] width 1453 height 15
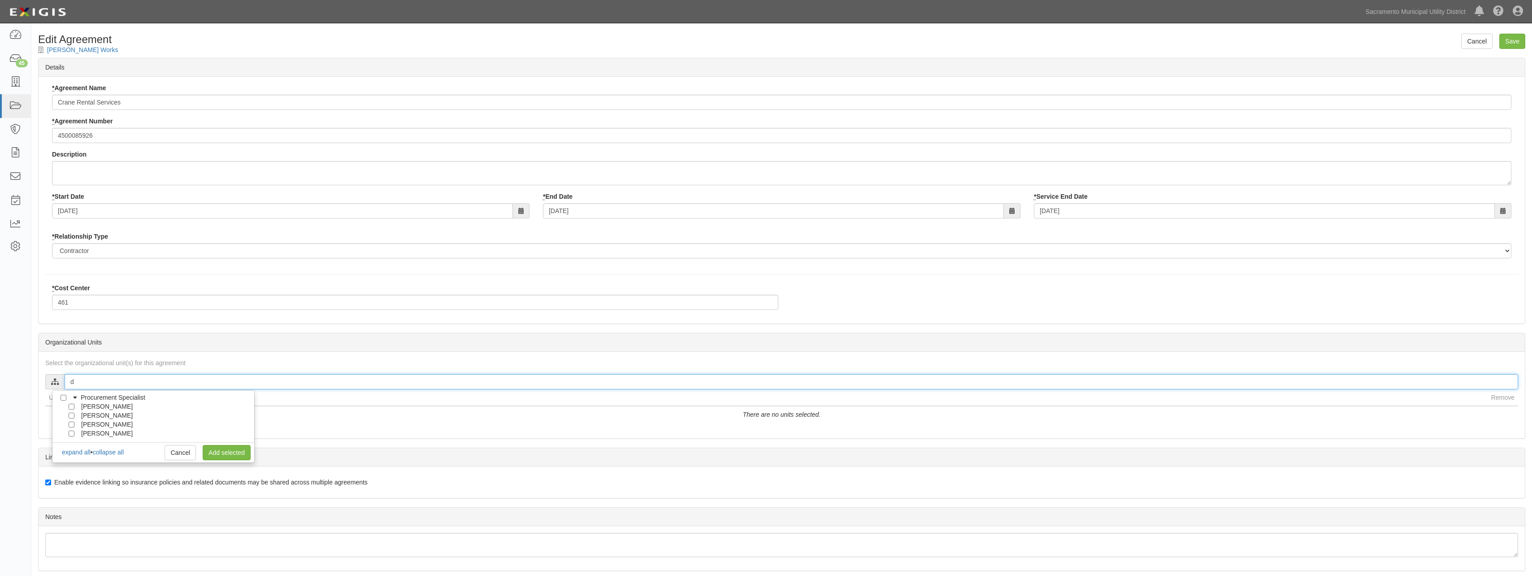
type input "d"
click at [73, 433] on input "[PERSON_NAME]" at bounding box center [72, 433] width 6 height 6
checkbox input "true"
click at [225, 450] on link "Add selected" at bounding box center [227, 452] width 48 height 15
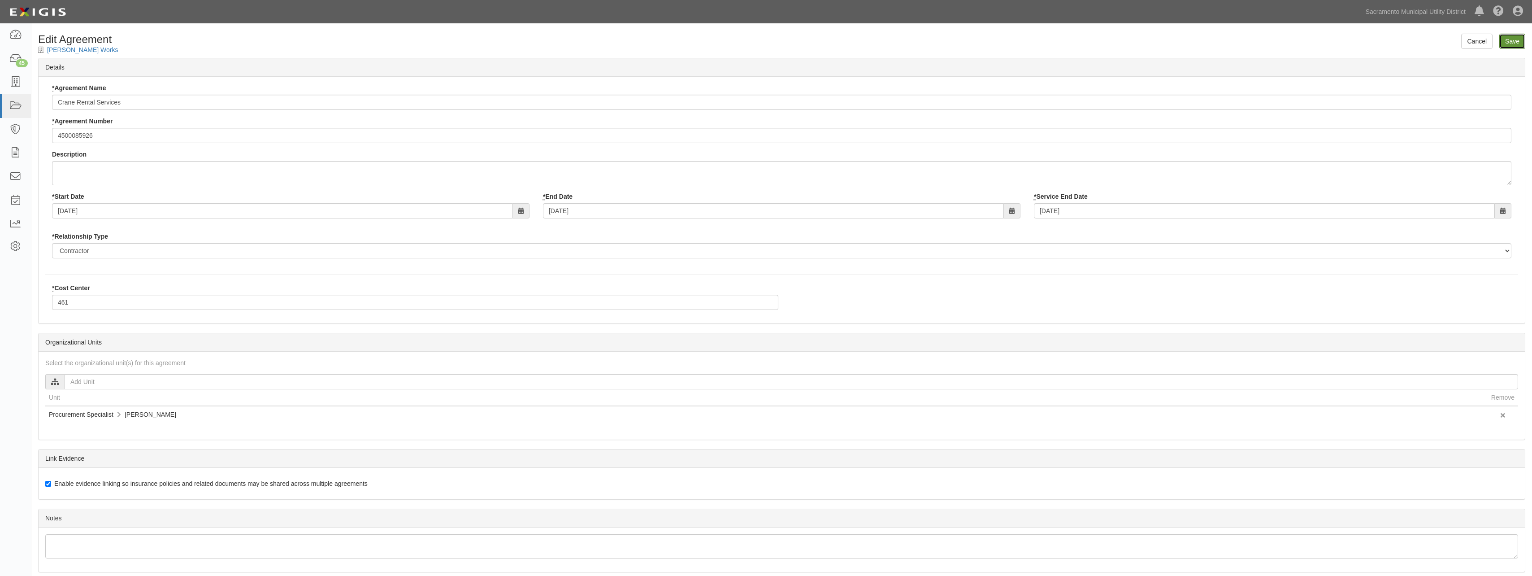
click at [1506, 44] on input "Save" at bounding box center [1512, 41] width 26 height 15
click at [111, 381] on input "text" at bounding box center [791, 381] width 1453 height 15
type input "[PERSON_NAME]"
click at [74, 408] on input "[PERSON_NAME]" at bounding box center [72, 406] width 6 height 6
checkbox input "true"
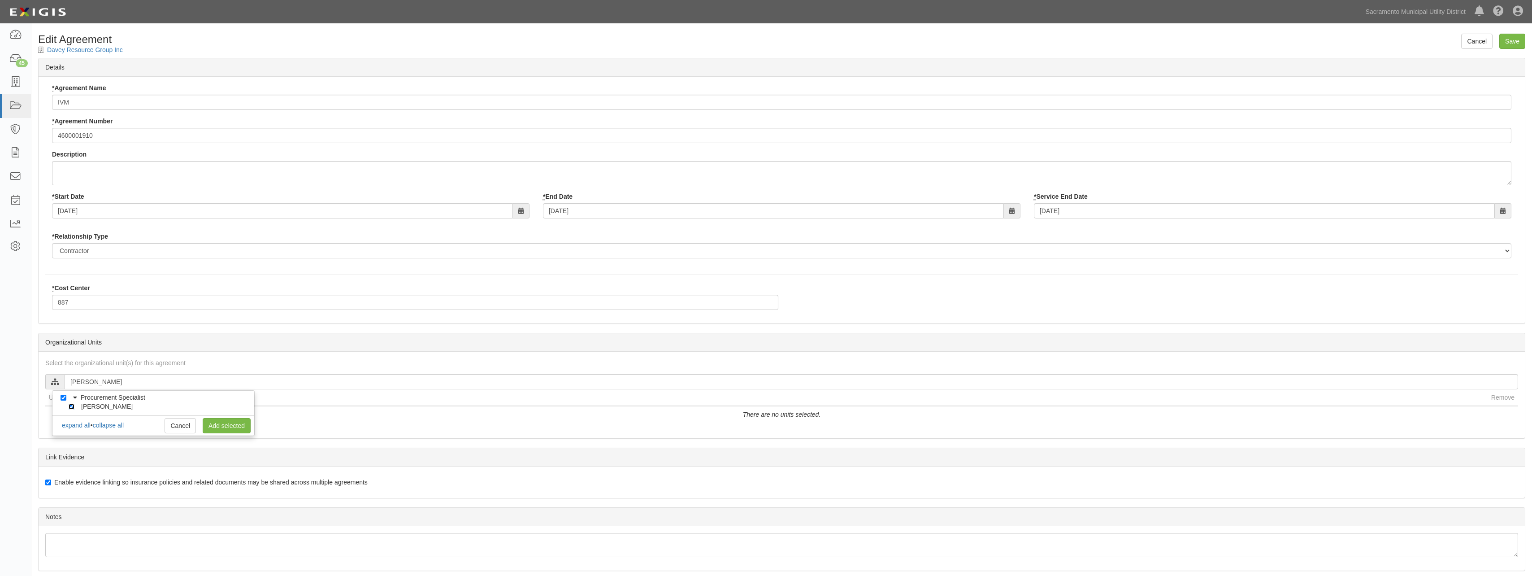
checkbox input "true"
click at [232, 423] on link "Add selected" at bounding box center [227, 425] width 48 height 15
click at [1514, 43] on input "Save" at bounding box center [1512, 41] width 26 height 15
click at [111, 383] on input "text" at bounding box center [791, 381] width 1453 height 15
type input "brenna"
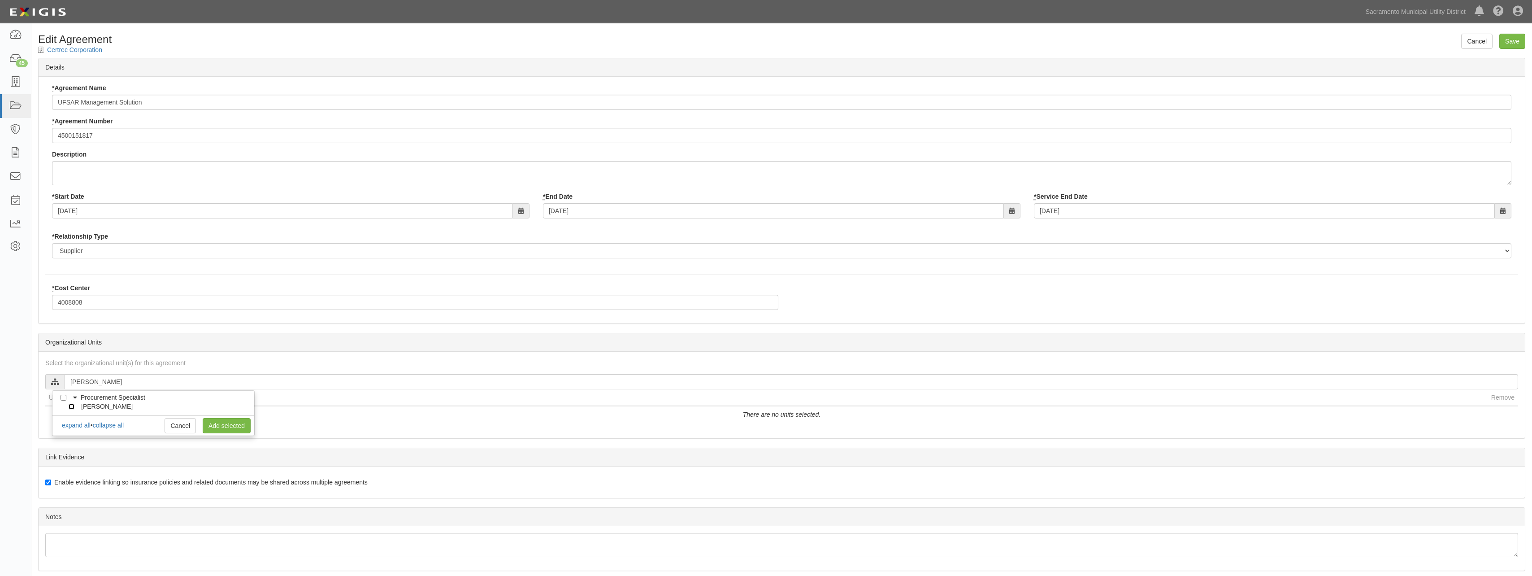
click at [74, 405] on input "[PERSON_NAME]" at bounding box center [72, 406] width 6 height 6
checkbox input "true"
click at [225, 420] on link "Add selected" at bounding box center [227, 425] width 48 height 15
click at [1509, 40] on input "Save" at bounding box center [1512, 41] width 26 height 15
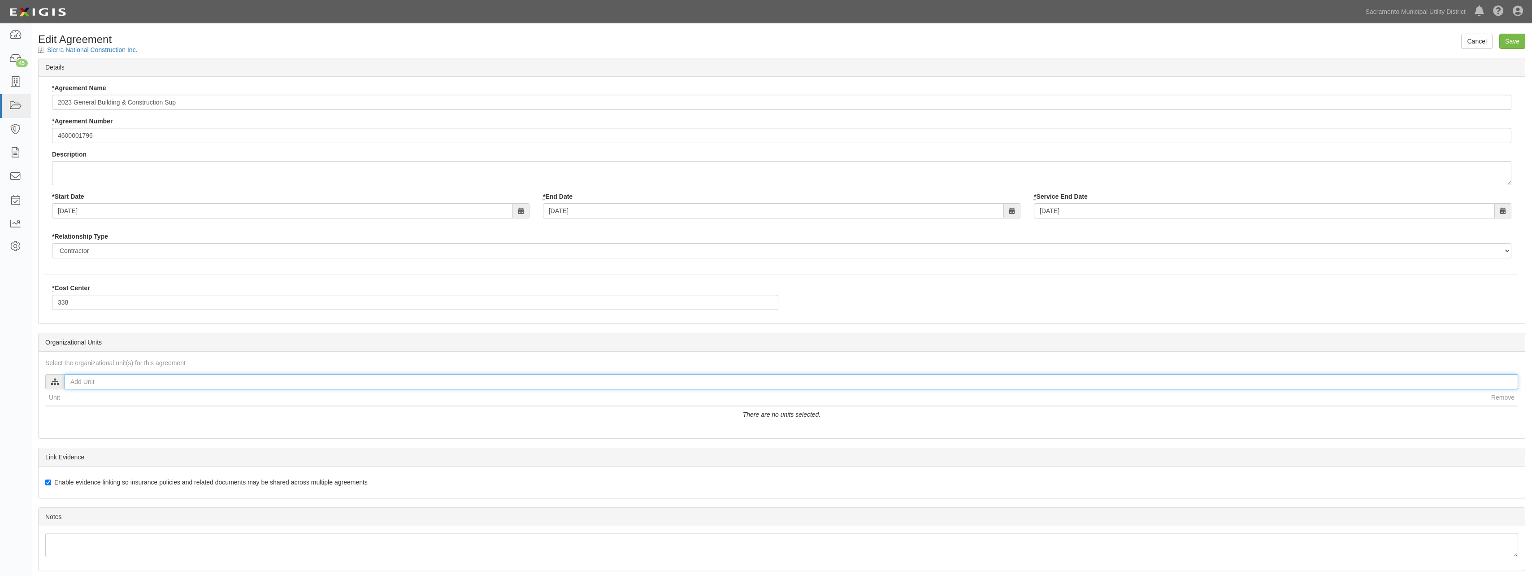
click at [100, 379] on input "text" at bounding box center [791, 381] width 1453 height 15
type input "amy"
click at [70, 407] on input "[PERSON_NAME]" at bounding box center [72, 406] width 6 height 6
checkbox input "true"
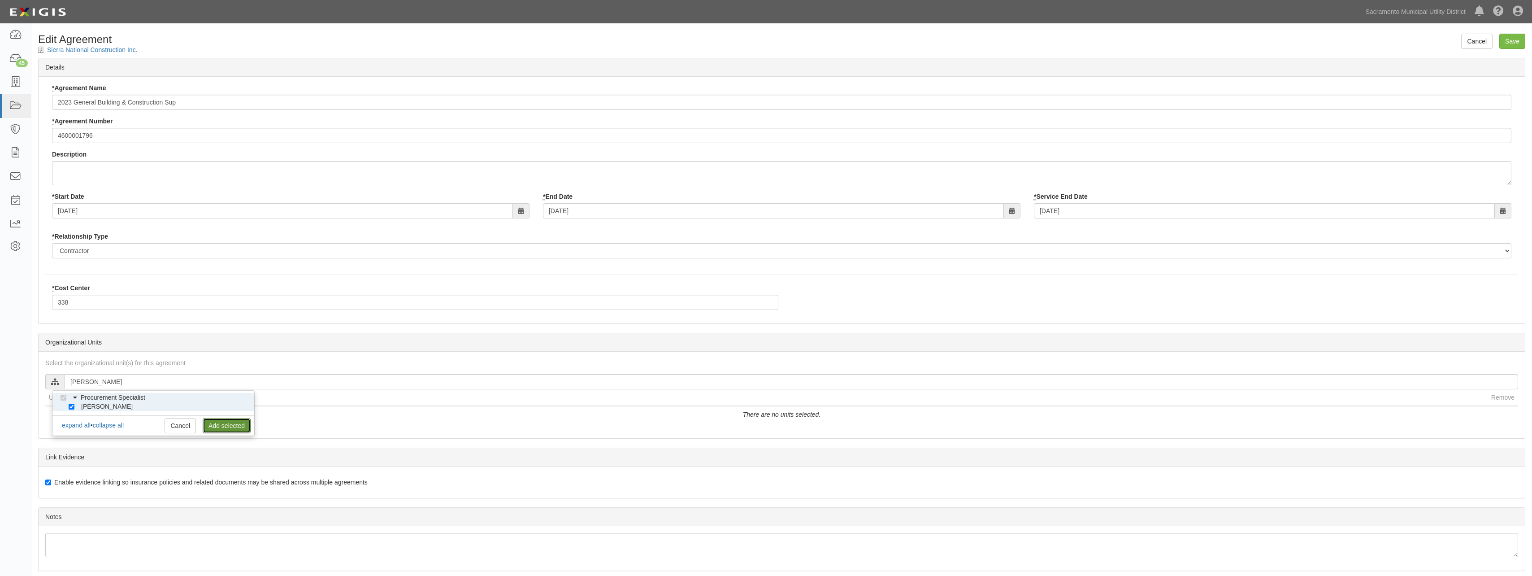
click at [220, 423] on link "Add selected" at bounding box center [227, 425] width 48 height 15
click at [1512, 36] on input "Save" at bounding box center [1512, 41] width 26 height 15
click at [96, 384] on input "text" at bounding box center [791, 381] width 1453 height 15
type input "amy"
click input "[PERSON_NAME]"
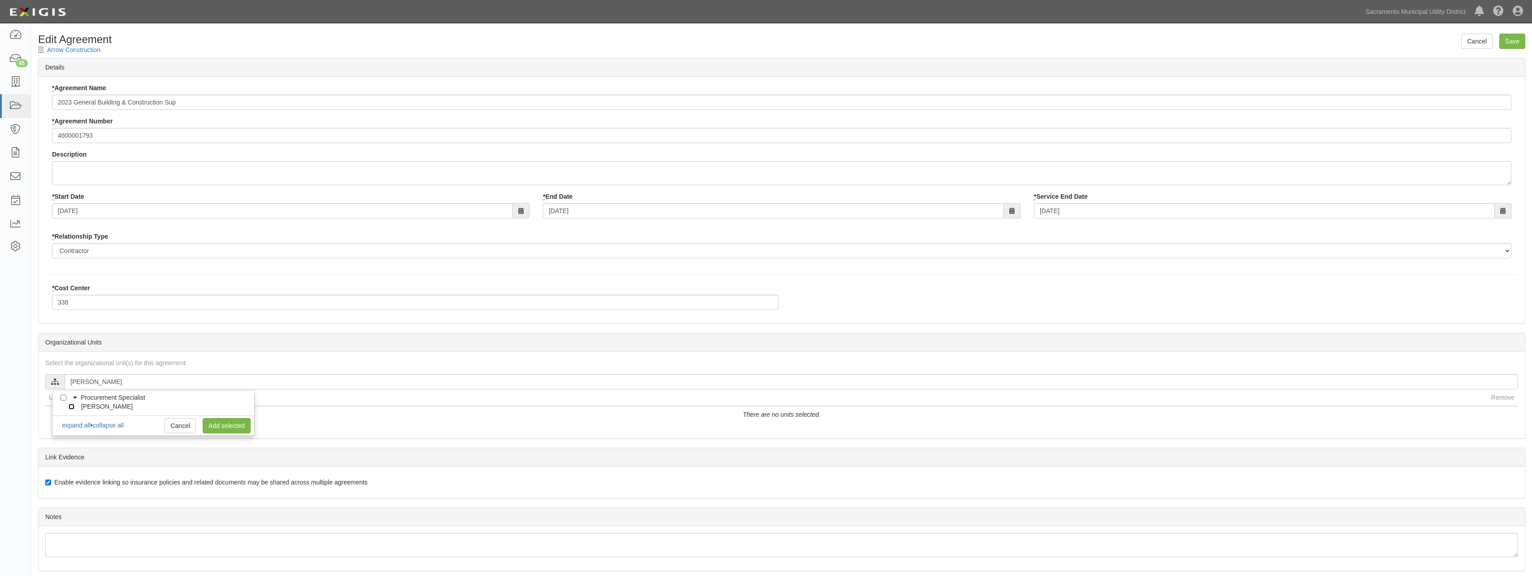
checkbox input "true"
click link "Add selected"
click input "Save"
click at [91, 382] on input "text" at bounding box center [791, 381] width 1453 height 15
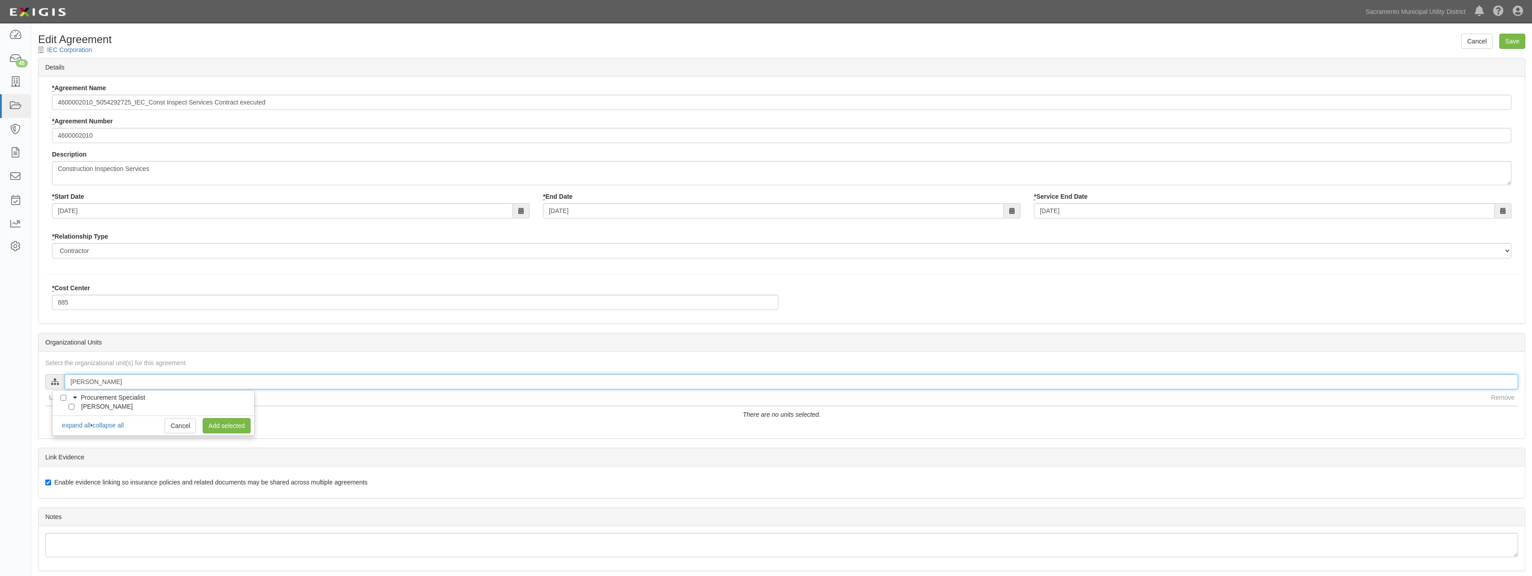
type input "[PERSON_NAME]"
click at [71, 405] on input "[PERSON_NAME]" at bounding box center [72, 406] width 6 height 6
checkbox input "true"
click at [221, 425] on link "Add selected" at bounding box center [227, 425] width 48 height 15
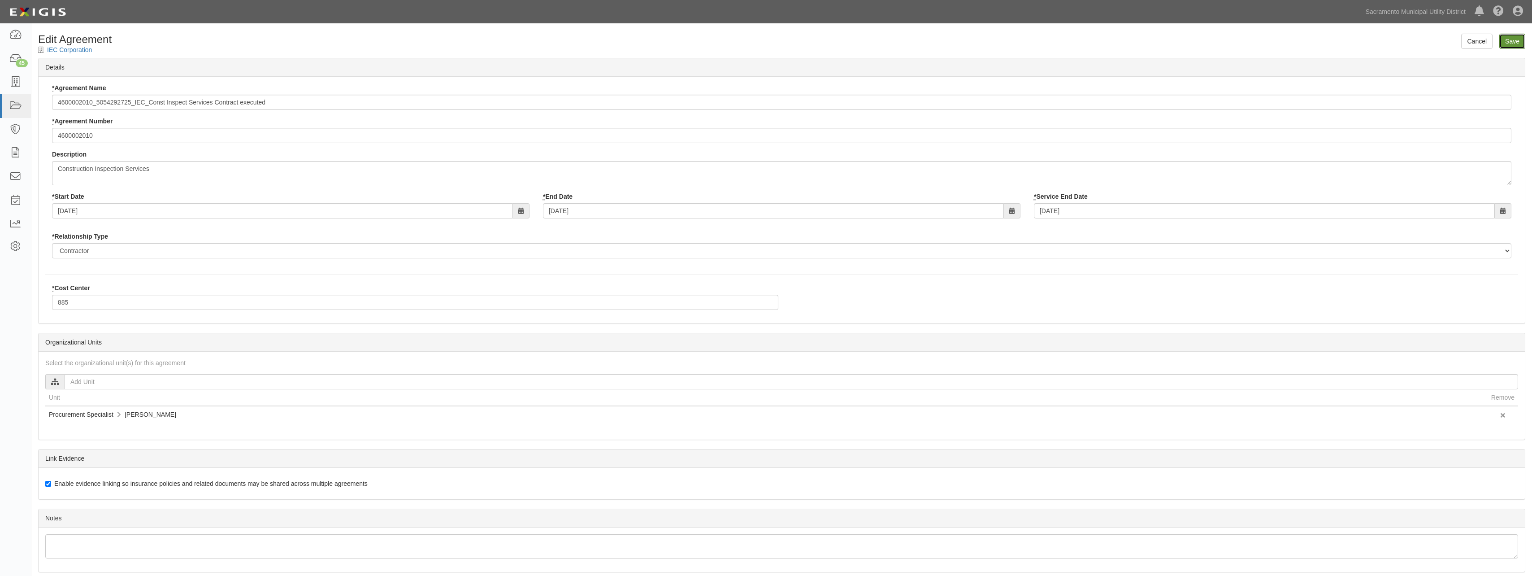
click at [1506, 42] on input "Save" at bounding box center [1512, 41] width 26 height 15
click at [116, 380] on input "text" at bounding box center [791, 381] width 1453 height 15
type input "[PERSON_NAME]"
click at [73, 407] on input "[PERSON_NAME]" at bounding box center [72, 406] width 6 height 6
checkbox input "true"
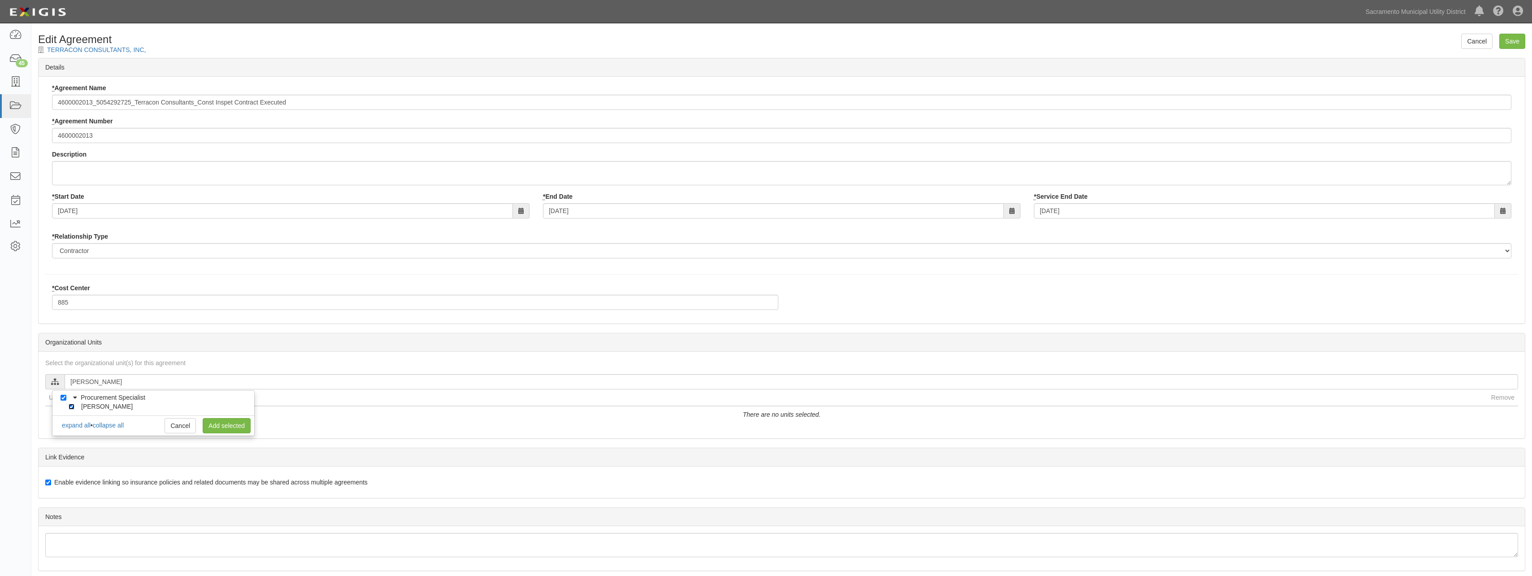
checkbox input "true"
click at [237, 424] on link "Add selected" at bounding box center [227, 425] width 48 height 15
click at [1510, 40] on input "Save" at bounding box center [1512, 41] width 26 height 15
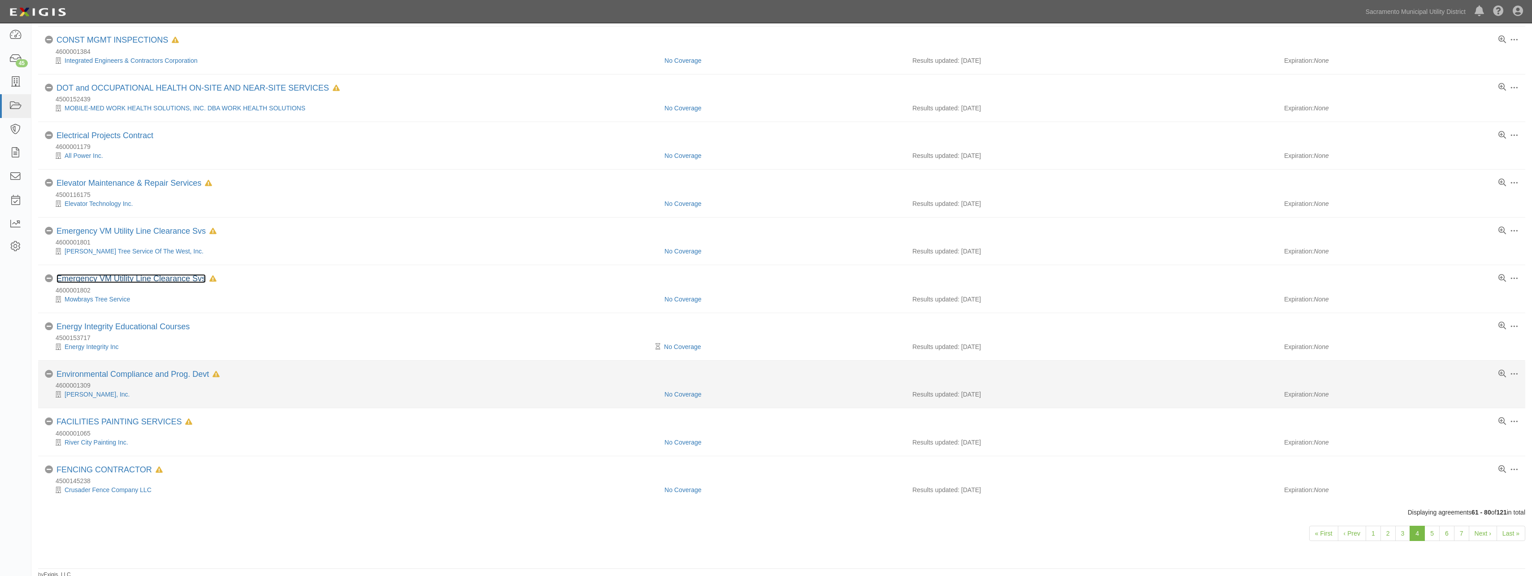
scroll to position [544, 0]
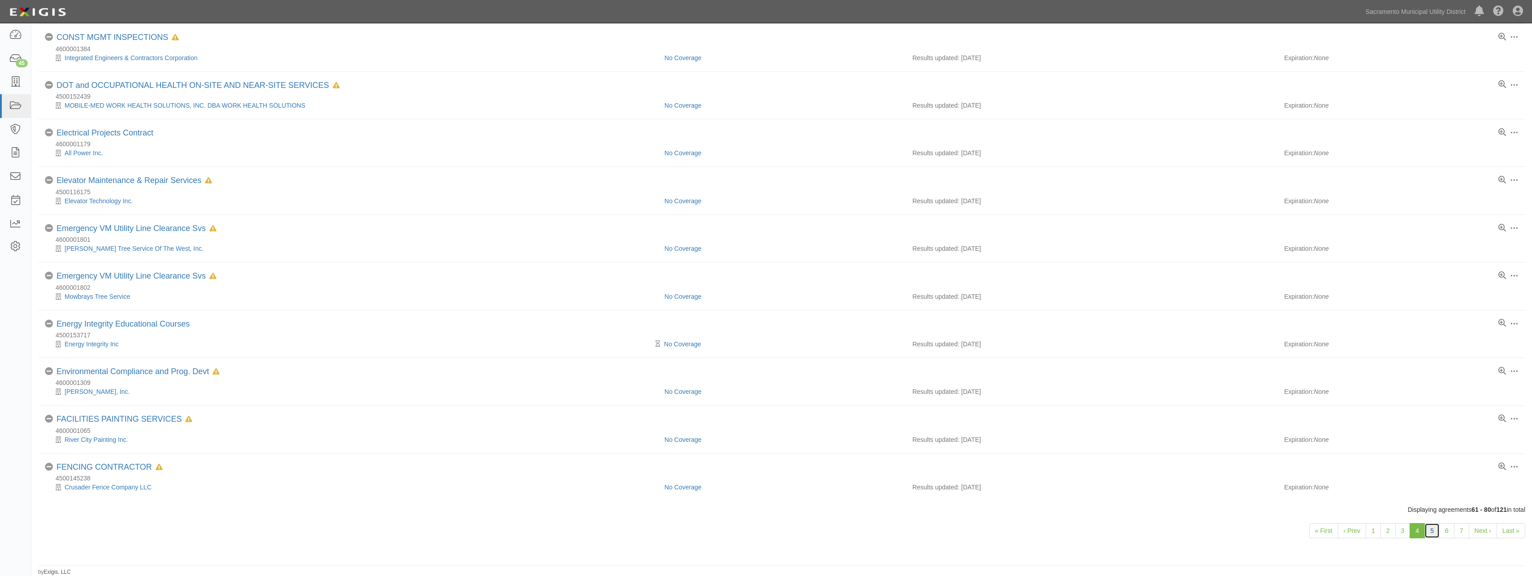
click at [1432, 531] on link "5" at bounding box center [1431, 530] width 15 height 15
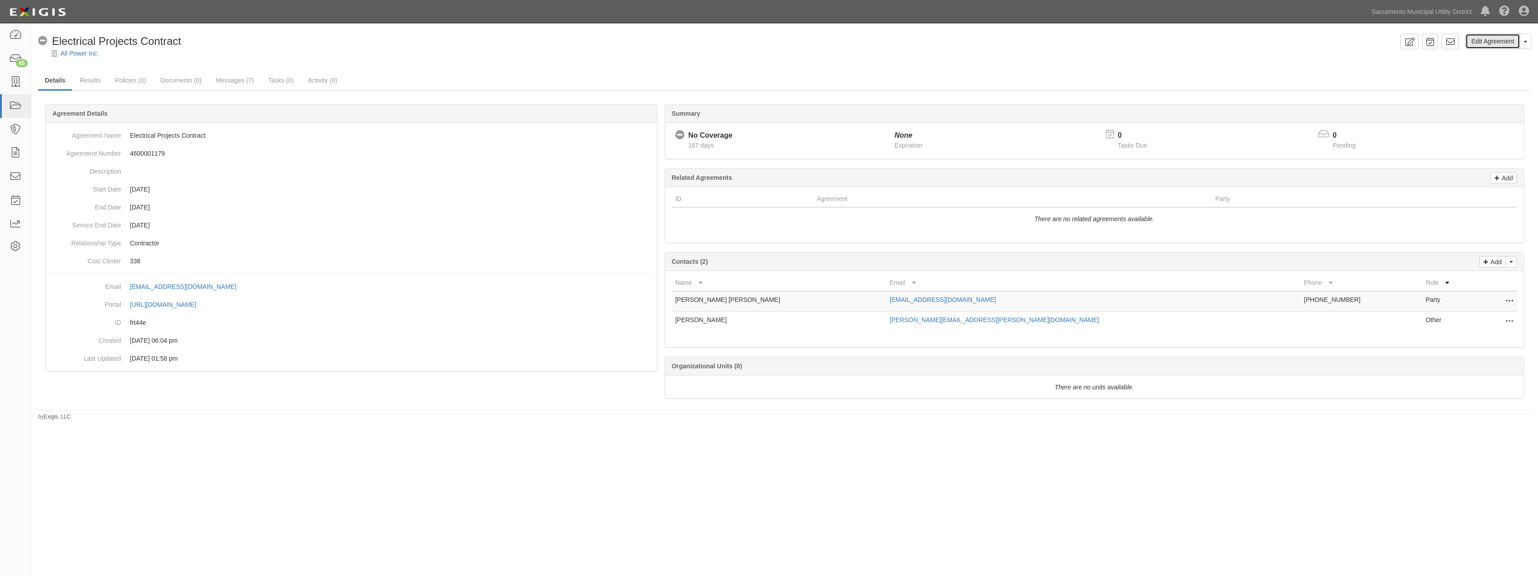
click at [1479, 41] on link "Edit Agreement" at bounding box center [1493, 41] width 55 height 15
click at [1485, 41] on link "Edit Agreement" at bounding box center [1493, 41] width 55 height 15
click at [1491, 47] on link "Edit Agreement" at bounding box center [1493, 41] width 55 height 15
click at [1494, 38] on link "Edit Agreement" at bounding box center [1493, 41] width 55 height 15
click at [1481, 44] on link "Edit Agreement" at bounding box center [1493, 41] width 55 height 15
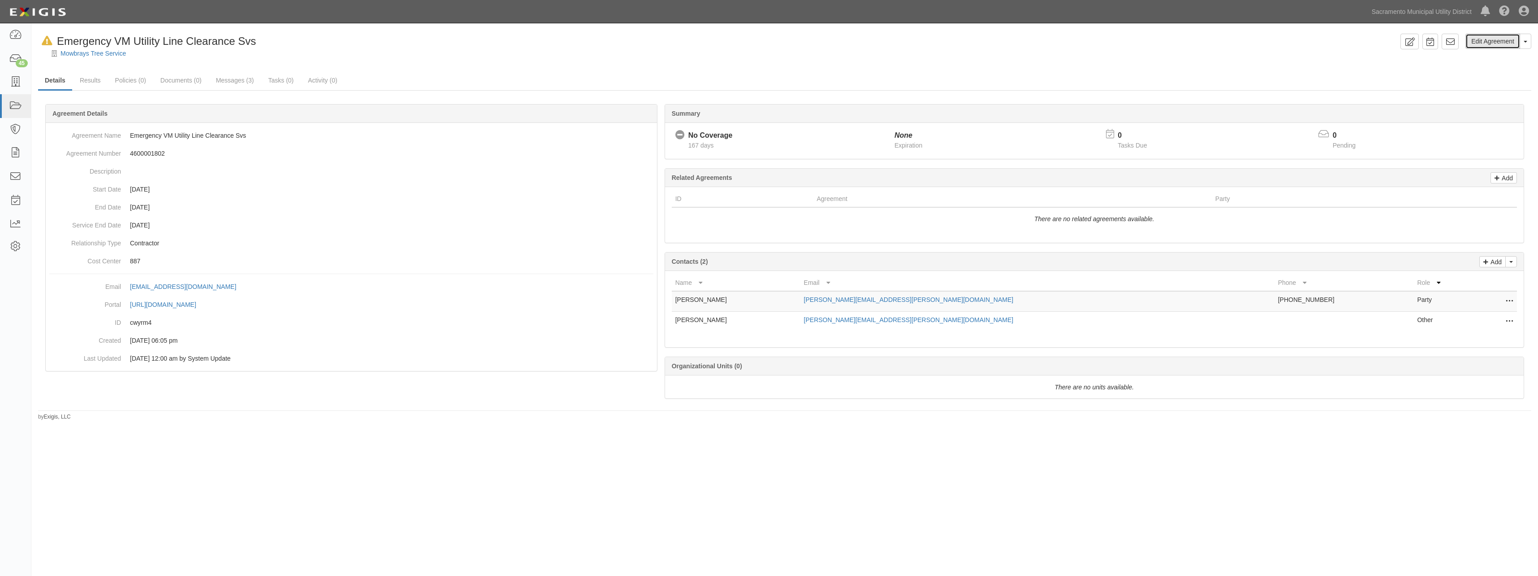
click at [1478, 41] on link "Edit Agreement" at bounding box center [1493, 41] width 55 height 15
click at [1491, 40] on link "Edit Agreement" at bounding box center [1493, 41] width 55 height 15
click at [1486, 39] on link "Edit Agreement" at bounding box center [1493, 41] width 55 height 15
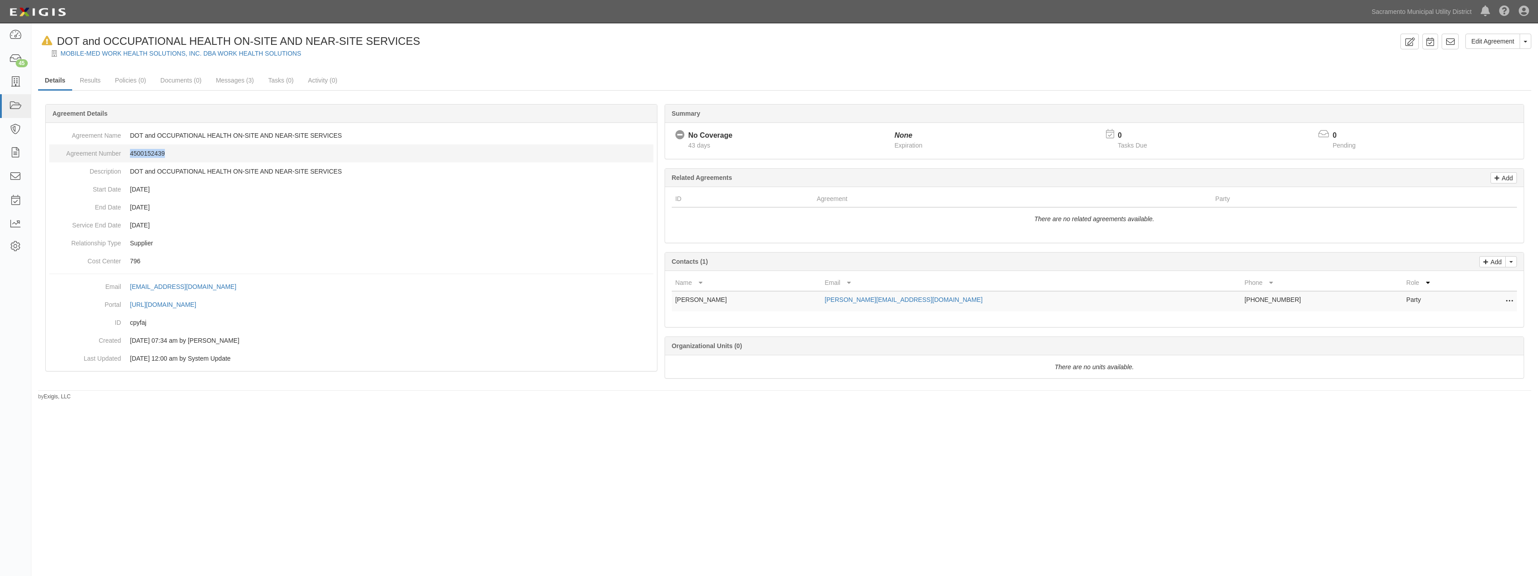
drag, startPoint x: 166, startPoint y: 154, endPoint x: 129, endPoint y: 154, distance: 37.7
click at [129, 154] on dd "4500152439" at bounding box center [351, 153] width 604 height 18
copy dd "4500152439"
click at [91, 82] on link "Results" at bounding box center [90, 80] width 35 height 19
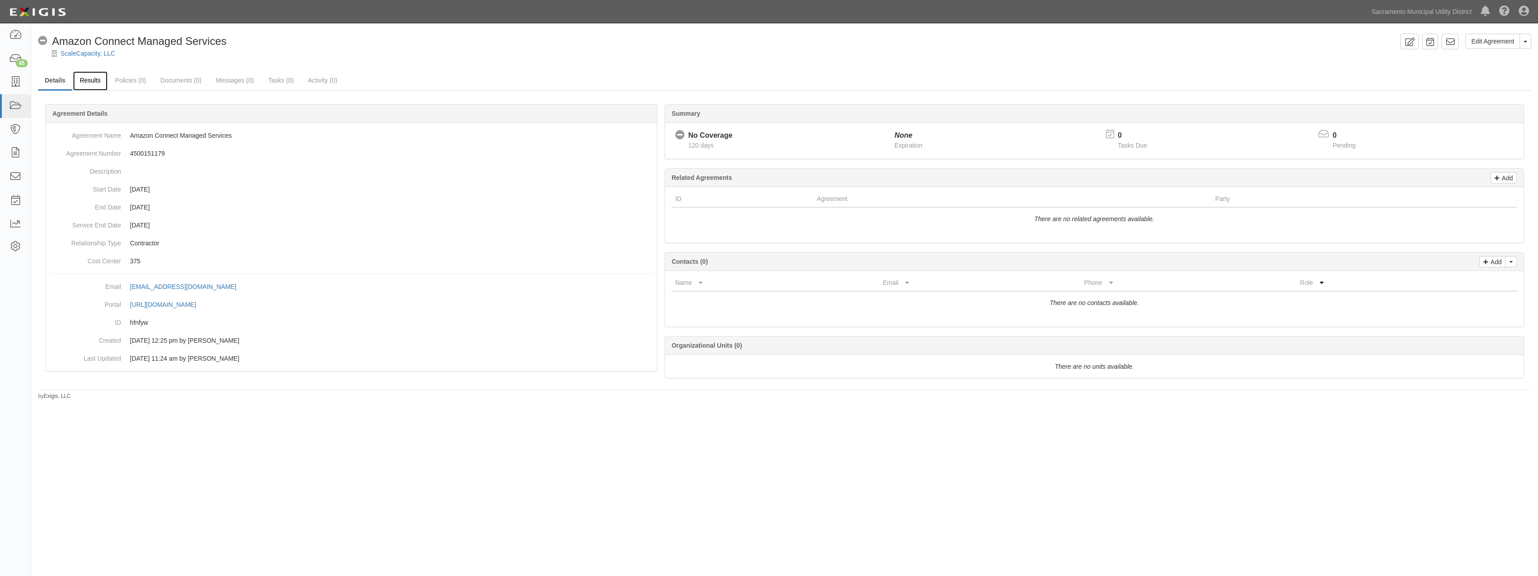
click at [84, 78] on link "Results" at bounding box center [90, 80] width 35 height 19
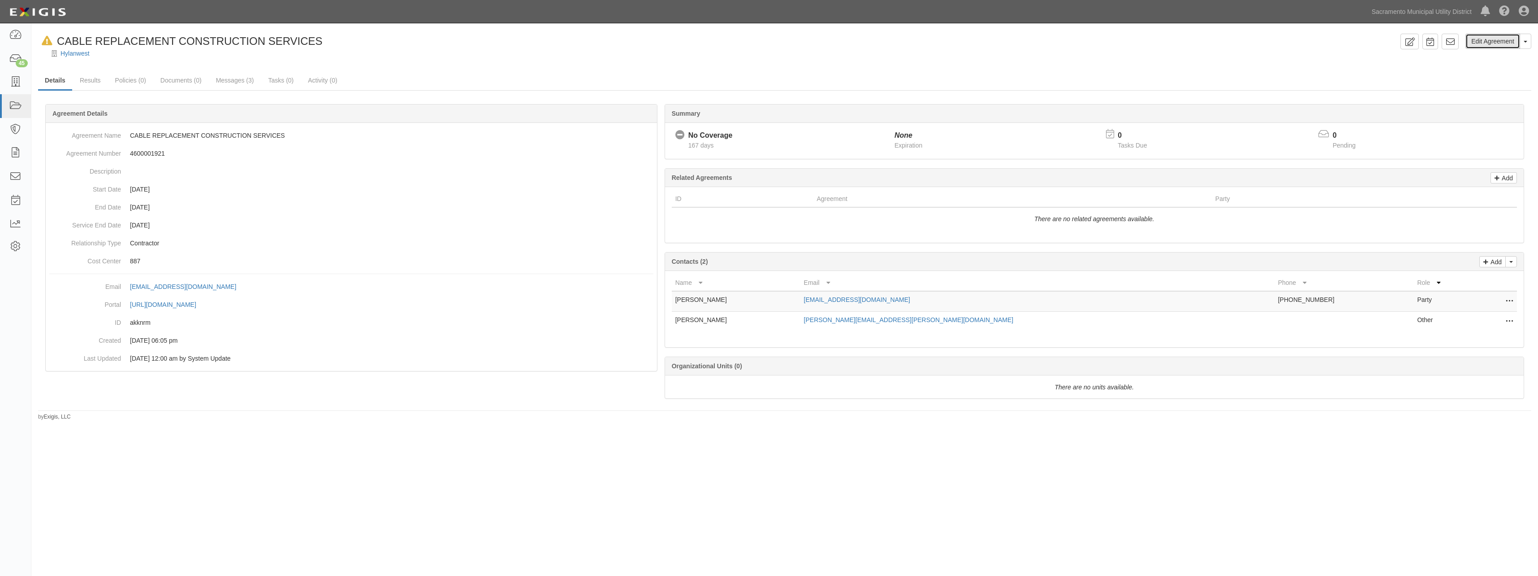
click at [1489, 41] on link "Edit Agreement" at bounding box center [1493, 41] width 55 height 15
click at [1498, 39] on link "Edit Agreement" at bounding box center [1493, 41] width 55 height 15
click at [87, 78] on link "Results" at bounding box center [90, 80] width 35 height 19
click link "Edit Agreement"
click at [1490, 38] on link "Edit Agreement" at bounding box center [1493, 41] width 55 height 15
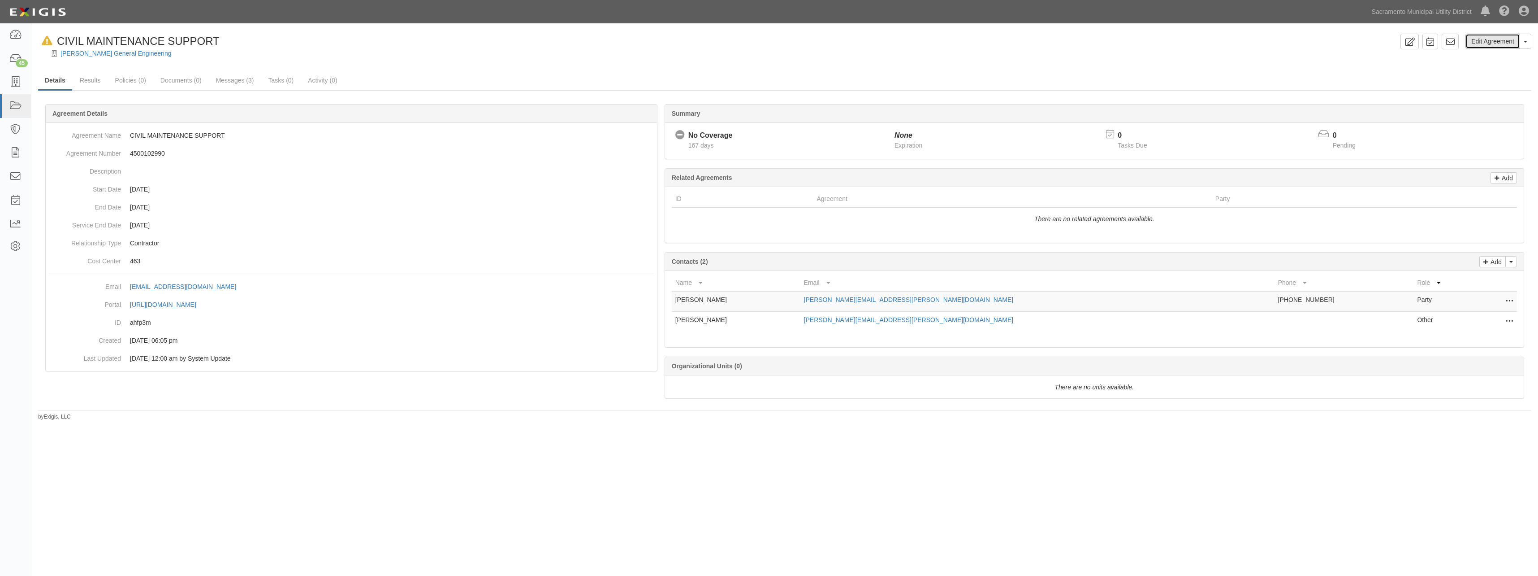
click at [1482, 43] on link "Edit Agreement" at bounding box center [1493, 41] width 55 height 15
click at [1493, 42] on link "Edit Agreement" at bounding box center [1493, 41] width 55 height 15
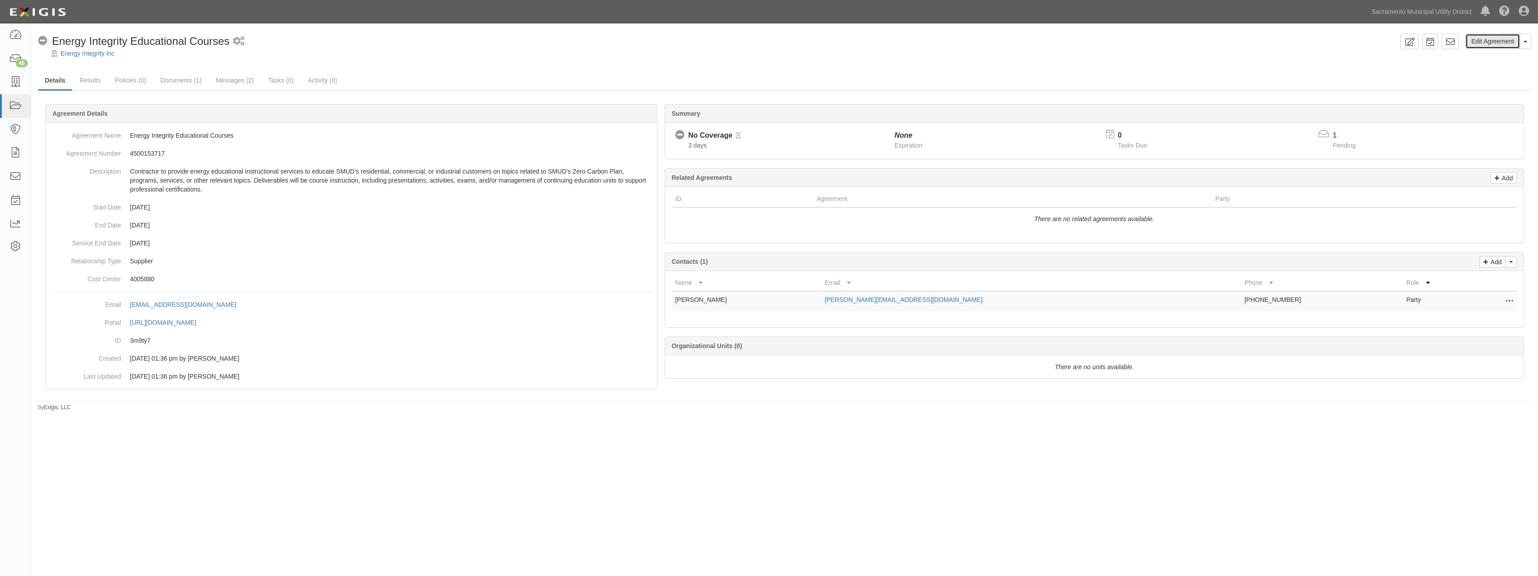
click at [1484, 38] on link "Edit Agreement" at bounding box center [1493, 41] width 55 height 15
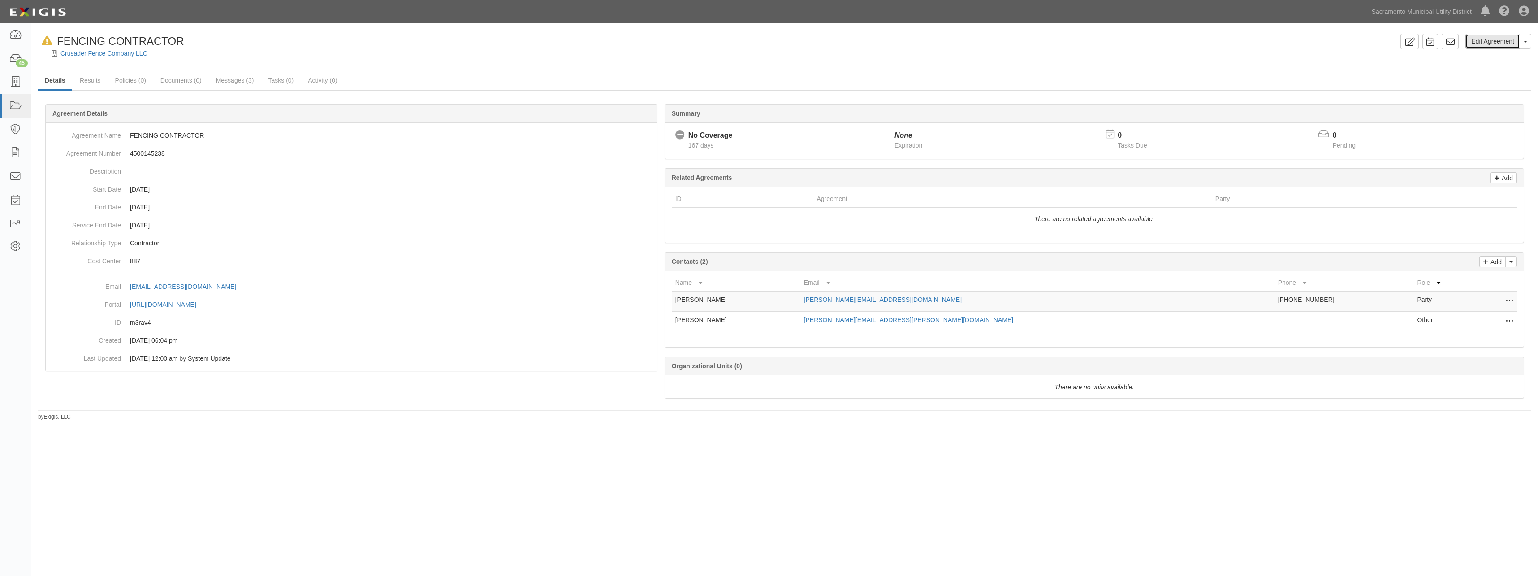
click at [1480, 37] on link "Edit Agreement" at bounding box center [1493, 41] width 55 height 15
click at [1493, 47] on link "Edit Agreement" at bounding box center [1493, 41] width 55 height 15
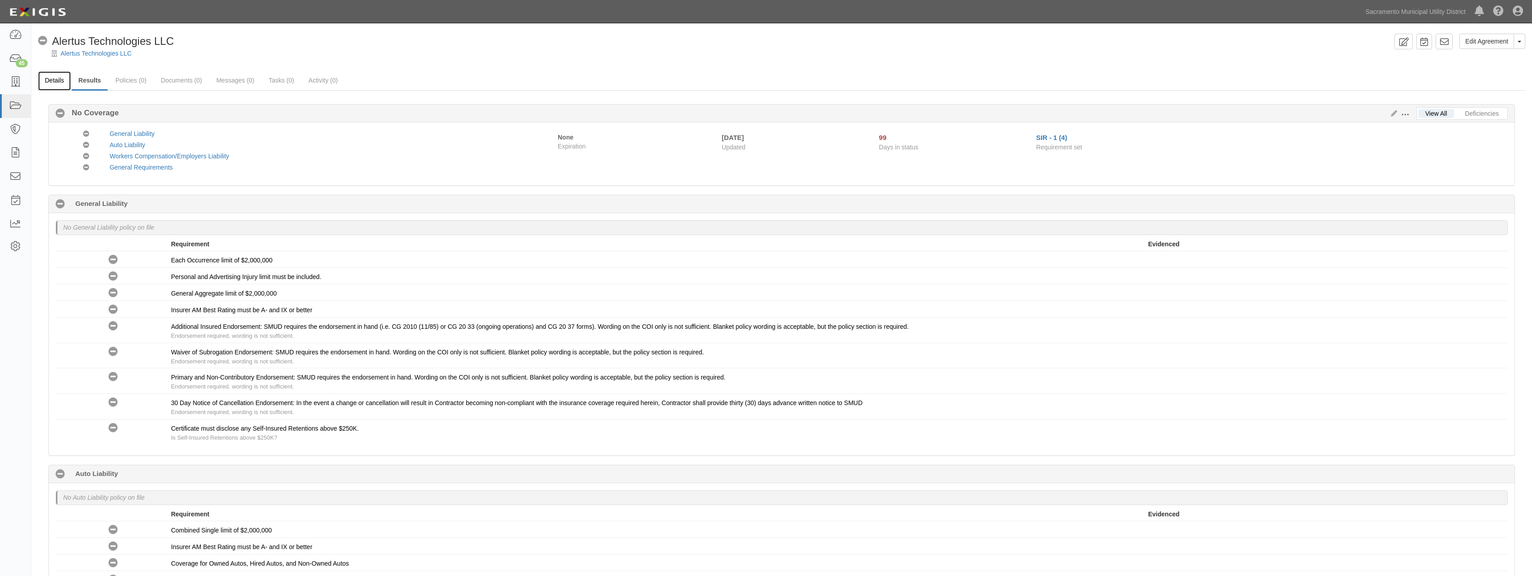
click at [56, 80] on link "Details" at bounding box center [54, 80] width 33 height 19
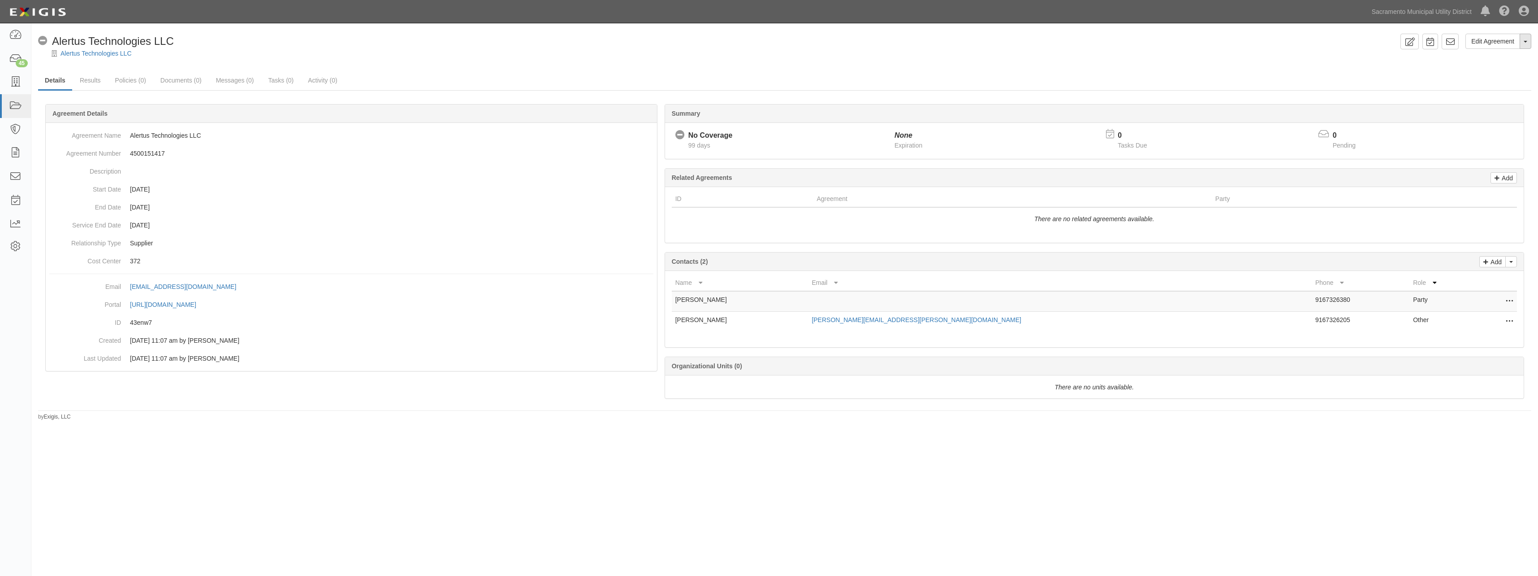
click at [1526, 41] on span "button" at bounding box center [1526, 42] width 4 height 2
drag, startPoint x: 1492, startPoint y: 83, endPoint x: 799, endPoint y: 37, distance: 694.0
click at [1492, 83] on link "Delete Agreement" at bounding box center [1495, 82] width 71 height 12
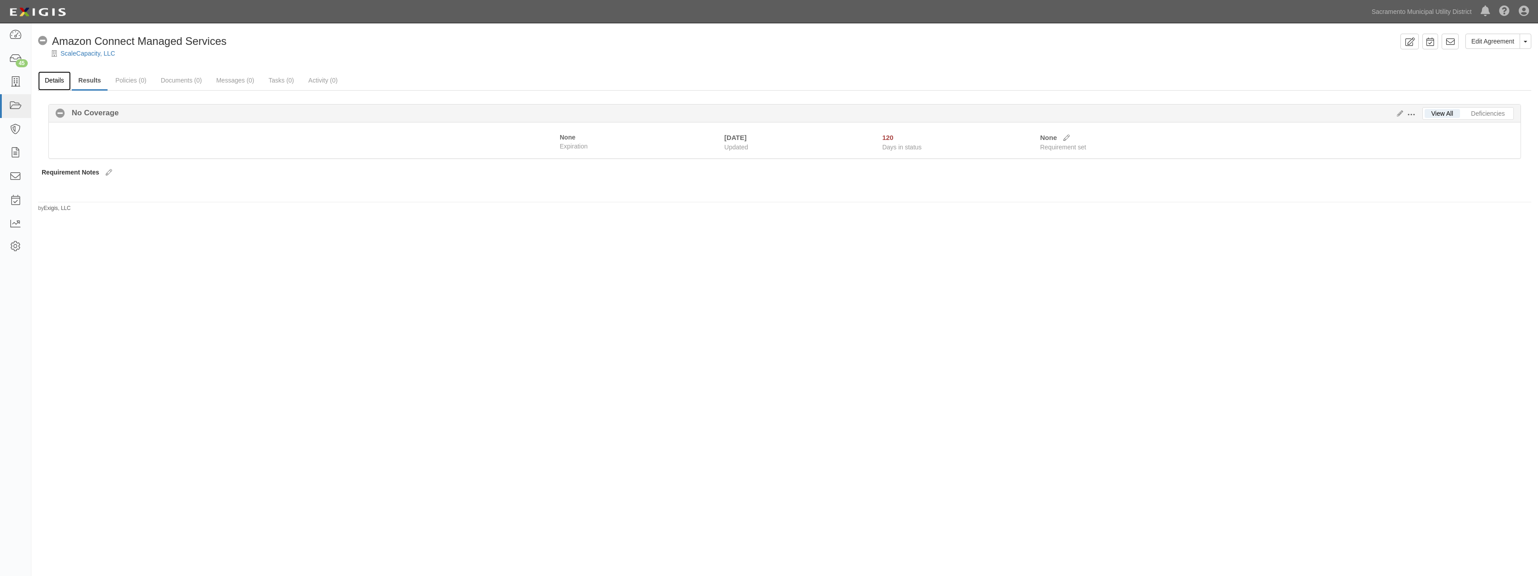
click at [40, 80] on link "Details" at bounding box center [54, 80] width 33 height 19
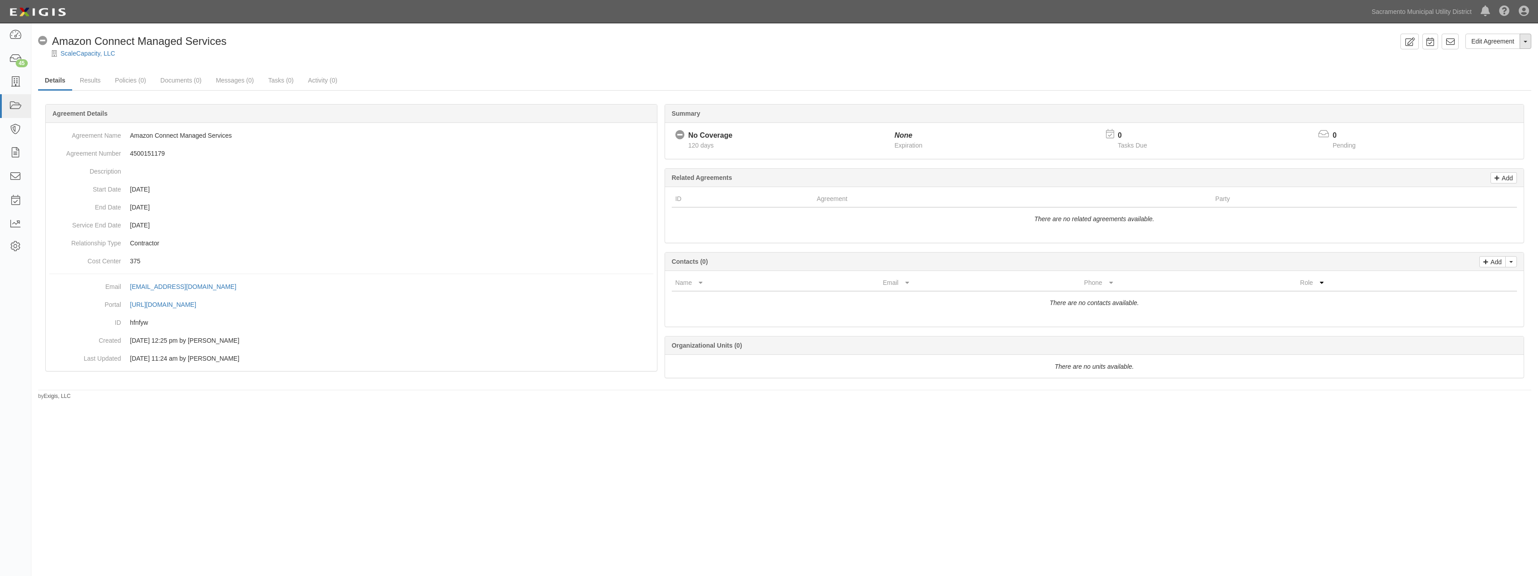
click at [1524, 42] on span "button" at bounding box center [1526, 42] width 4 height 2
click at [1494, 79] on link "Delete Agreement" at bounding box center [1495, 82] width 71 height 12
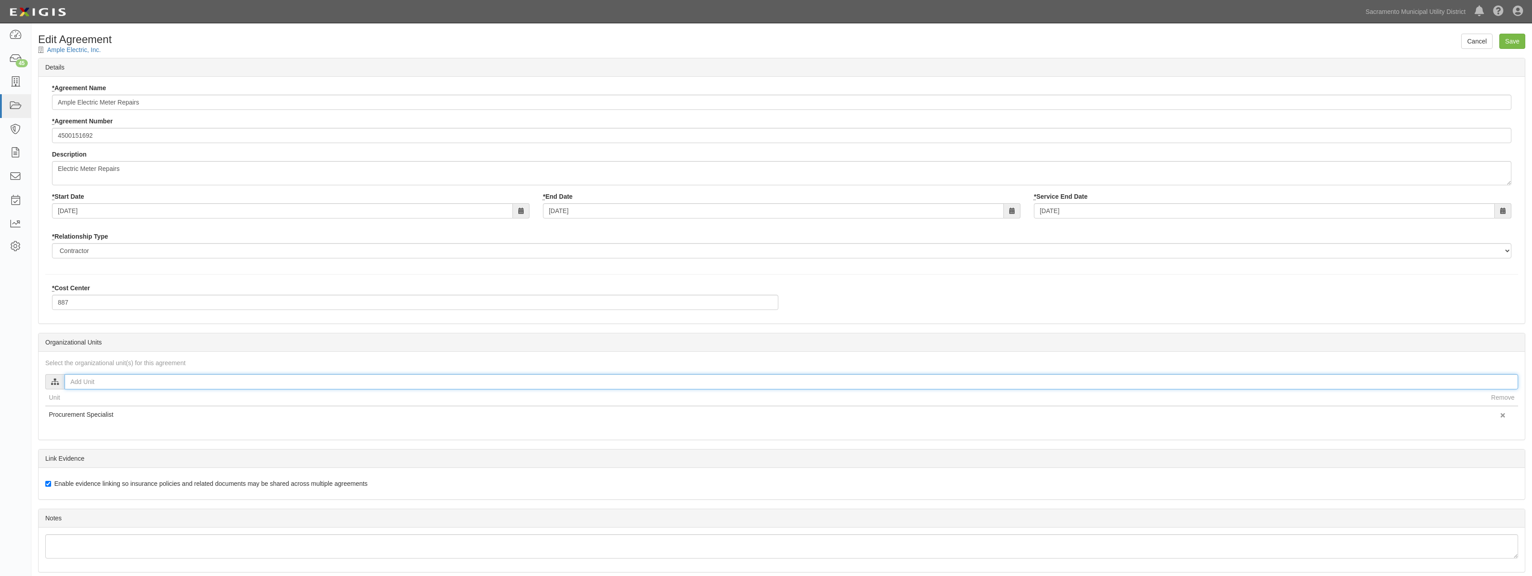
click at [96, 385] on input "text" at bounding box center [791, 381] width 1453 height 15
type input "[PERSON_NAME]"
click at [70, 408] on input "[PERSON_NAME]" at bounding box center [72, 406] width 6 height 6
checkbox input "true"
click at [225, 421] on link "Add selected" at bounding box center [227, 425] width 48 height 15
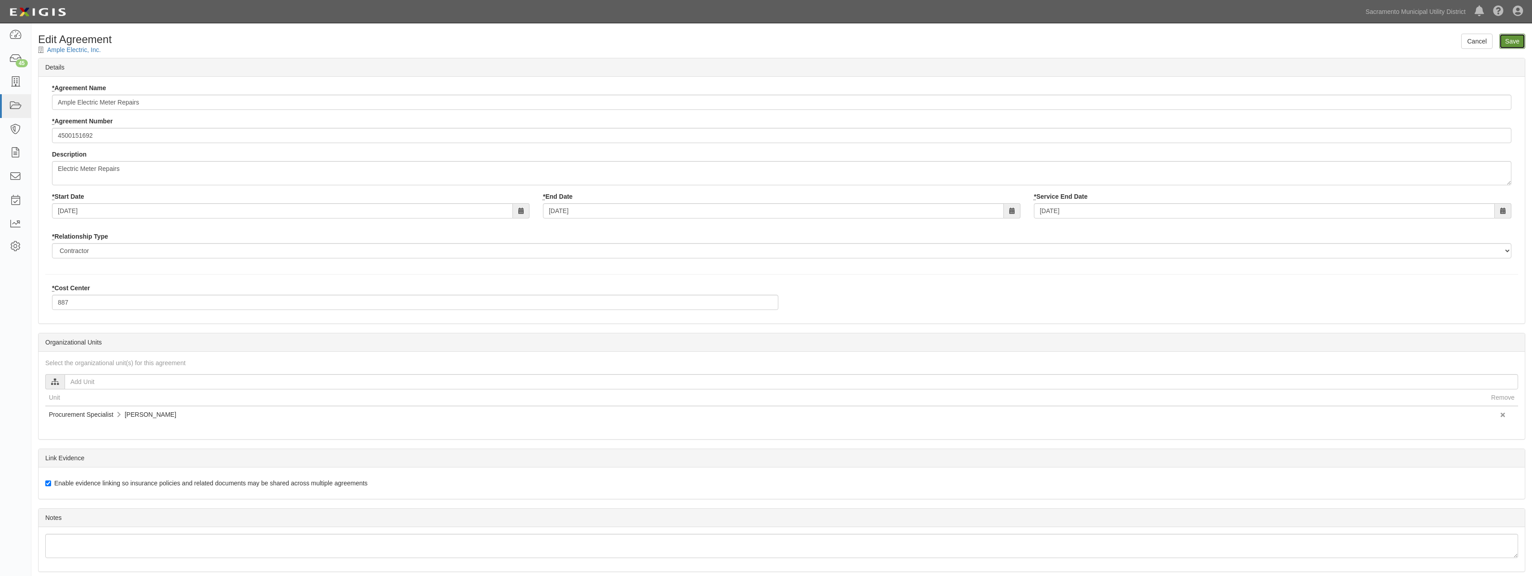
click at [1505, 45] on input "Save" at bounding box center [1512, 41] width 26 height 15
click at [103, 384] on input "text" at bounding box center [791, 381] width 1453 height 15
type input "brenna"
click at [71, 407] on input "Brenna Terry" at bounding box center [72, 406] width 6 height 6
checkbox input "true"
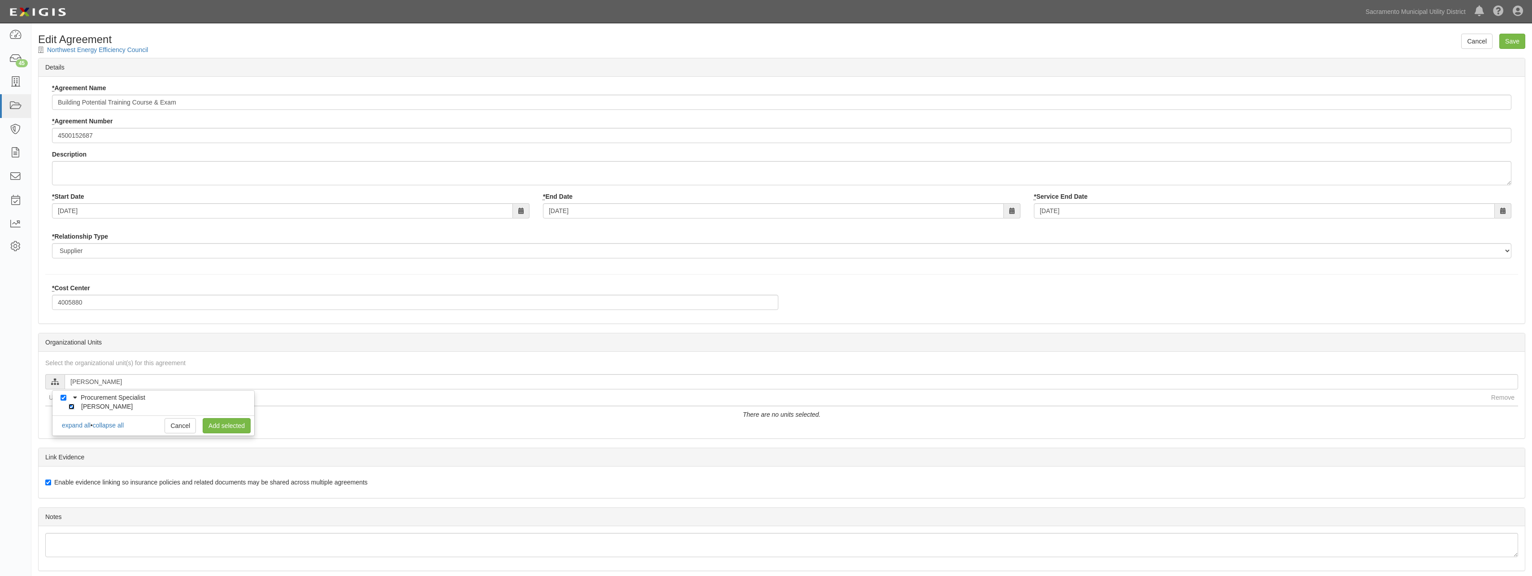
checkbox input "true"
click at [209, 424] on link "Add selected" at bounding box center [227, 425] width 48 height 15
click at [1511, 44] on input "Save" at bounding box center [1512, 41] width 26 height 15
click at [132, 380] on input "text" at bounding box center [791, 381] width 1453 height 15
type input "kath"
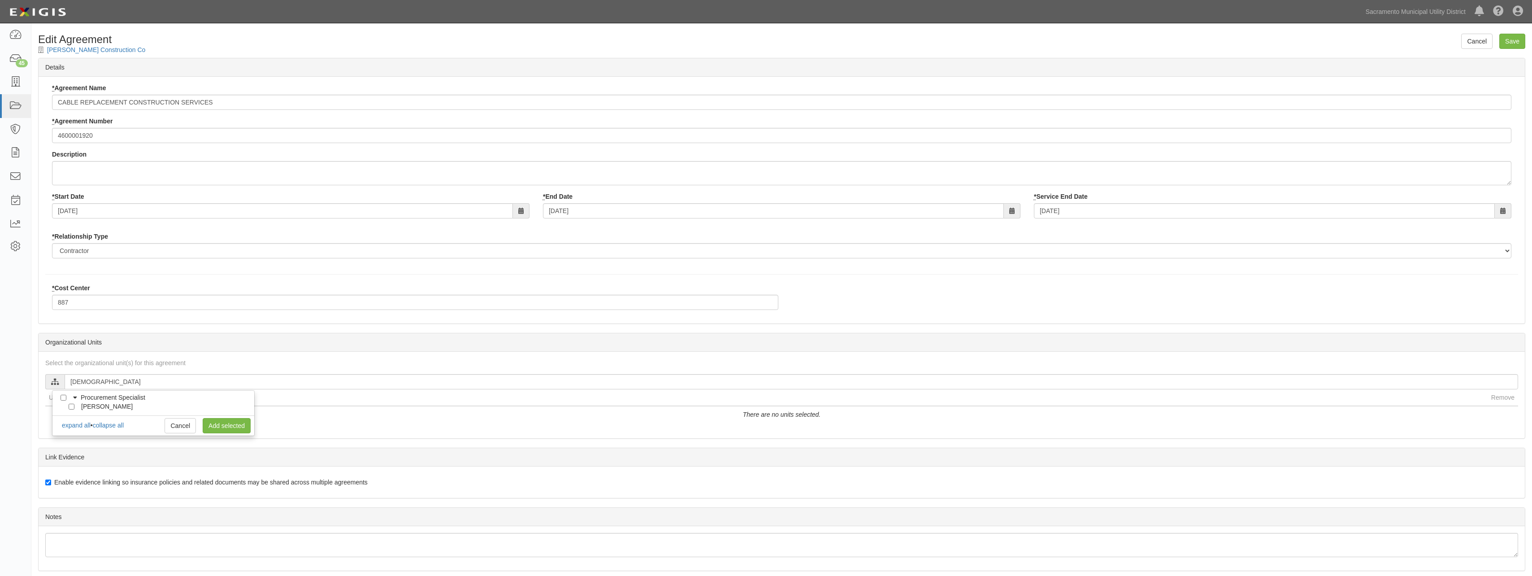
click at [74, 404] on div at bounding box center [73, 405] width 8 height 6
click at [71, 405] on input "[PERSON_NAME]" at bounding box center [72, 406] width 6 height 6
checkbox input "true"
click at [226, 427] on link "Add selected" at bounding box center [227, 425] width 48 height 15
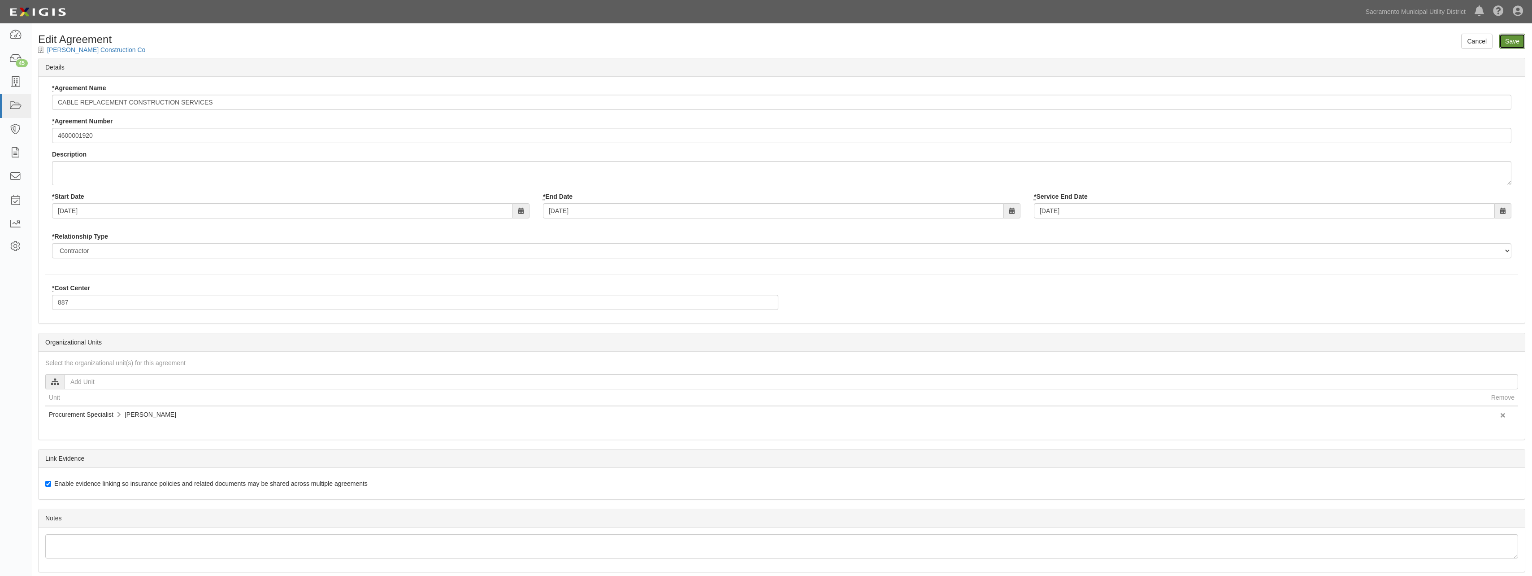
click at [1507, 39] on input "Save" at bounding box center [1512, 41] width 26 height 15
click at [148, 383] on input "text" at bounding box center [791, 381] width 1453 height 15
type input "kath"
click at [74, 404] on div "[PERSON_NAME]" at bounding box center [100, 406] width 63 height 9
click at [72, 407] on input "[PERSON_NAME]" at bounding box center [72, 406] width 6 height 6
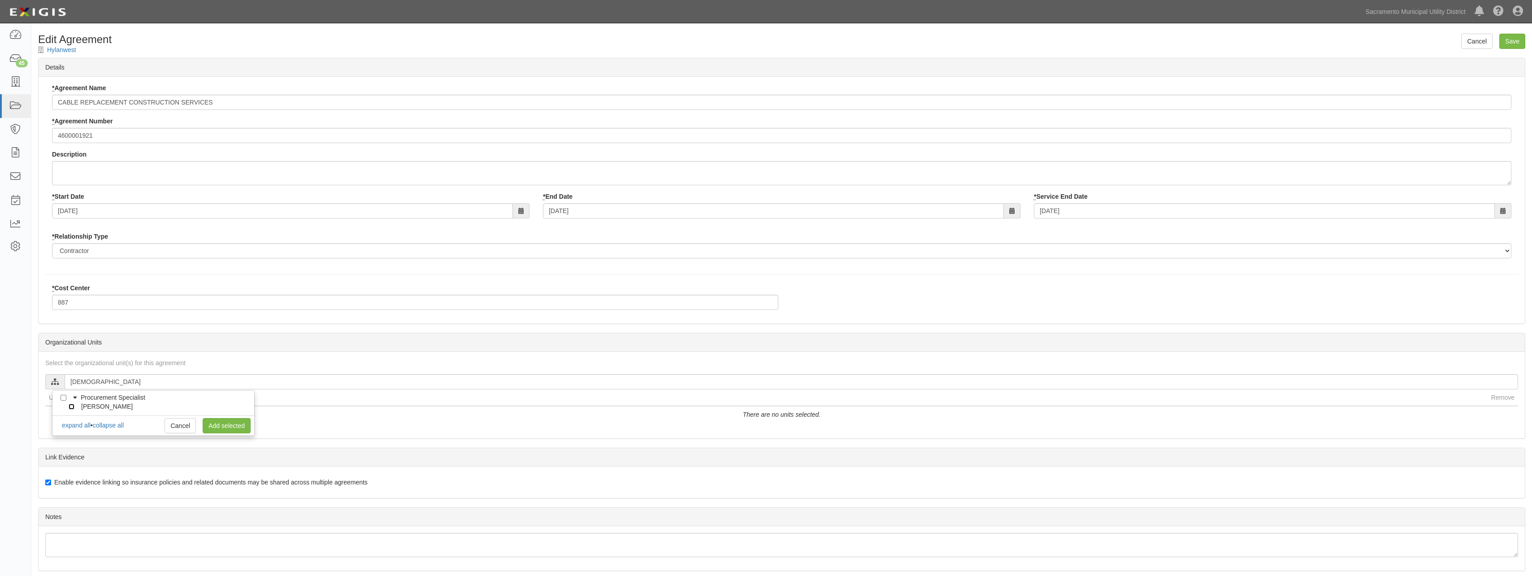
checkbox input "true"
click at [214, 424] on link "Add selected" at bounding box center [227, 425] width 48 height 15
click at [1508, 43] on input "Save" at bounding box center [1512, 41] width 26 height 15
click at [123, 381] on input "text" at bounding box center [791, 381] width 1453 height 15
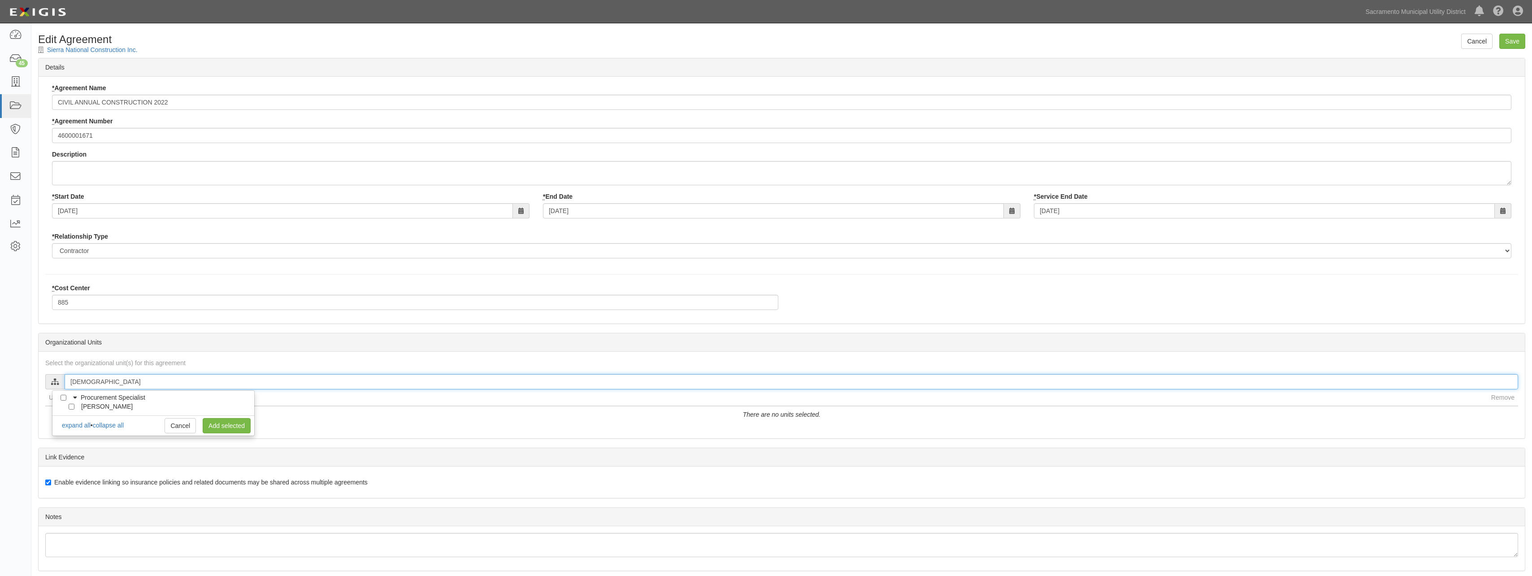
type input "[DEMOGRAPHIC_DATA]"
click at [71, 408] on input "[PERSON_NAME]" at bounding box center [72, 406] width 6 height 6
checkbox input "true"
click at [219, 425] on link "Add selected" at bounding box center [227, 425] width 48 height 15
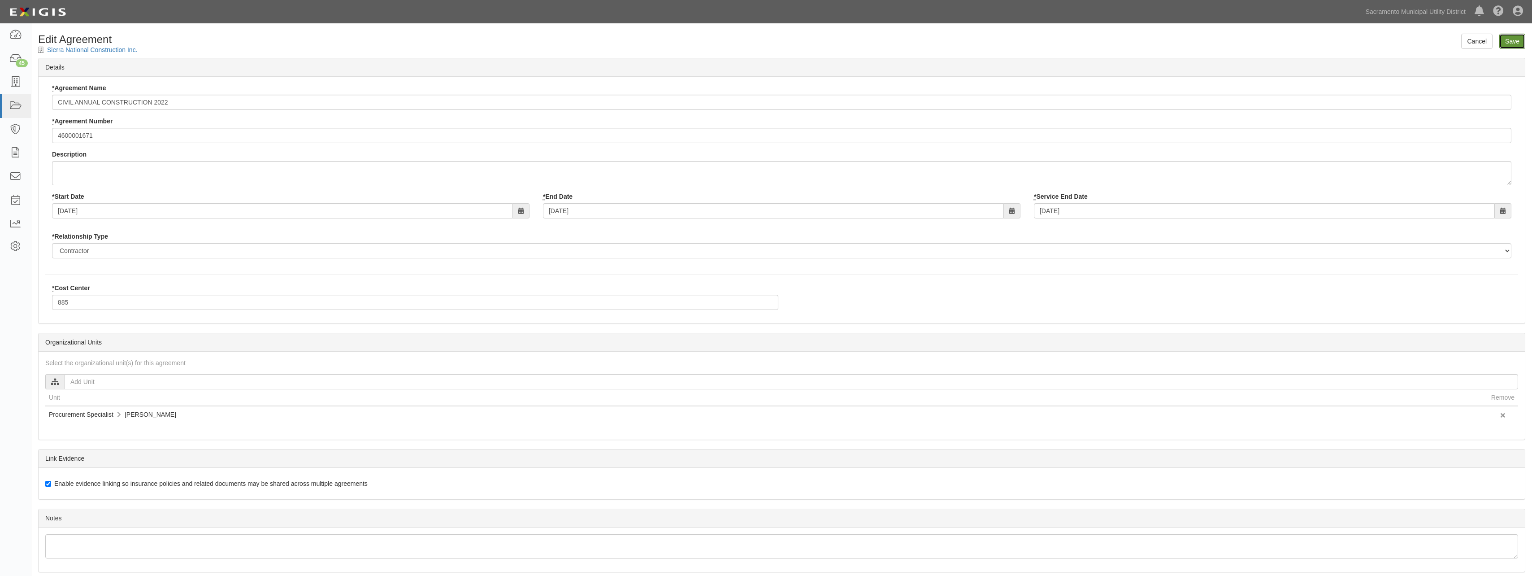
click at [1513, 42] on input "Save" at bounding box center [1512, 41] width 26 height 15
click at [78, 377] on input "text" at bounding box center [791, 381] width 1453 height 15
type input "[DEMOGRAPHIC_DATA]"
click at [70, 406] on input "[PERSON_NAME]" at bounding box center [72, 406] width 6 height 6
checkbox input "true"
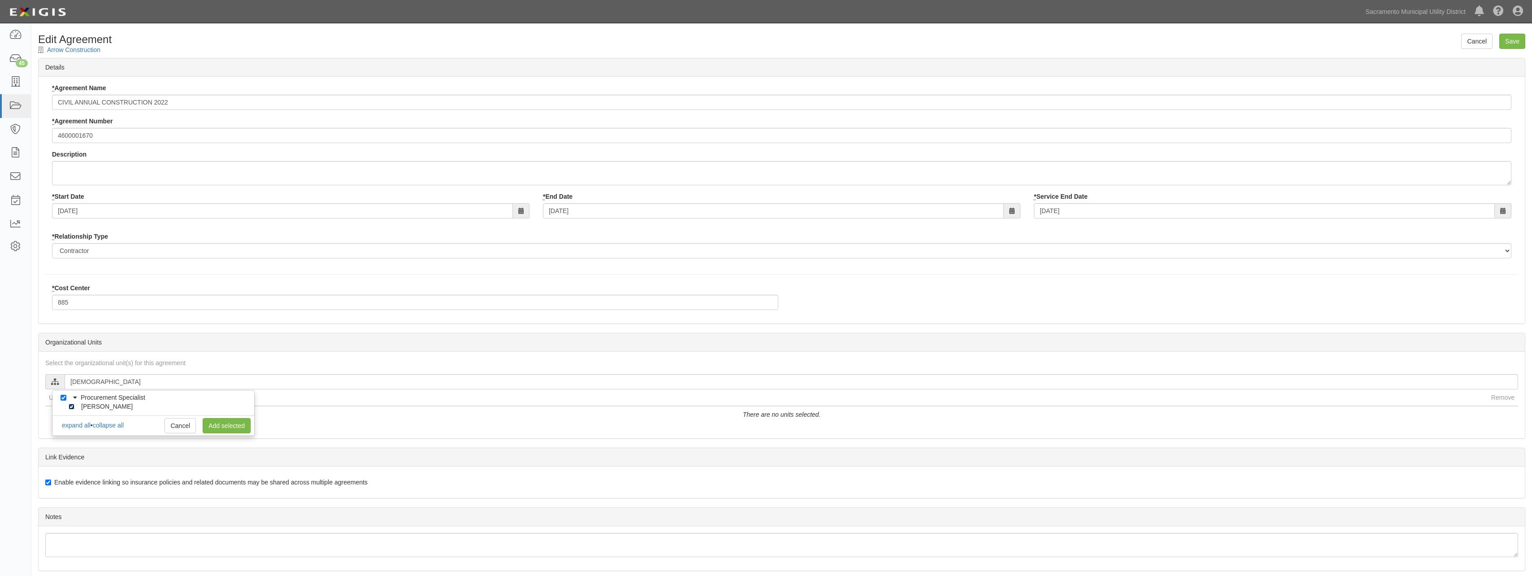
checkbox input "true"
click at [226, 429] on link "Add selected" at bounding box center [227, 425] width 48 height 15
click at [1507, 41] on input "Save" at bounding box center [1512, 41] width 26 height 15
click at [124, 378] on input "text" at bounding box center [791, 381] width 1453 height 15
type input "[PERSON_NAME]"
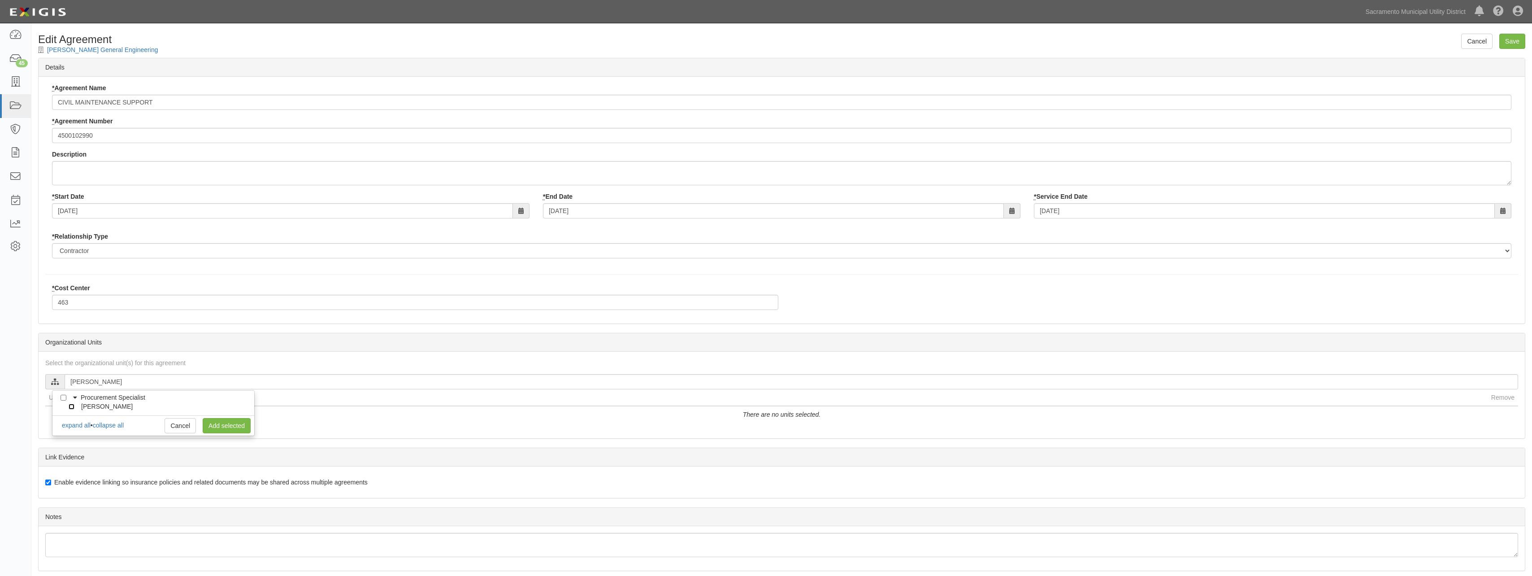
click at [71, 408] on input "[PERSON_NAME]" at bounding box center [72, 406] width 6 height 6
checkbox input "true"
click at [238, 421] on link "Add selected" at bounding box center [227, 425] width 48 height 15
click at [1504, 43] on input "Save" at bounding box center [1512, 41] width 26 height 15
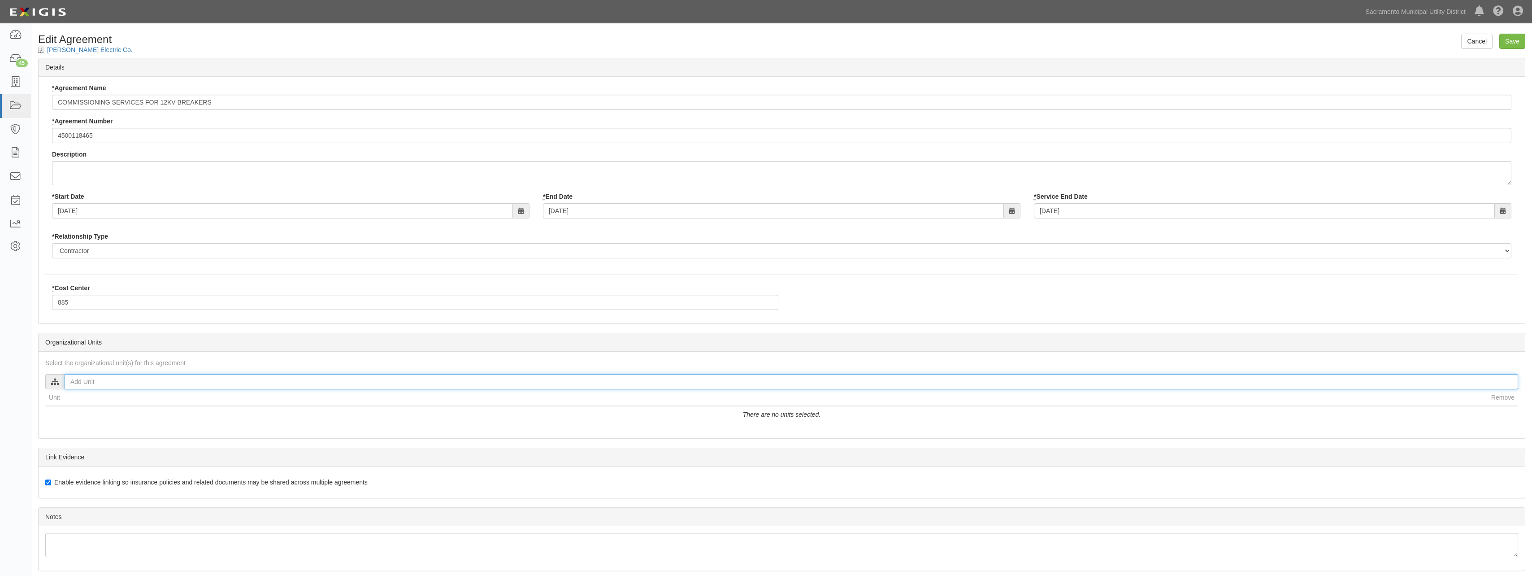
click at [138, 386] on input "text" at bounding box center [791, 381] width 1453 height 15
type input "[PERSON_NAME]"
click at [74, 406] on input "[PERSON_NAME]" at bounding box center [72, 406] width 6 height 6
checkbox input "true"
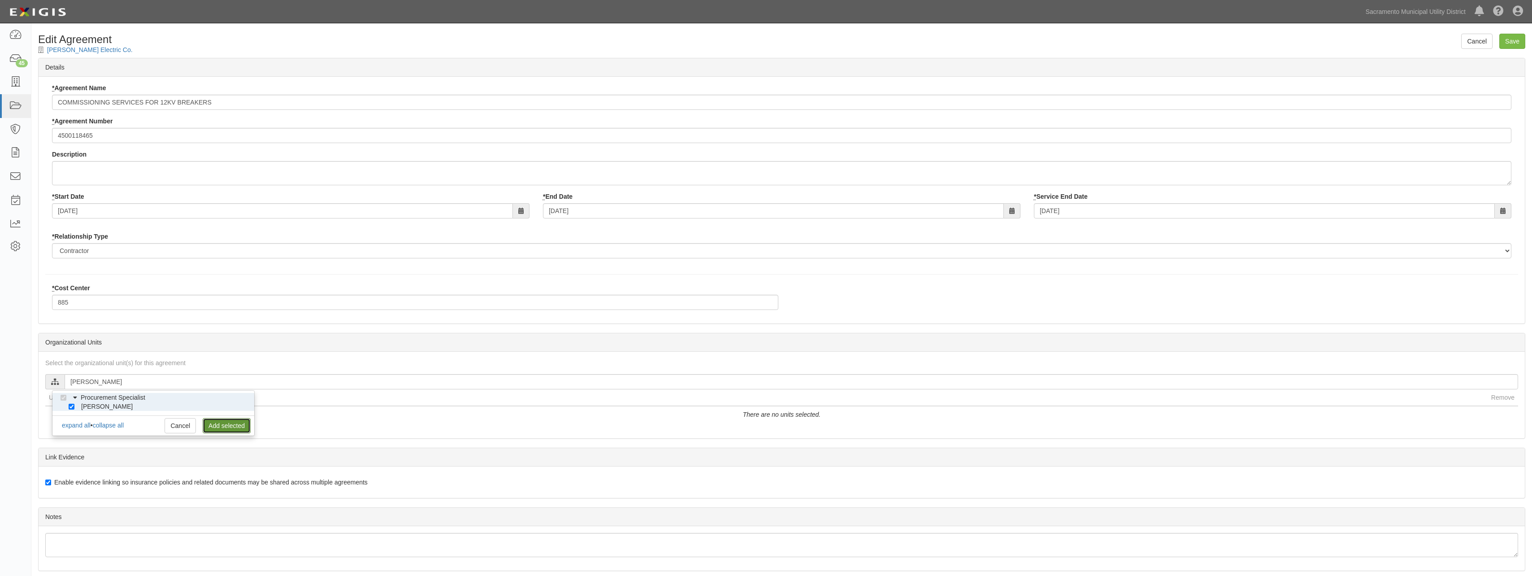
click at [219, 425] on link "Add selected" at bounding box center [227, 425] width 48 height 15
click at [1511, 44] on input "Save" at bounding box center [1512, 41] width 26 height 15
click at [124, 388] on input "text" at bounding box center [791, 381] width 1453 height 15
type input "[PERSON_NAME]"
click at [72, 405] on input "[PERSON_NAME]" at bounding box center [72, 406] width 6 height 6
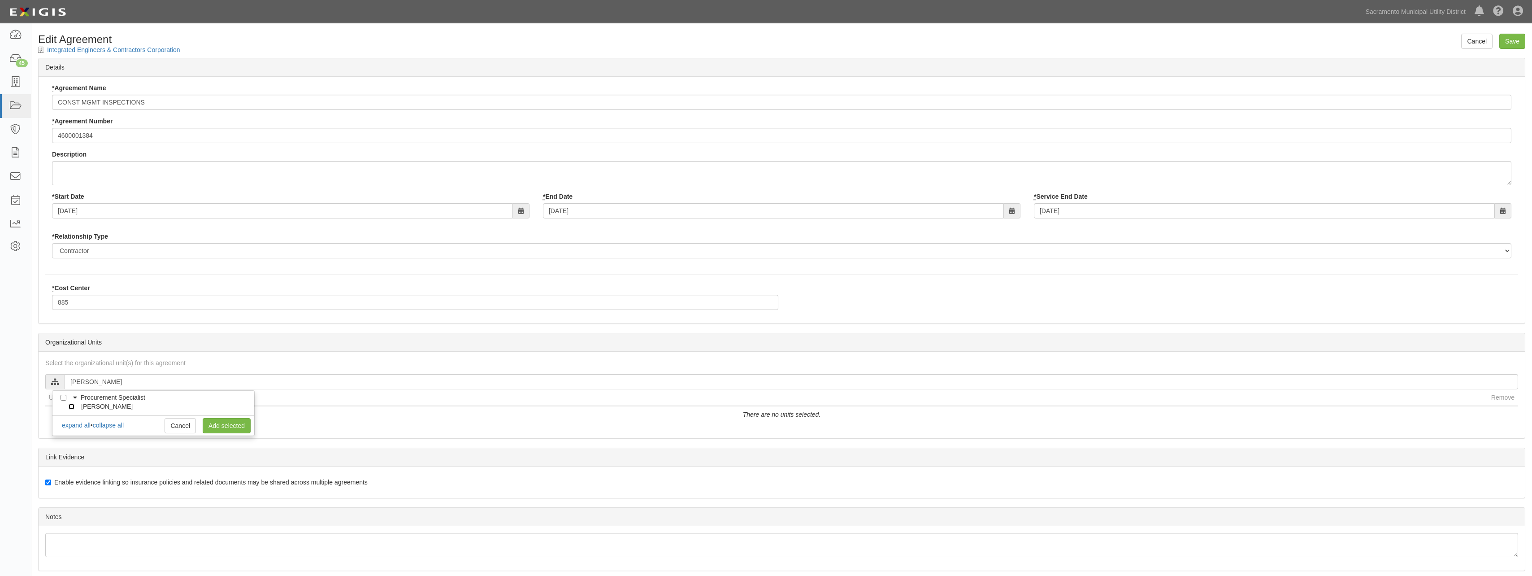
checkbox input "true"
click at [233, 425] on link "Add selected" at bounding box center [227, 425] width 48 height 15
click at [1507, 41] on input "Save" at bounding box center [1512, 41] width 26 height 15
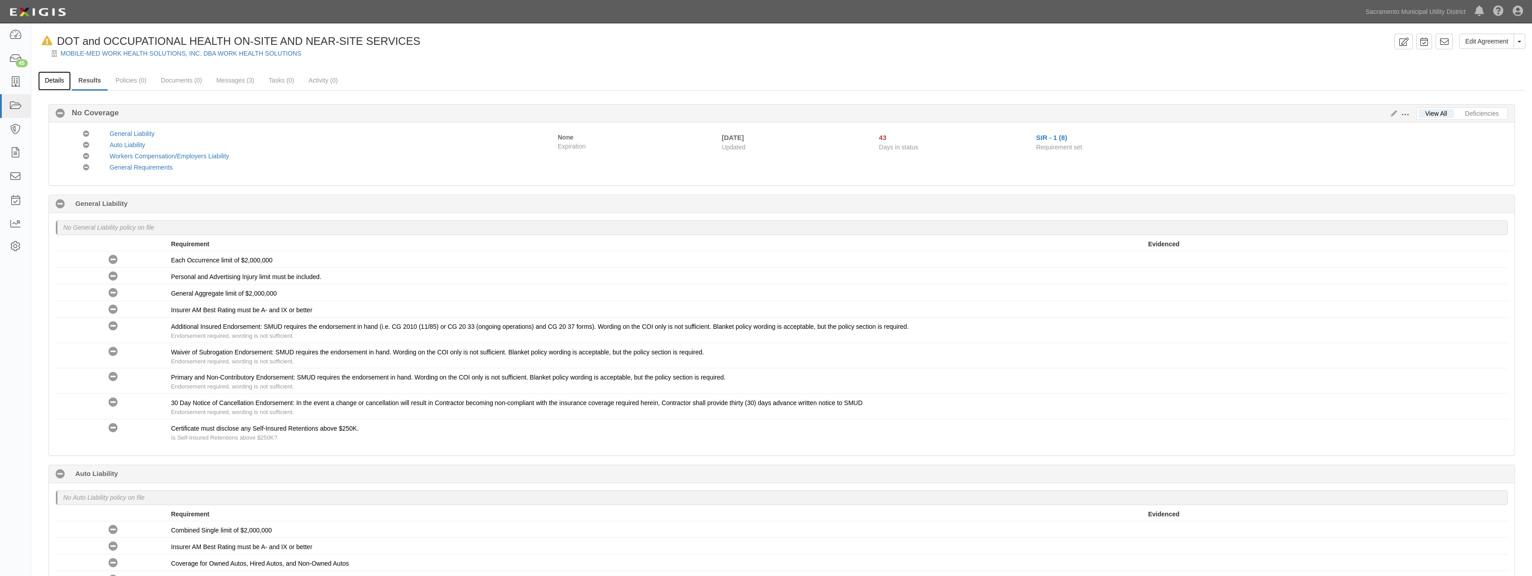
click at [59, 79] on link "Details" at bounding box center [54, 80] width 33 height 19
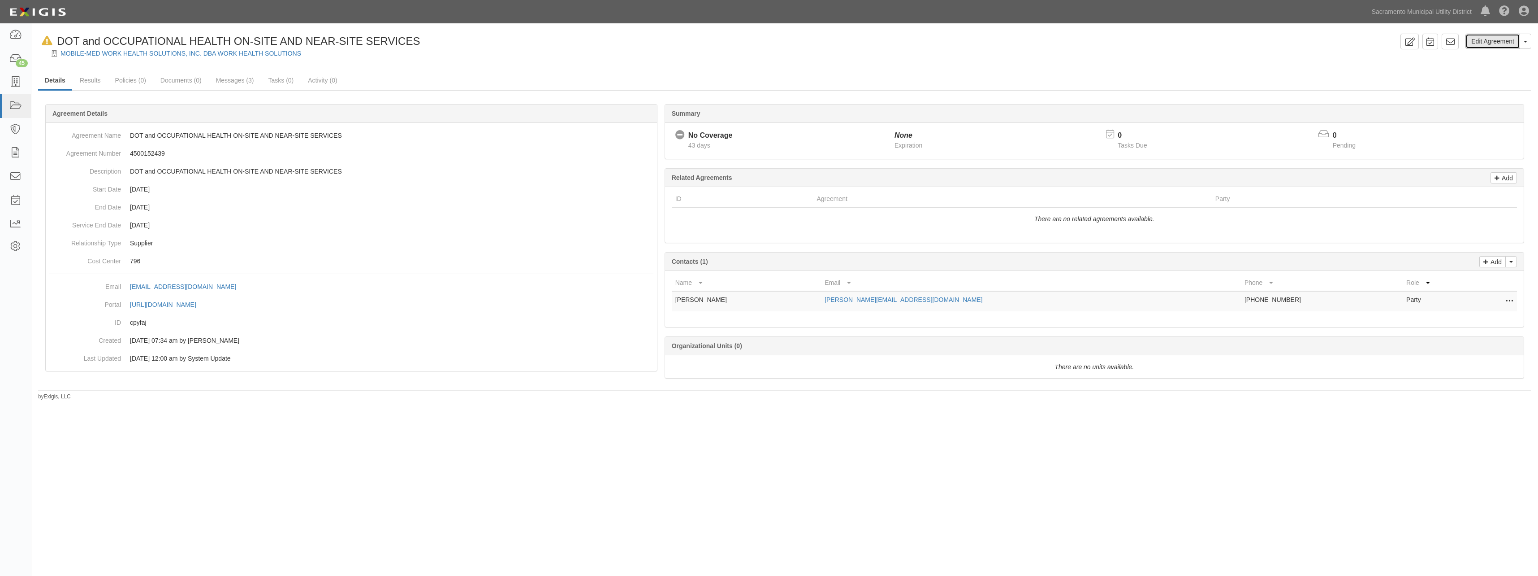
click at [1485, 41] on link "Edit Agreement" at bounding box center [1493, 41] width 55 height 15
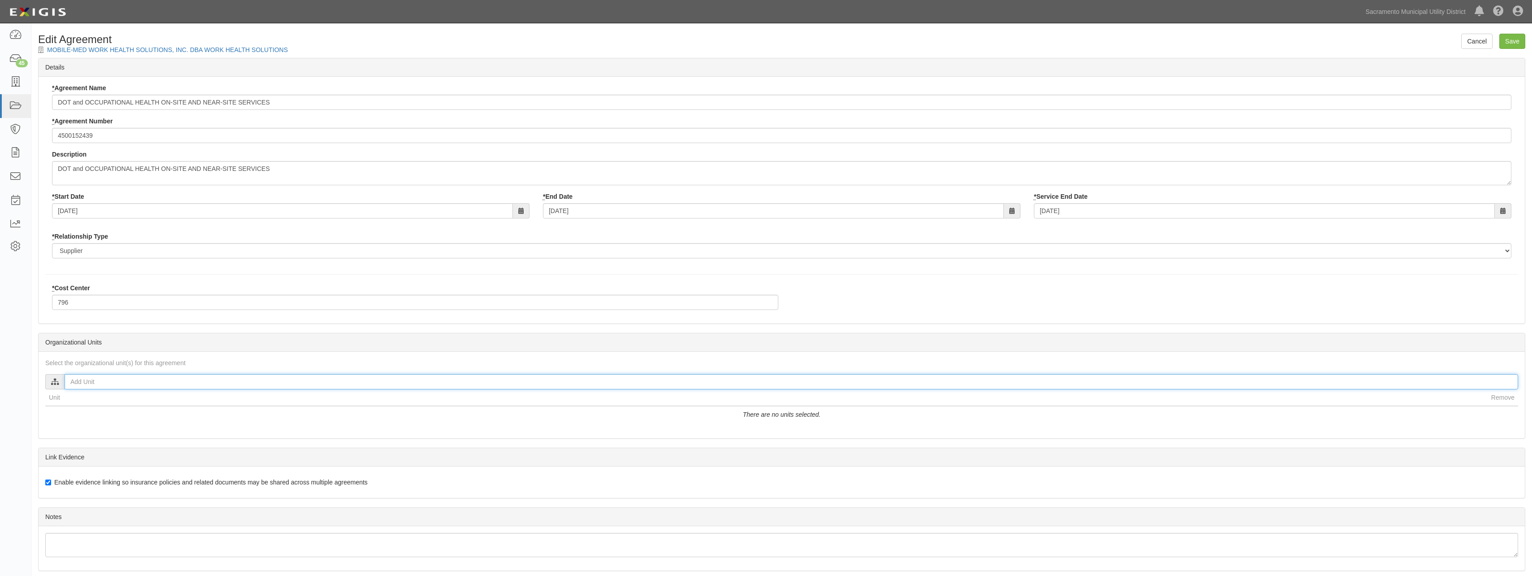
click at [140, 381] on input "text" at bounding box center [791, 381] width 1453 height 15
type input "and"
click at [72, 406] on input "Andrew McDermott" at bounding box center [72, 406] width 6 height 6
checkbox input "true"
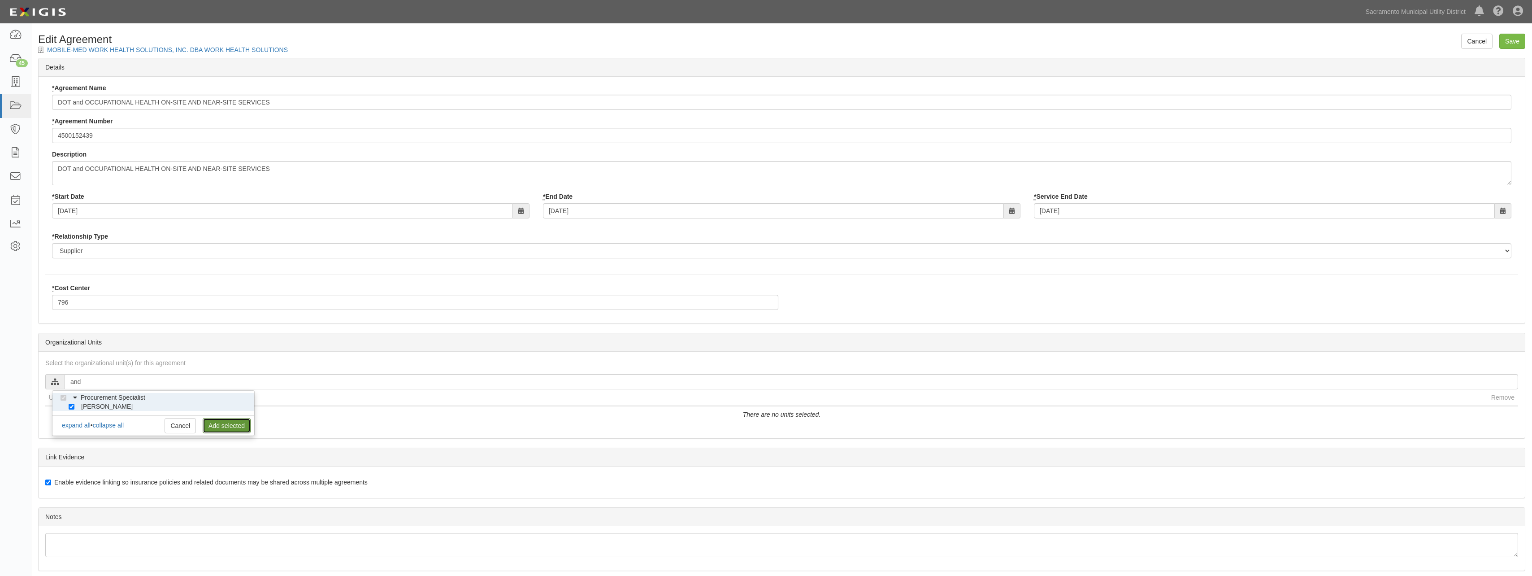
click at [216, 422] on link "Add selected" at bounding box center [227, 425] width 48 height 15
click at [1517, 43] on input "Save" at bounding box center [1512, 41] width 26 height 15
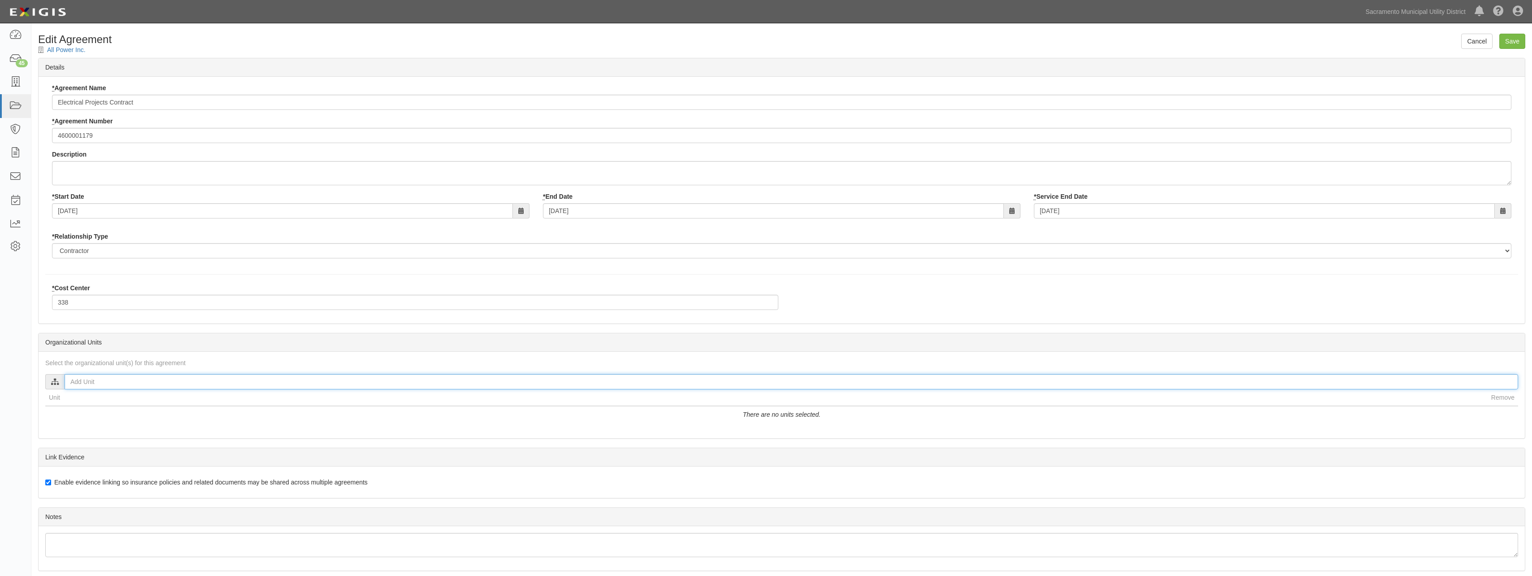
click at [133, 380] on input "text" at bounding box center [791, 381] width 1453 height 15
type input "amy"
click at [71, 408] on input "[PERSON_NAME]" at bounding box center [72, 406] width 6 height 6
checkbox input "true"
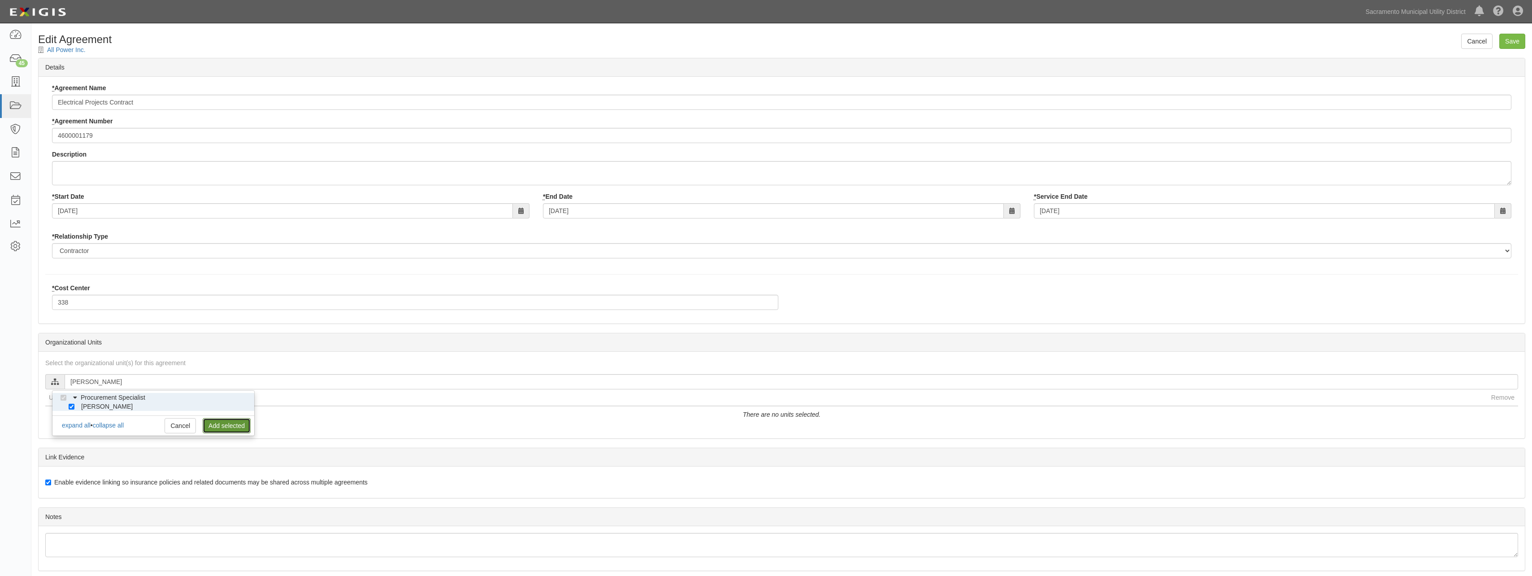
click at [227, 426] on link "Add selected" at bounding box center [227, 425] width 48 height 15
click at [1514, 43] on input "Save" at bounding box center [1512, 41] width 26 height 15
click at [84, 385] on input "text" at bounding box center [791, 381] width 1453 height 15
type input "doug"
click at [70, 406] on input "Doug Moore" at bounding box center [72, 406] width 6 height 6
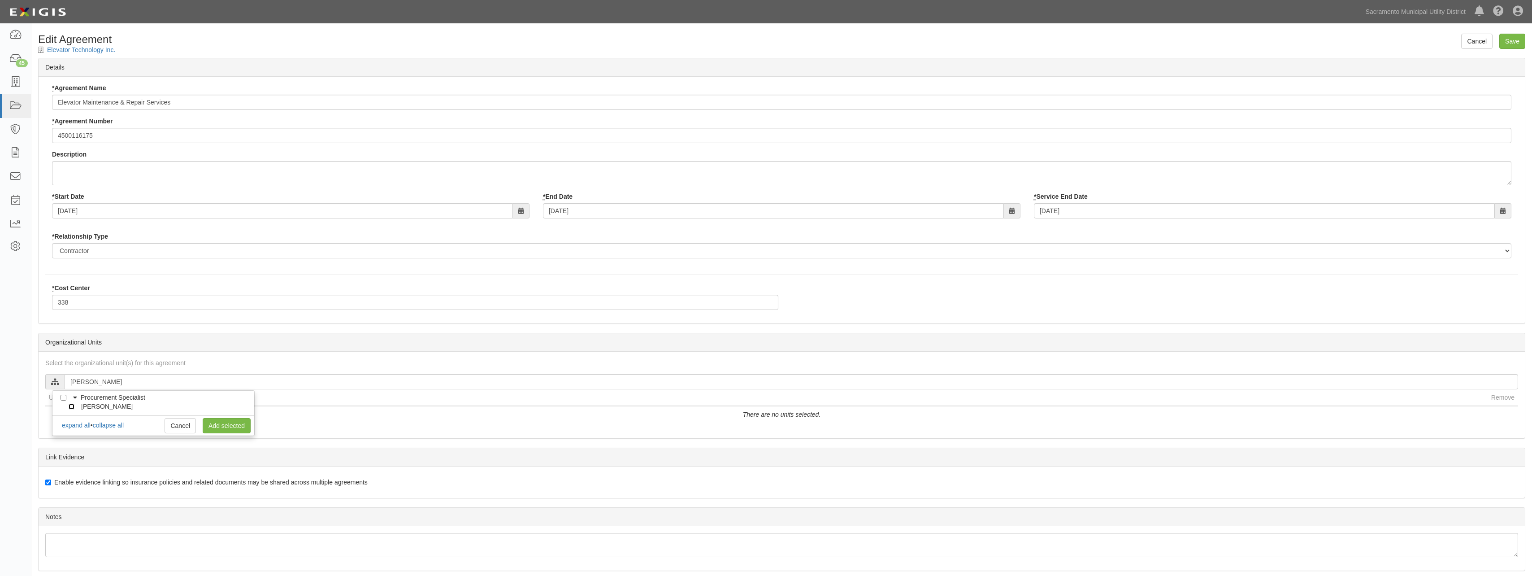
checkbox input "true"
click at [230, 425] on link "Add selected" at bounding box center [227, 425] width 48 height 15
click at [1511, 44] on input "Save" at bounding box center [1512, 41] width 26 height 15
click at [114, 385] on input "text" at bounding box center [791, 381] width 1453 height 15
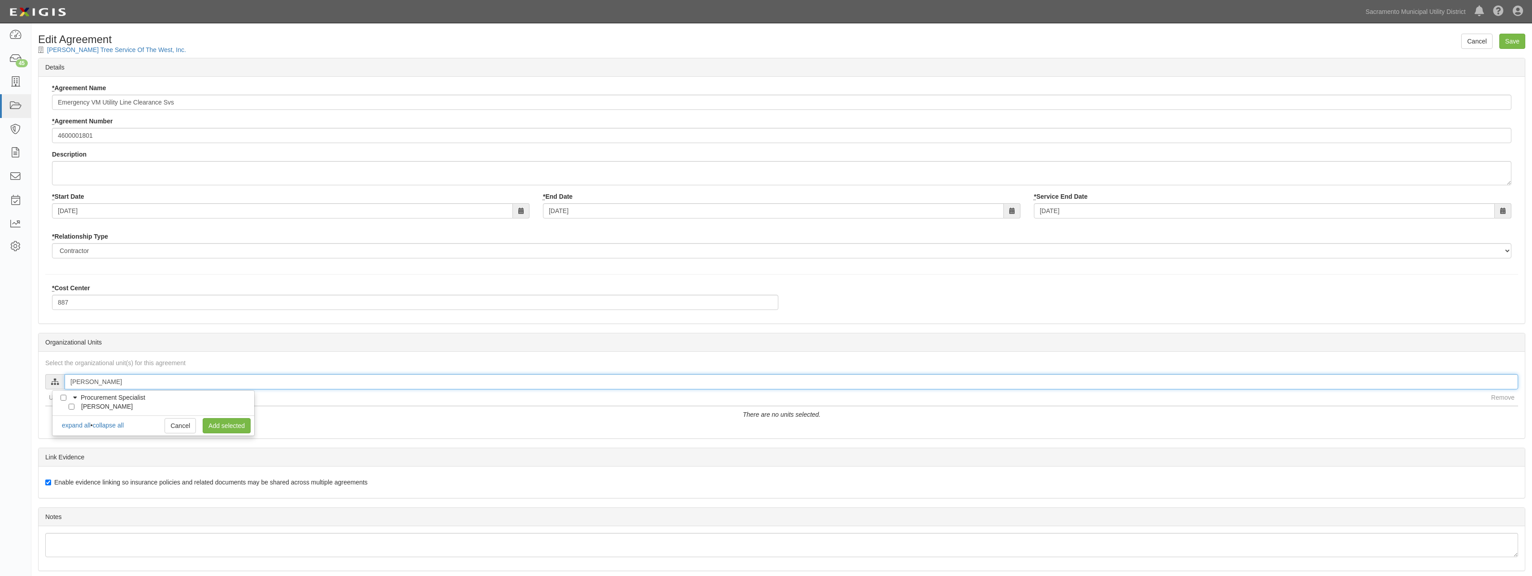
type input "[PERSON_NAME]"
click at [71, 406] on input "[PERSON_NAME]" at bounding box center [72, 406] width 6 height 6
checkbox input "true"
click at [221, 427] on link "Add selected" at bounding box center [227, 425] width 48 height 15
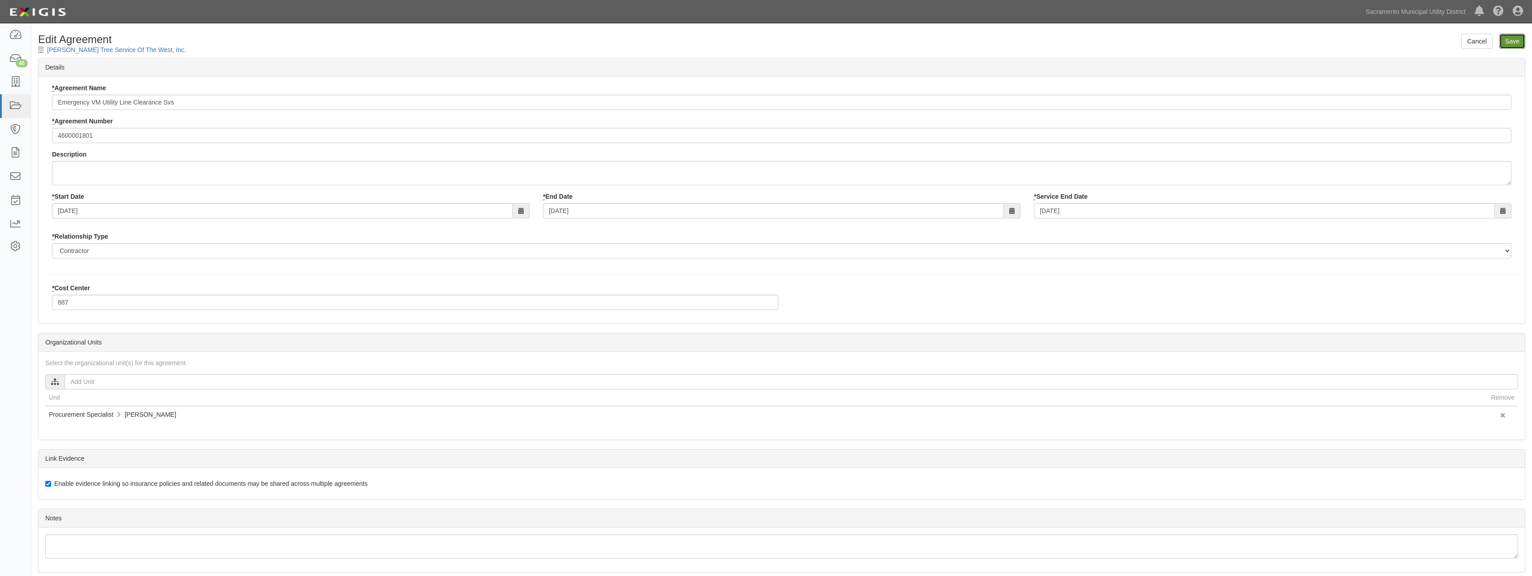
click at [1507, 38] on input "Save" at bounding box center [1512, 41] width 26 height 15
click at [80, 381] on input "text" at bounding box center [791, 381] width 1453 height 15
type input "[PERSON_NAME]"
click at [73, 406] on input "[PERSON_NAME]" at bounding box center [72, 406] width 6 height 6
checkbox input "true"
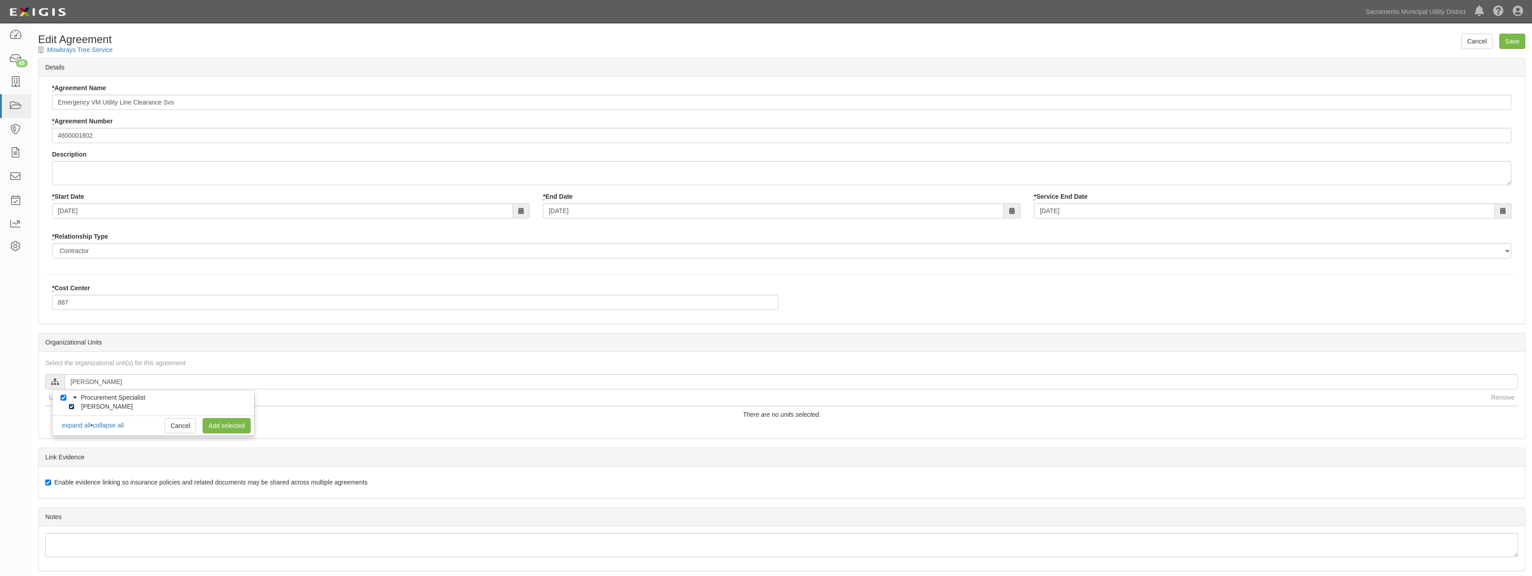
checkbox input "true"
click at [230, 424] on link "Add selected" at bounding box center [227, 425] width 48 height 15
click at [1516, 38] on input "Save" at bounding box center [1512, 41] width 26 height 15
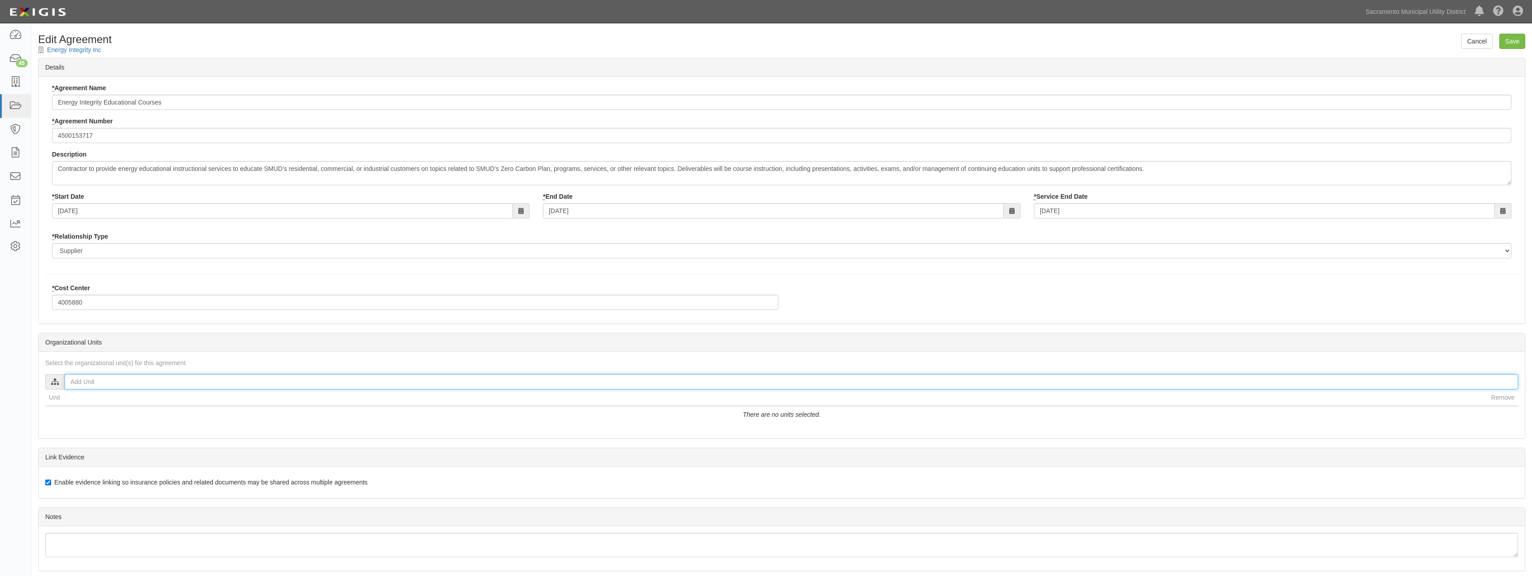
click at [85, 381] on input "text" at bounding box center [791, 381] width 1453 height 15
type input "bre"
click at [71, 407] on input "[PERSON_NAME]" at bounding box center [72, 406] width 6 height 6
checkbox input "true"
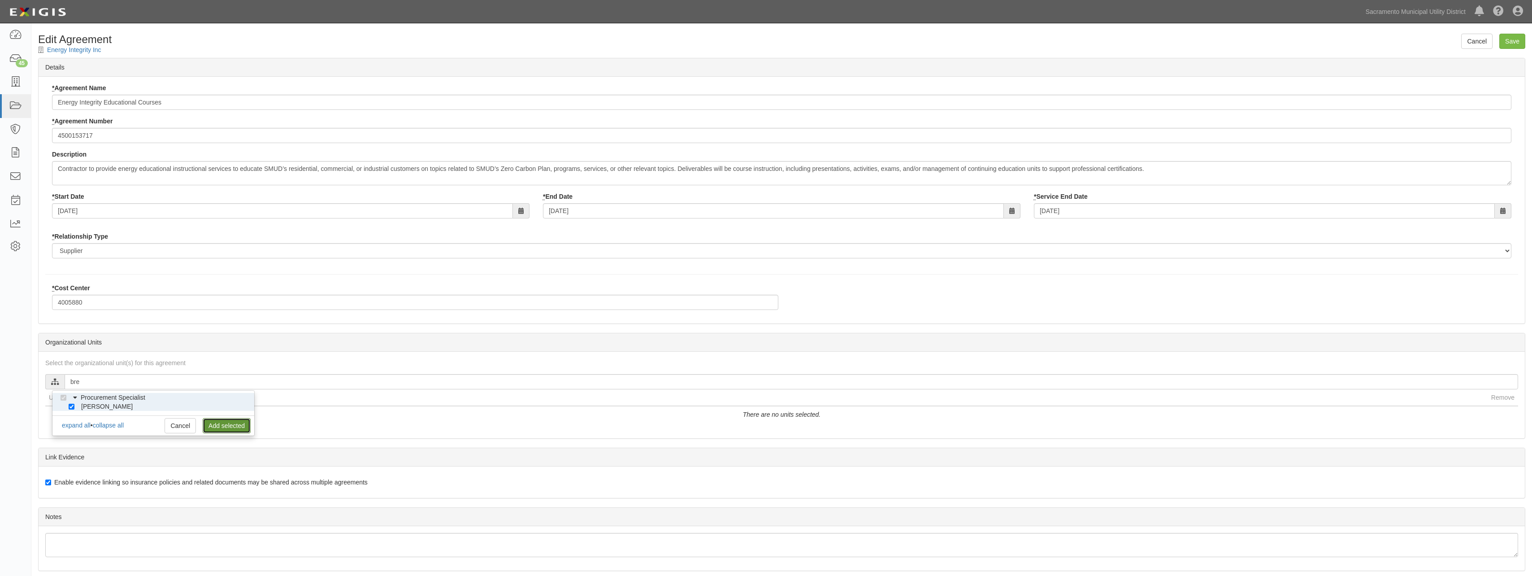
click at [233, 425] on link "Add selected" at bounding box center [227, 425] width 48 height 15
click at [1509, 36] on input "Save" at bounding box center [1512, 41] width 26 height 15
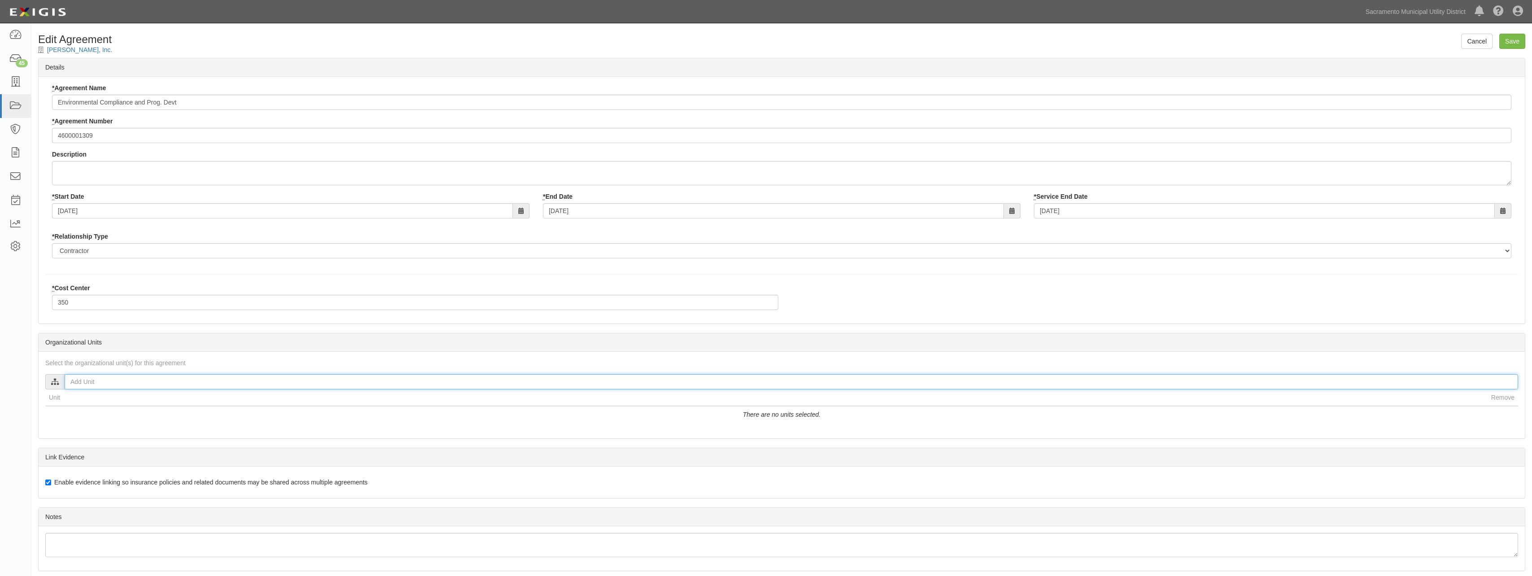
click at [91, 380] on input "text" at bounding box center [791, 381] width 1453 height 15
type input "[PERSON_NAME]"
click at [75, 407] on div at bounding box center [73, 405] width 8 height 6
click at [69, 406] on input "[PERSON_NAME]" at bounding box center [72, 406] width 6 height 6
checkbox input "true"
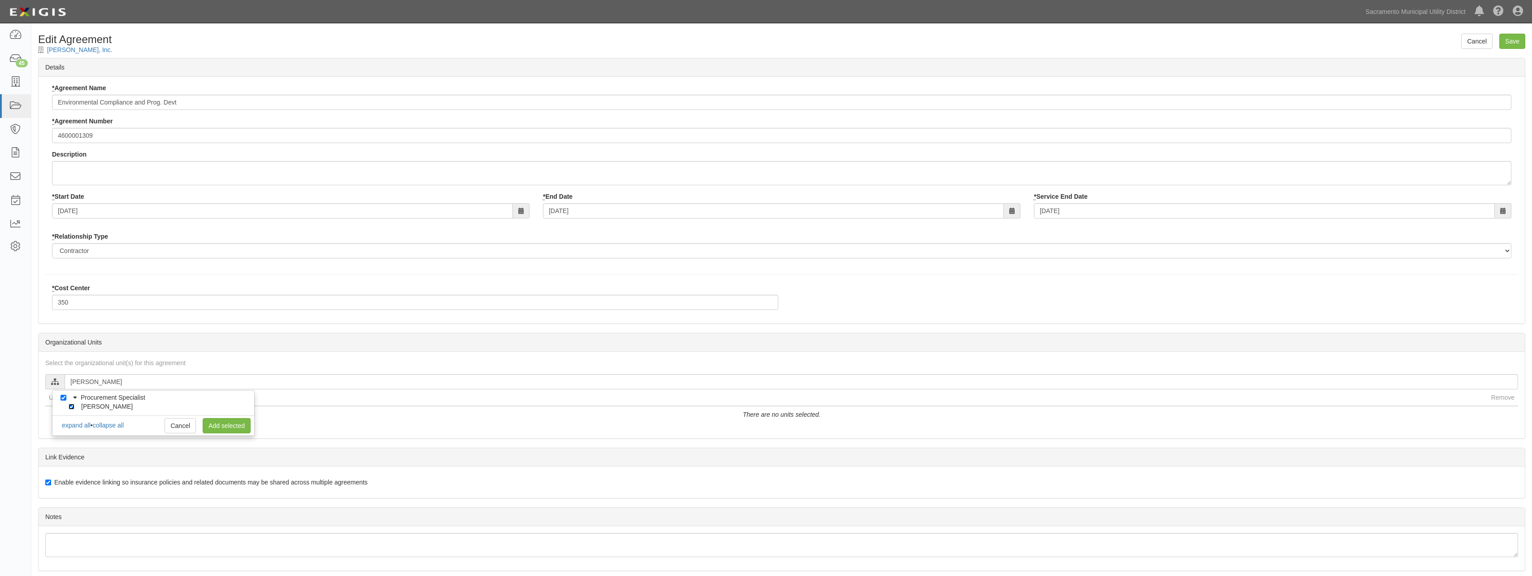
checkbox input "true"
click at [229, 428] on link "Add selected" at bounding box center [227, 425] width 48 height 15
click at [1514, 38] on input "Save" at bounding box center [1512, 41] width 26 height 15
click at [97, 380] on input "text" at bounding box center [791, 381] width 1453 height 15
type input "[PERSON_NAME]"
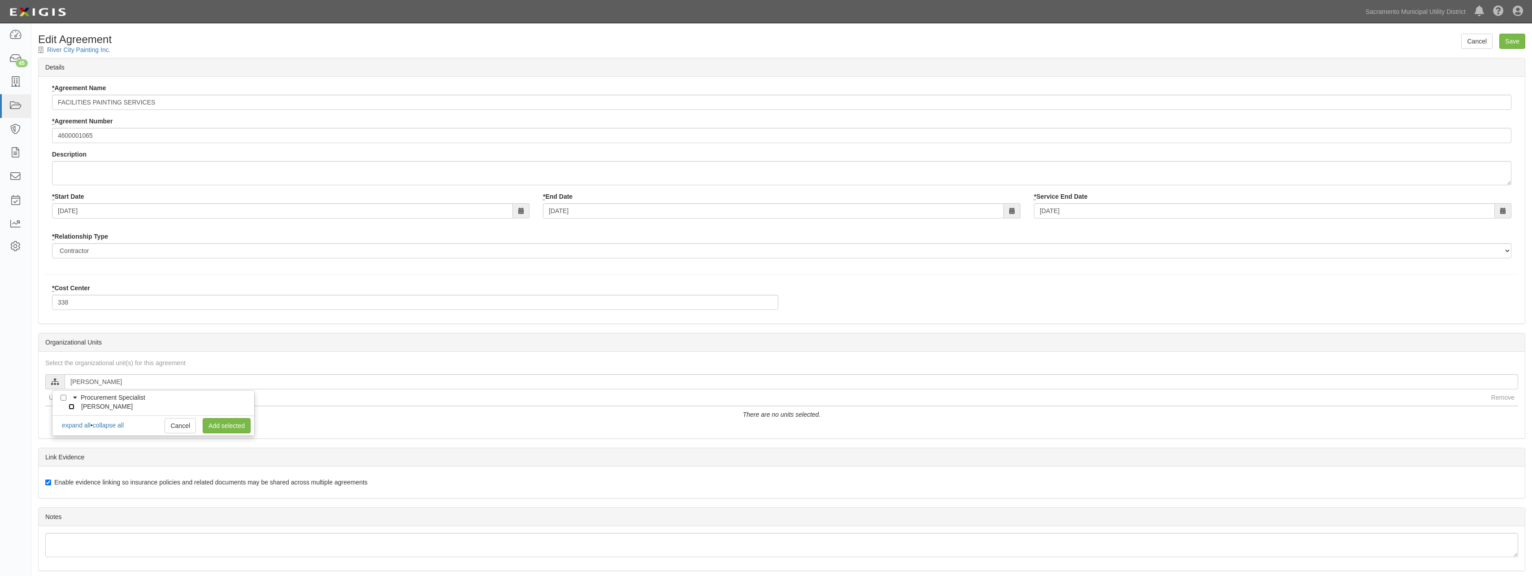
click at [71, 407] on input "[PERSON_NAME]" at bounding box center [72, 406] width 6 height 6
checkbox input "true"
click at [228, 425] on link "Add selected" at bounding box center [227, 425] width 48 height 15
click at [1503, 37] on input "Save" at bounding box center [1512, 41] width 26 height 15
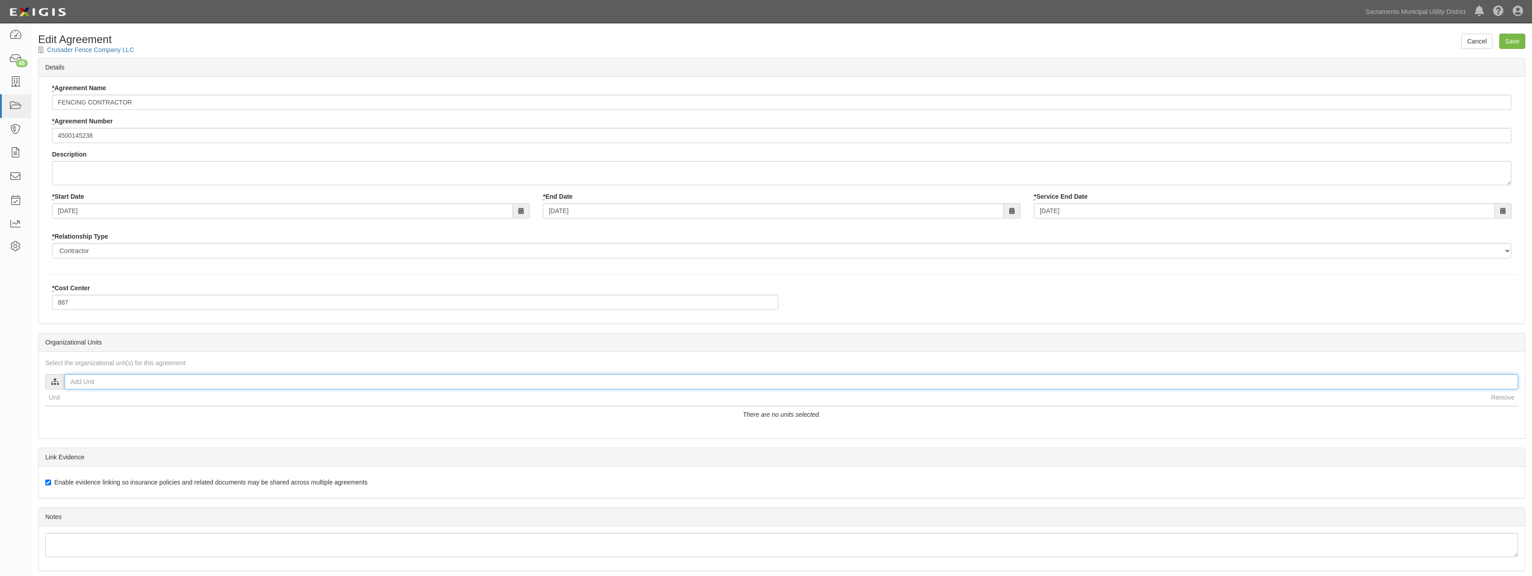
click at [113, 382] on input "text" at bounding box center [791, 381] width 1453 height 15
type input "[PERSON_NAME]"
click at [71, 407] on input "[PERSON_NAME]" at bounding box center [72, 406] width 6 height 6
checkbox input "true"
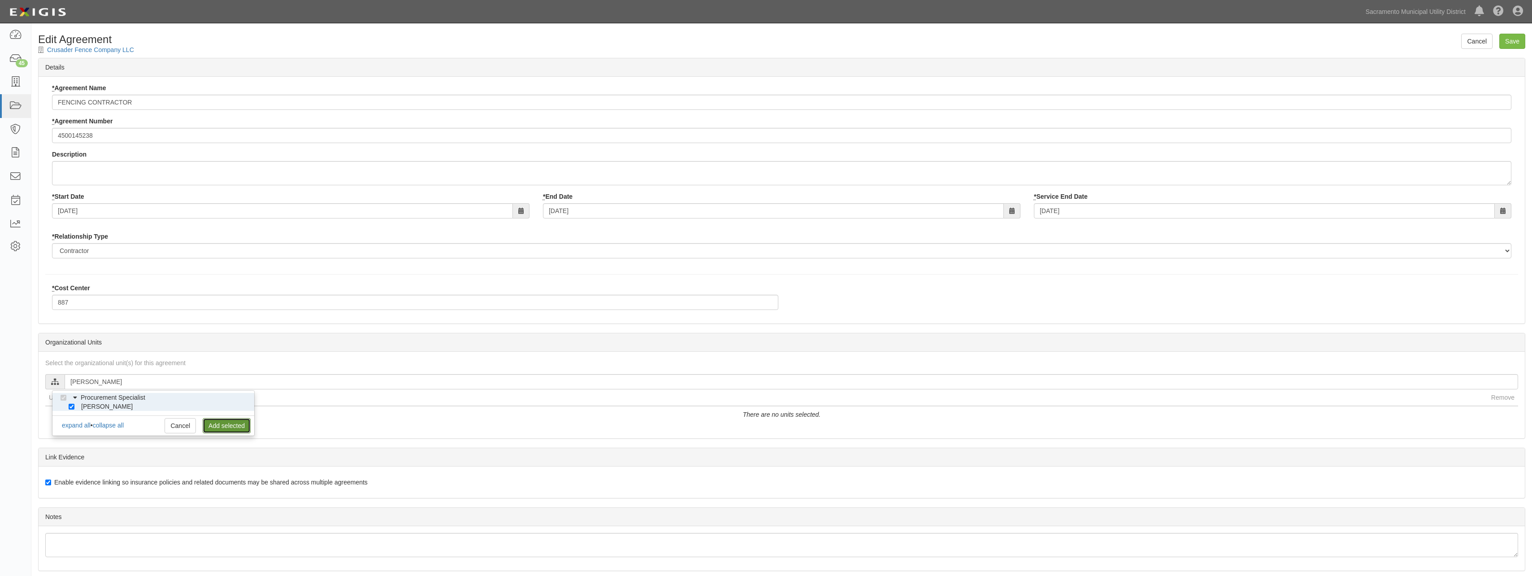
click at [223, 424] on link "Add selected" at bounding box center [227, 425] width 48 height 15
click at [1506, 39] on input "Save" at bounding box center [1512, 41] width 26 height 15
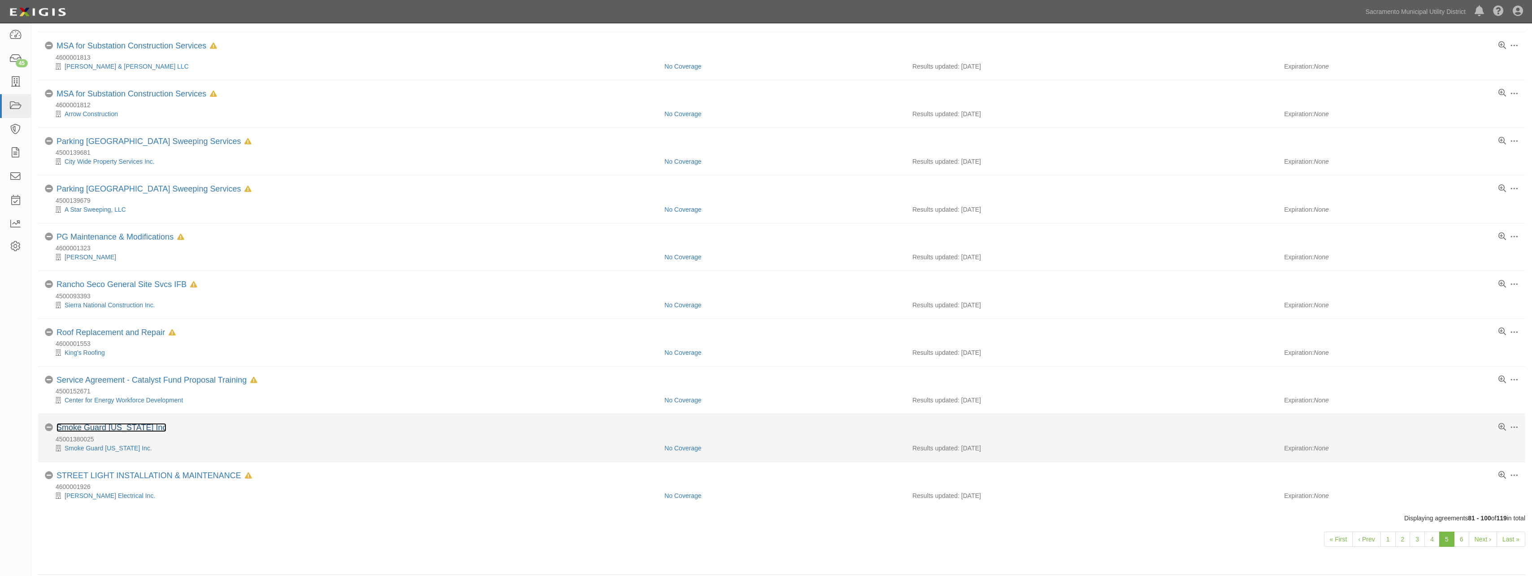
scroll to position [544, 0]
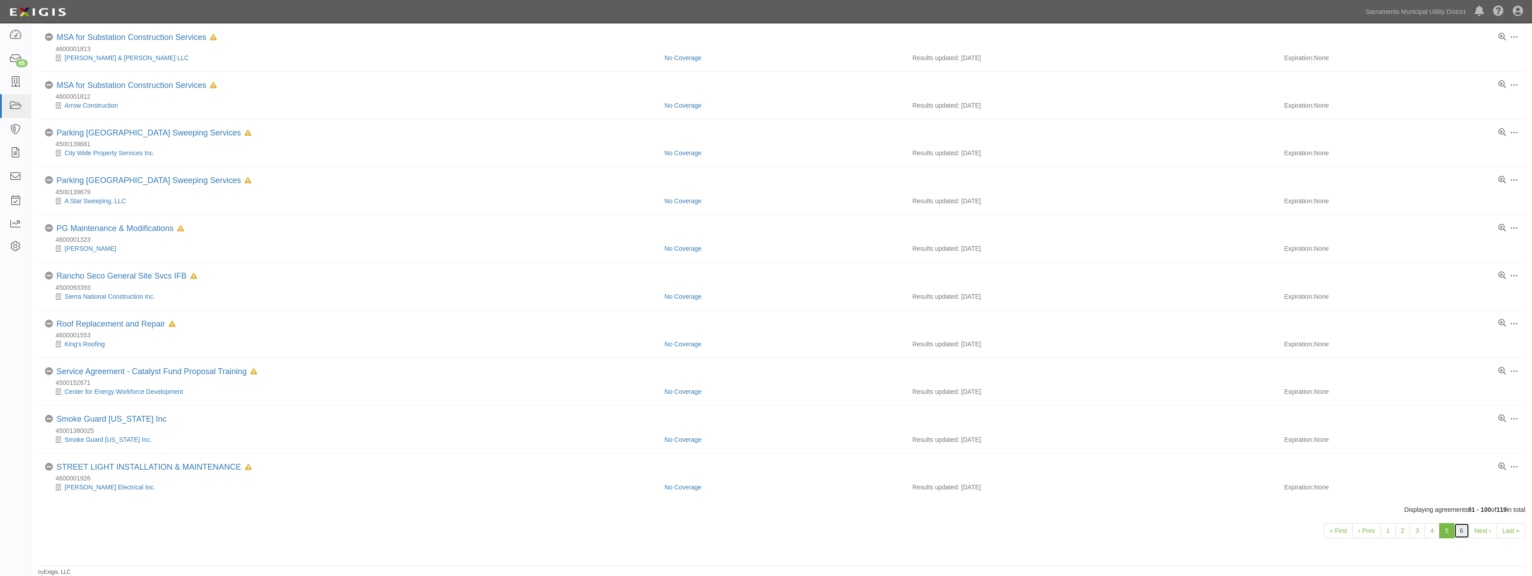
click at [1461, 532] on link "6" at bounding box center [1461, 530] width 15 height 15
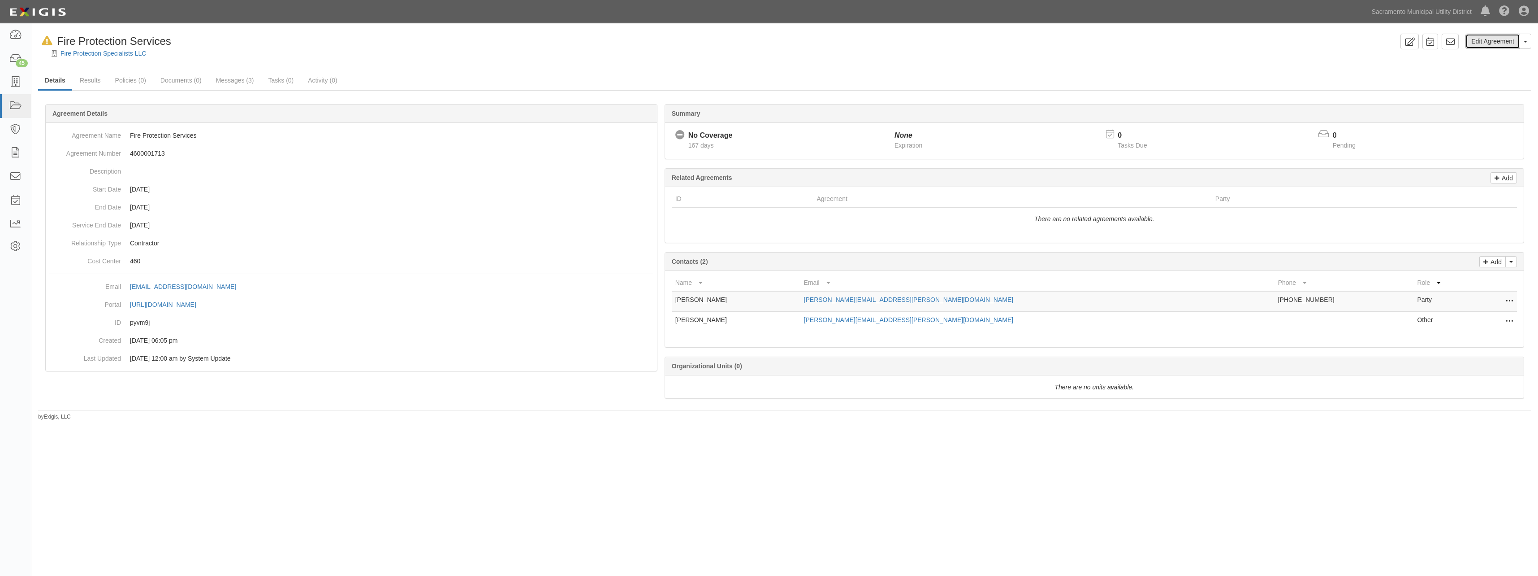
click at [1480, 43] on link "Edit Agreement" at bounding box center [1493, 41] width 55 height 15
click at [1484, 43] on link "Edit Agreement" at bounding box center [1493, 41] width 55 height 15
click at [1491, 42] on link "Edit Agreement" at bounding box center [1493, 41] width 55 height 15
click at [1177, 460] on div "Edit Agreement Toggle Agreement Dropdown View Audit Trail Archive Agreement Del…" at bounding box center [769, 286] width 1538 height 518
drag, startPoint x: 1481, startPoint y: 39, endPoint x: 1467, endPoint y: 42, distance: 14.7
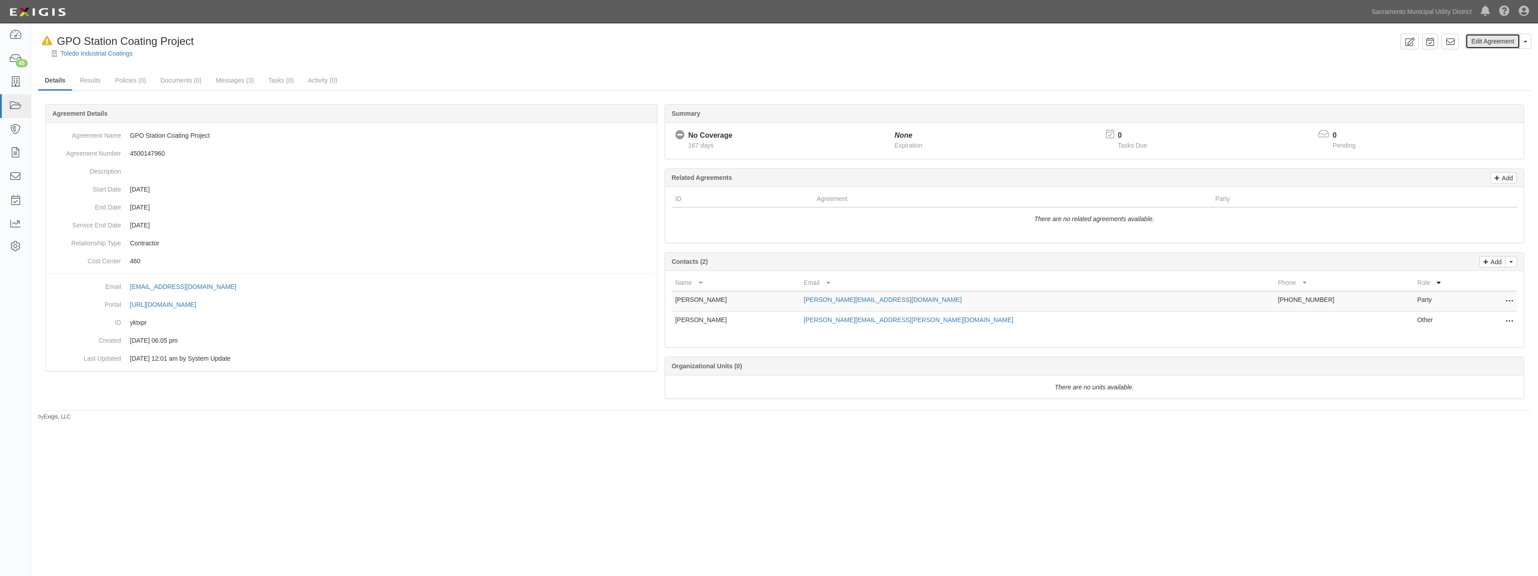
click at [1481, 39] on link "Edit Agreement" at bounding box center [1493, 41] width 55 height 15
click at [1480, 36] on link "Edit Agreement" at bounding box center [1493, 41] width 55 height 15
click at [92, 77] on link "Results" at bounding box center [90, 80] width 35 height 19
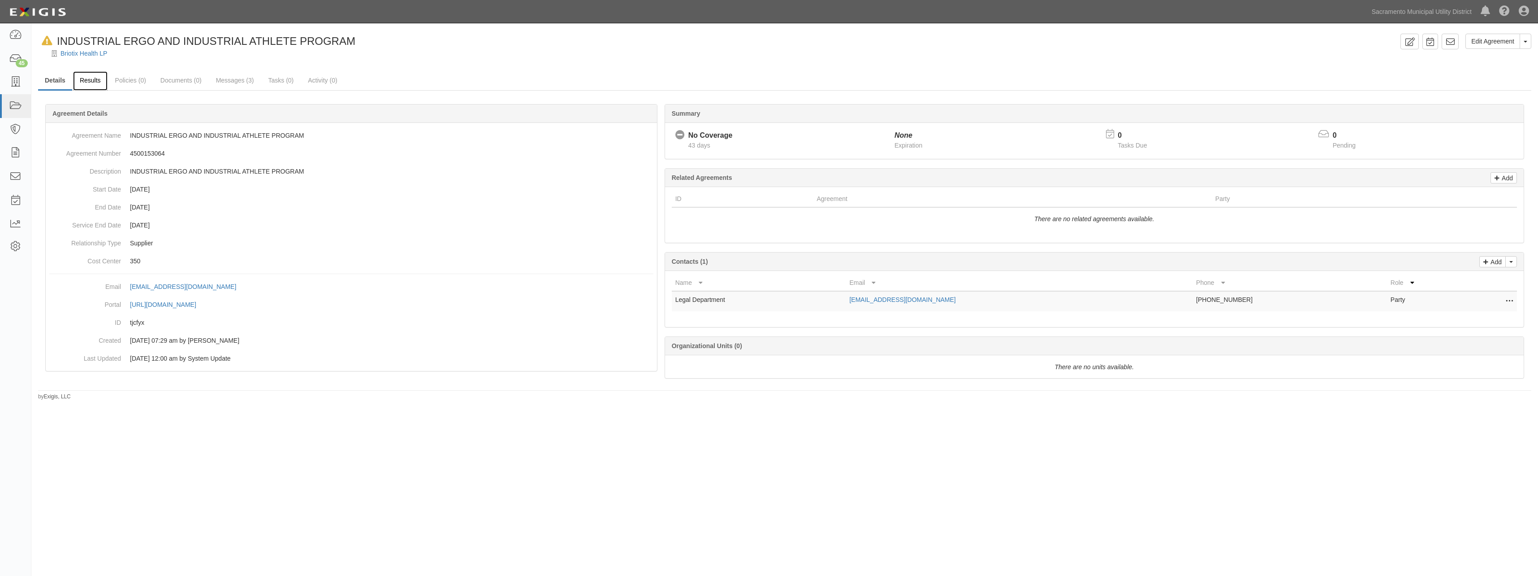
click at [91, 81] on link "Results" at bounding box center [90, 80] width 35 height 19
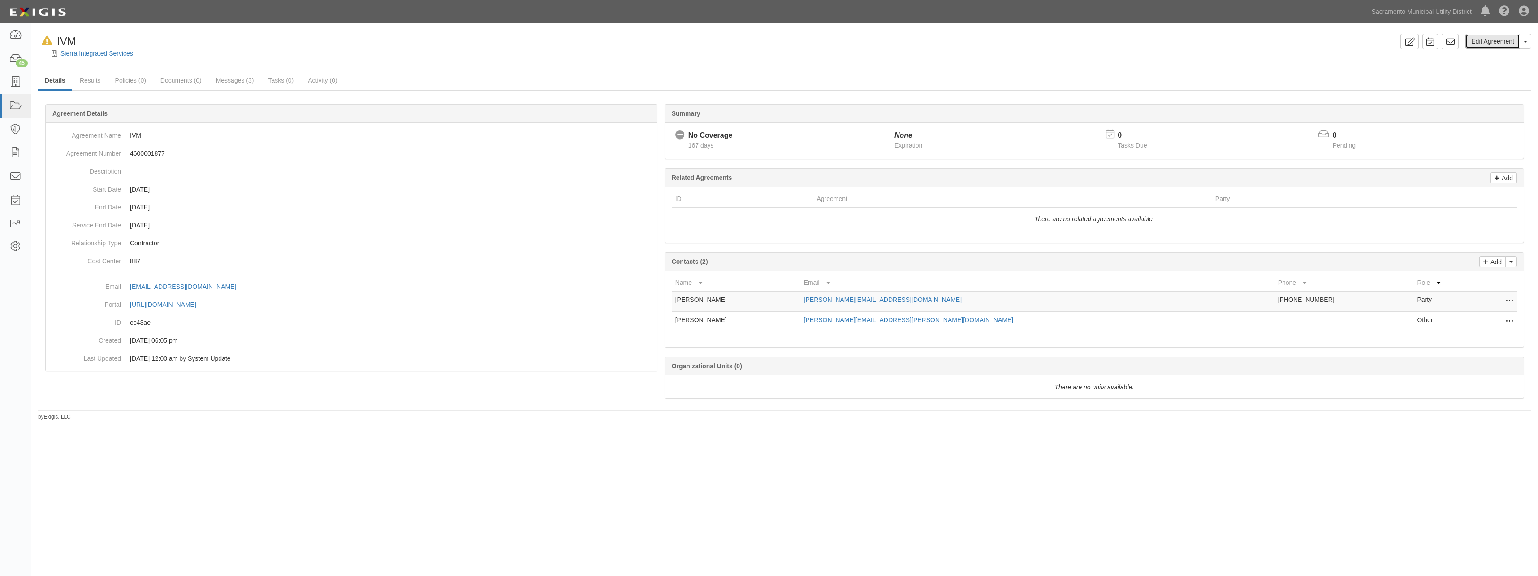
click at [1472, 45] on link "Edit Agreement" at bounding box center [1493, 41] width 55 height 15
click at [1484, 38] on link "Edit Agreement" at bounding box center [1493, 41] width 55 height 15
click at [1475, 35] on link "Edit Agreement" at bounding box center [1493, 41] width 55 height 15
drag, startPoint x: 1488, startPoint y: 35, endPoint x: 1474, endPoint y: 38, distance: 13.6
click at [1488, 35] on link "Edit Agreement" at bounding box center [1493, 41] width 55 height 15
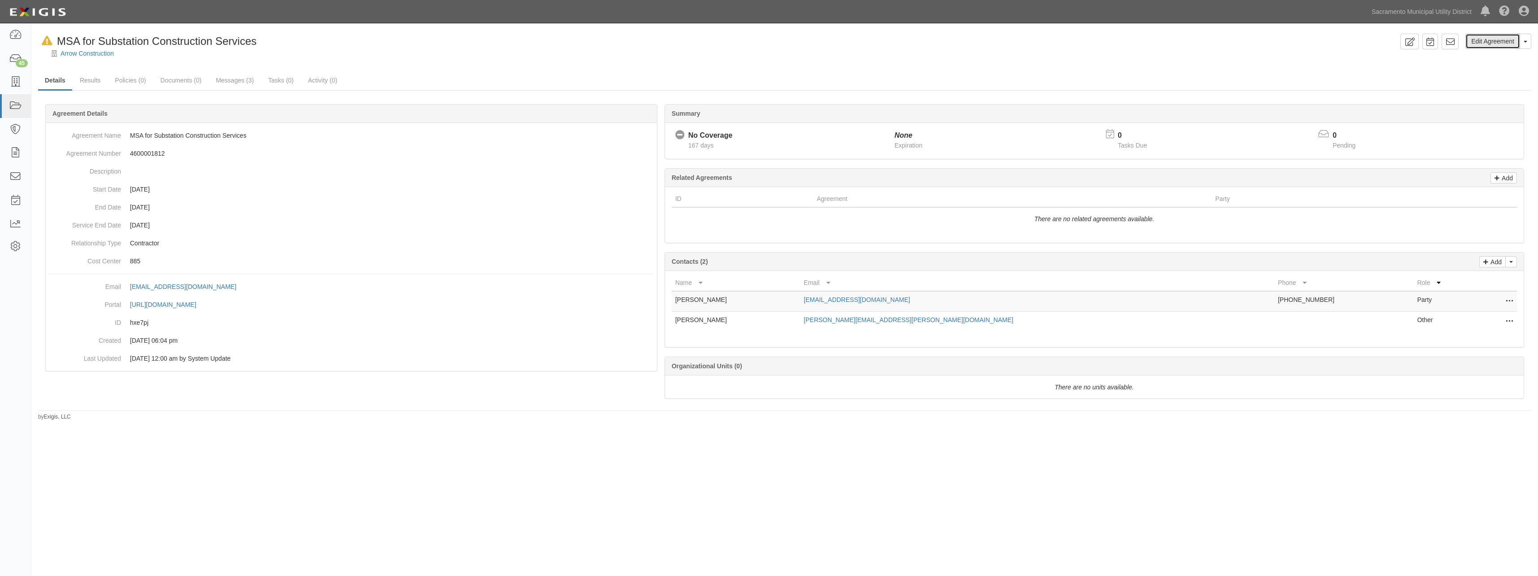
click at [1495, 42] on link "Edit Agreement" at bounding box center [1493, 41] width 55 height 15
click at [1502, 46] on link "Edit Agreement" at bounding box center [1493, 41] width 55 height 15
click at [1492, 45] on link "Edit Agreement" at bounding box center [1493, 41] width 55 height 15
click at [1501, 41] on link "Edit Agreement" at bounding box center [1493, 41] width 55 height 15
click at [1486, 38] on link "Edit Agreement" at bounding box center [1493, 41] width 55 height 15
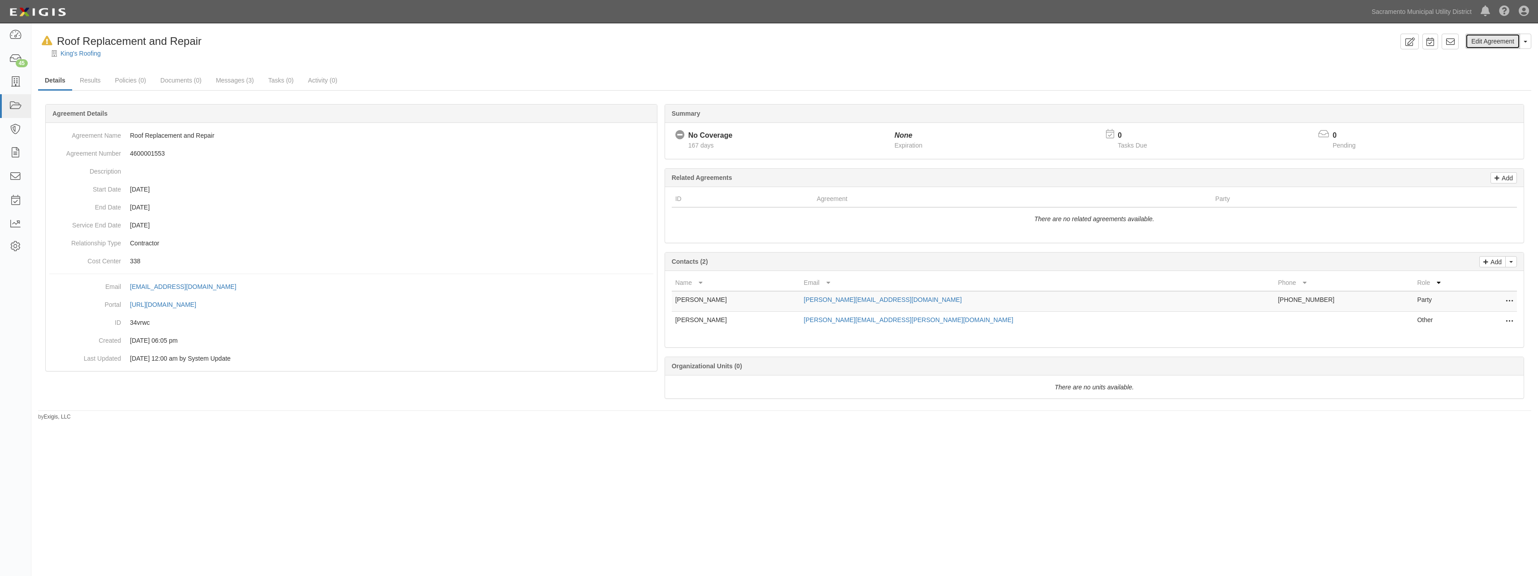
drag, startPoint x: 1497, startPoint y: 45, endPoint x: 1488, endPoint y: 46, distance: 9.5
click at [1497, 45] on link "Edit Agreement" at bounding box center [1493, 41] width 55 height 15
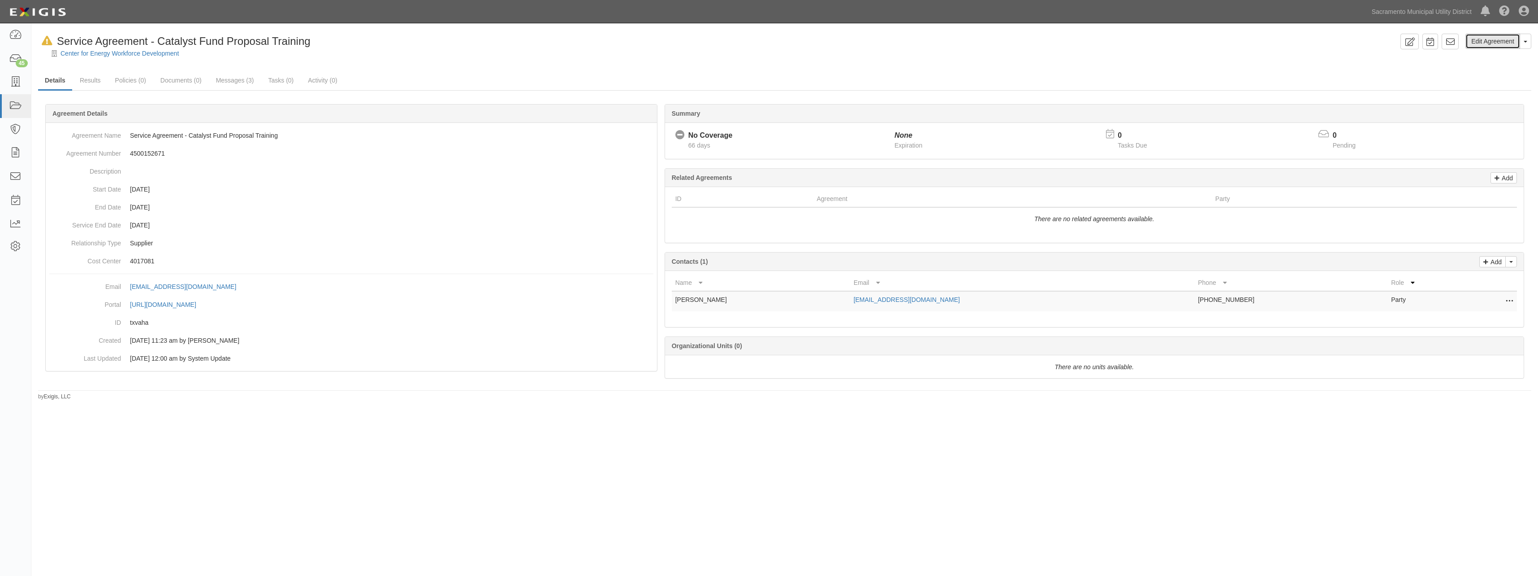
click at [1496, 41] on link "Edit Agreement" at bounding box center [1493, 41] width 55 height 15
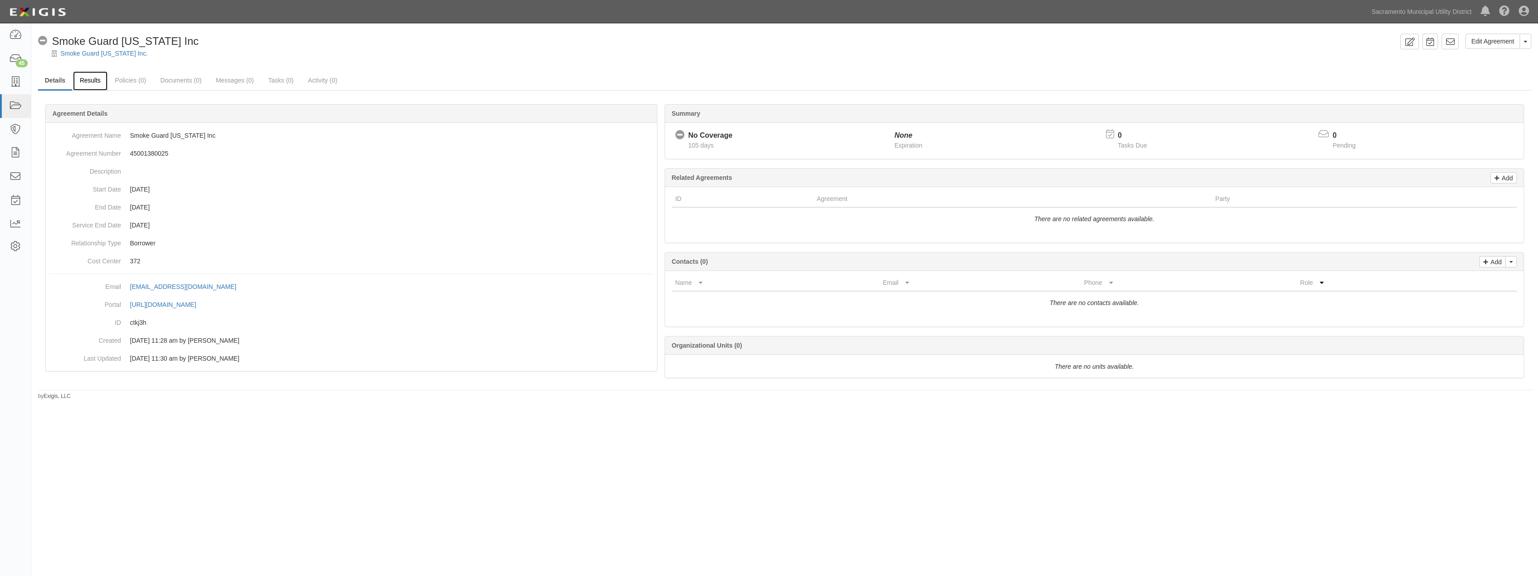
click at [94, 82] on link "Results" at bounding box center [90, 80] width 35 height 19
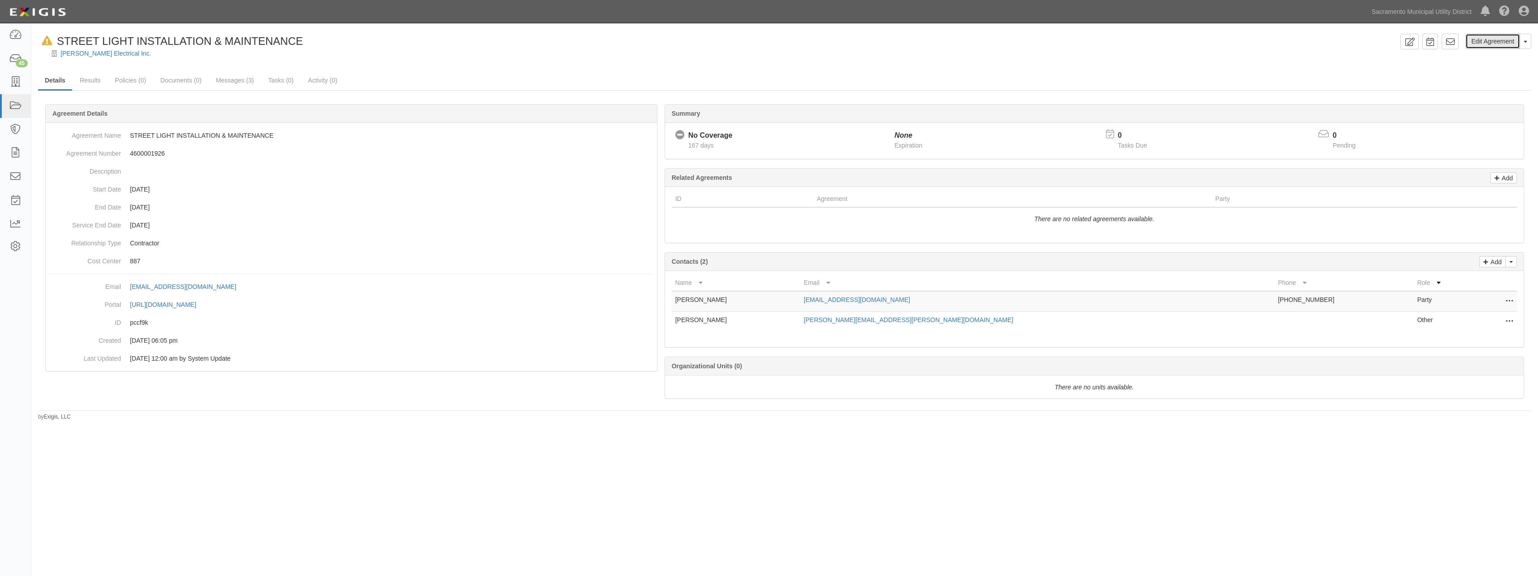
click at [1481, 43] on link "Edit Agreement" at bounding box center [1493, 41] width 55 height 15
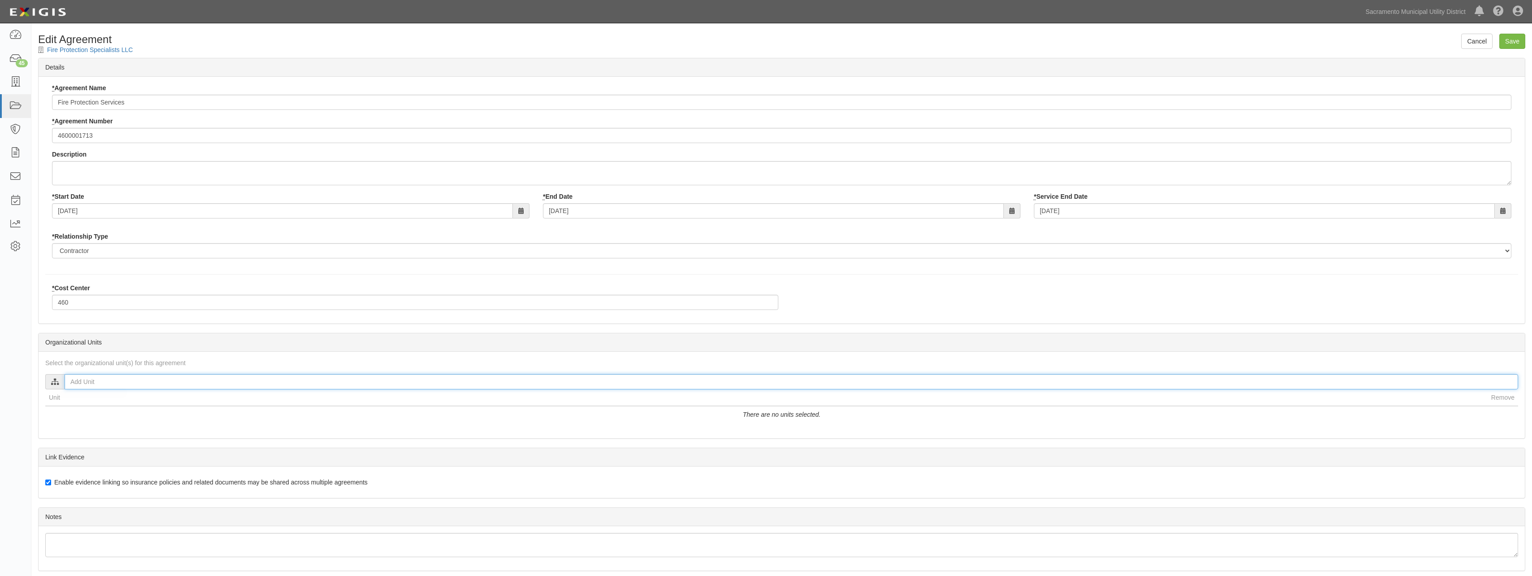
click at [120, 384] on input "text" at bounding box center [791, 381] width 1453 height 15
type input "doug"
click at [73, 406] on input "Doug Moore" at bounding box center [72, 406] width 6 height 6
checkbox input "true"
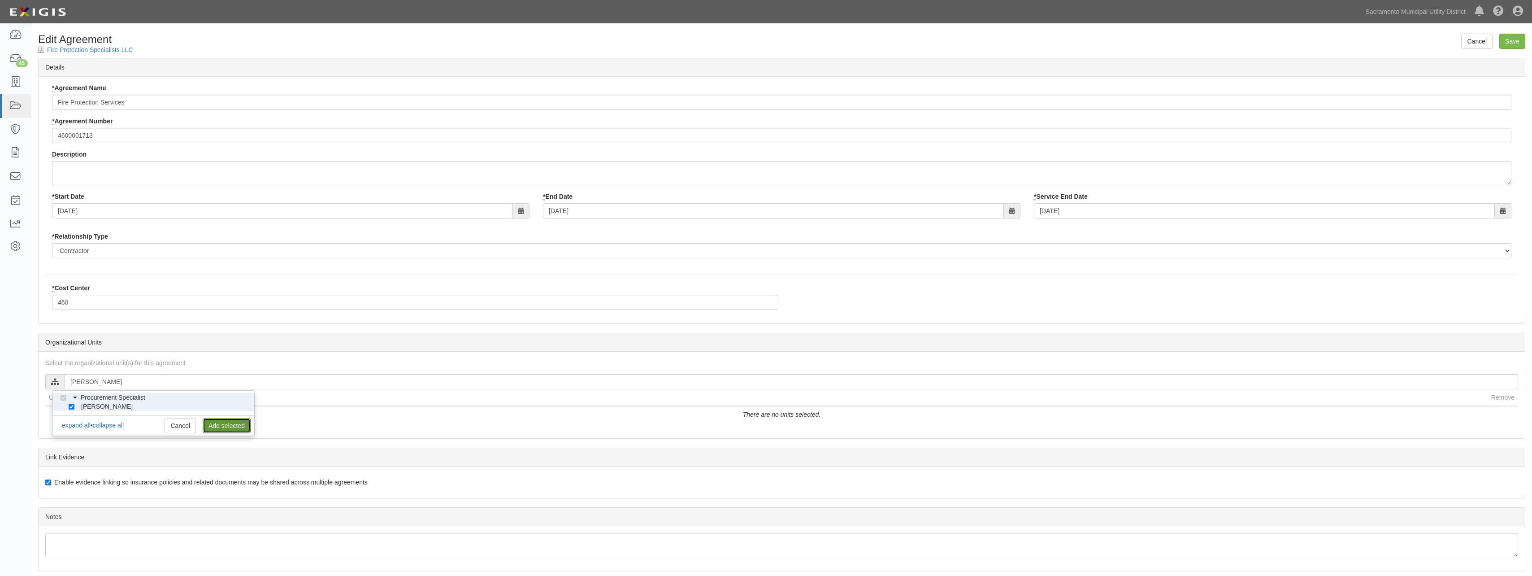
click at [223, 423] on link "Add selected" at bounding box center [227, 425] width 48 height 15
click at [1505, 42] on input "Save" at bounding box center [1512, 41] width 26 height 15
click at [105, 385] on input "text" at bounding box center [791, 381] width 1453 height 15
type input "doug"
click at [72, 406] on input "[PERSON_NAME]" at bounding box center [72, 406] width 6 height 6
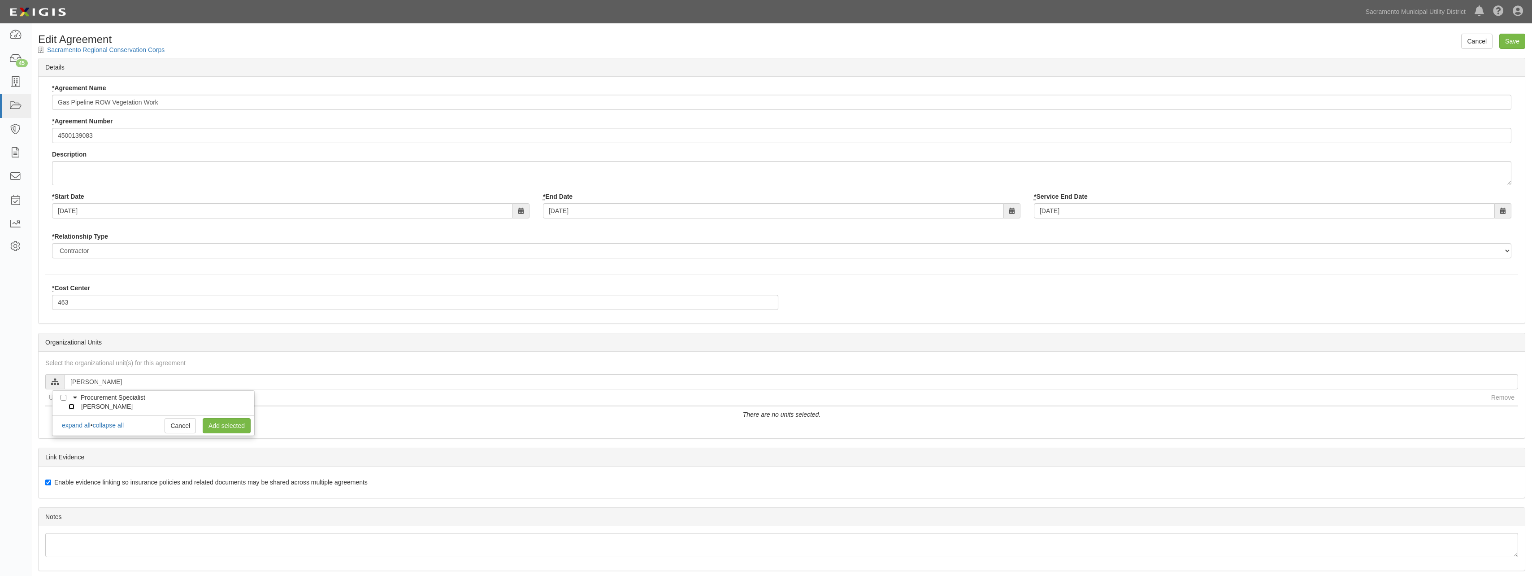
checkbox input "true"
click at [221, 423] on link "Add selected" at bounding box center [227, 425] width 48 height 15
click at [1515, 35] on input "Save" at bounding box center [1512, 41] width 26 height 15
click at [86, 383] on input "text" at bounding box center [791, 381] width 1453 height 15
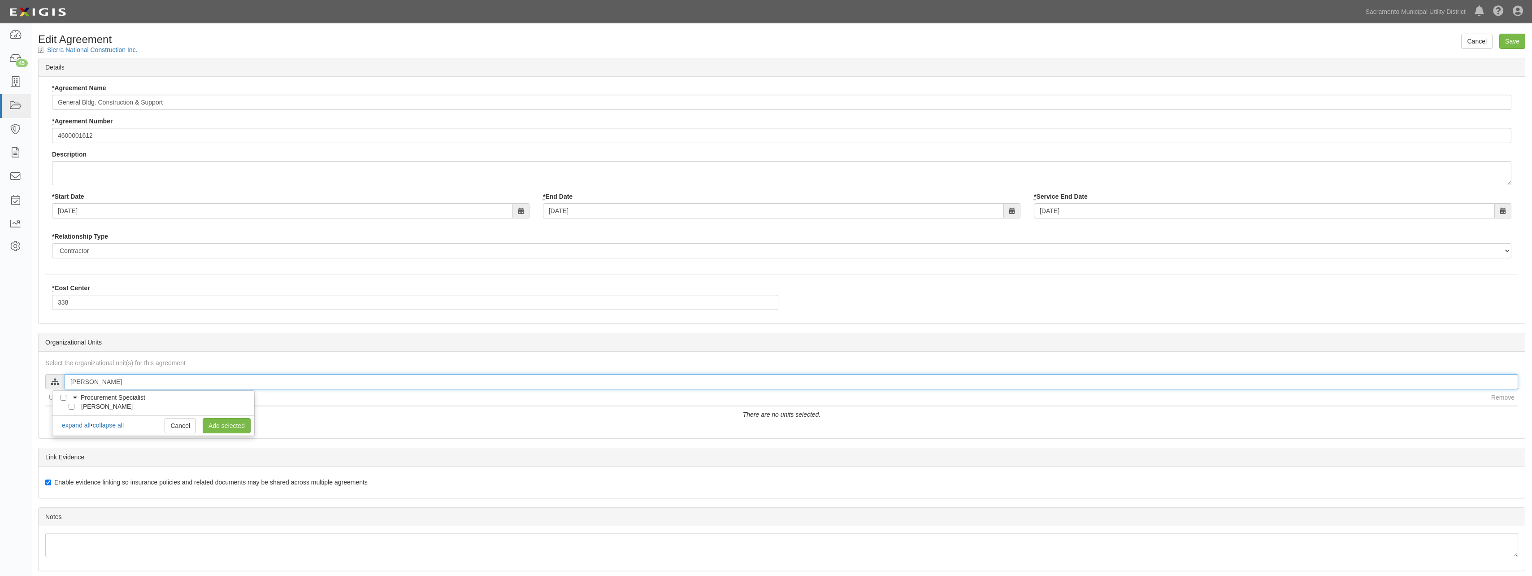
type input "amy"
click at [69, 406] on input "[PERSON_NAME]" at bounding box center [72, 406] width 6 height 6
checkbox input "true"
click at [218, 420] on link "Add selected" at bounding box center [227, 425] width 48 height 15
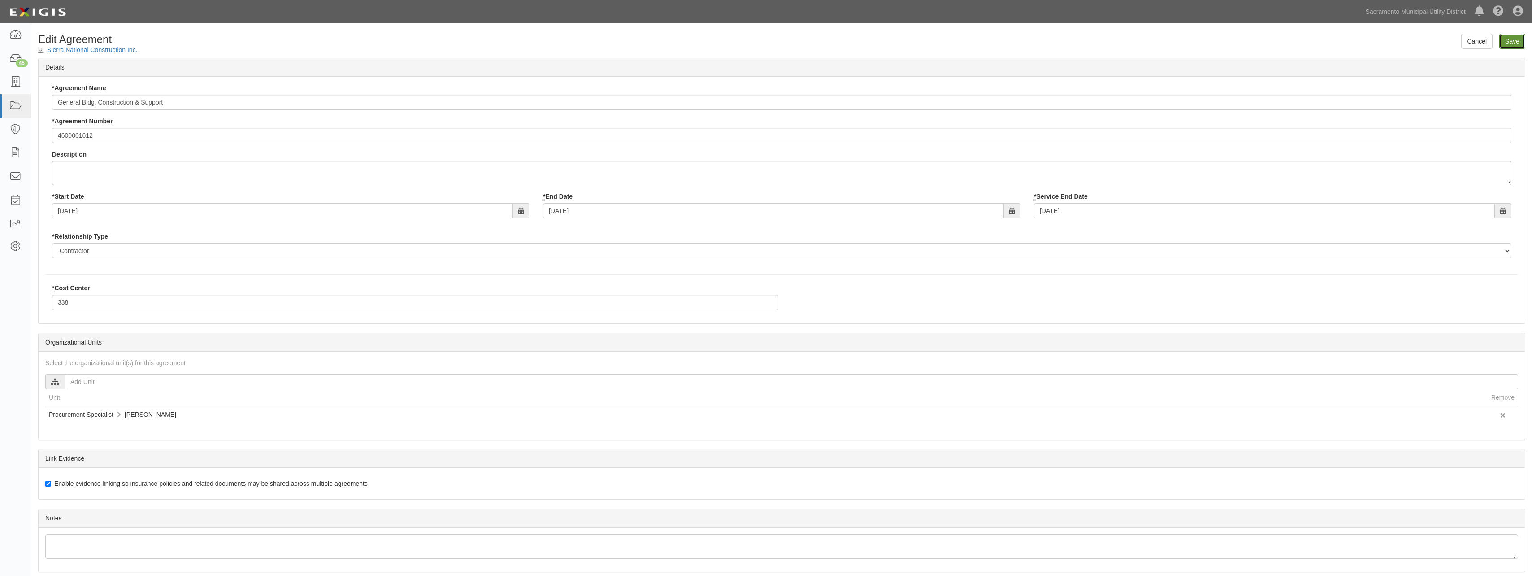
click at [1508, 39] on input "Save" at bounding box center [1512, 41] width 26 height 15
click at [128, 383] on input "text" at bounding box center [791, 381] width 1453 height 15
type input "[PERSON_NAME]"
click at [71, 406] on input "[PERSON_NAME]" at bounding box center [72, 406] width 6 height 6
checkbox input "true"
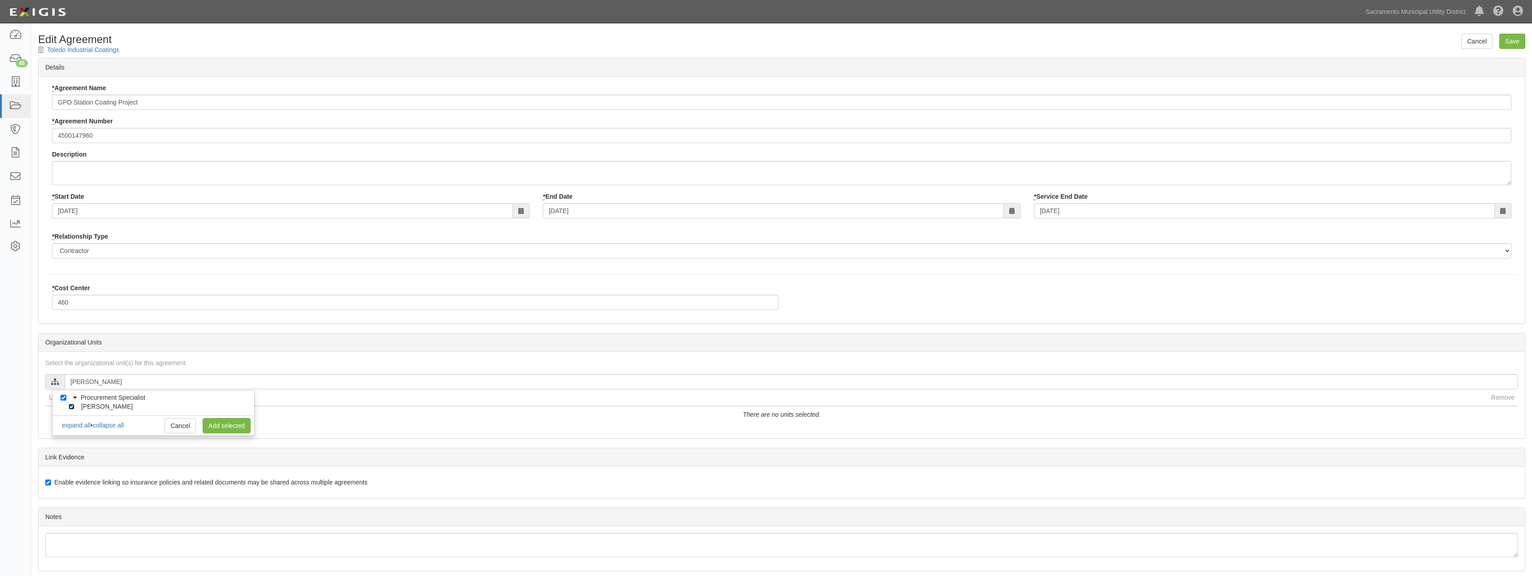
checkbox input "true"
click at [251, 425] on div "Procurement Specialist [PERSON_NAME] [PERSON_NAME][EMAIL_ADDRESS][PERSON_NAME][…" at bounding box center [153, 413] width 203 height 46
click at [242, 422] on link "Add selected" at bounding box center [227, 425] width 48 height 15
click at [1510, 44] on input "Save" at bounding box center [1512, 41] width 26 height 15
